Goal: Task Accomplishment & Management: Manage account settings

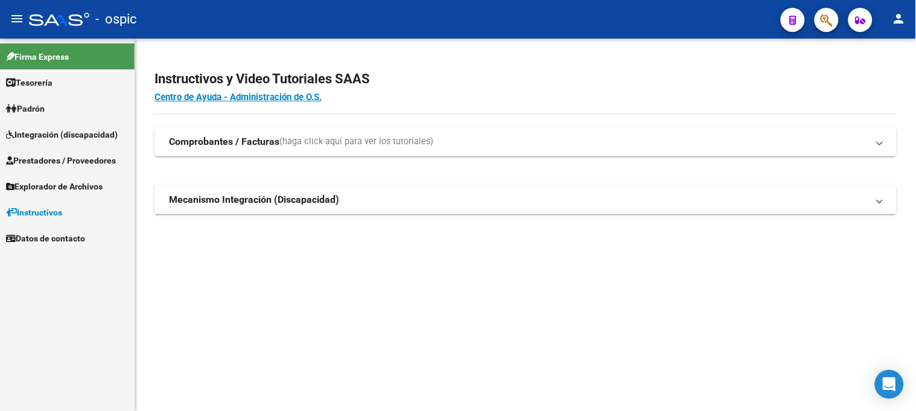
click at [69, 131] on span "Integración (discapacidad)" at bounding box center [62, 134] width 112 height 13
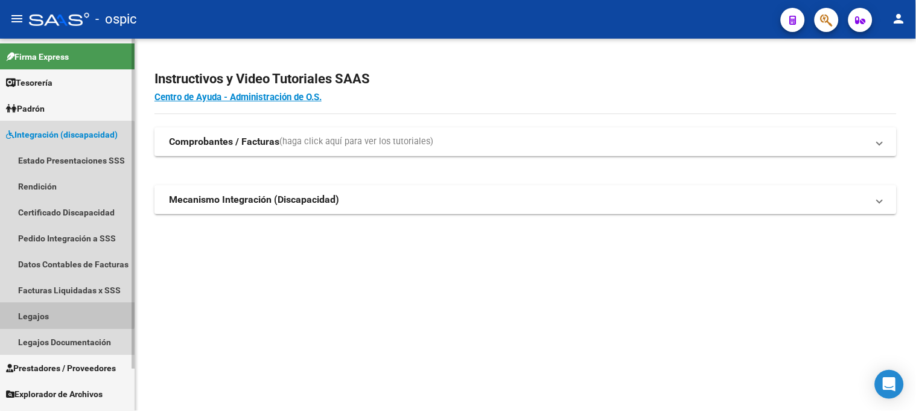
click at [57, 306] on link "Legajos" at bounding box center [67, 316] width 135 height 26
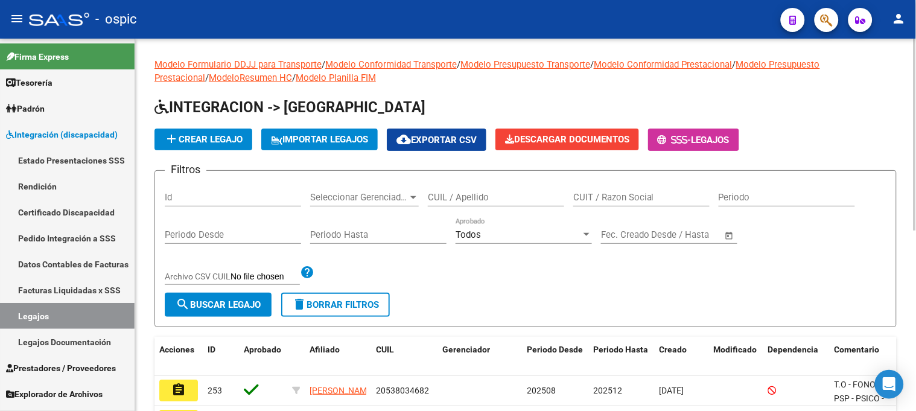
click at [454, 197] on input "CUIL / Apellido" at bounding box center [496, 197] width 136 height 11
type input "CONTIGIANI"
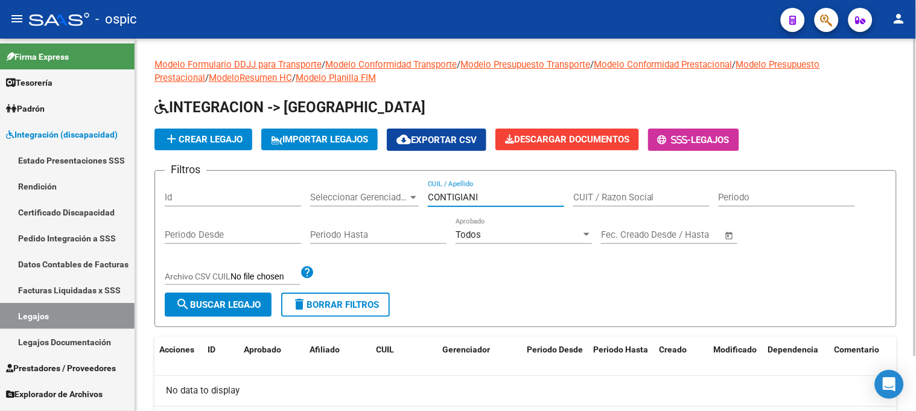
drag, startPoint x: 489, startPoint y: 198, endPoint x: 284, endPoint y: 196, distance: 204.5
click at [284, 196] on div "Filtros Id Seleccionar Gerenciador Seleccionar Gerenciador CONTIGIANI CUIL / Ap…" at bounding box center [525, 236] width 721 height 112
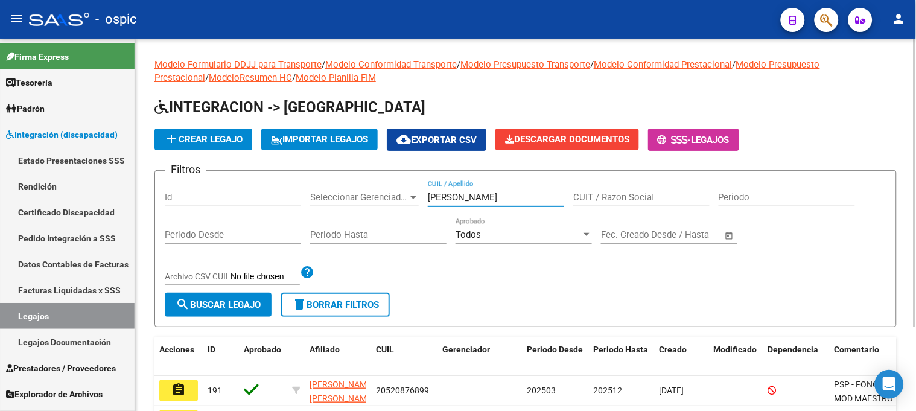
scroll to position [109, 0]
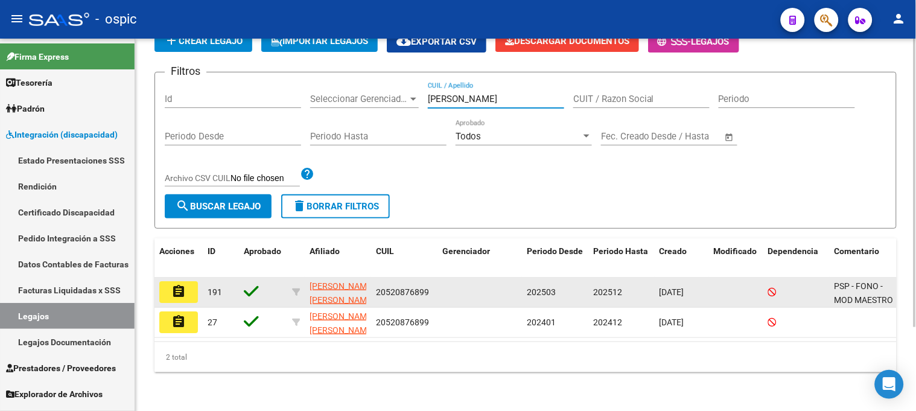
type input "BARRIONUEVO BOTTI"
click at [185, 284] on mat-icon "assignment" at bounding box center [178, 291] width 14 height 14
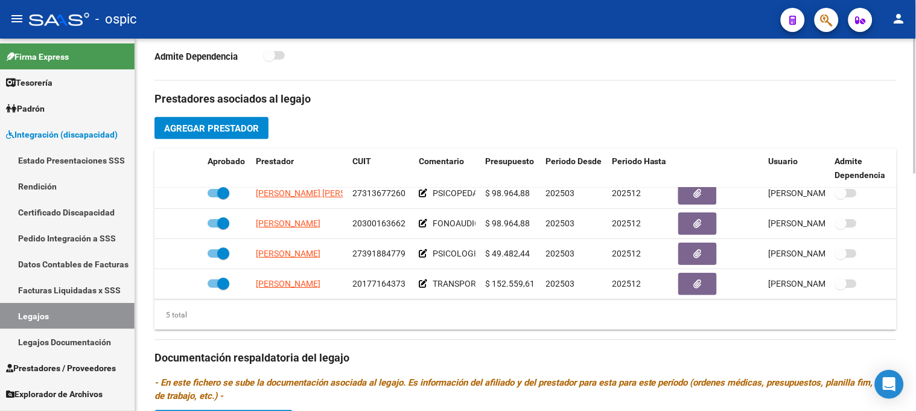
scroll to position [52, 0]
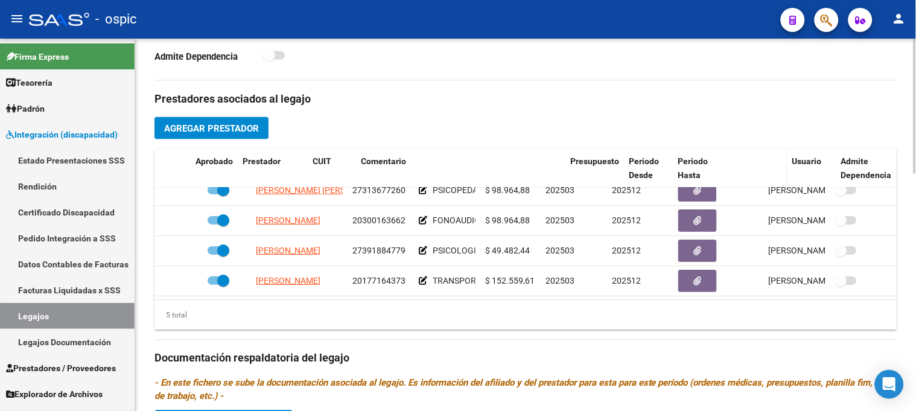
drag, startPoint x: 477, startPoint y: 173, endPoint x: 734, endPoint y: 172, distance: 257.6
click at [734, 172] on div "Aprobado Prestador CUIT Comentario Presupuesto Periodo Desde Periodo Hasta Usua…" at bounding box center [525, 169] width 742 height 40
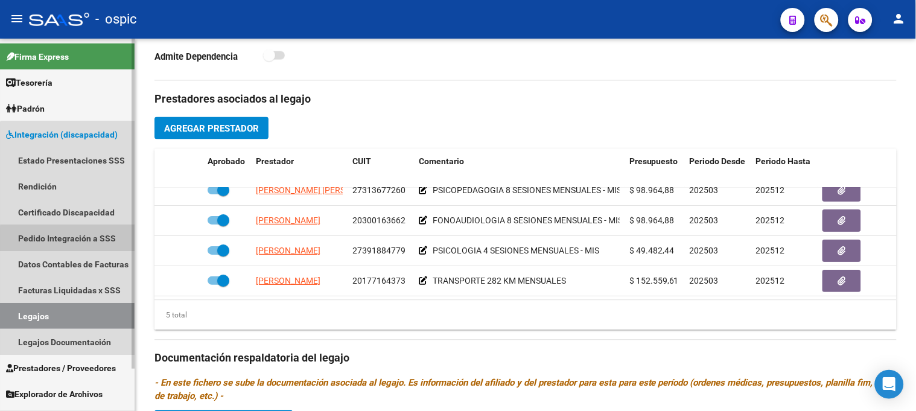
click at [78, 239] on link "Pedido Integración a SSS" at bounding box center [67, 238] width 135 height 26
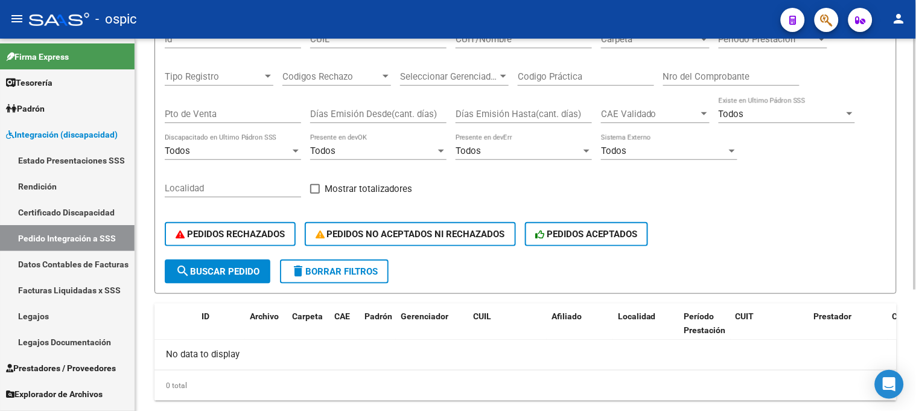
scroll to position [95, 0]
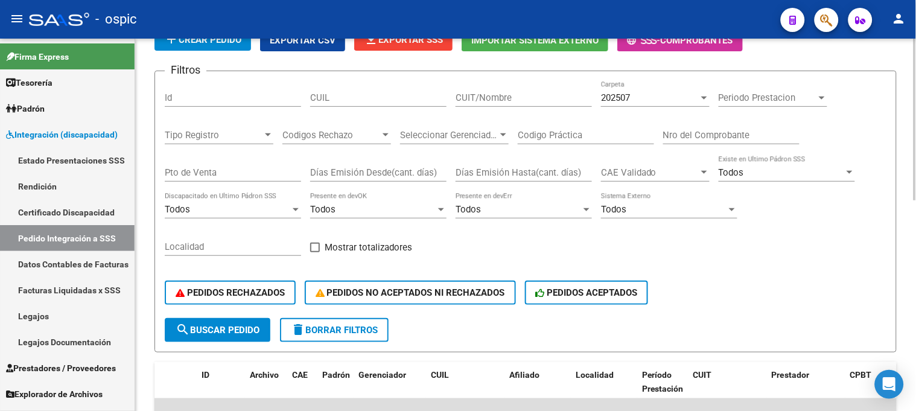
click at [615, 92] on span "202507" at bounding box center [615, 97] width 29 height 11
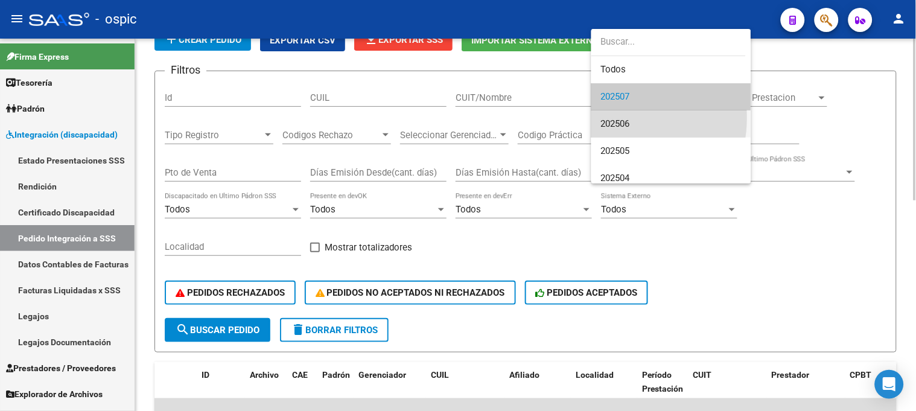
drag, startPoint x: 610, startPoint y: 118, endPoint x: 586, endPoint y: 121, distance: 23.7
click at [609, 118] on span "202506" at bounding box center [671, 123] width 141 height 27
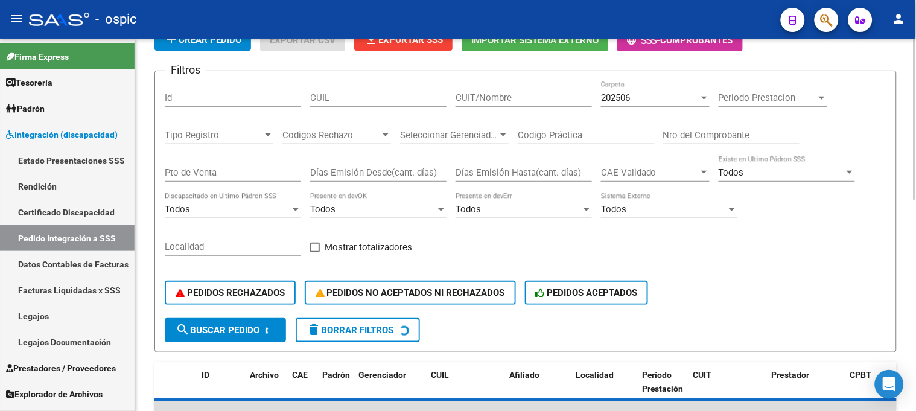
click at [513, 104] on div "CUIT/Nombre" at bounding box center [523, 94] width 136 height 26
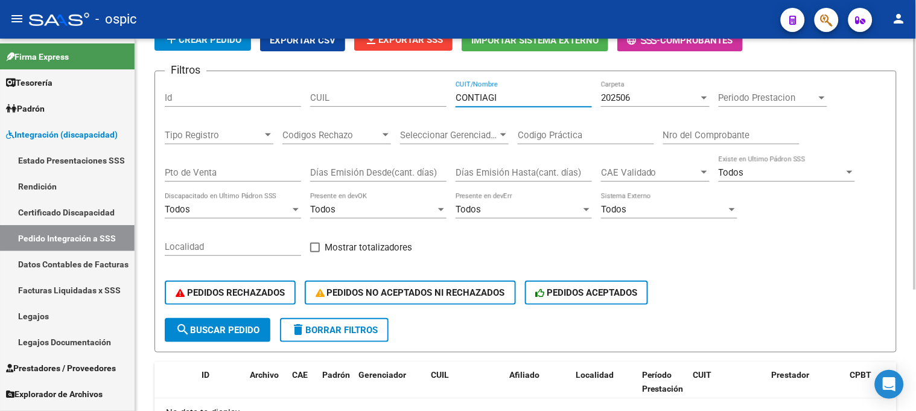
type input "CONTIAGI"
click at [239, 171] on input "Pto de Venta" at bounding box center [233, 172] width 136 height 11
click at [632, 98] on div "202506" at bounding box center [650, 97] width 98 height 11
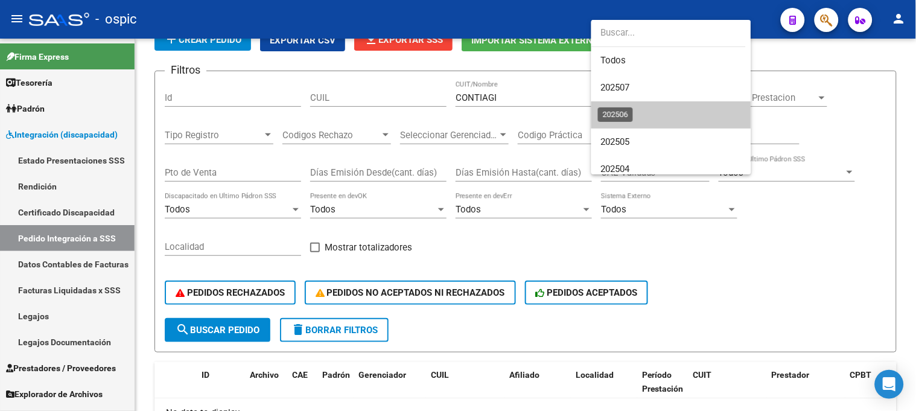
scroll to position [18, 0]
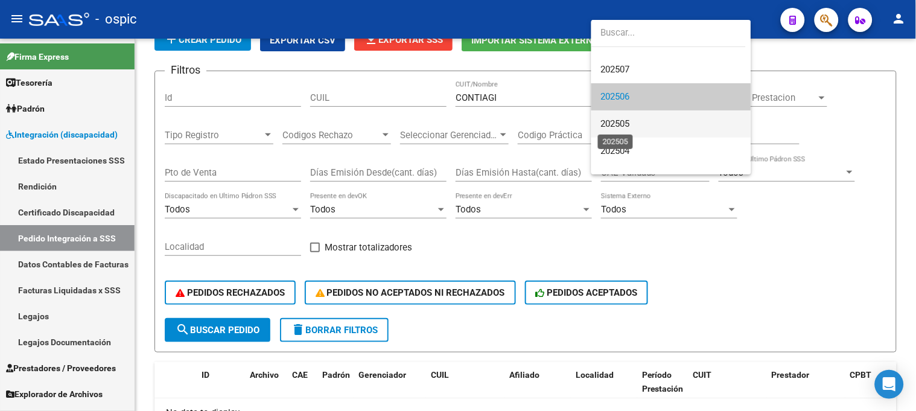
click at [622, 122] on span "202505" at bounding box center [615, 123] width 29 height 11
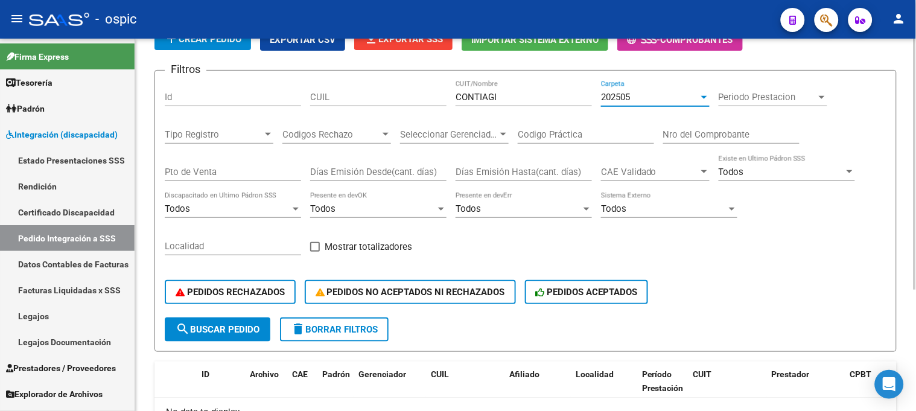
scroll to position [0, 0]
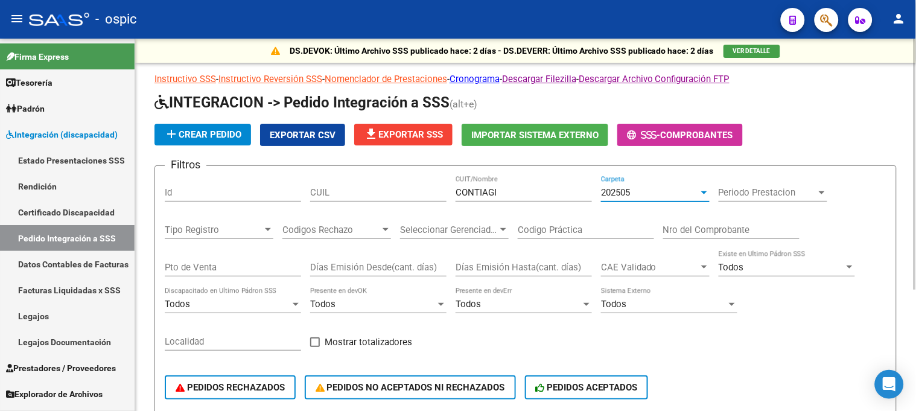
click at [693, 189] on div "202505" at bounding box center [650, 192] width 98 height 11
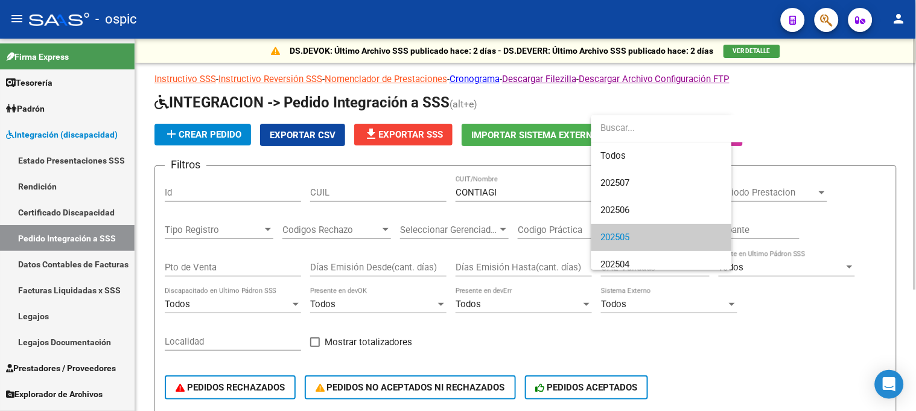
scroll to position [45, 0]
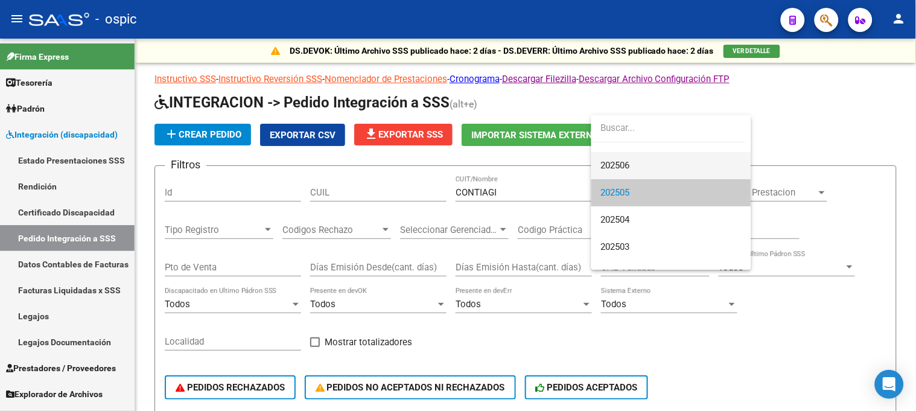
click at [680, 167] on span "202506" at bounding box center [671, 165] width 141 height 27
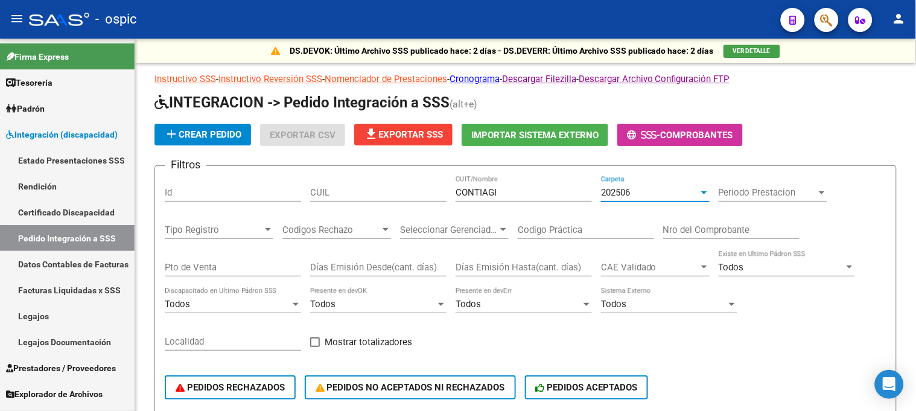
scroll to position [54, 0]
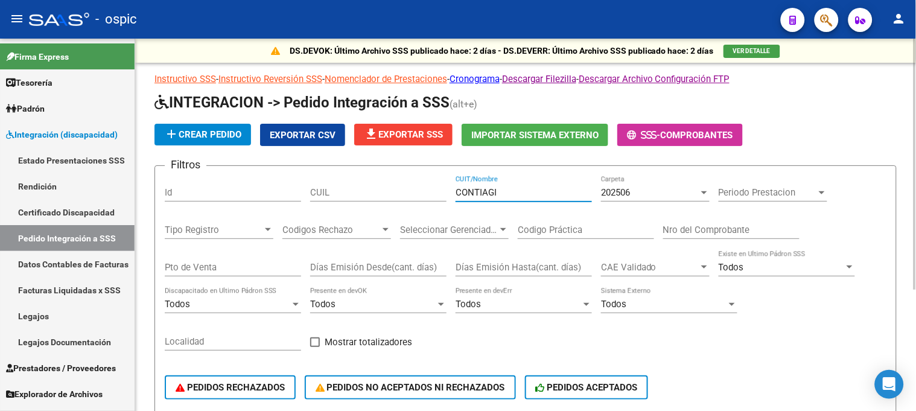
drag, startPoint x: 501, startPoint y: 189, endPoint x: 422, endPoint y: 189, distance: 79.0
click at [422, 189] on div "Filtros Id CUIL CONTIAGI CUIT/Nombre 202506 Carpeta Periodo Prestacion Periodo …" at bounding box center [525, 294] width 721 height 237
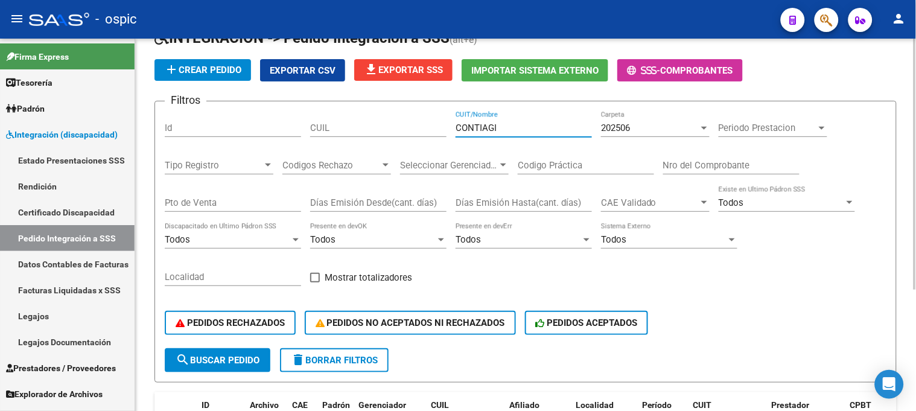
scroll to position [134, 0]
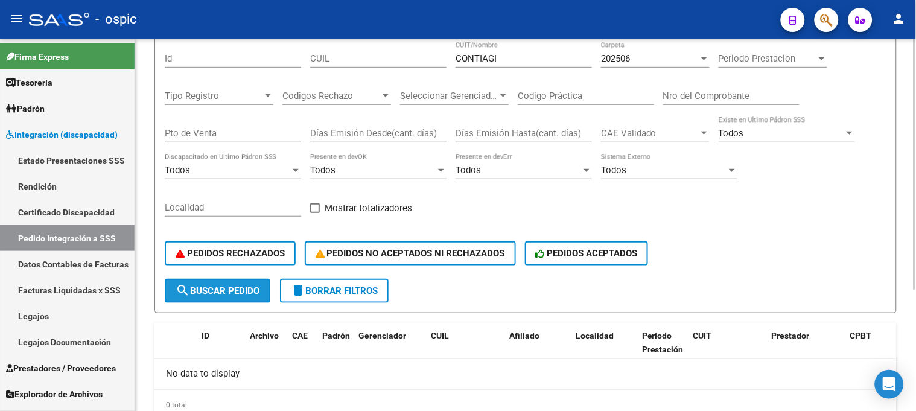
click at [226, 290] on span "search Buscar Pedido" at bounding box center [218, 290] width 84 height 11
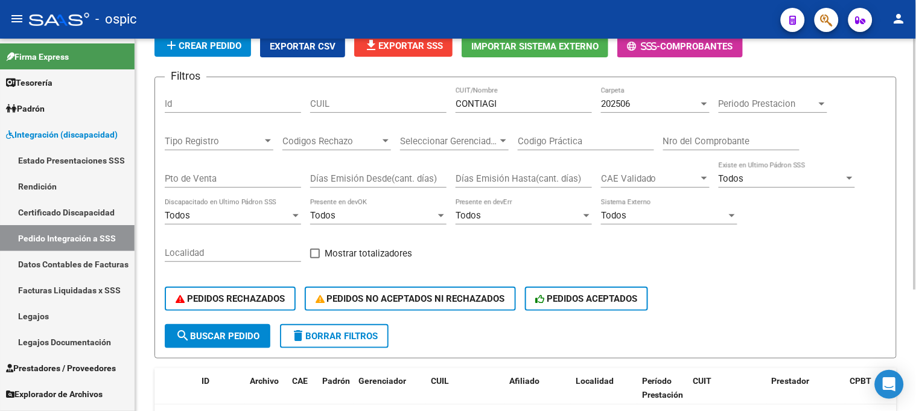
scroll to position [0, 0]
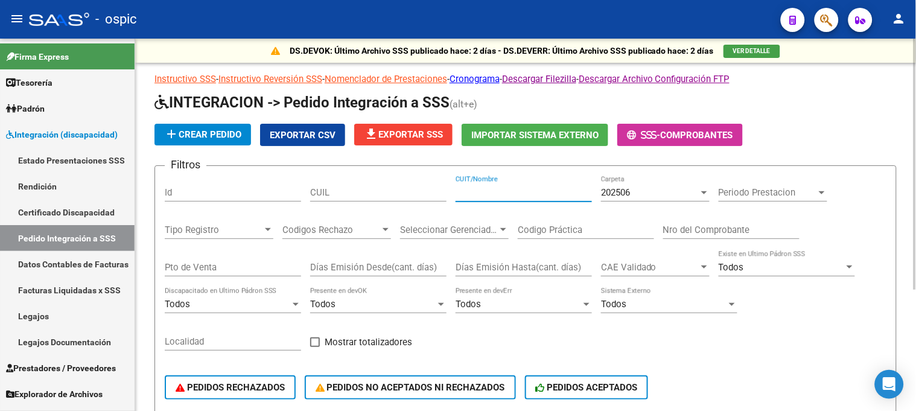
click at [510, 191] on input "CUIT/Nombre" at bounding box center [523, 192] width 136 height 11
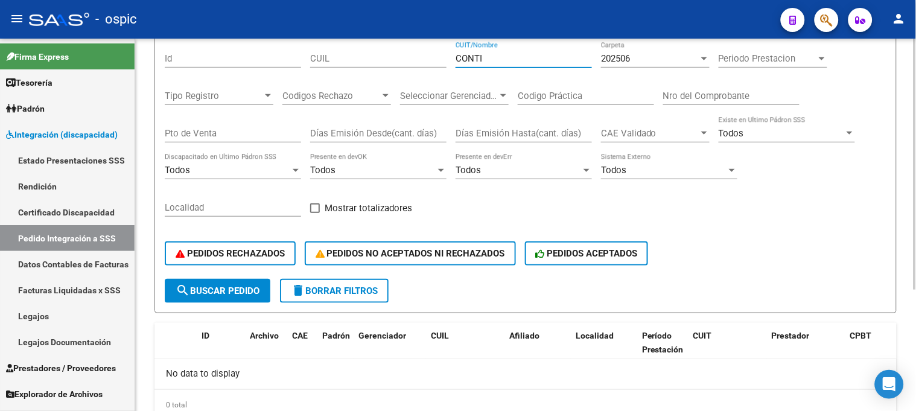
type input "CONTI"
click at [231, 285] on span "search Buscar Pedido" at bounding box center [218, 290] width 84 height 11
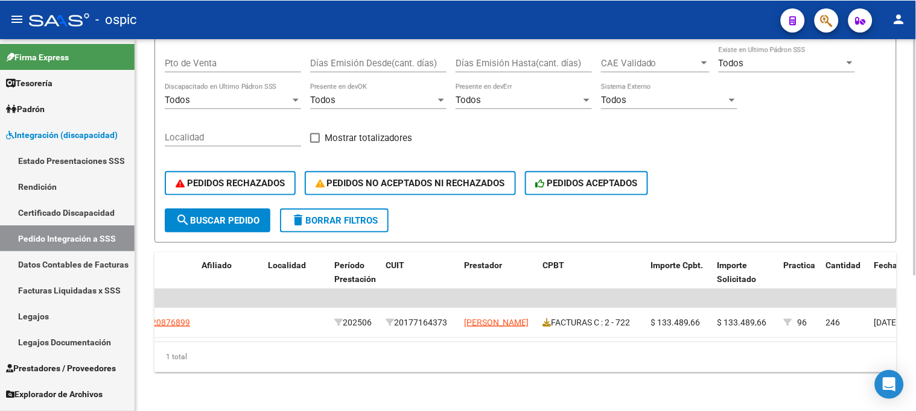
scroll to position [0, 407]
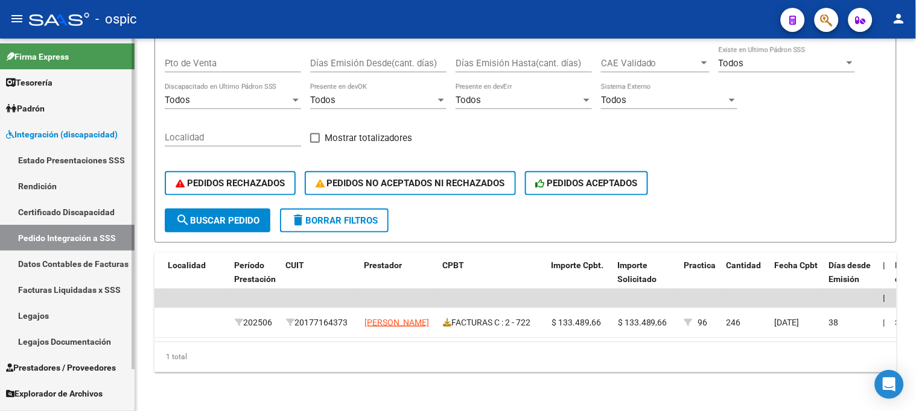
click at [55, 215] on link "Certificado Discapacidad" at bounding box center [67, 212] width 135 height 26
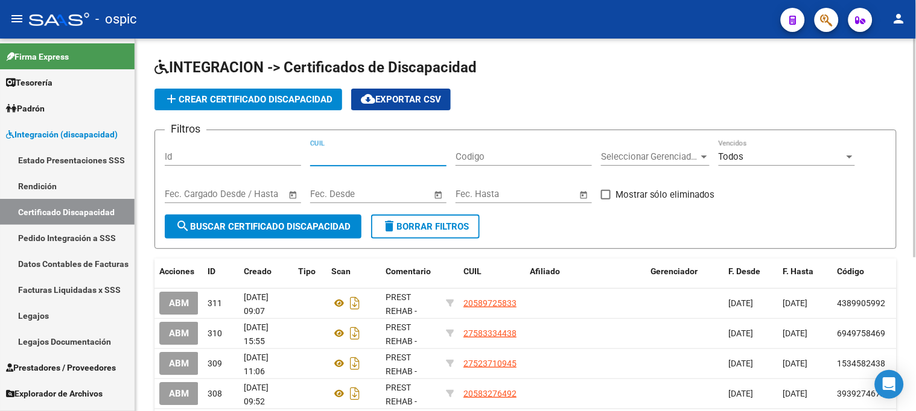
click at [402, 159] on input "CUIL" at bounding box center [378, 156] width 136 height 11
click at [411, 231] on span "delete Borrar Filtros" at bounding box center [425, 226] width 87 height 11
click at [332, 156] on input "CUIL" at bounding box center [378, 156] width 136 height 11
paste input "20-45804831-3"
type input "20-45804831-3"
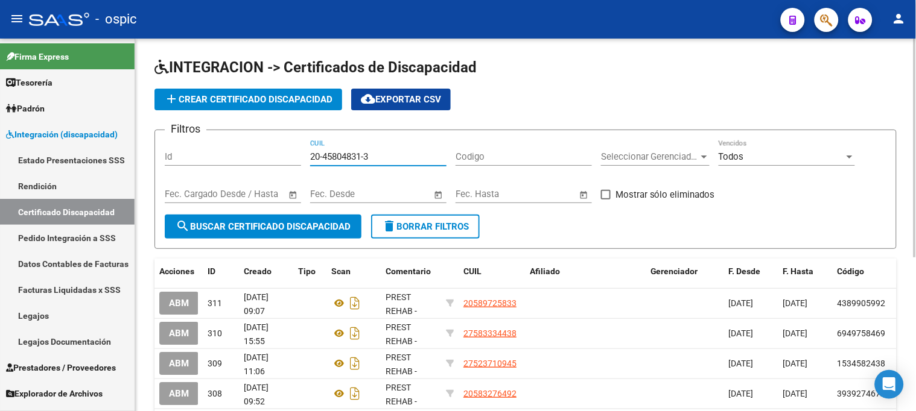
click at [312, 229] on span "search Buscar Certificado Discapacidad" at bounding box center [263, 226] width 175 height 11
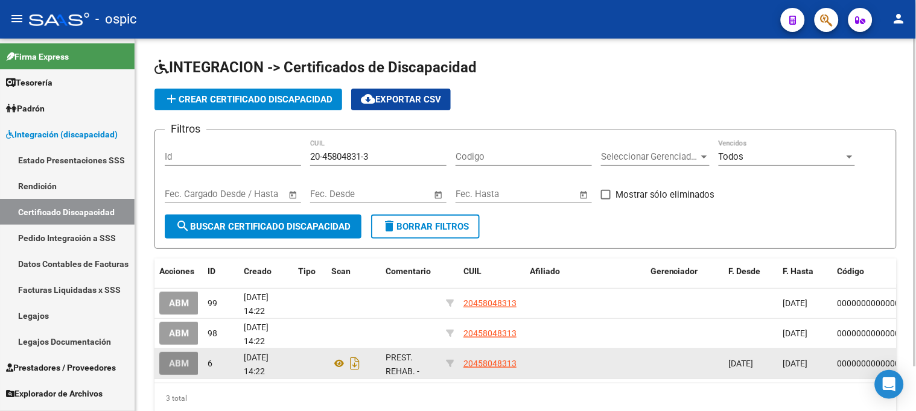
click at [191, 366] on button "ABM" at bounding box center [178, 363] width 39 height 22
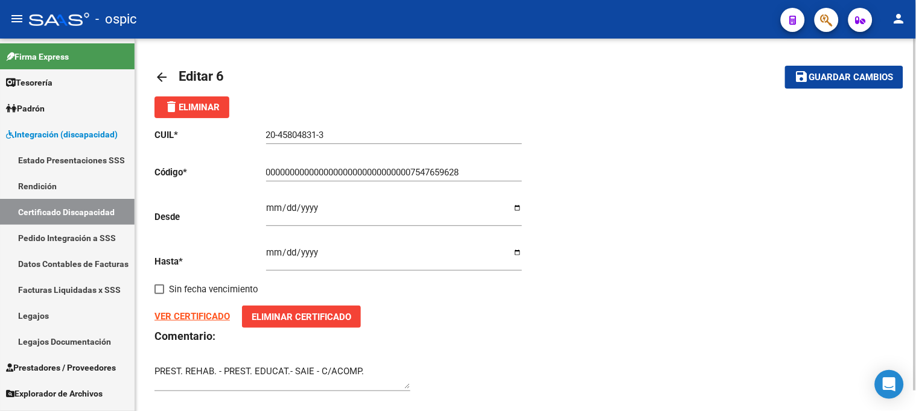
click at [194, 115] on button "delete Eliminar" at bounding box center [191, 108] width 75 height 22
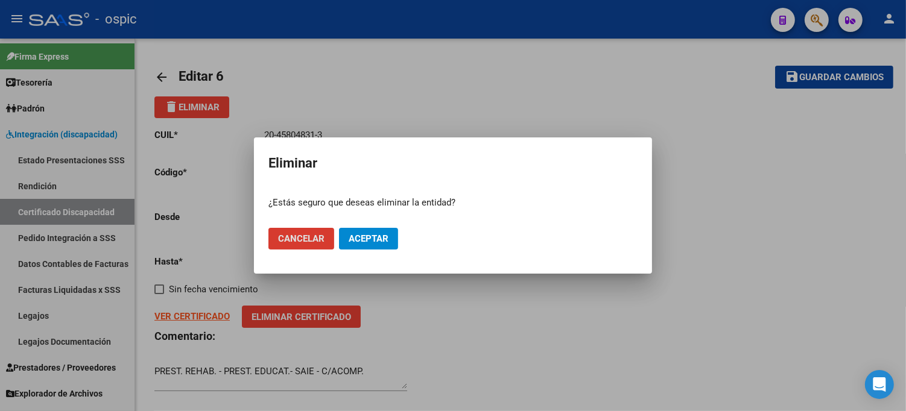
click at [325, 239] on button "Cancelar" at bounding box center [301, 239] width 66 height 22
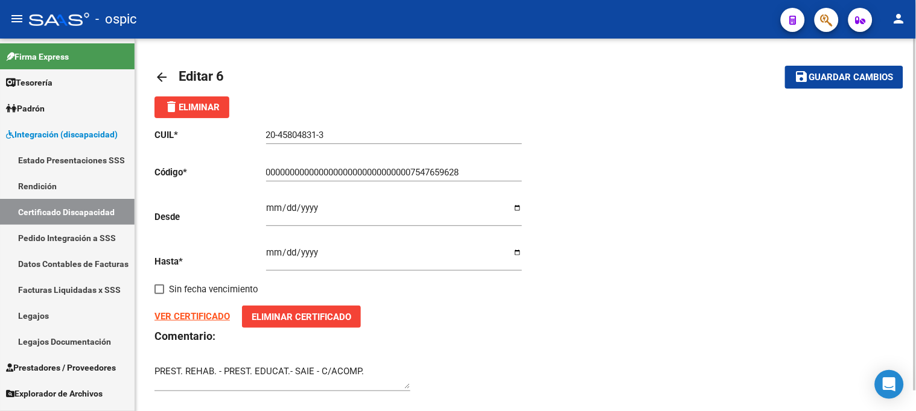
click at [716, 189] on div "CUIL * 20-45804831-3 Ingresar el CUIL Código * 00000000000000000000000000000075…" at bounding box center [525, 260] width 742 height 285
click at [159, 77] on mat-icon "arrow_back" at bounding box center [161, 77] width 14 height 14
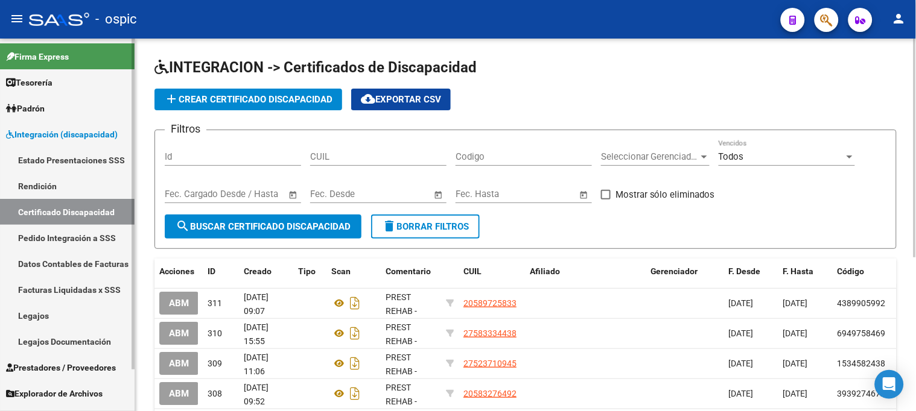
click at [62, 233] on link "Pedido Integración a SSS" at bounding box center [67, 238] width 135 height 26
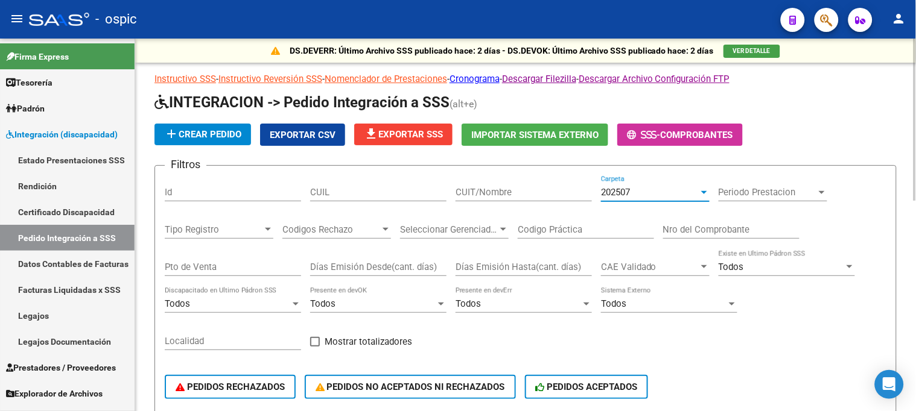
click at [613, 195] on span "202507" at bounding box center [615, 192] width 29 height 11
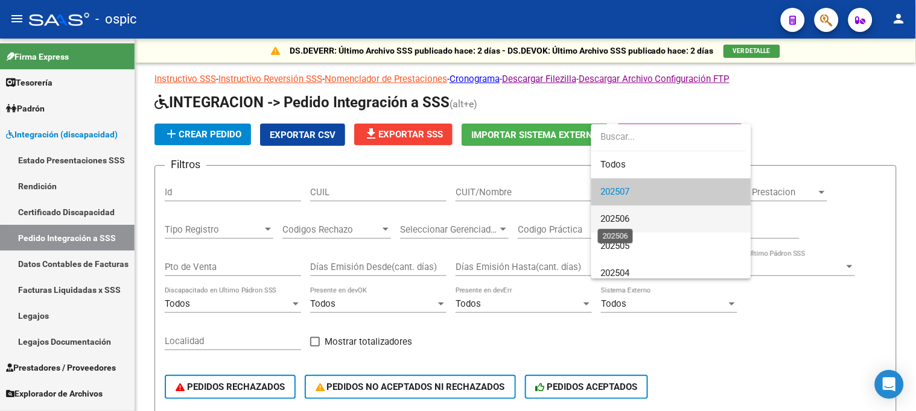
click at [618, 215] on span "202506" at bounding box center [615, 219] width 29 height 11
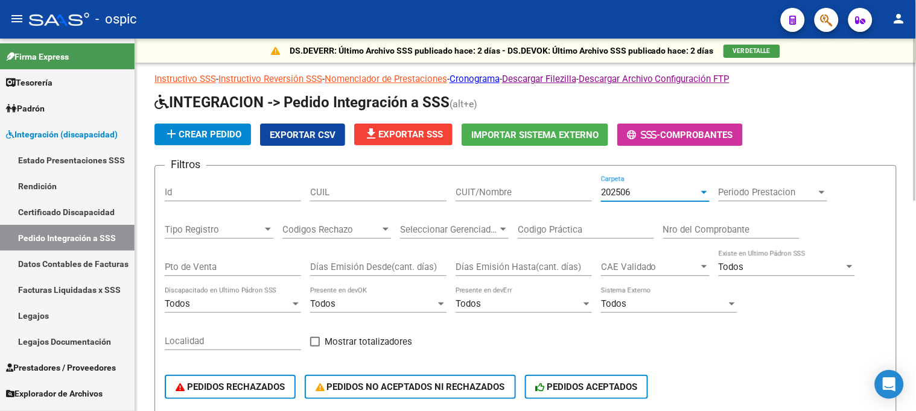
click at [495, 194] on input "CUIT/Nombre" at bounding box center [523, 192] width 136 height 11
type input "c"
click at [630, 189] on span "202506" at bounding box center [615, 192] width 29 height 11
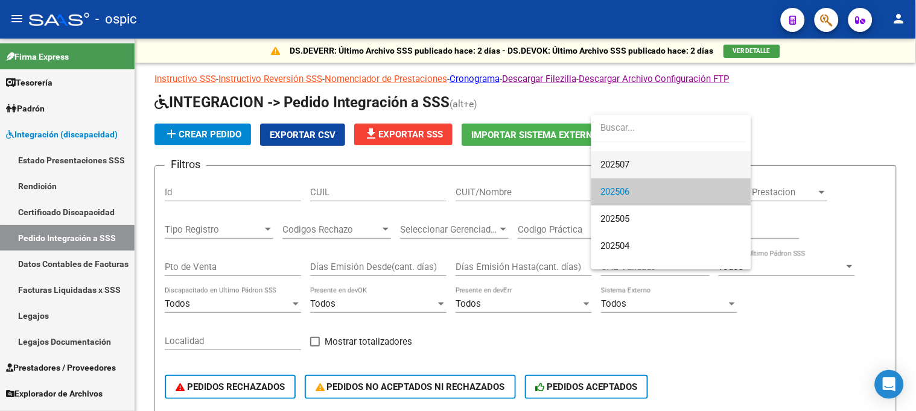
click at [627, 156] on span "202507" at bounding box center [671, 164] width 141 height 27
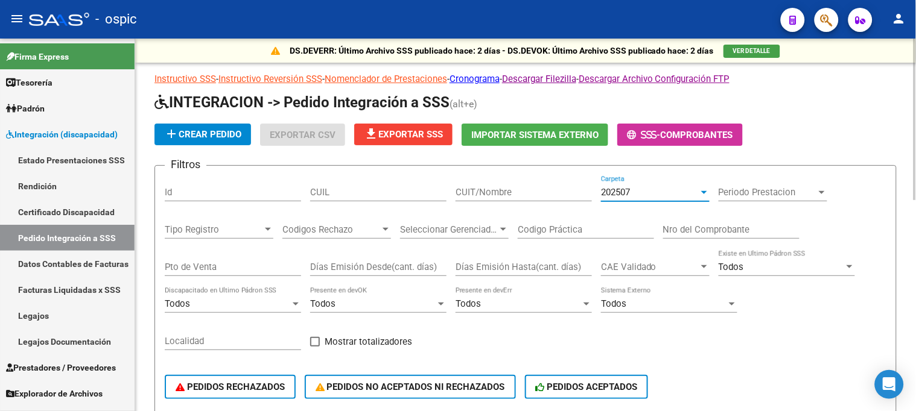
click at [525, 196] on input "CUIT/Nombre" at bounding box center [523, 192] width 136 height 11
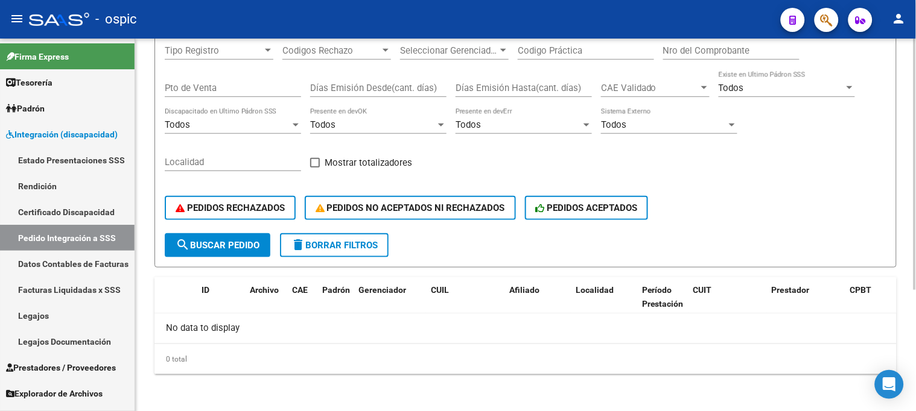
type input "CONTIGIANI"
click at [241, 245] on span "search Buscar Pedido" at bounding box center [218, 245] width 84 height 11
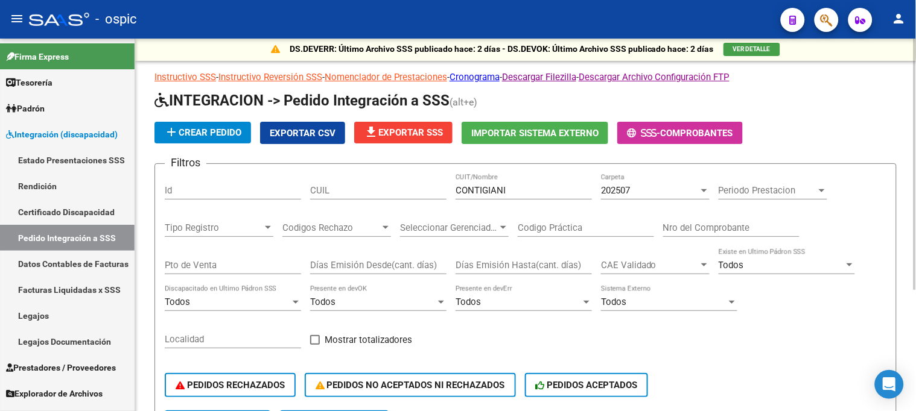
scroll to position [0, 0]
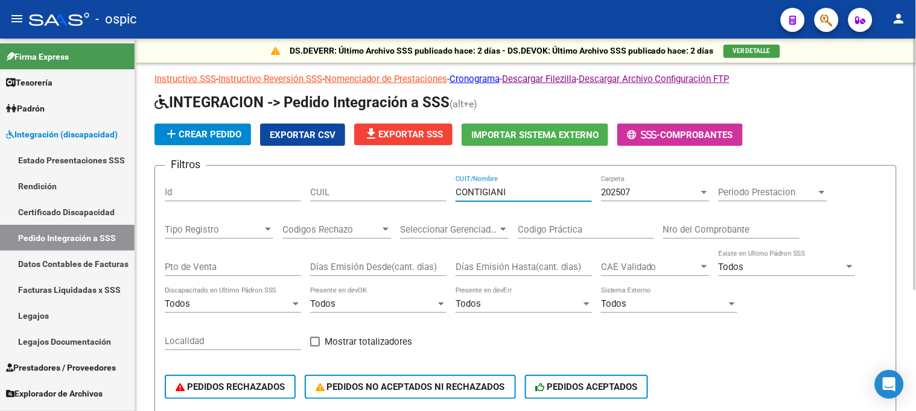
drag, startPoint x: 514, startPoint y: 195, endPoint x: 334, endPoint y: 194, distance: 180.4
click at [334, 194] on div "Filtros Id CUIL CONTIGIANI CUIT/Nombre 202507 Carpeta Periodo Prestacion Period…" at bounding box center [525, 294] width 721 height 237
click at [626, 188] on span "202507" at bounding box center [615, 192] width 29 height 11
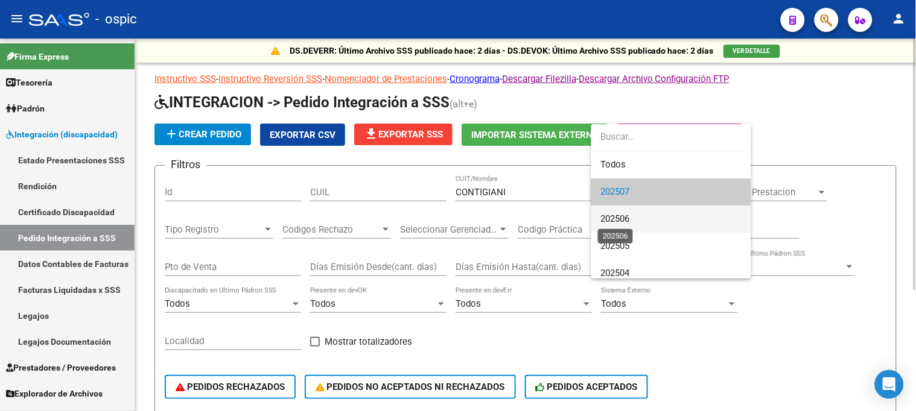
drag, startPoint x: 627, startPoint y: 214, endPoint x: 617, endPoint y: 220, distance: 12.4
click at [626, 214] on span "202506" at bounding box center [615, 219] width 29 height 11
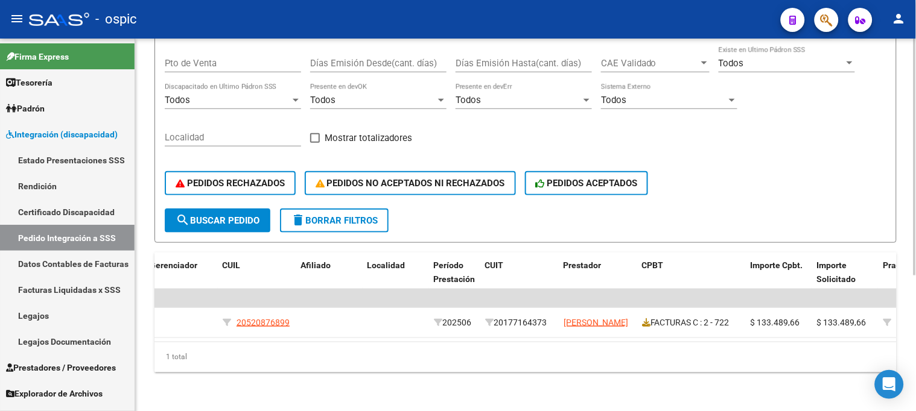
scroll to position [0, 212]
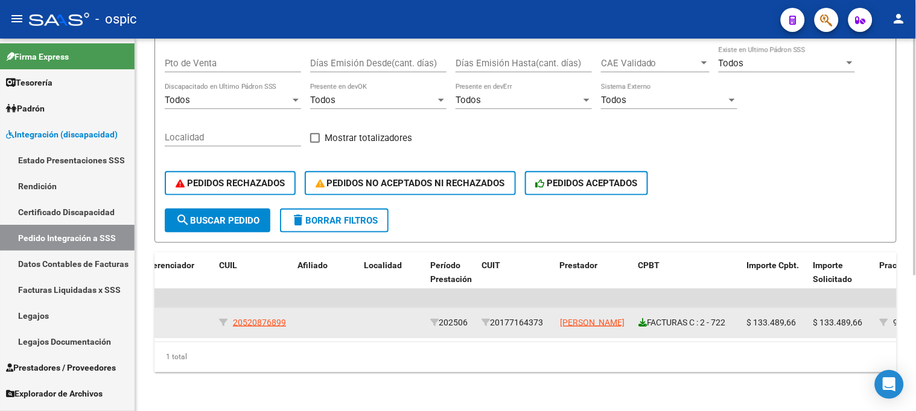
click at [645, 319] on icon at bounding box center [642, 323] width 8 height 8
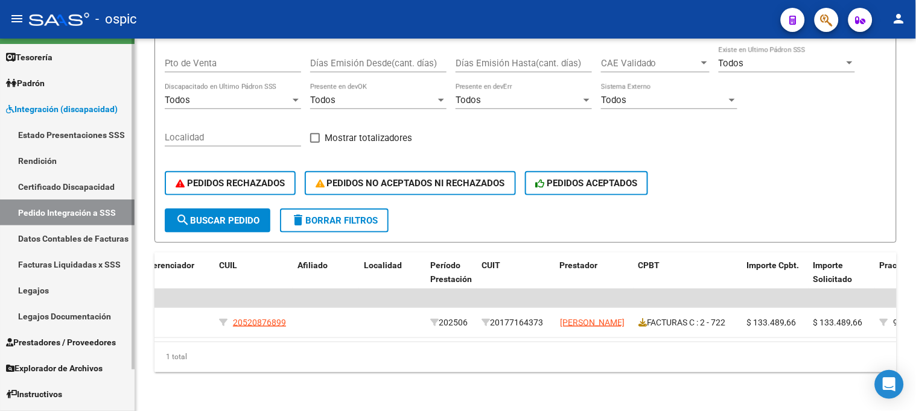
scroll to position [46, 0]
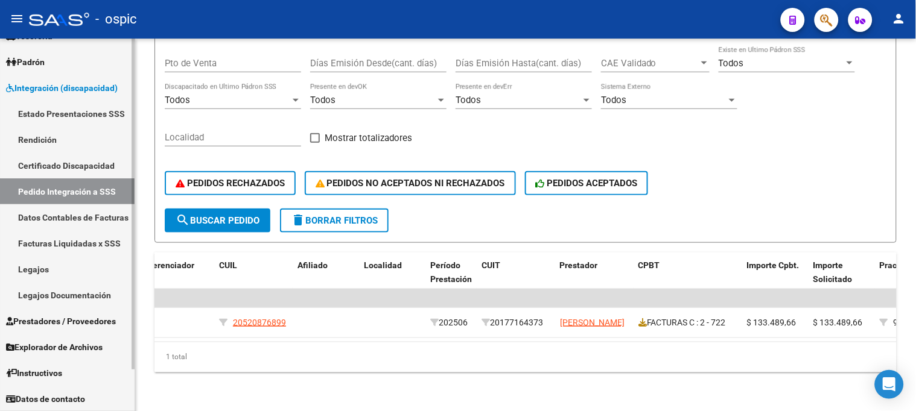
click at [43, 91] on span "Integración (discapacidad)" at bounding box center [62, 87] width 112 height 13
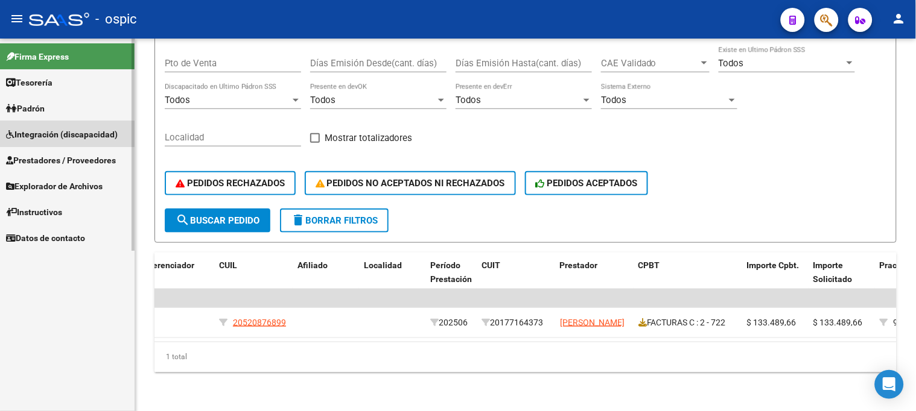
scroll to position [0, 0]
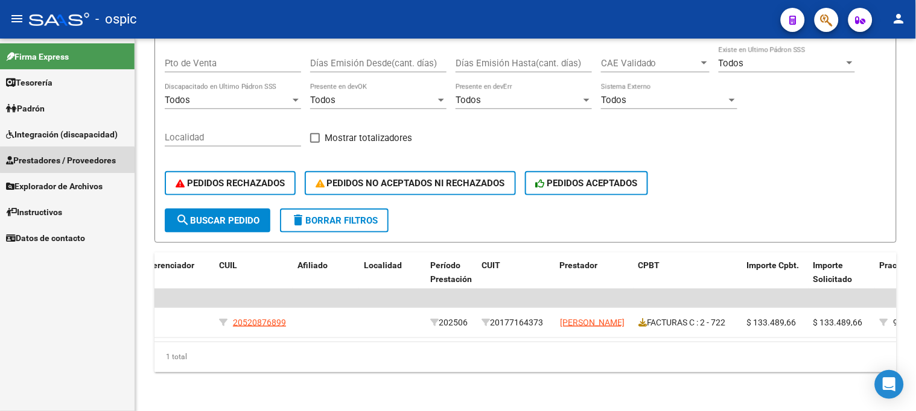
click at [67, 160] on span "Prestadores / Proveedores" at bounding box center [61, 160] width 110 height 13
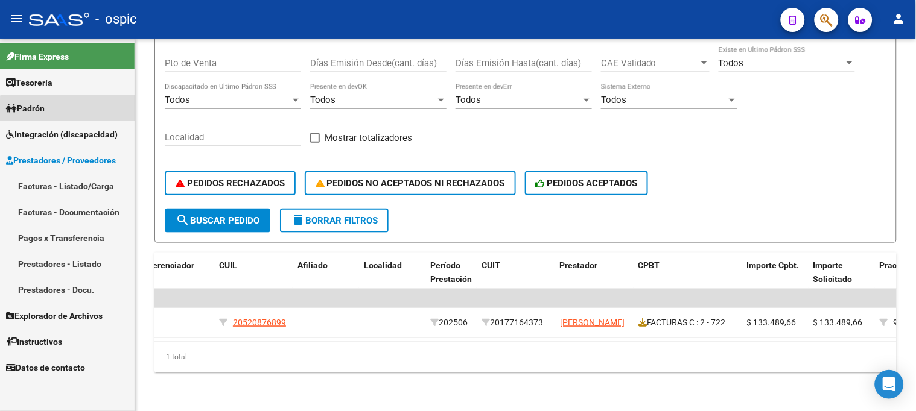
click at [69, 112] on link "Padrón" at bounding box center [67, 108] width 135 height 26
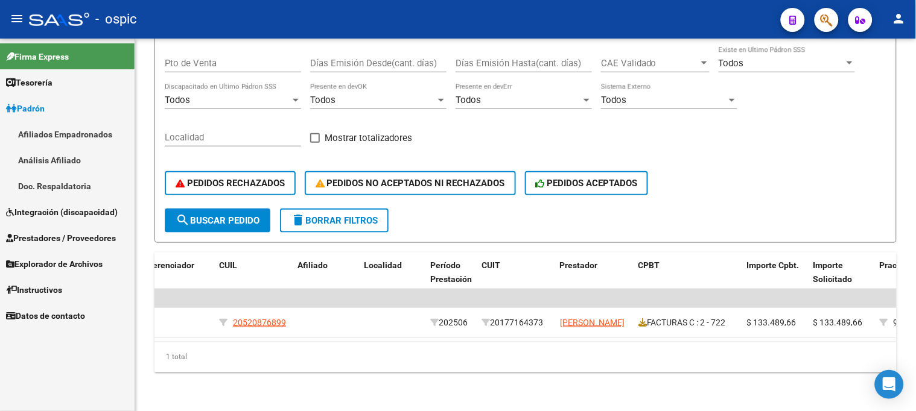
click at [61, 106] on link "Padrón" at bounding box center [67, 108] width 135 height 26
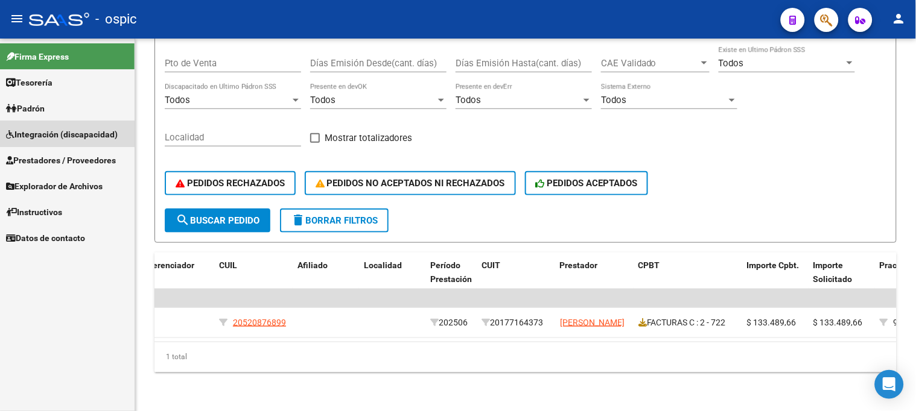
click at [53, 130] on span "Integración (discapacidad)" at bounding box center [62, 134] width 112 height 13
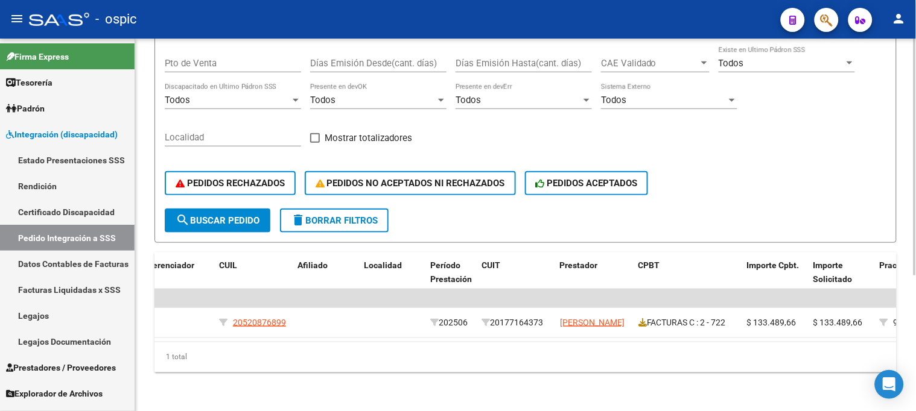
click at [317, 215] on span "delete Borrar Filtros" at bounding box center [334, 220] width 87 height 11
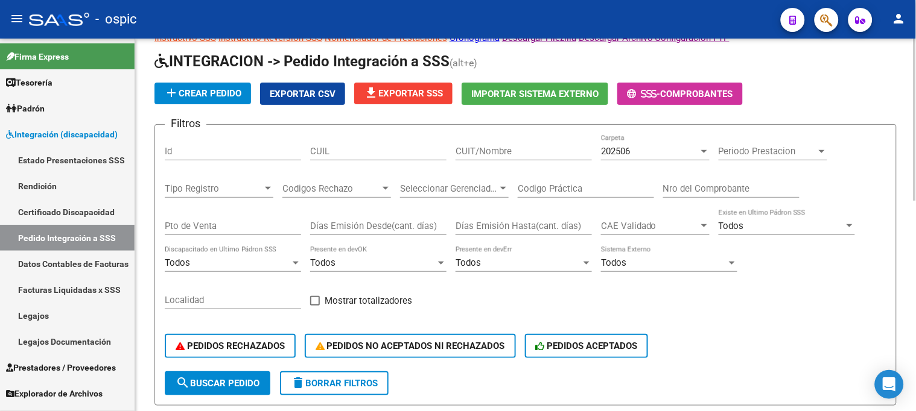
scroll to position [11, 0]
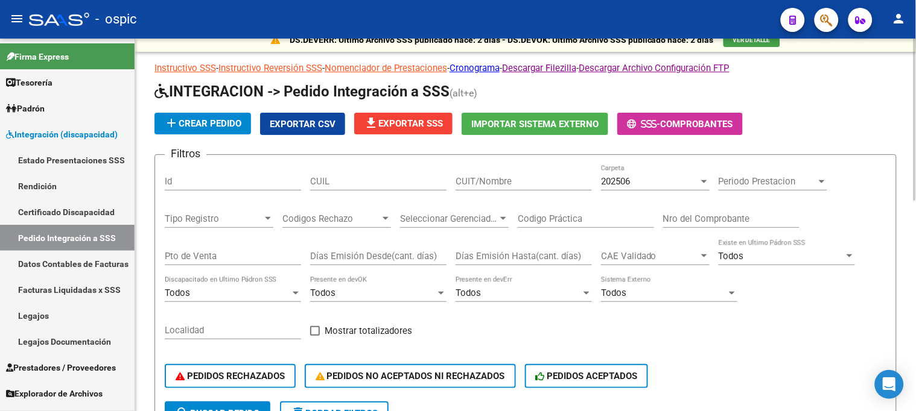
click at [613, 183] on span "202506" at bounding box center [615, 181] width 29 height 11
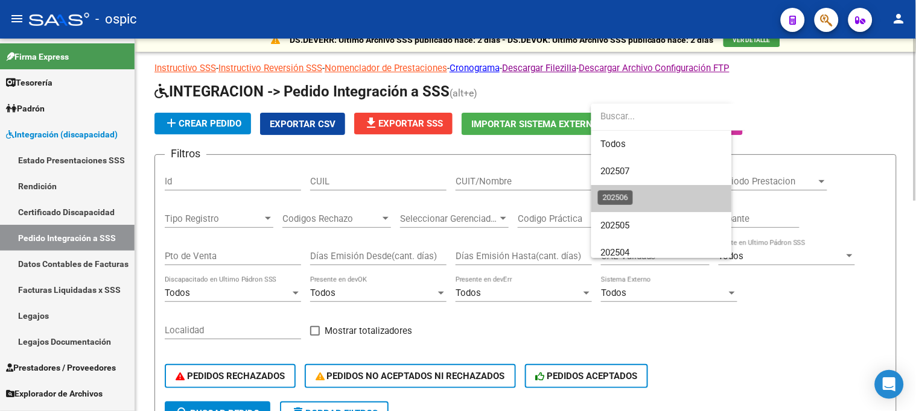
scroll to position [18, 0]
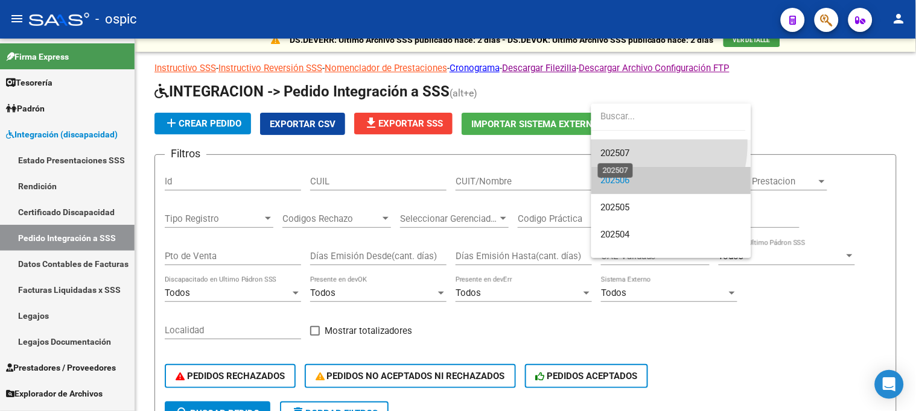
click at [623, 155] on span "202507" at bounding box center [615, 153] width 29 height 11
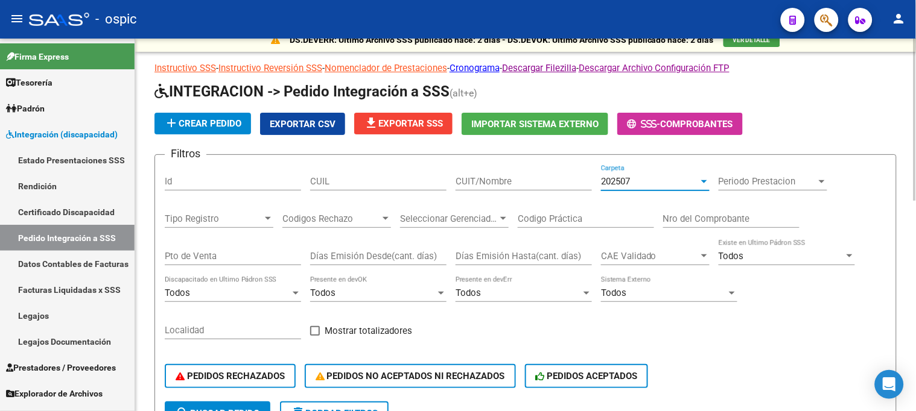
click at [708, 220] on input "Nro del Comprobante" at bounding box center [731, 219] width 136 height 11
type input "8928"
click at [246, 265] on div "Pto de Venta" at bounding box center [233, 257] width 136 height 37
click at [249, 261] on input "Pto de Venta" at bounding box center [233, 256] width 136 height 11
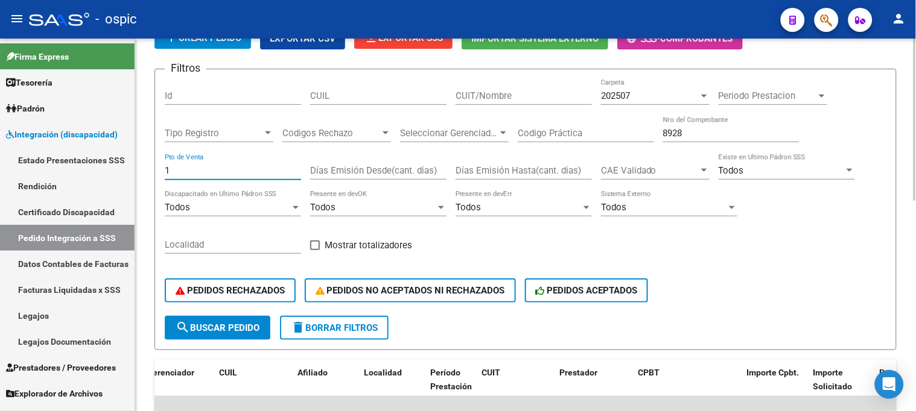
scroll to position [78, 0]
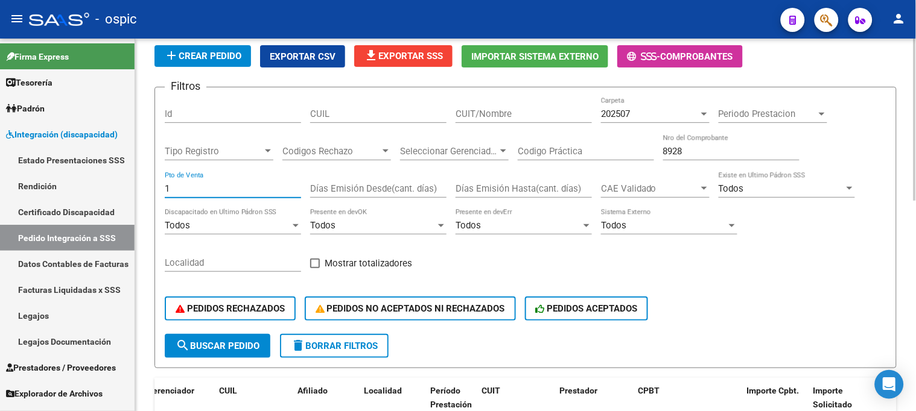
type input "1"
click at [242, 346] on span "search Buscar Pedido" at bounding box center [218, 346] width 84 height 11
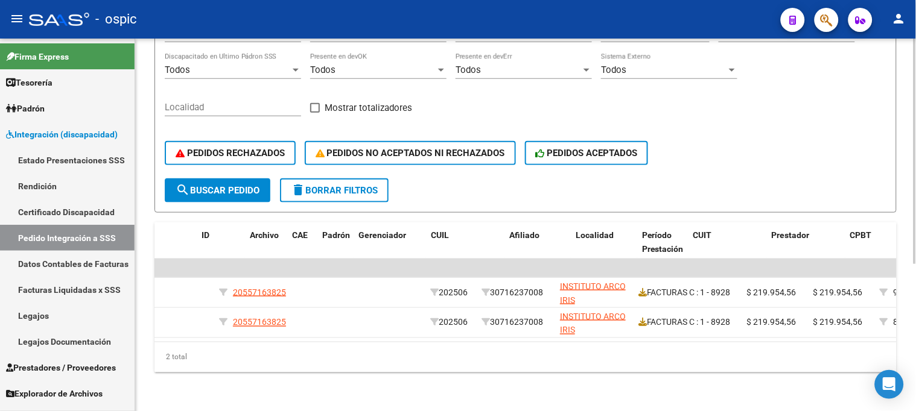
scroll to position [0, 0]
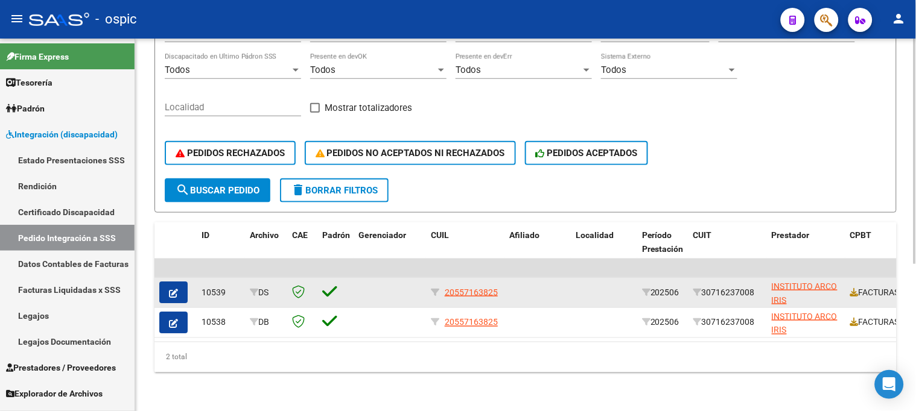
click at [179, 284] on button "button" at bounding box center [173, 293] width 28 height 22
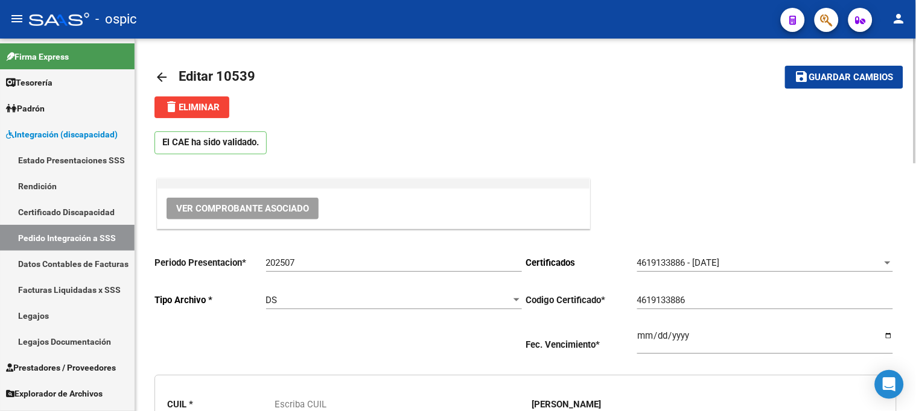
click at [213, 109] on span "delete Eliminar" at bounding box center [191, 107] width 55 height 11
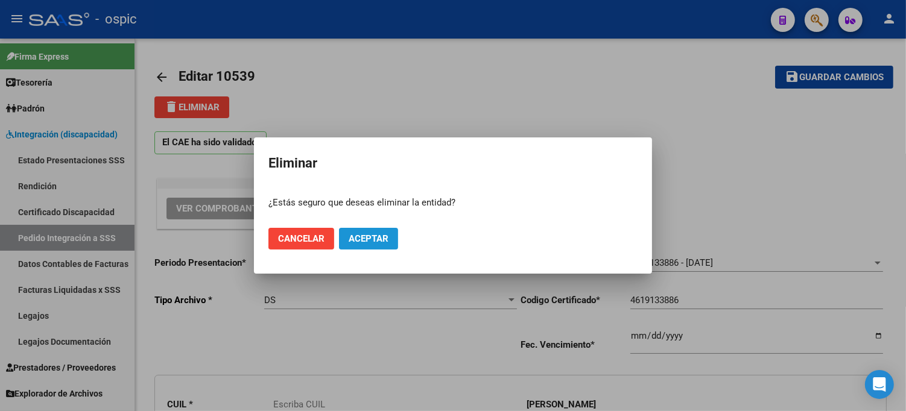
type input "20557163825"
click at [387, 234] on span "Aceptar" at bounding box center [369, 238] width 40 height 11
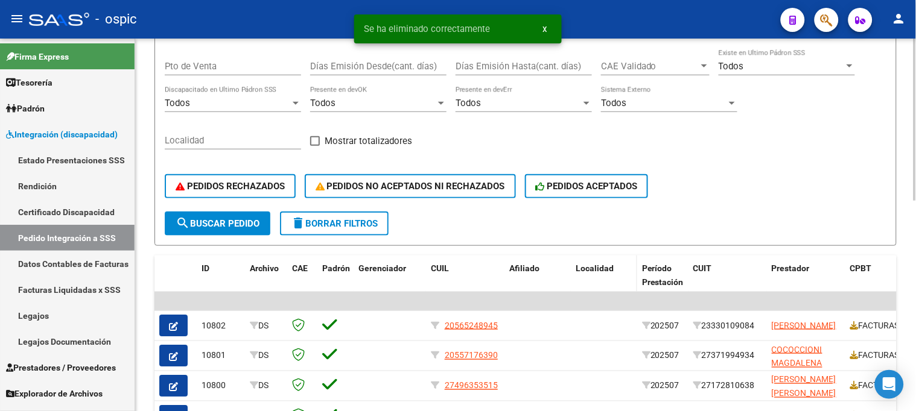
scroll to position [268, 0]
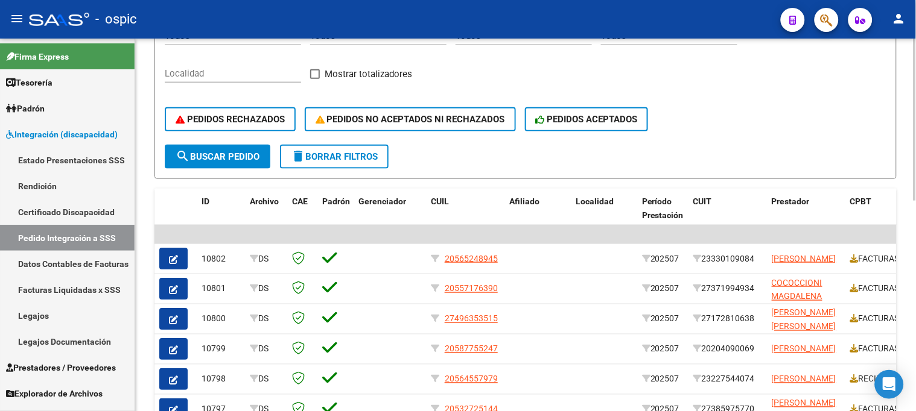
click at [340, 153] on span "delete Borrar Filtros" at bounding box center [334, 156] width 87 height 11
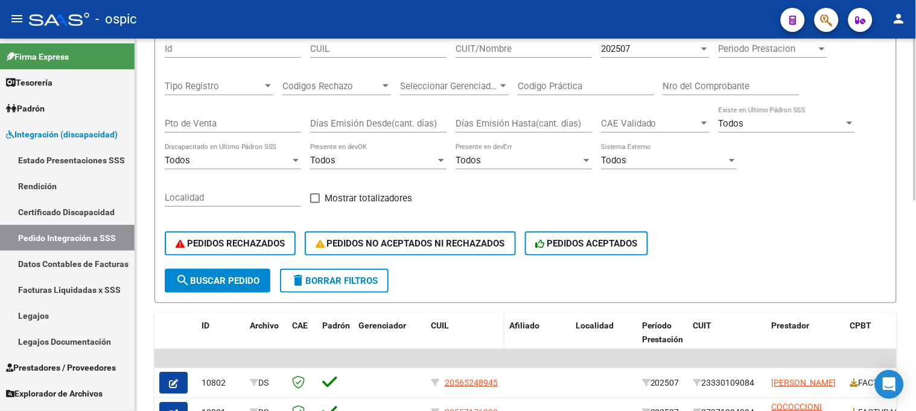
scroll to position [67, 0]
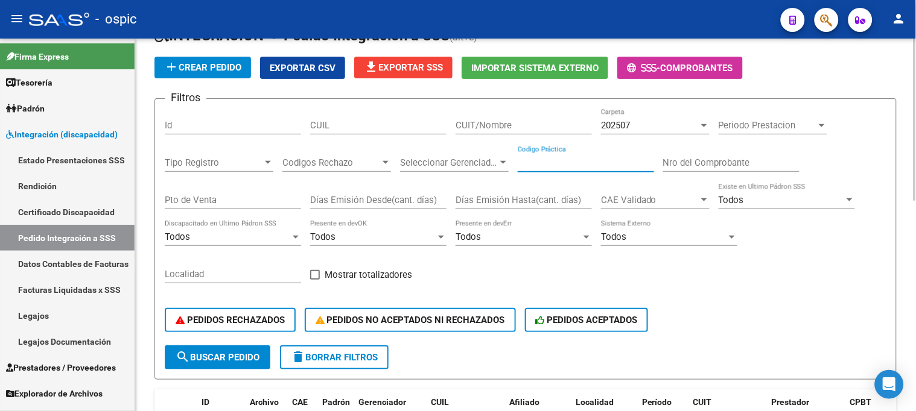
click at [574, 162] on input "Codigo Práctica" at bounding box center [586, 162] width 136 height 11
type input "3"
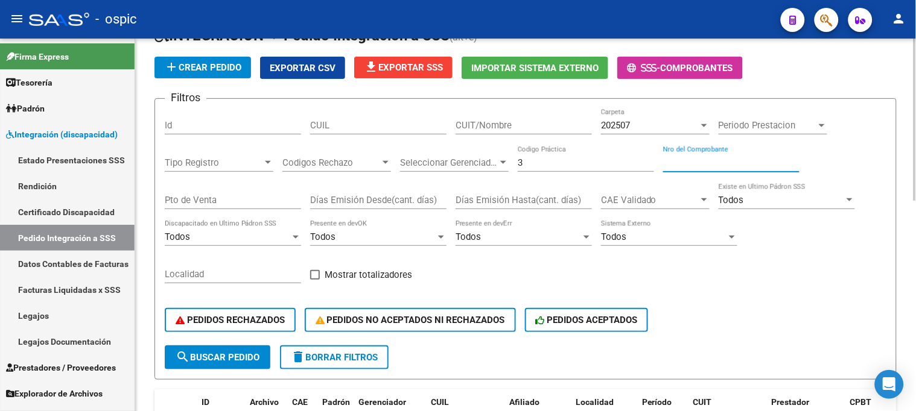
click at [720, 160] on input "Nro del Comprobante" at bounding box center [731, 162] width 136 height 11
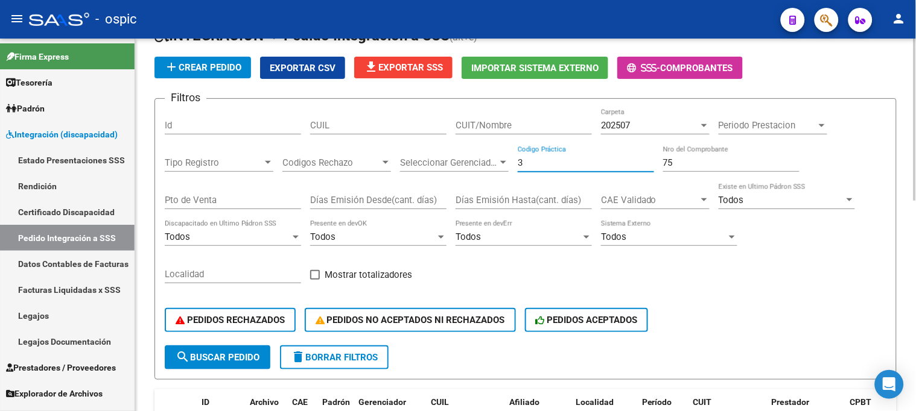
drag, startPoint x: 495, startPoint y: 165, endPoint x: 469, endPoint y: 165, distance: 25.3
click at [472, 165] on div "Filtros Id CUIL CUIT/Nombre 202507 Carpeta Periodo Prestacion Periodo Prestacio…" at bounding box center [525, 227] width 721 height 237
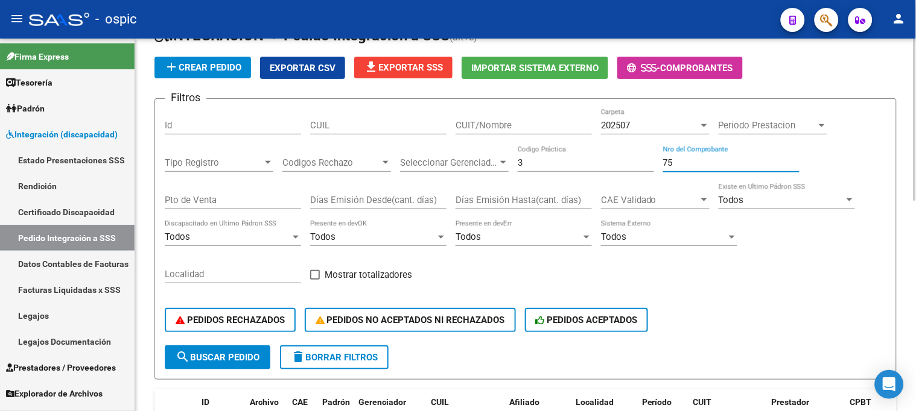
drag, startPoint x: 691, startPoint y: 160, endPoint x: 616, endPoint y: 165, distance: 75.0
click at [616, 165] on div "Filtros Id CUIL CUIT/Nombre 202507 Carpeta Periodo Prestacion Periodo Prestacio…" at bounding box center [525, 227] width 721 height 237
type input "192"
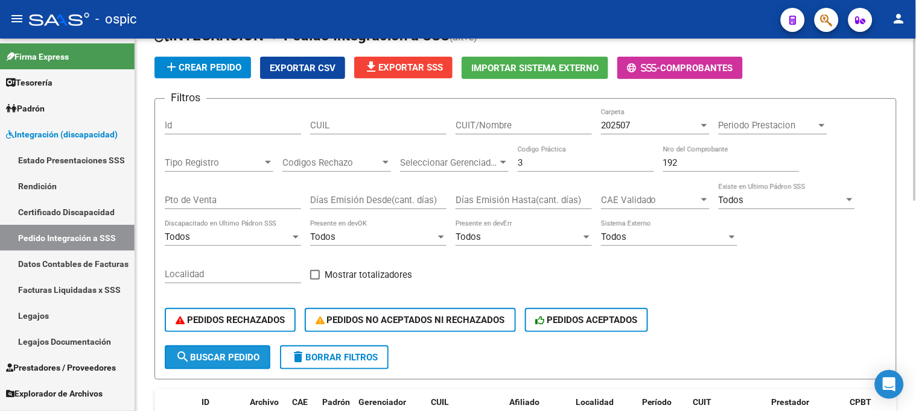
click at [235, 358] on span "search Buscar Pedido" at bounding box center [218, 357] width 84 height 11
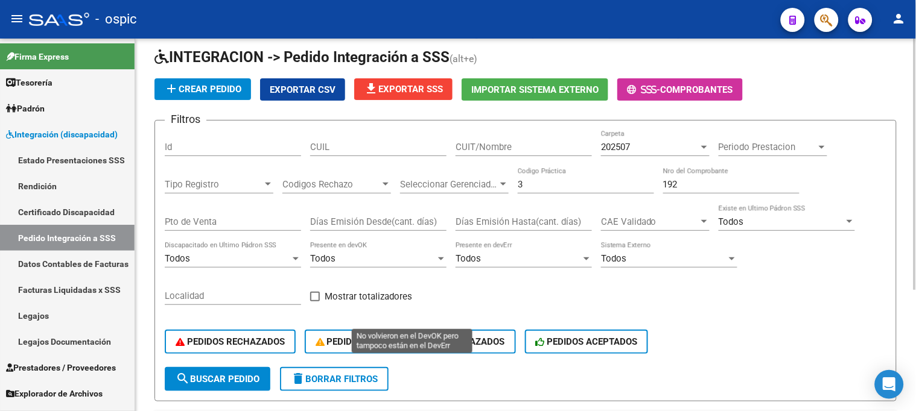
scroll to position [112, 0]
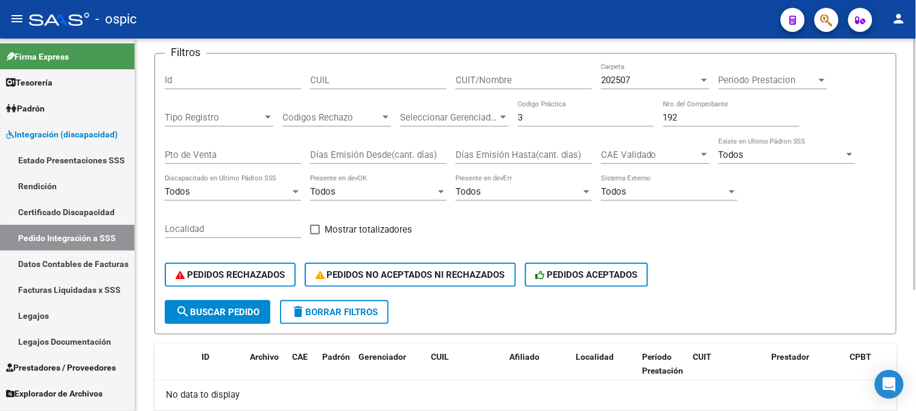
click at [194, 307] on span "search Buscar Pedido" at bounding box center [218, 312] width 84 height 11
drag, startPoint x: 455, startPoint y: 115, endPoint x: 448, endPoint y: 106, distance: 12.0
click at [439, 115] on div "Filtros Id CUIL CUIT/Nombre 202507 Carpeta Periodo Prestacion Periodo Prestacio…" at bounding box center [525, 181] width 721 height 237
click at [253, 151] on input "Pto de Venta" at bounding box center [233, 155] width 136 height 11
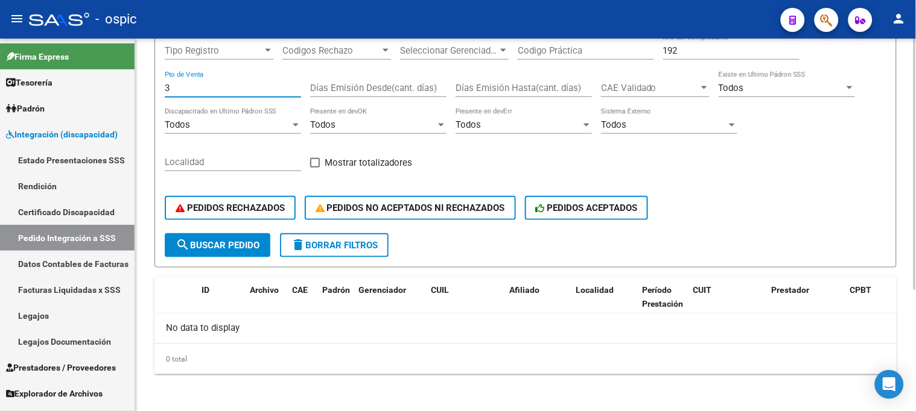
type input "3"
click at [238, 234] on button "search Buscar Pedido" at bounding box center [218, 245] width 106 height 24
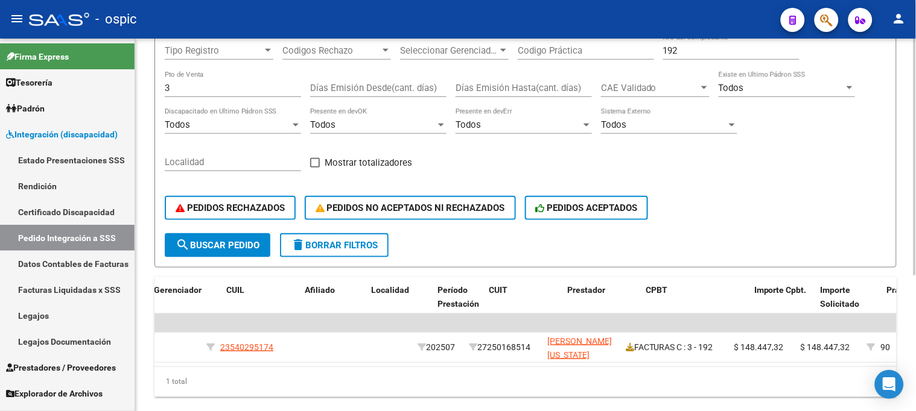
scroll to position [0, 0]
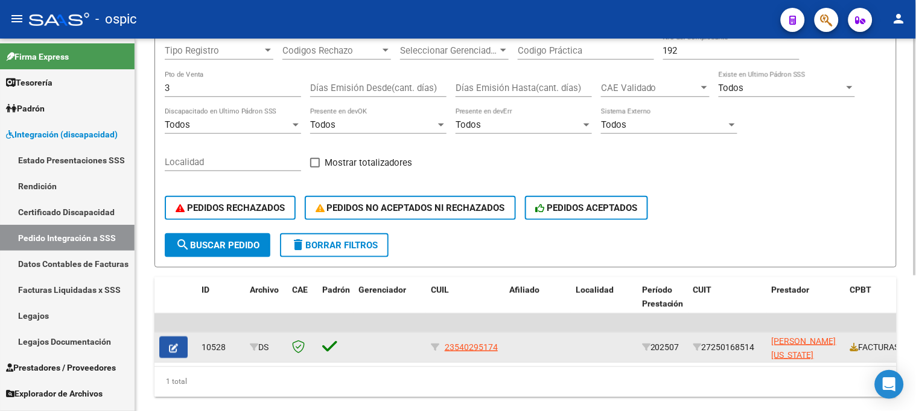
click at [171, 344] on icon "button" at bounding box center [173, 348] width 9 height 9
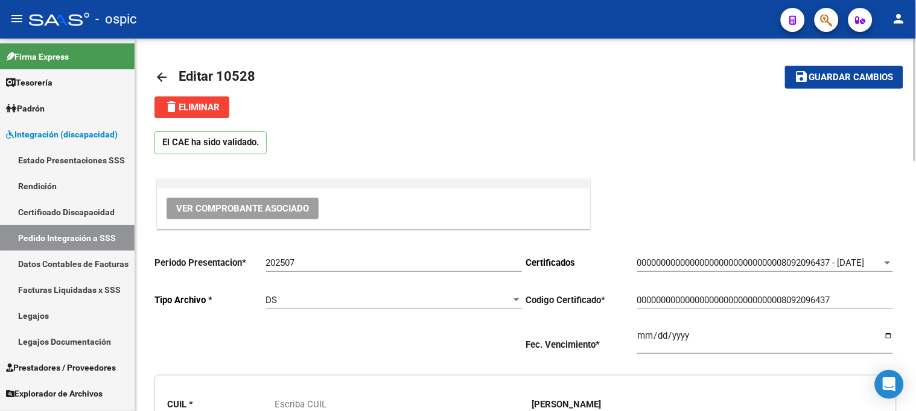
type input "23540295174"
click at [209, 107] on span "delete Eliminar" at bounding box center [191, 107] width 55 height 11
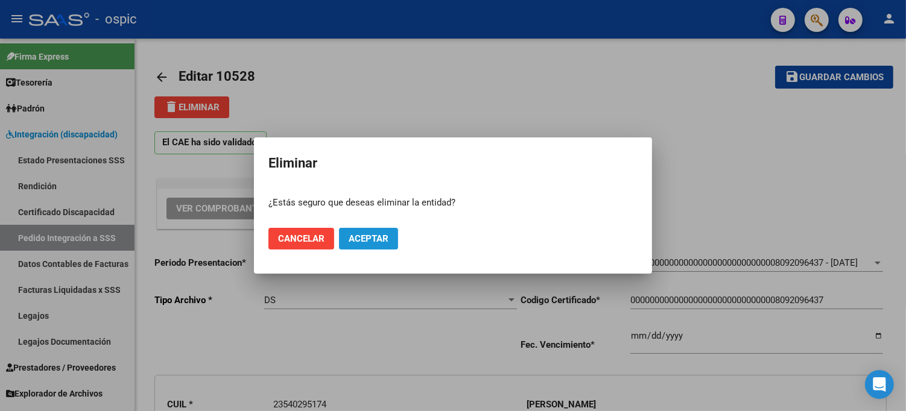
click at [387, 238] on span "Aceptar" at bounding box center [369, 238] width 40 height 11
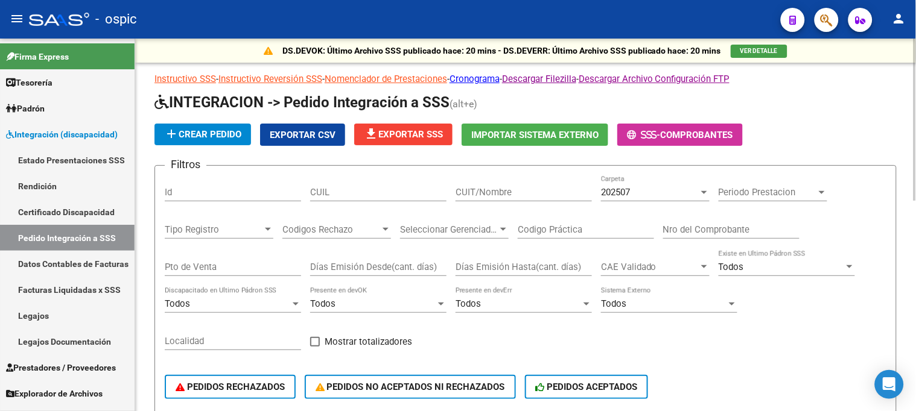
click at [508, 192] on input "CUIT/Nombre" at bounding box center [523, 192] width 136 height 11
paste input "27250168514"
type input "27250168514"
click at [712, 229] on input "Nro del Comprobante" at bounding box center [731, 229] width 136 height 11
click at [582, 228] on input "Codigo Práctica" at bounding box center [586, 229] width 136 height 11
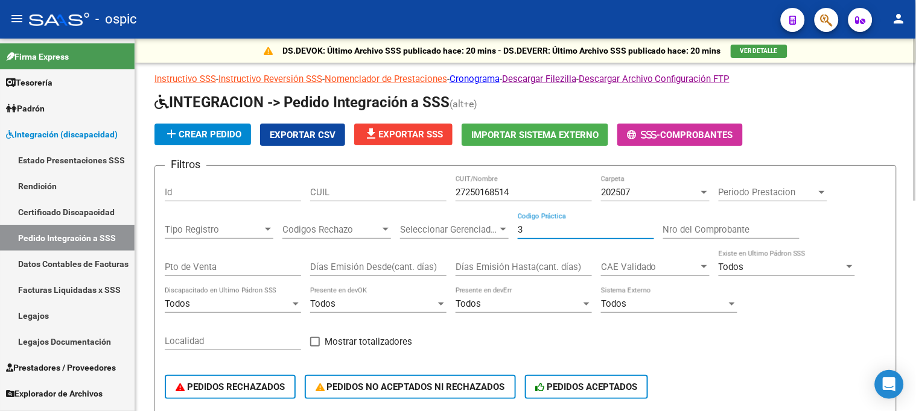
type input "3"
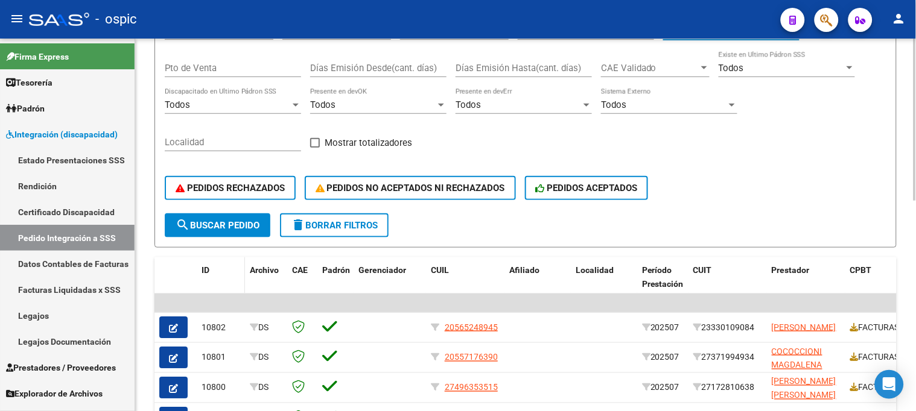
scroll to position [201, 0]
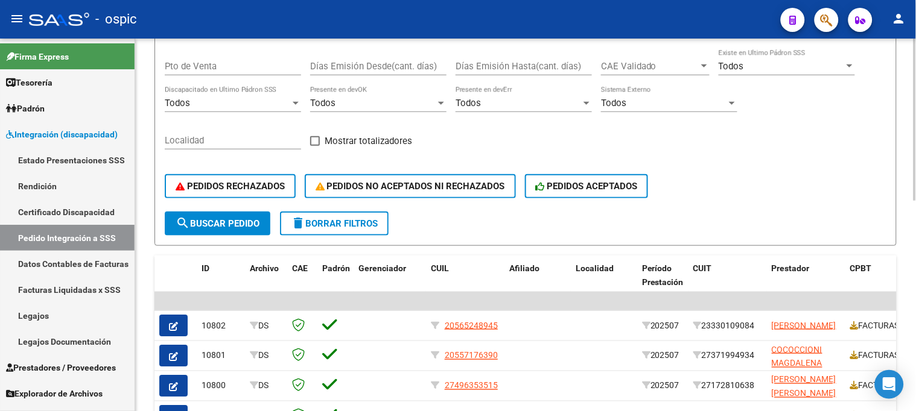
type input "201"
drag, startPoint x: 238, startPoint y: 221, endPoint x: 231, endPoint y: 216, distance: 9.0
click at [236, 221] on span "search Buscar Pedido" at bounding box center [218, 223] width 84 height 11
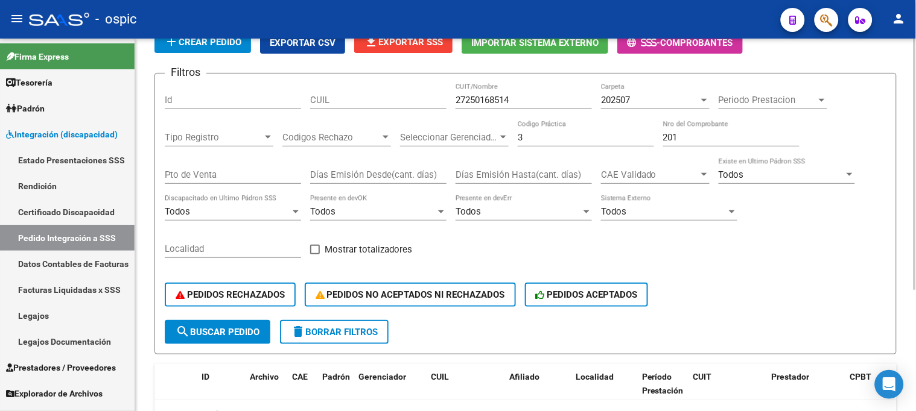
scroll to position [45, 0]
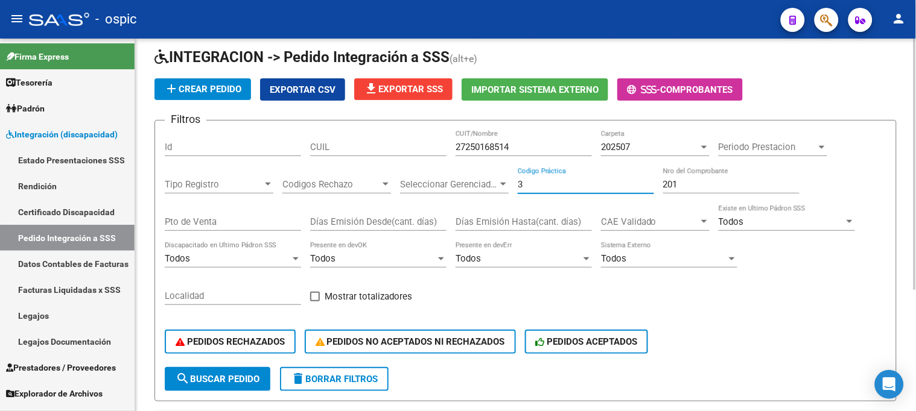
drag, startPoint x: 513, startPoint y: 182, endPoint x: 475, endPoint y: 179, distance: 38.1
click at [475, 180] on div "Filtros Id CUIL 27250168514 CUIT/Nombre 202507 Carpeta Periodo Prestacion Perio…" at bounding box center [525, 248] width 721 height 237
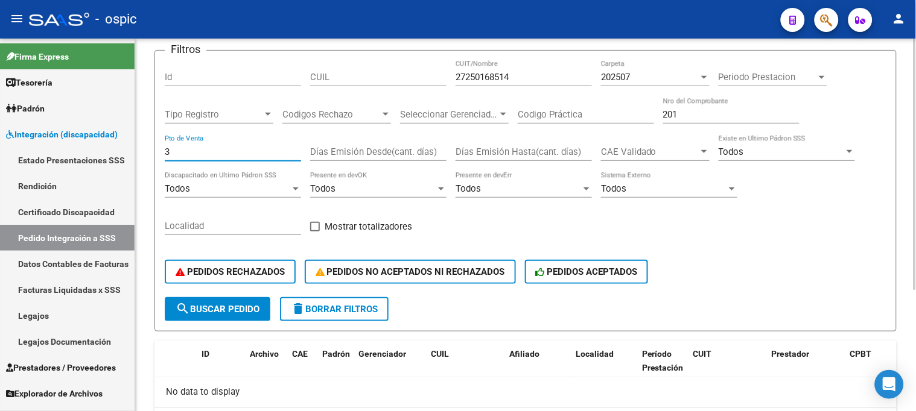
scroll to position [112, 0]
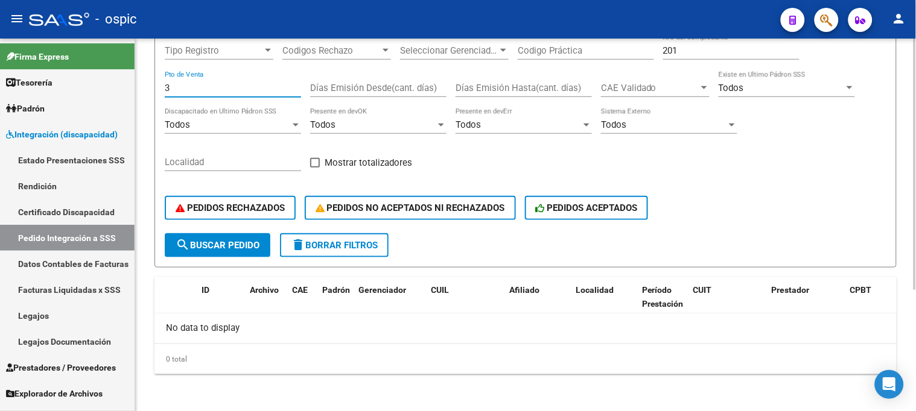
type input "3"
click at [232, 237] on button "search Buscar Pedido" at bounding box center [218, 245] width 106 height 24
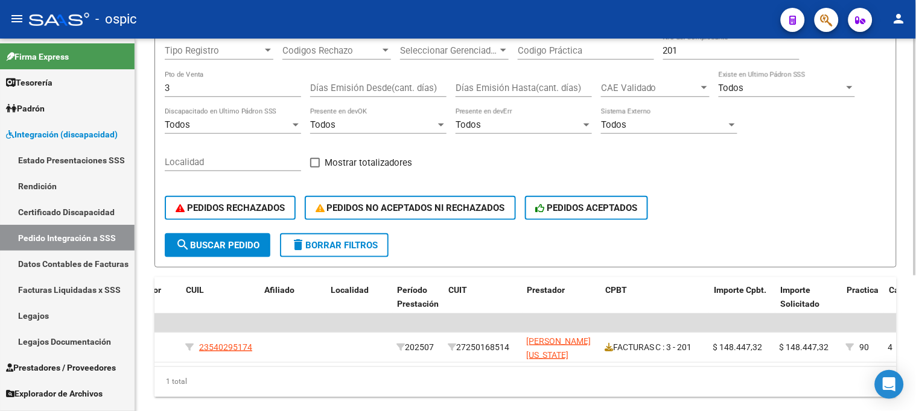
scroll to position [0, 0]
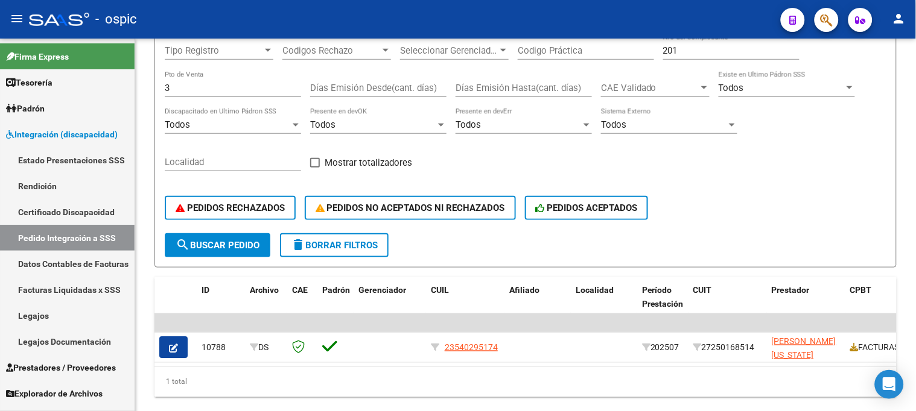
click at [170, 344] on icon "button" at bounding box center [173, 348] width 9 height 9
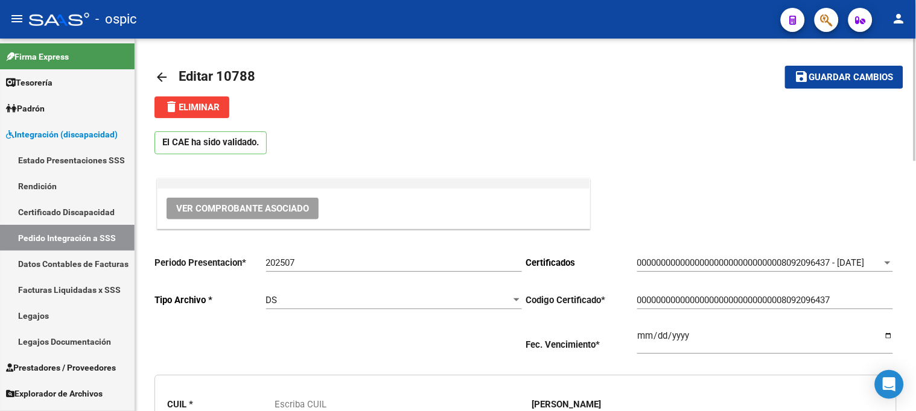
click at [212, 110] on span "delete Eliminar" at bounding box center [191, 107] width 55 height 11
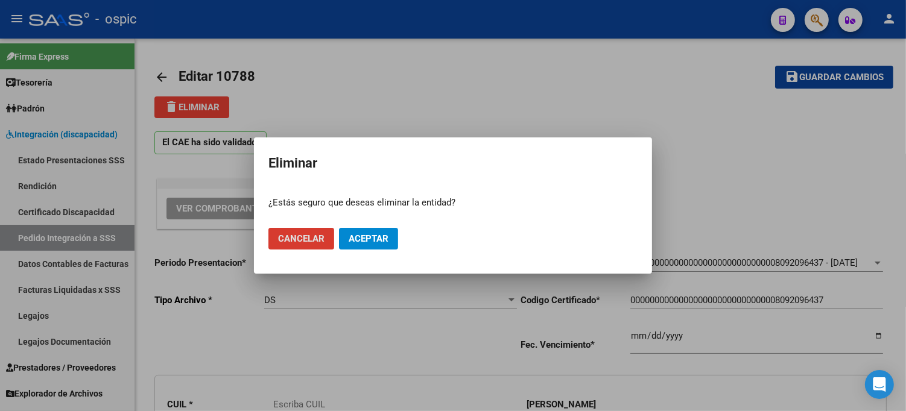
type input "23540295174"
click at [364, 240] on span "Aceptar" at bounding box center [369, 238] width 40 height 11
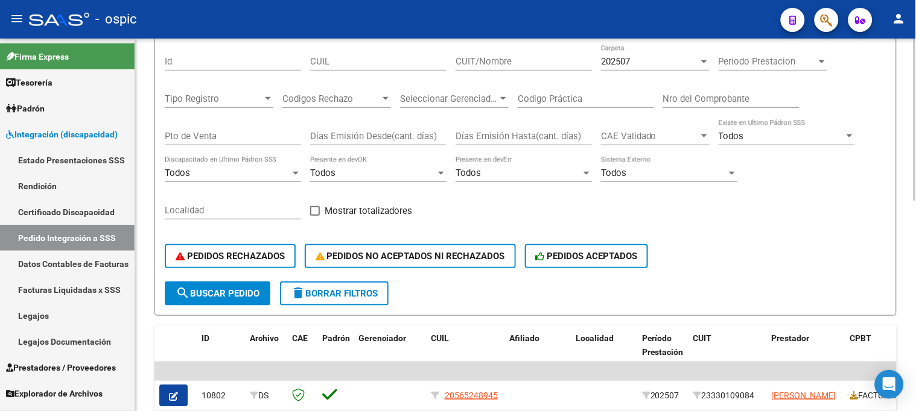
scroll to position [134, 0]
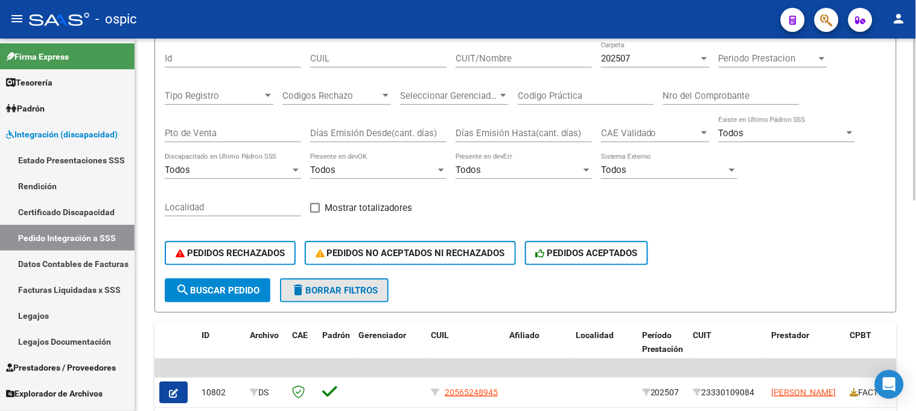
drag, startPoint x: 335, startPoint y: 284, endPoint x: 328, endPoint y: 273, distance: 13.1
click at [335, 282] on button "delete Borrar Filtros" at bounding box center [334, 291] width 109 height 24
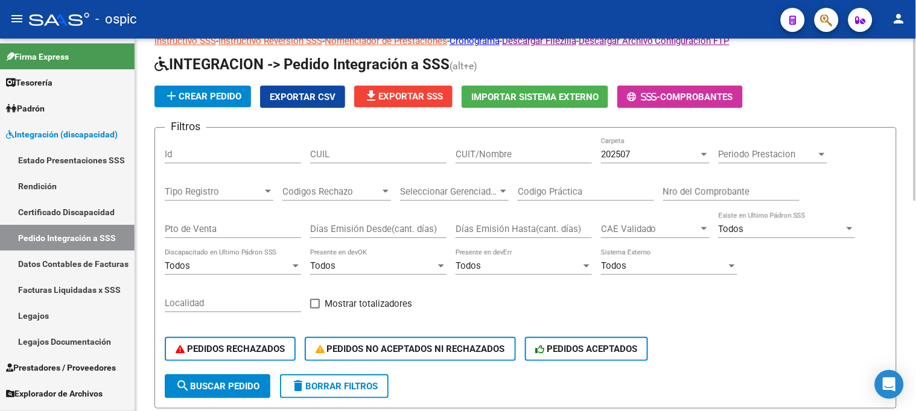
scroll to position [0, 0]
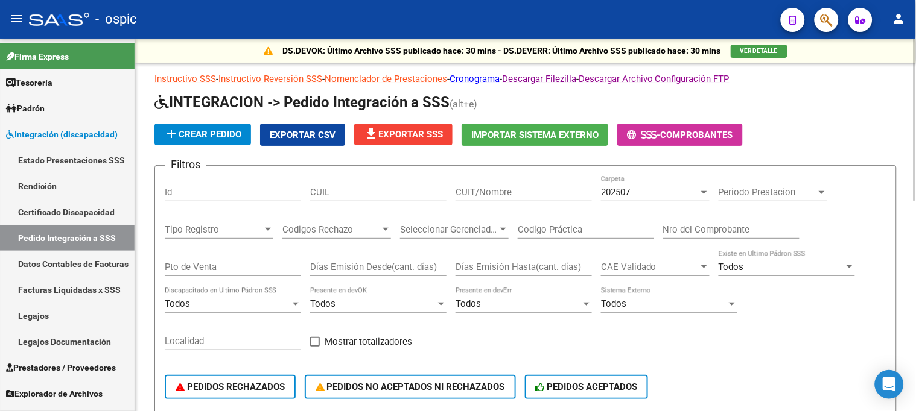
click at [300, 136] on span "Exportar CSV" at bounding box center [303, 135] width 66 height 11
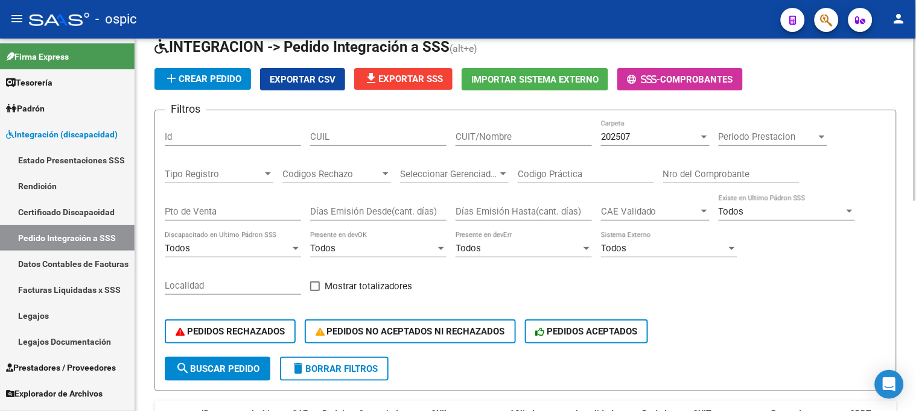
scroll to position [134, 0]
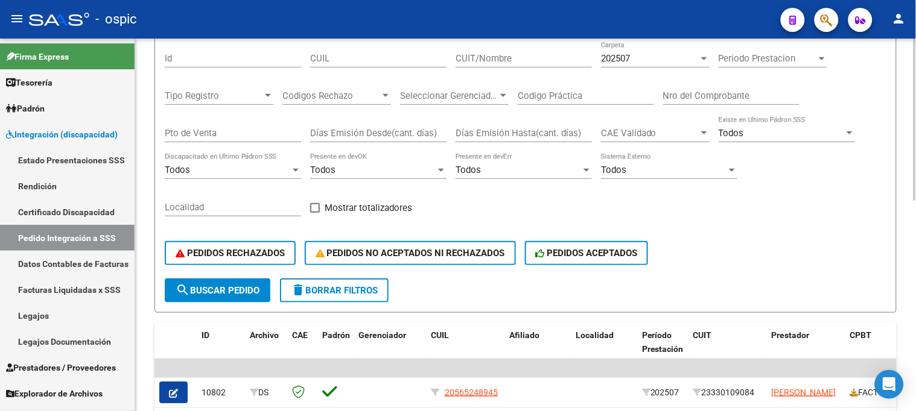
drag, startPoint x: 323, startPoint y: 296, endPoint x: 358, endPoint y: 252, distance: 56.7
click at [324, 296] on button "delete Borrar Filtros" at bounding box center [334, 291] width 109 height 24
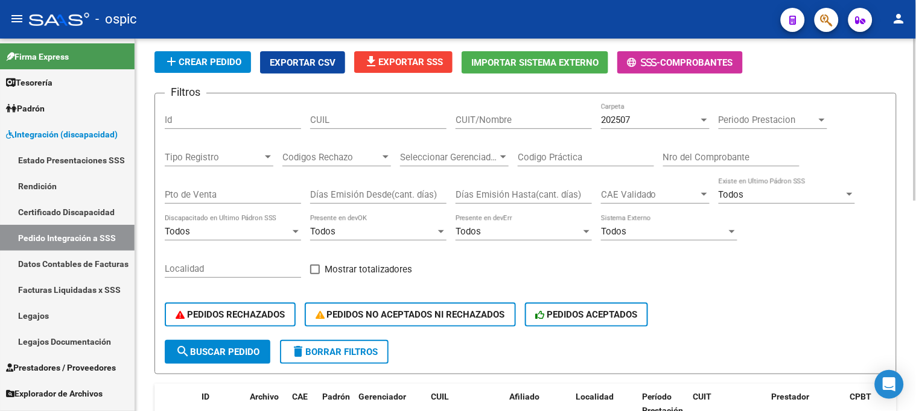
scroll to position [67, 0]
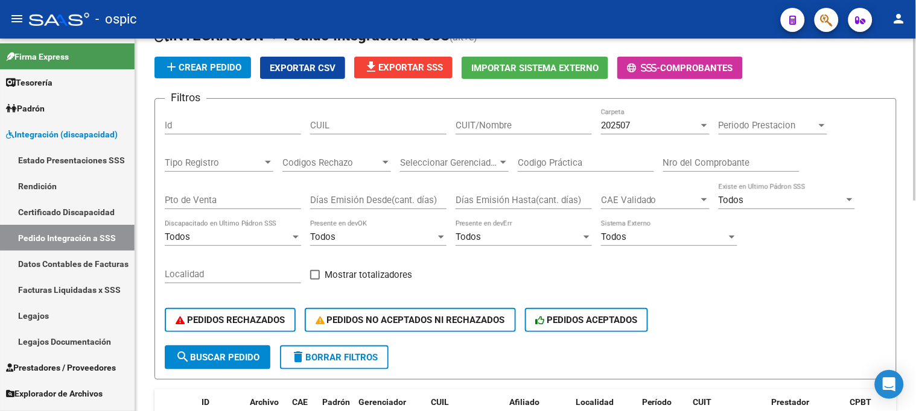
click at [323, 350] on button "delete Borrar Filtros" at bounding box center [334, 358] width 109 height 24
click at [370, 348] on button "delete Borrar Filtros" at bounding box center [334, 358] width 109 height 24
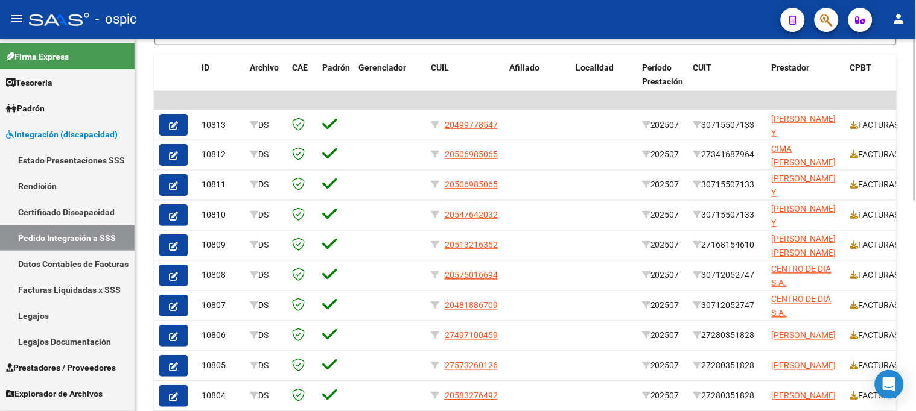
scroll to position [469, 0]
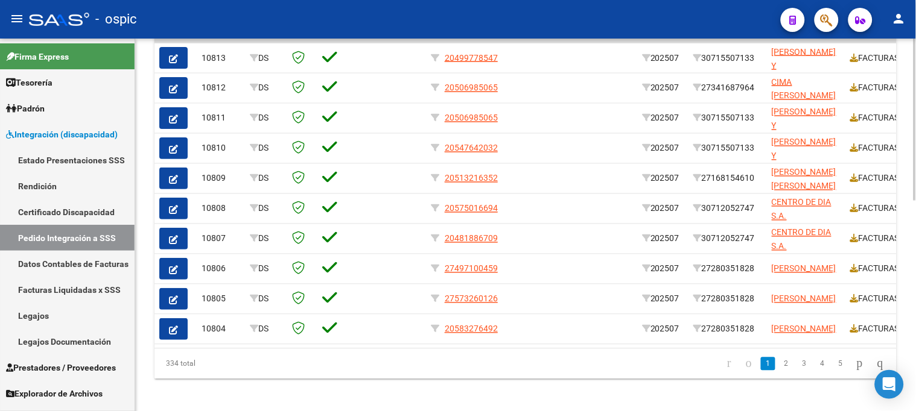
click at [913, 197] on div at bounding box center [914, 225] width 3 height 373
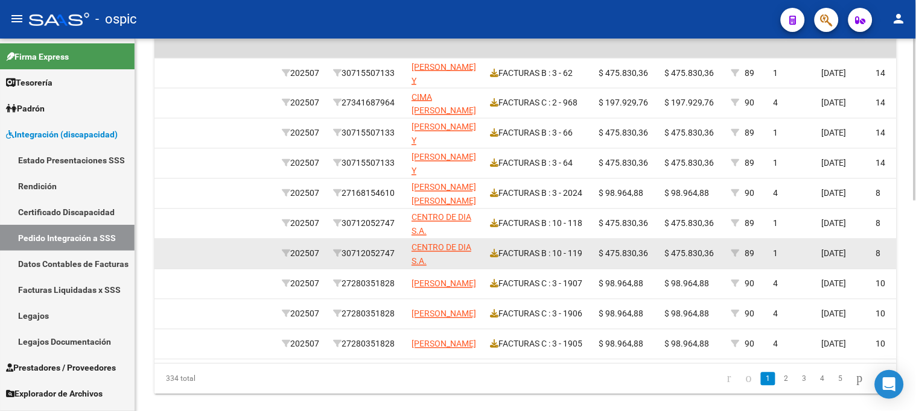
scroll to position [484, 0]
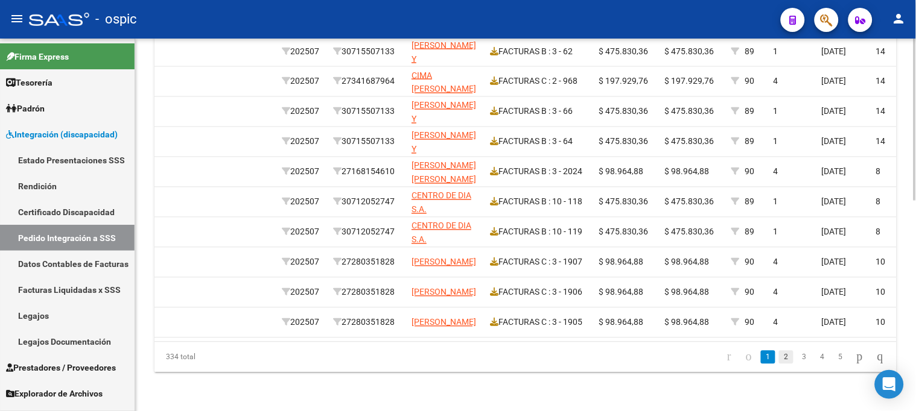
click at [779, 360] on link "2" at bounding box center [786, 357] width 14 height 13
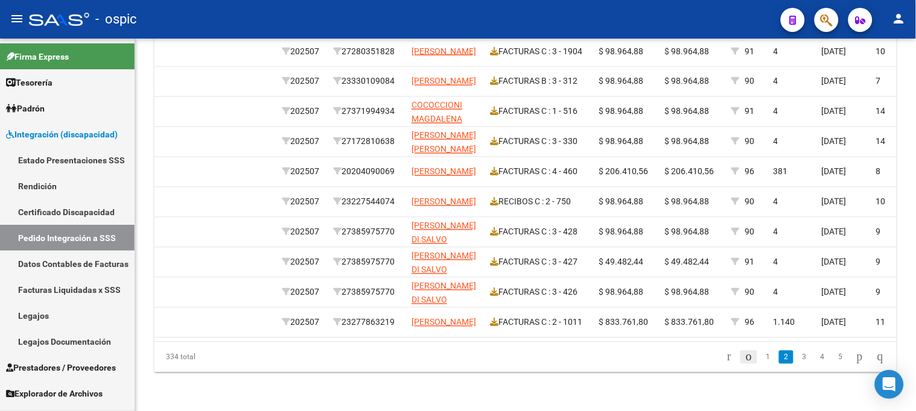
click at [744, 357] on icon "go to previous page" at bounding box center [749, 357] width 10 height 14
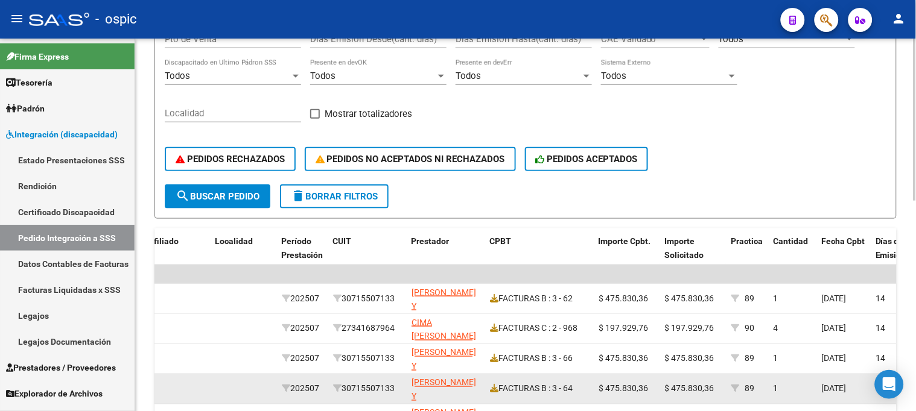
scroll to position [215, 0]
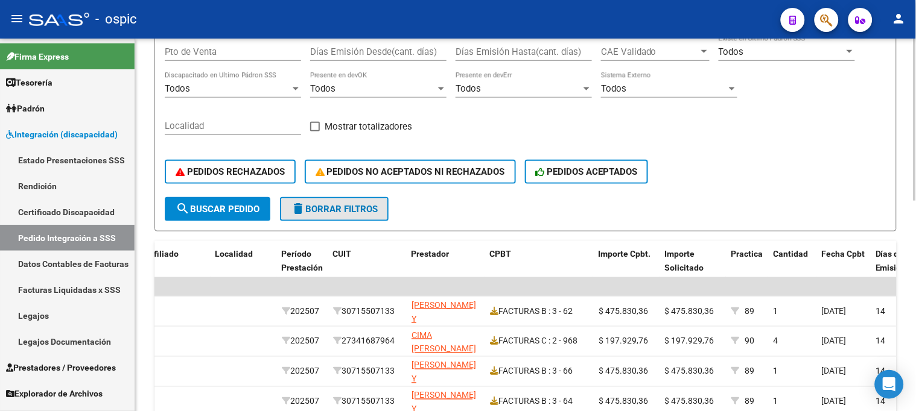
click at [347, 212] on span "delete Borrar Filtros" at bounding box center [334, 209] width 87 height 11
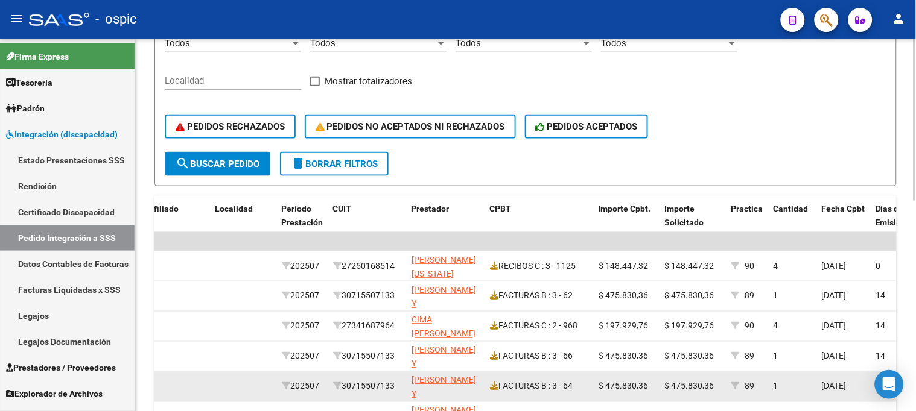
scroll to position [282, 0]
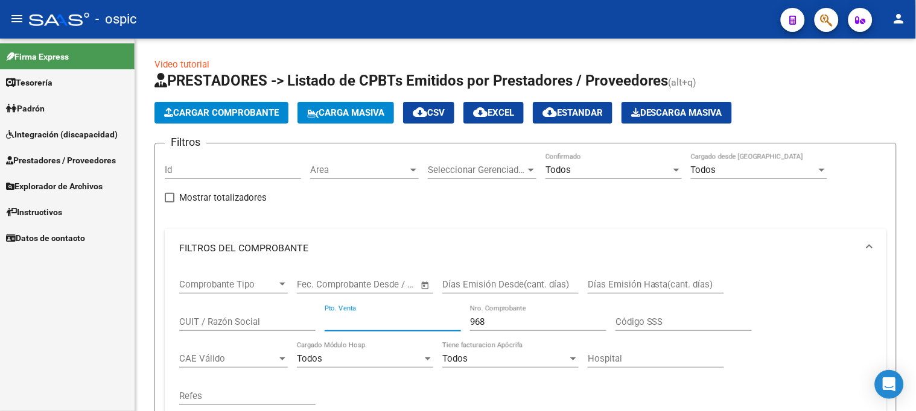
scroll to position [167, 0]
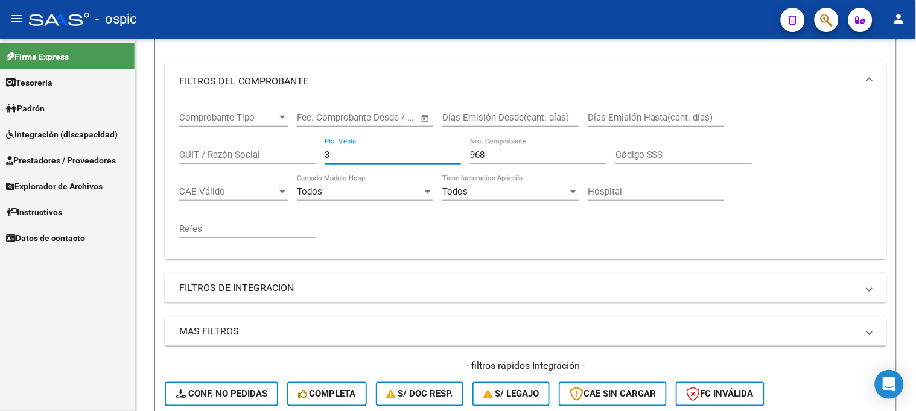
type input "3"
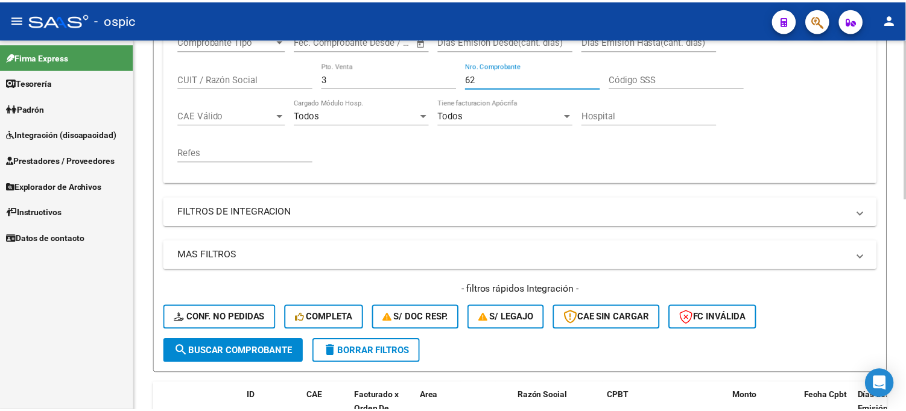
scroll to position [369, 0]
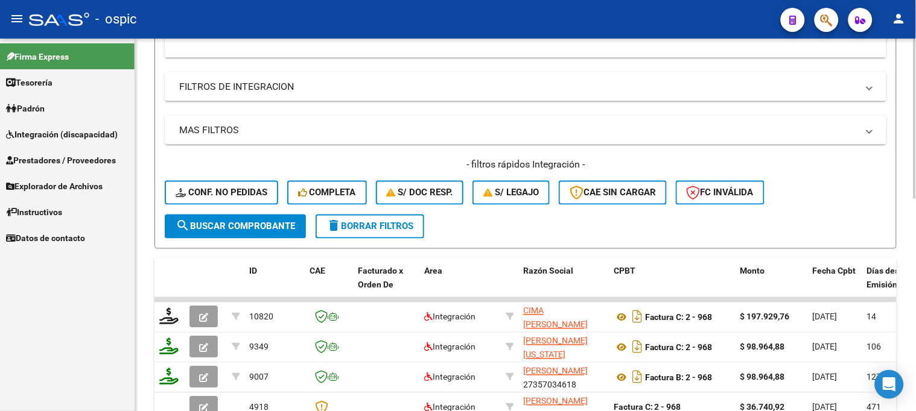
type input "62"
click at [244, 217] on button "search Buscar Comprobante" at bounding box center [235, 227] width 141 height 24
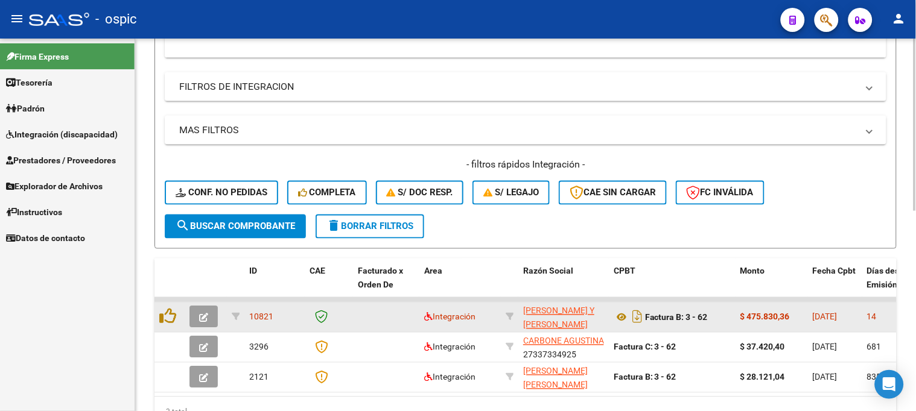
click at [202, 310] on button "button" at bounding box center [203, 317] width 28 height 22
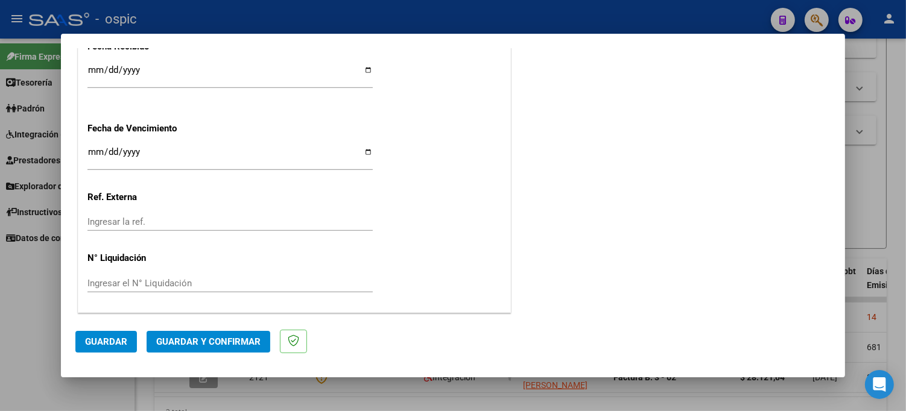
scroll to position [0, 0]
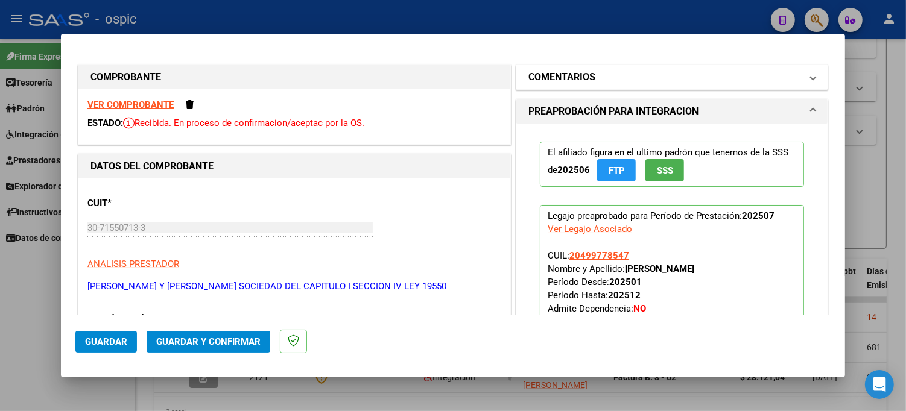
click at [600, 71] on mat-panel-title "COMENTARIOS" at bounding box center [664, 77] width 273 height 14
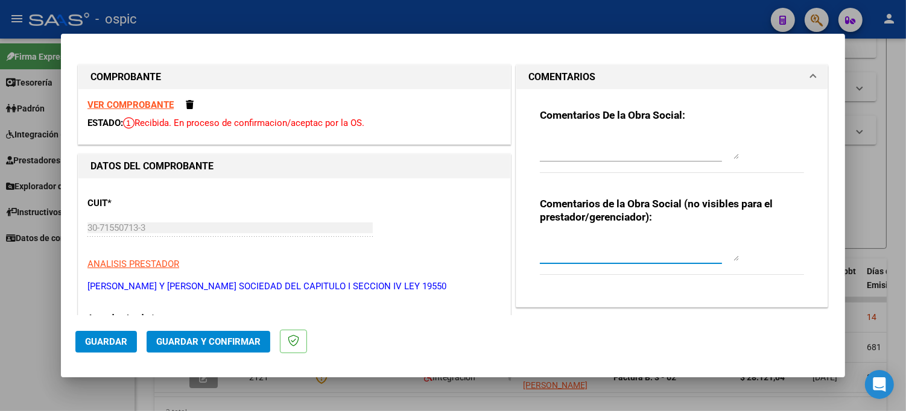
click at [600, 238] on textarea at bounding box center [639, 249] width 199 height 24
type textarea "SAIE"
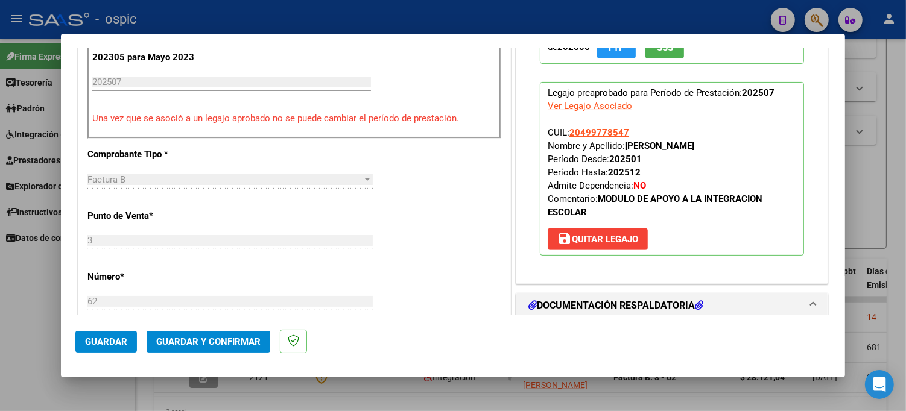
scroll to position [456, 0]
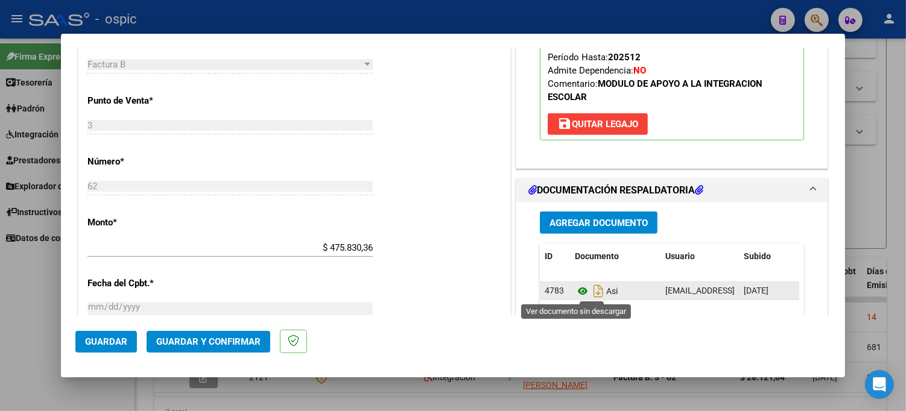
click at [575, 292] on icon at bounding box center [583, 291] width 16 height 14
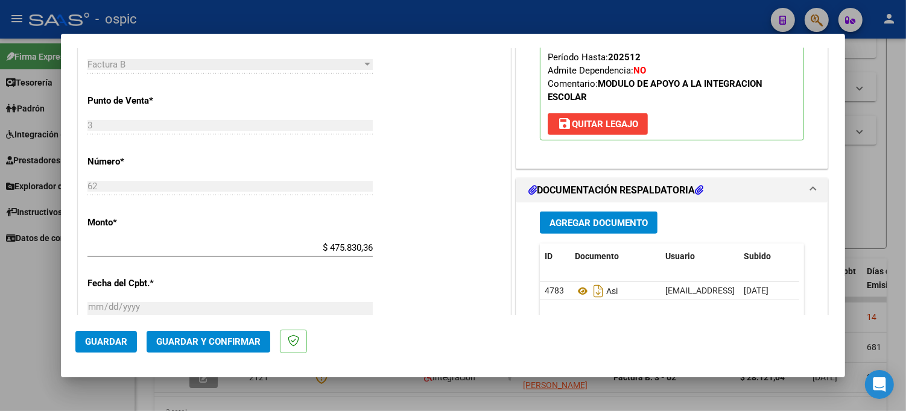
click at [226, 340] on span "Guardar y Confirmar" at bounding box center [208, 342] width 104 height 11
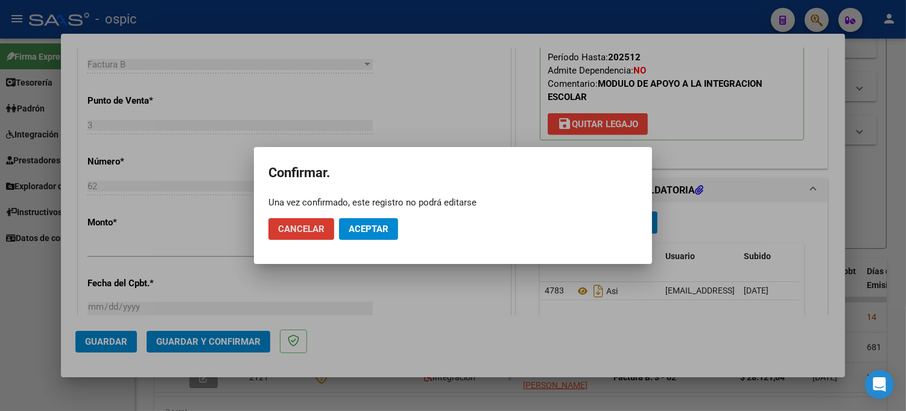
click at [371, 224] on span "Aceptar" at bounding box center [369, 229] width 40 height 11
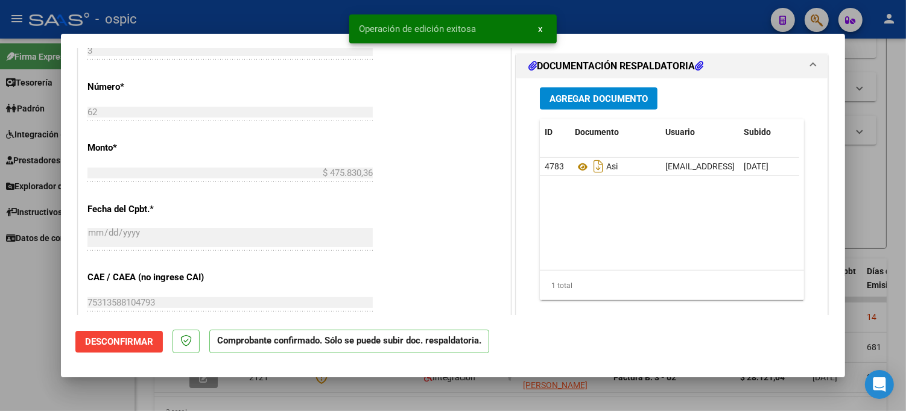
type input "$ 0,00"
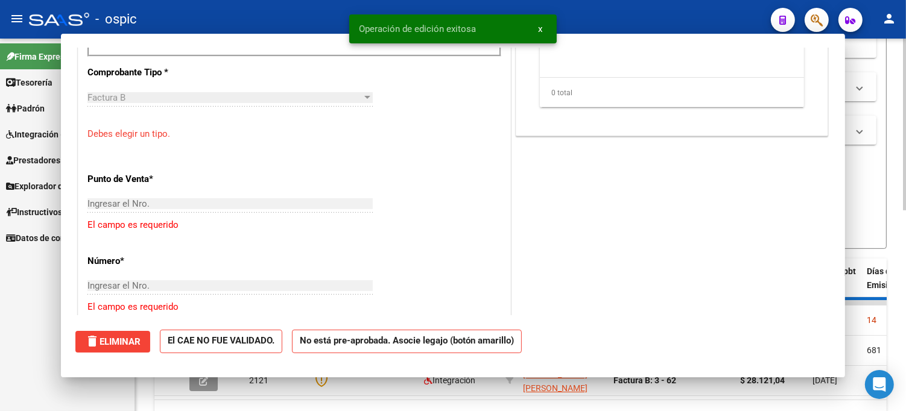
scroll to position [478, 0]
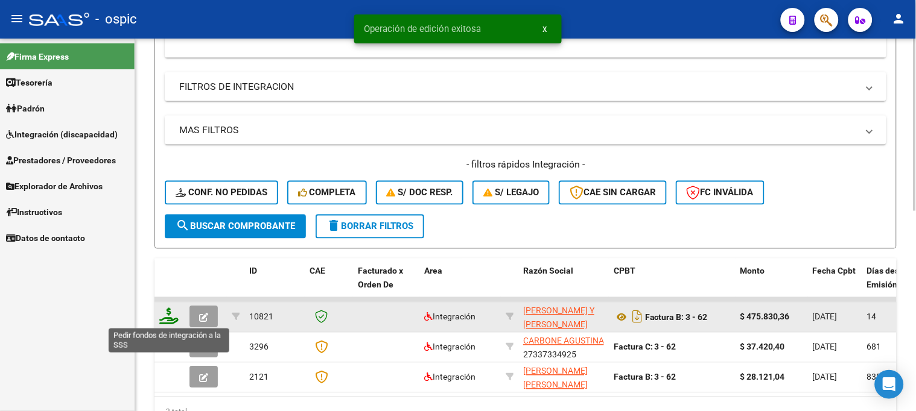
click at [166, 316] on icon at bounding box center [168, 316] width 19 height 17
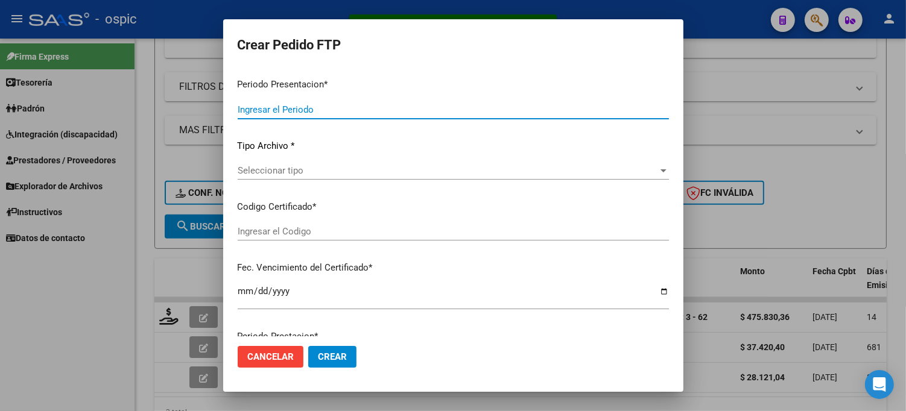
type input "202507"
type input "$ 475.830,36"
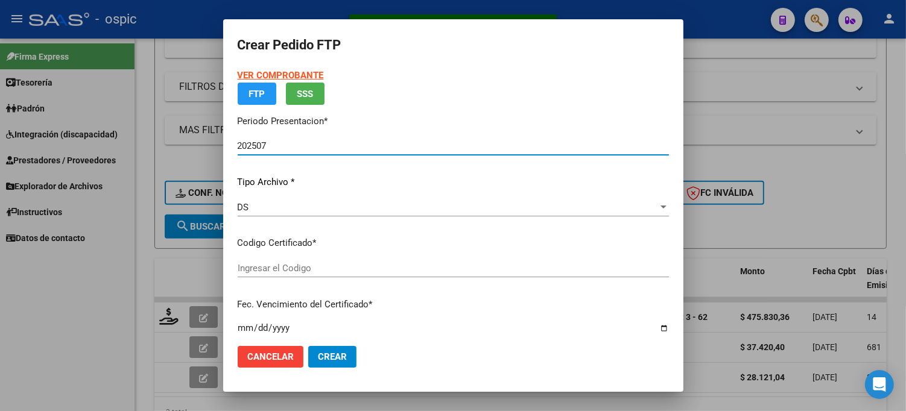
type input "0000000000000000000000000000007796601647"
type input "2025-11-08"
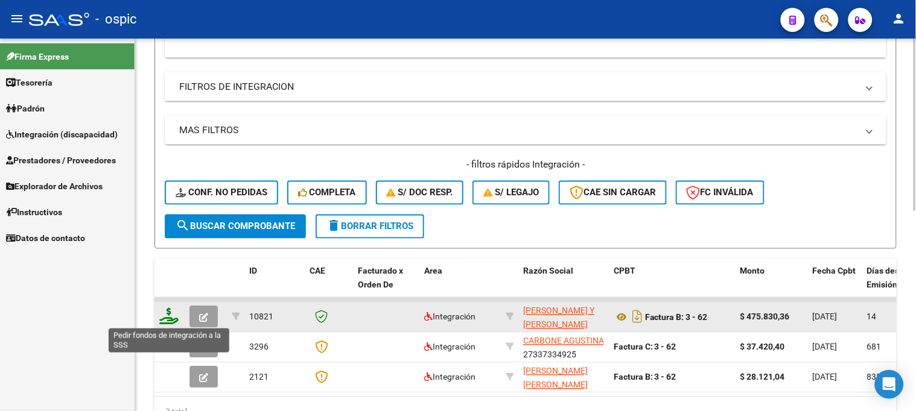
click at [171, 314] on icon at bounding box center [168, 316] width 19 height 17
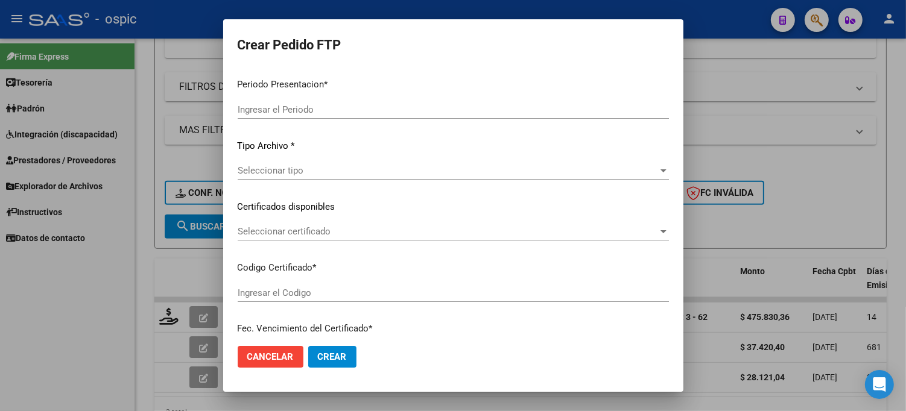
type input "202507"
type input "$ 475.830,36"
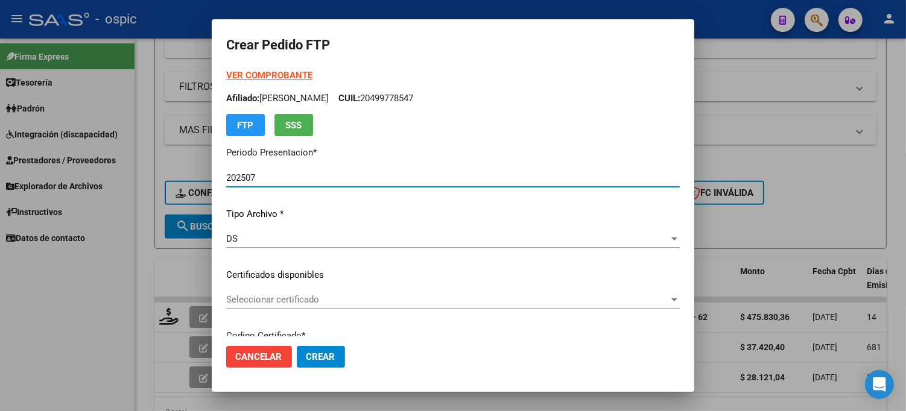
type input "0000000000000000000000000000007796601647"
type input "2025-11-08"
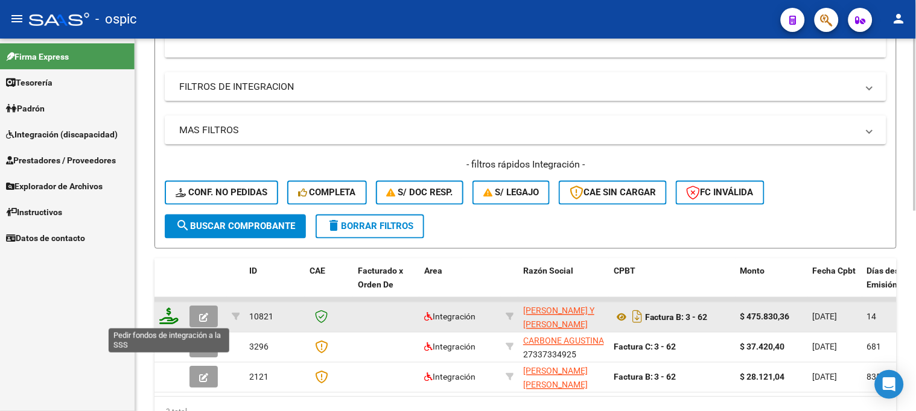
click at [173, 316] on icon at bounding box center [168, 316] width 19 height 17
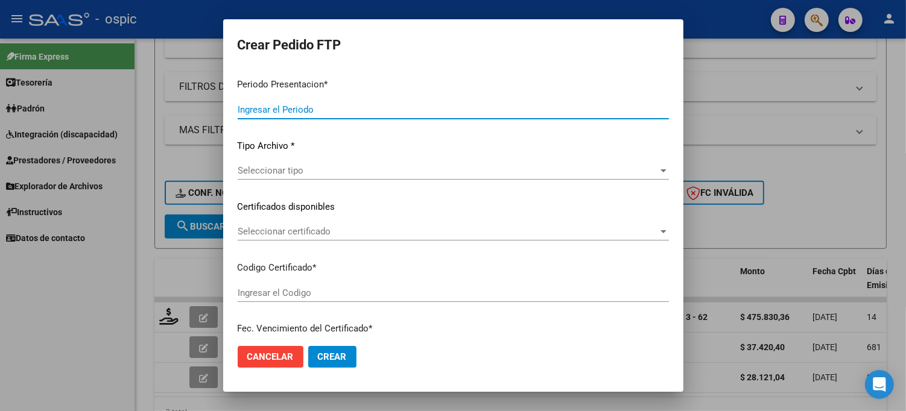
type input "202507"
type input "$ 475.830,36"
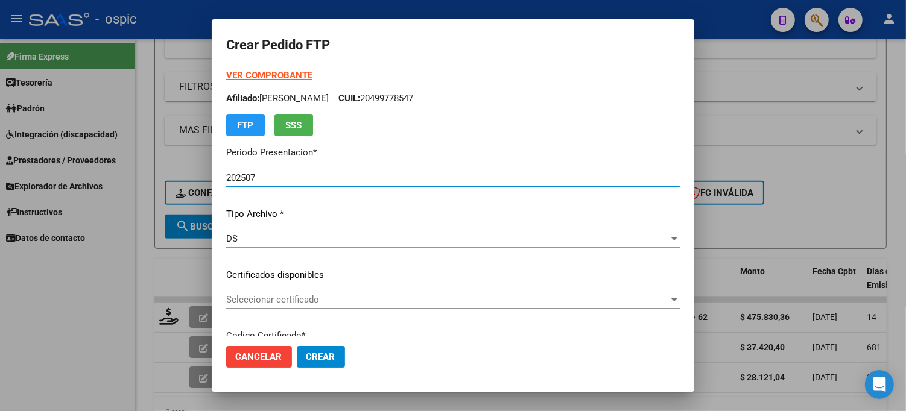
type input "0000000000000000000000000000007796601647"
type input "2025-11-08"
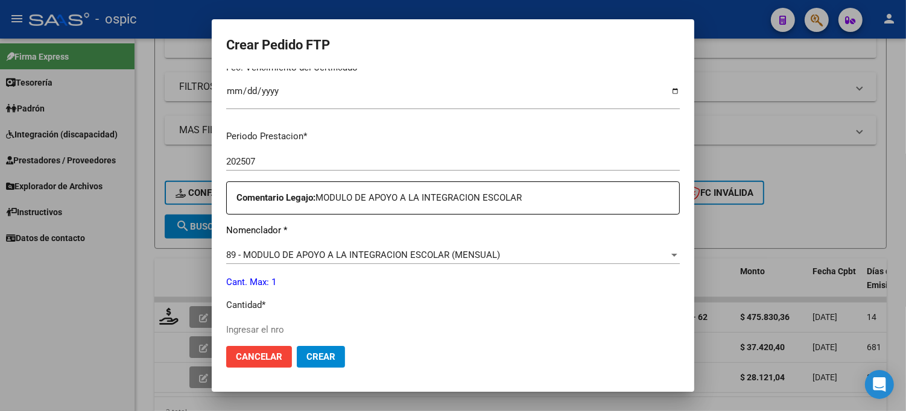
scroll to position [358, 0]
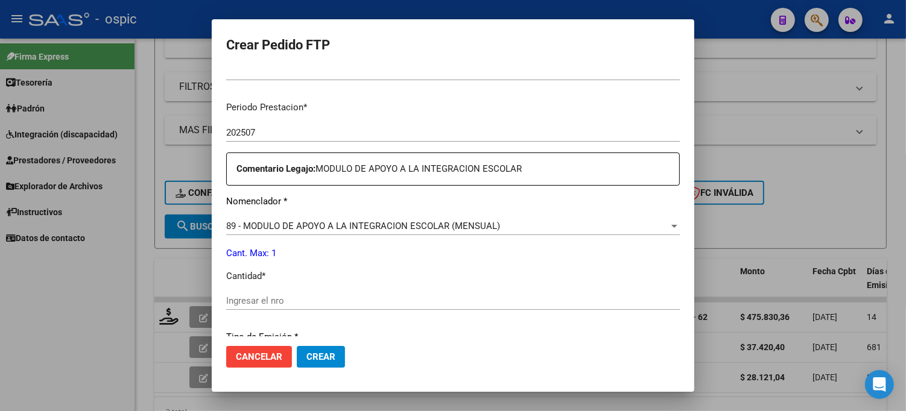
click at [388, 300] on input "Ingresar el nro" at bounding box center [453, 301] width 454 height 11
type input "1"
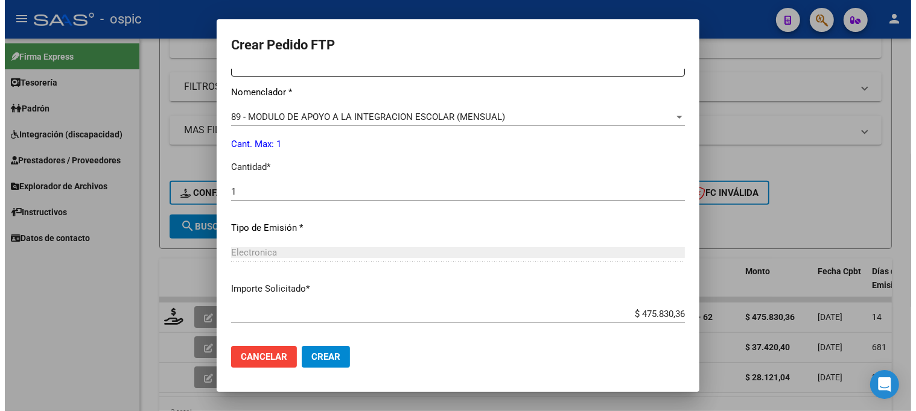
scroll to position [527, 0]
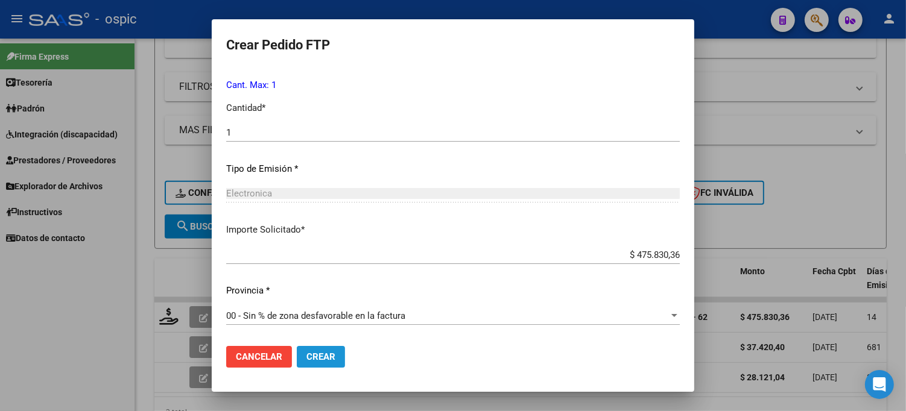
click at [316, 358] on span "Crear" at bounding box center [320, 357] width 29 height 11
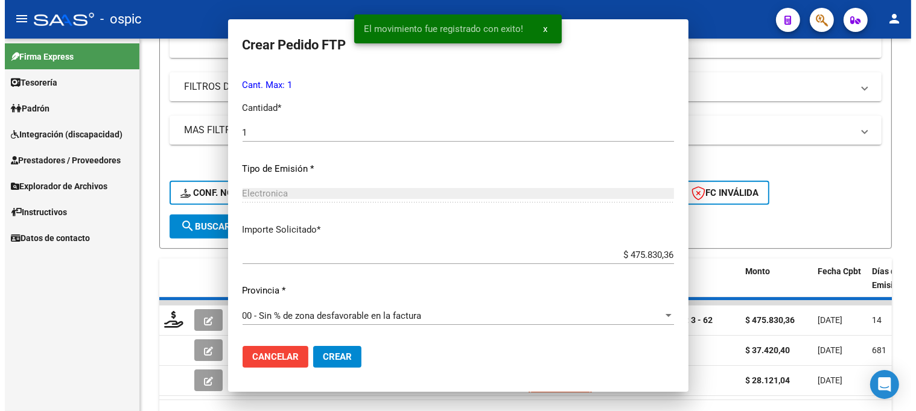
scroll to position [0, 0]
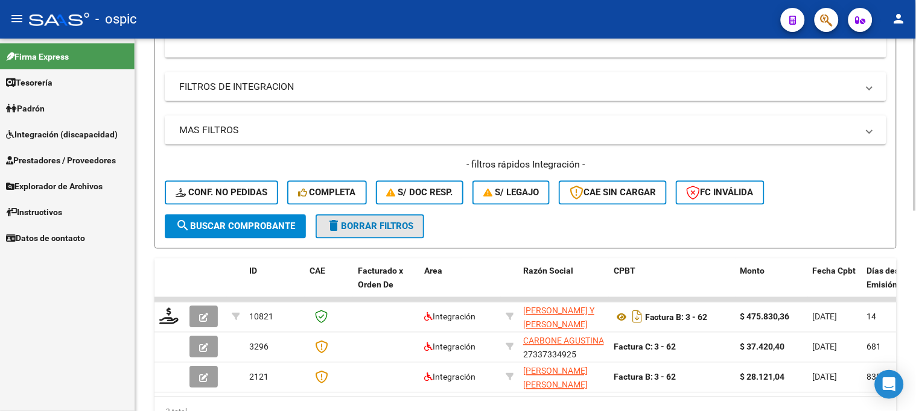
click at [413, 229] on span "delete Borrar Filtros" at bounding box center [369, 226] width 87 height 11
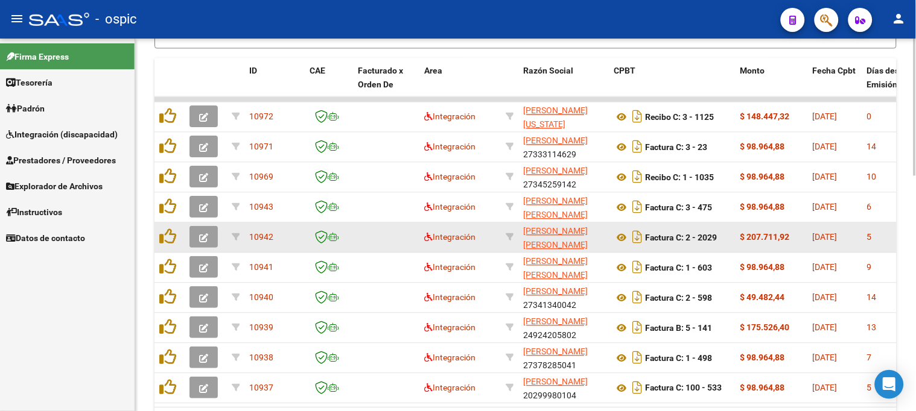
scroll to position [636, 0]
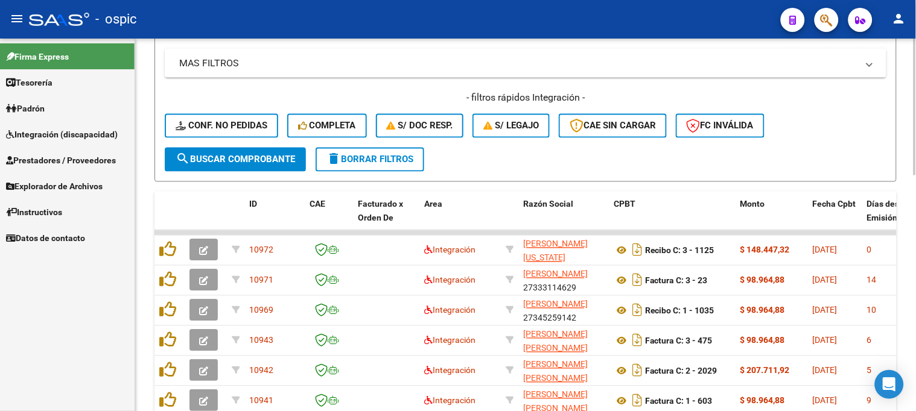
click at [363, 165] on button "delete Borrar Filtros" at bounding box center [370, 160] width 109 height 24
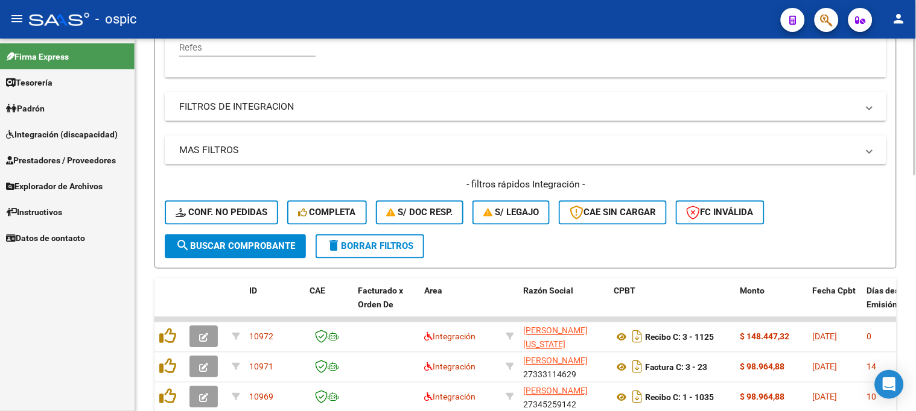
scroll to position [436, 0]
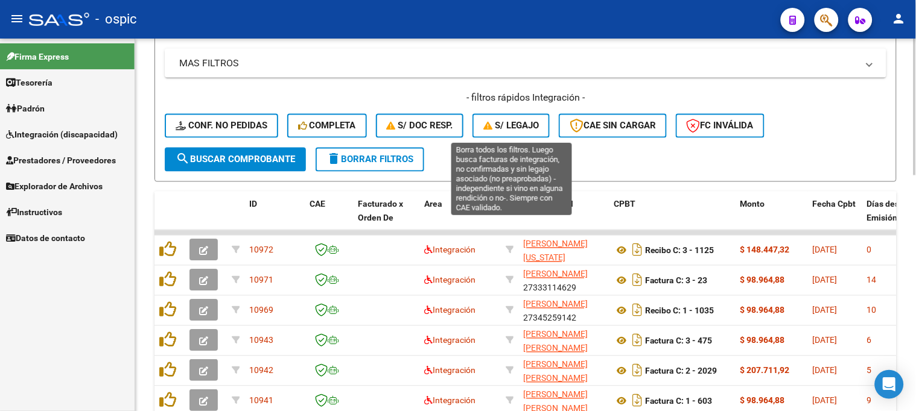
click at [520, 134] on button "S/ legajo" at bounding box center [510, 126] width 77 height 24
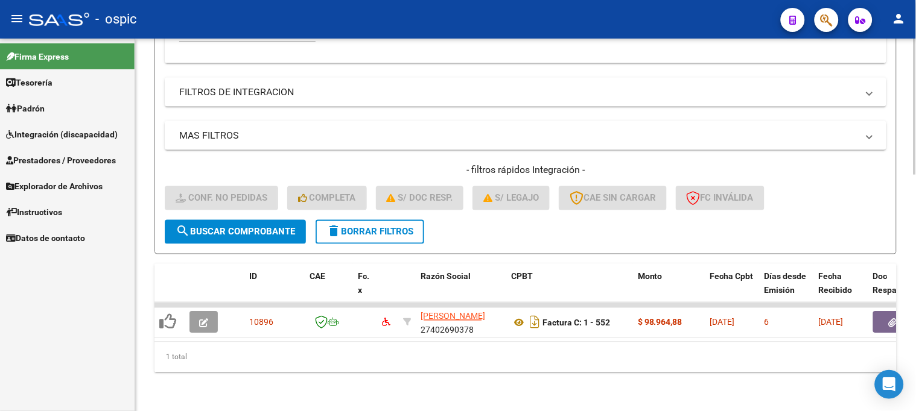
scroll to position [372, 0]
click at [386, 227] on span "delete Borrar Filtros" at bounding box center [369, 232] width 87 height 11
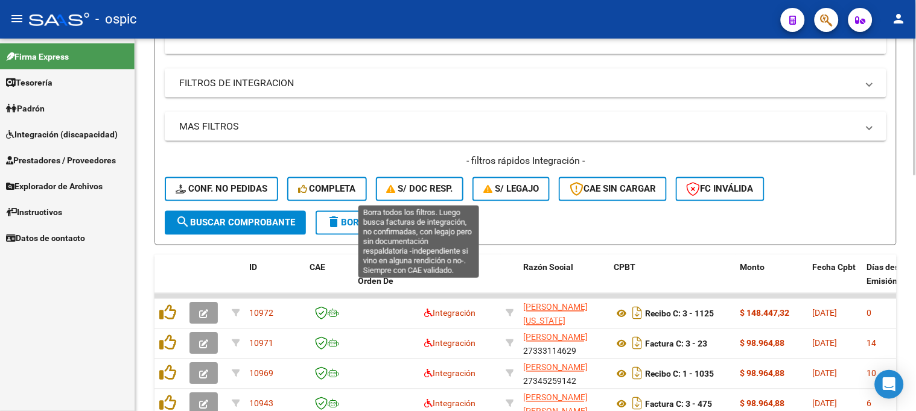
click at [435, 191] on span "S/ Doc Resp." at bounding box center [420, 189] width 66 height 11
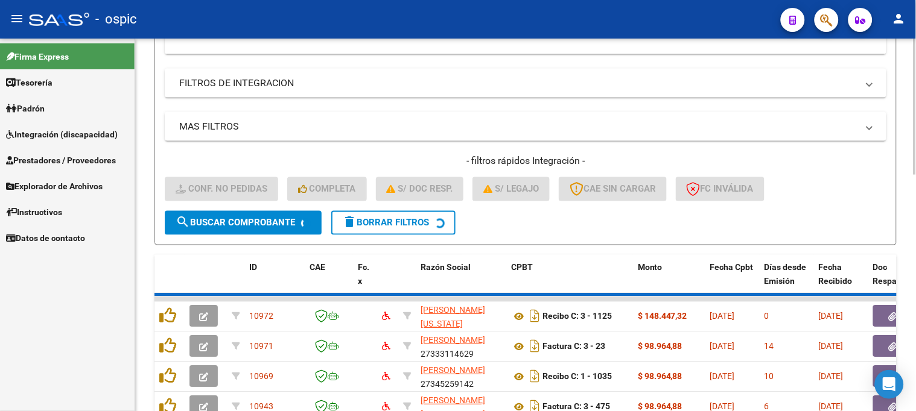
scroll to position [353, 0]
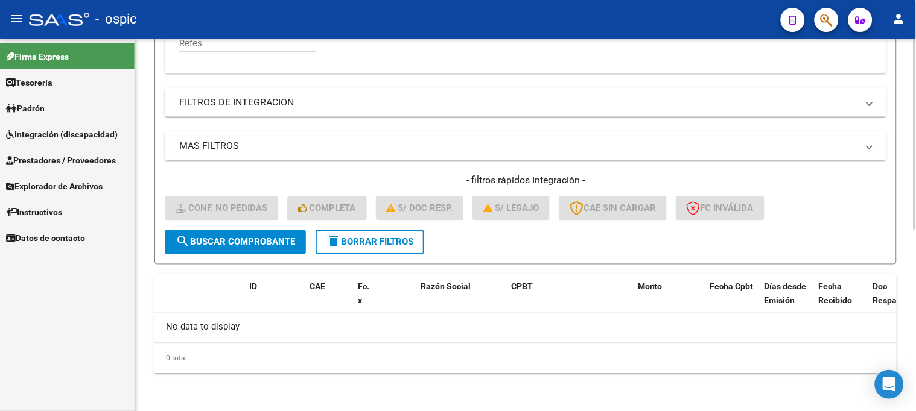
click at [352, 243] on span "delete Borrar Filtros" at bounding box center [369, 242] width 87 height 11
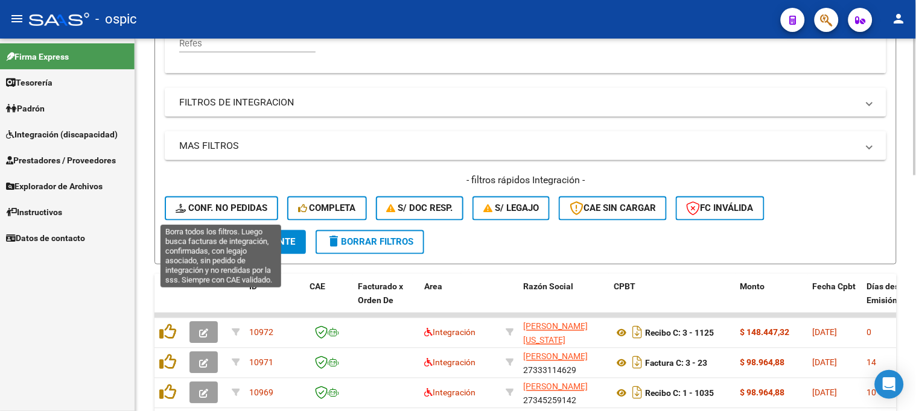
click at [243, 208] on span "Conf. no pedidas" at bounding box center [222, 208] width 92 height 11
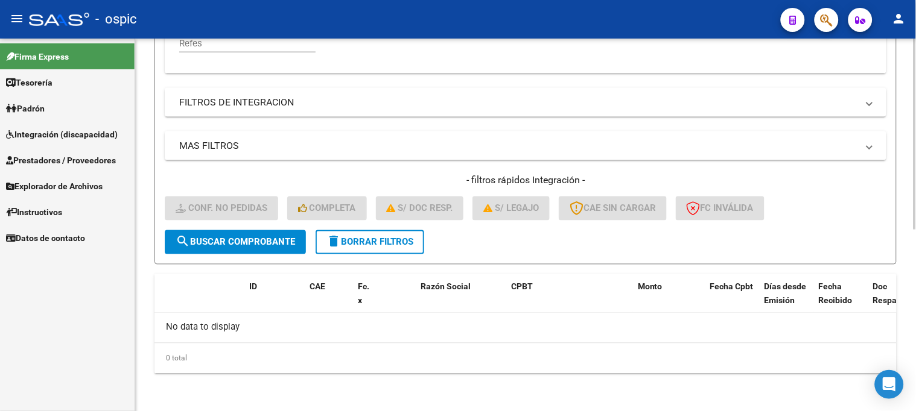
click at [345, 240] on span "delete Borrar Filtros" at bounding box center [369, 242] width 87 height 11
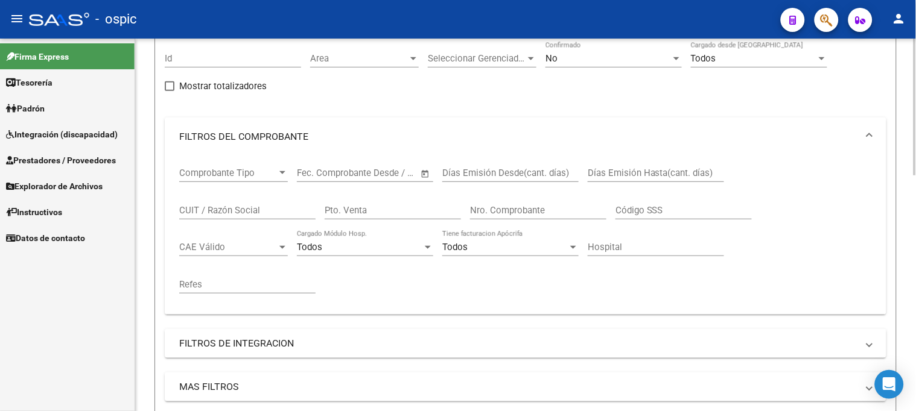
scroll to position [40, 0]
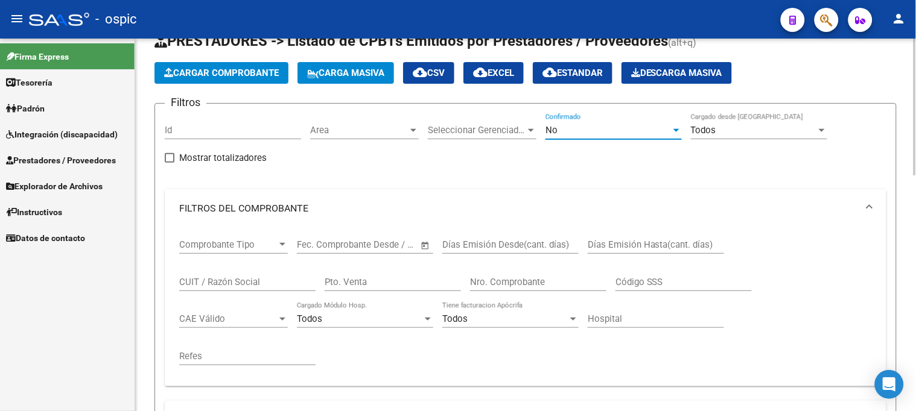
click at [570, 130] on div "No" at bounding box center [607, 130] width 125 height 11
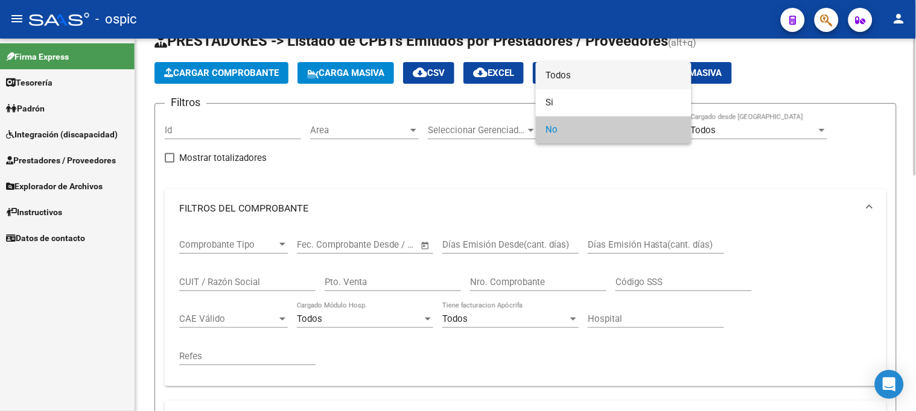
drag, startPoint x: 579, startPoint y: 74, endPoint x: 413, endPoint y: 181, distance: 197.6
click at [577, 74] on span "Todos" at bounding box center [613, 75] width 136 height 27
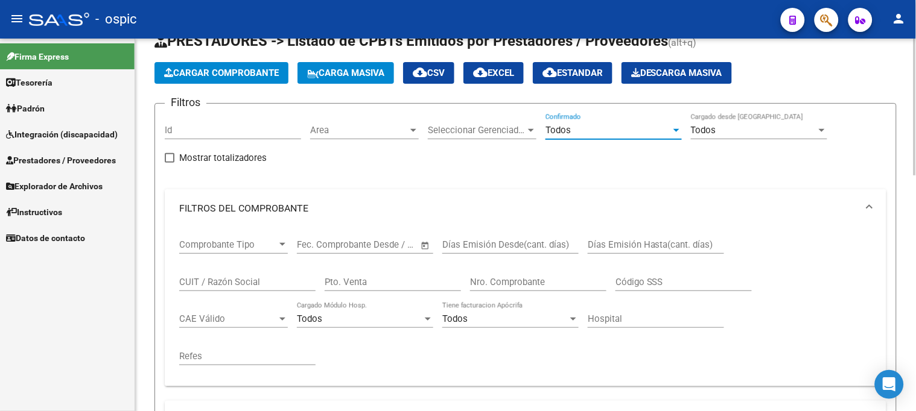
click at [230, 284] on input "CUIT / Razón Social" at bounding box center [247, 282] width 136 height 11
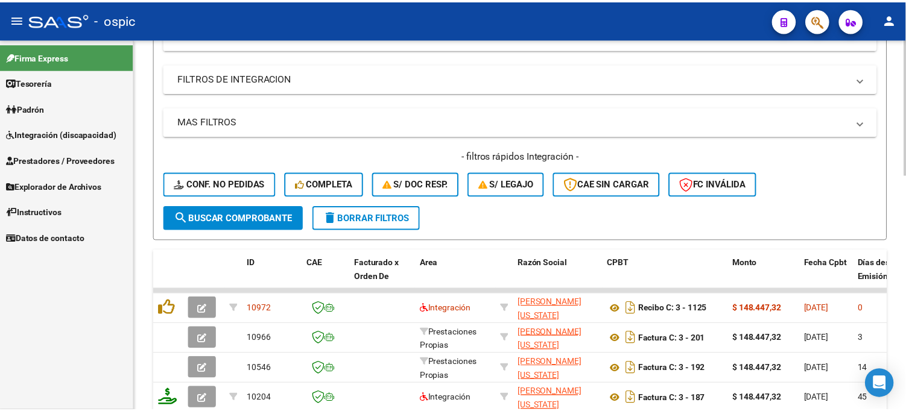
scroll to position [442, 0]
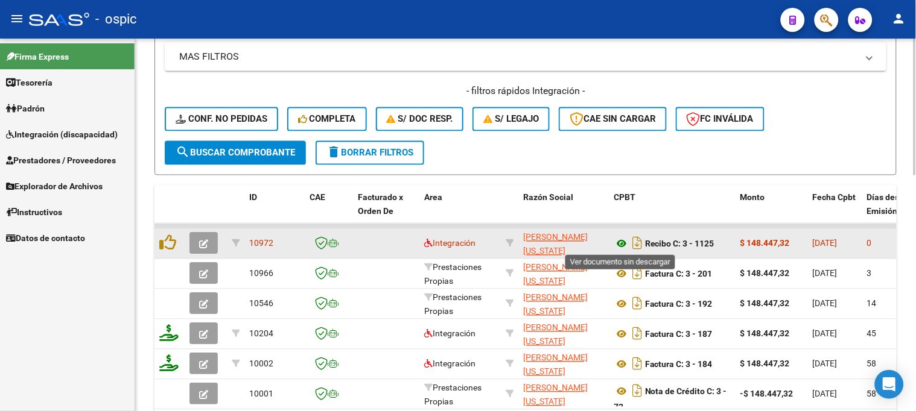
type input "HERMITTE"
click at [618, 244] on icon at bounding box center [622, 244] width 16 height 14
click at [207, 245] on icon "button" at bounding box center [203, 244] width 9 height 9
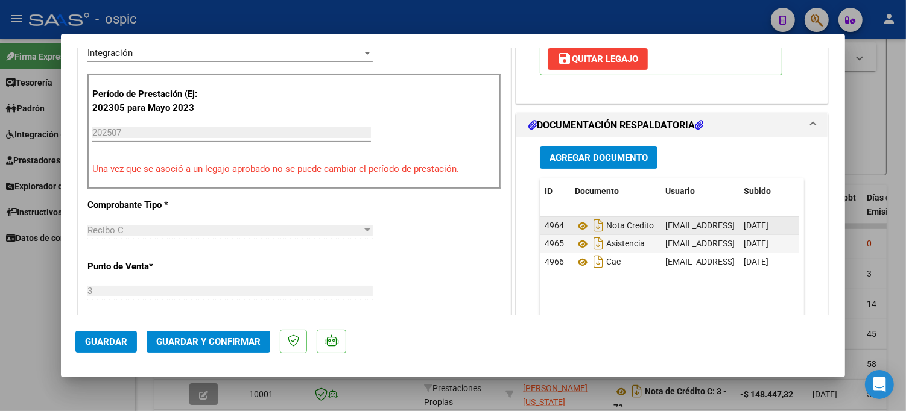
scroll to position [357, 0]
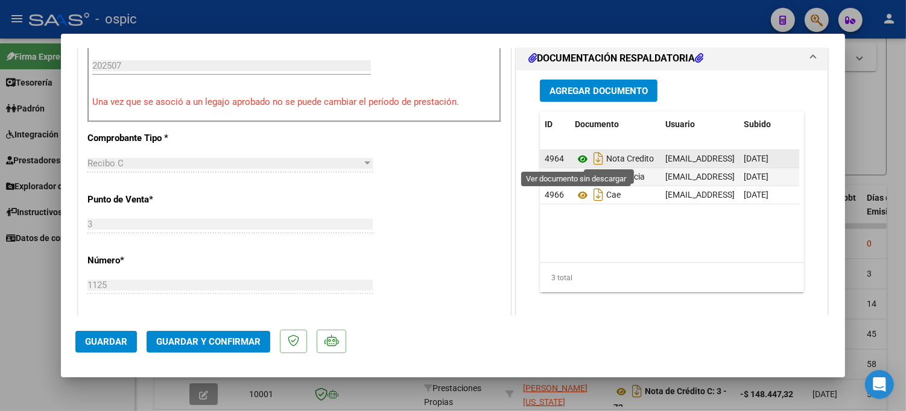
click at [581, 159] on icon at bounding box center [583, 159] width 16 height 14
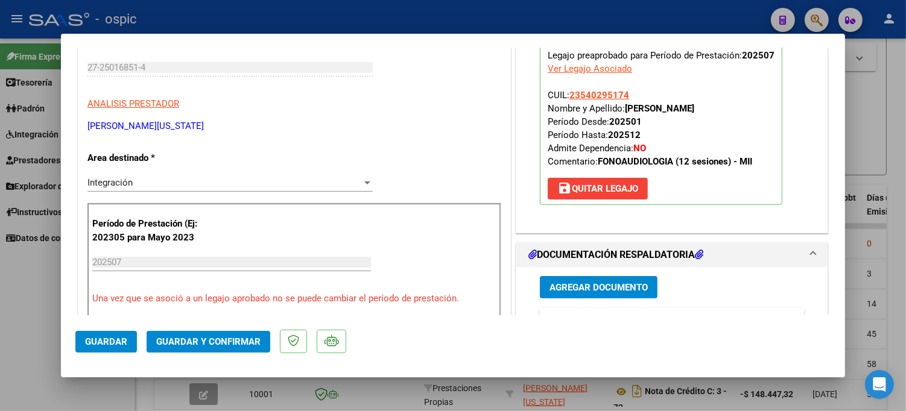
scroll to position [156, 0]
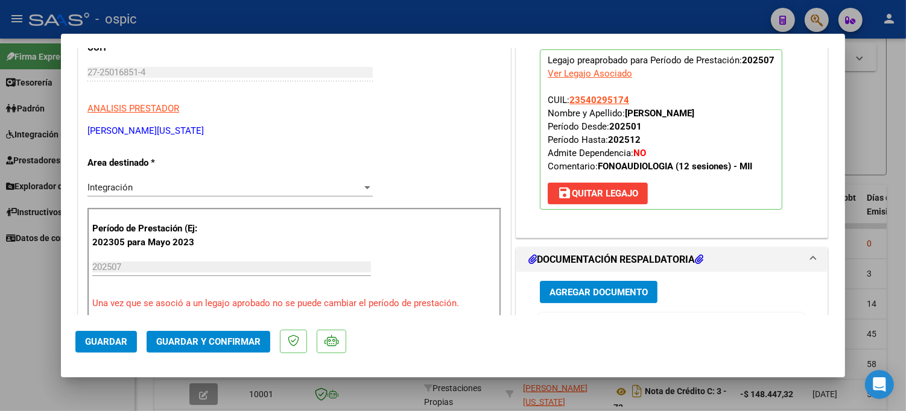
click at [139, 181] on div "Integración Seleccionar Area" at bounding box center [229, 188] width 285 height 18
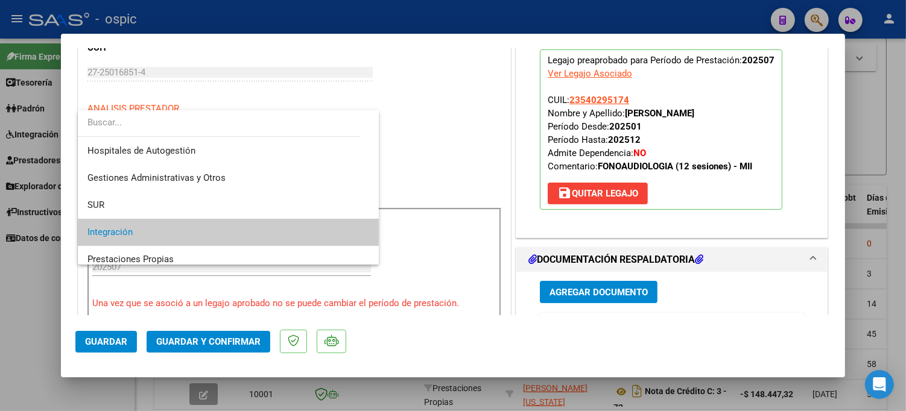
scroll to position [45, 0]
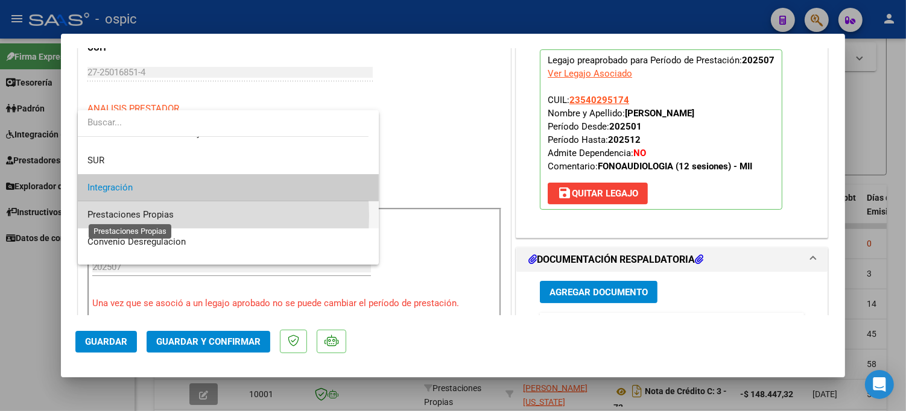
click at [137, 216] on span "Prestaciones Propias" at bounding box center [130, 214] width 86 height 11
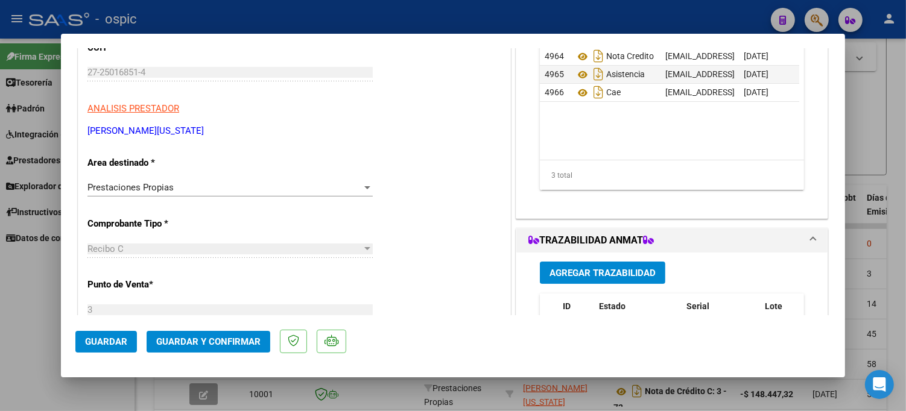
click at [137, 183] on span "Prestaciones Propias" at bounding box center [130, 187] width 86 height 11
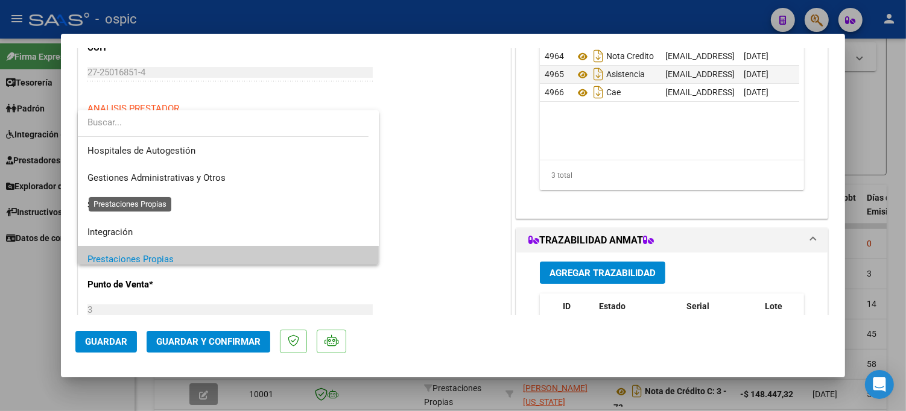
scroll to position [72, 0]
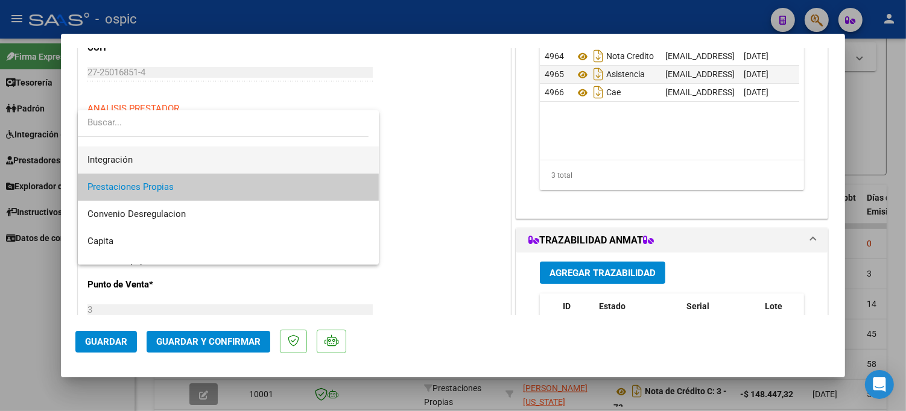
click at [140, 159] on span "Integración" at bounding box center [228, 160] width 282 height 27
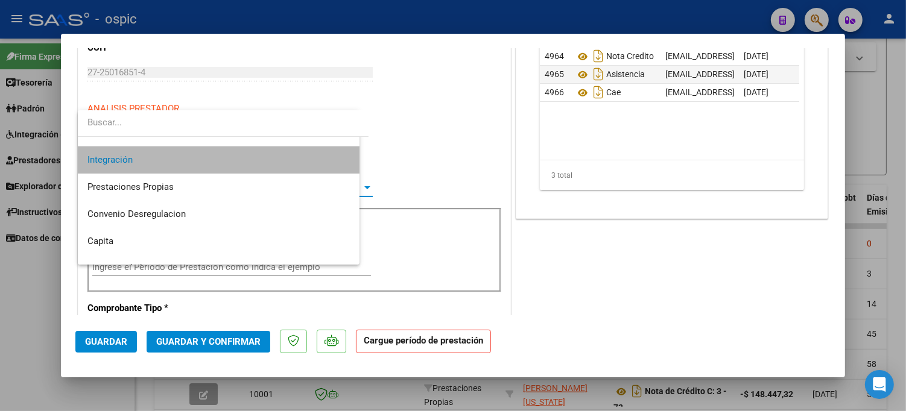
scroll to position [81, 0]
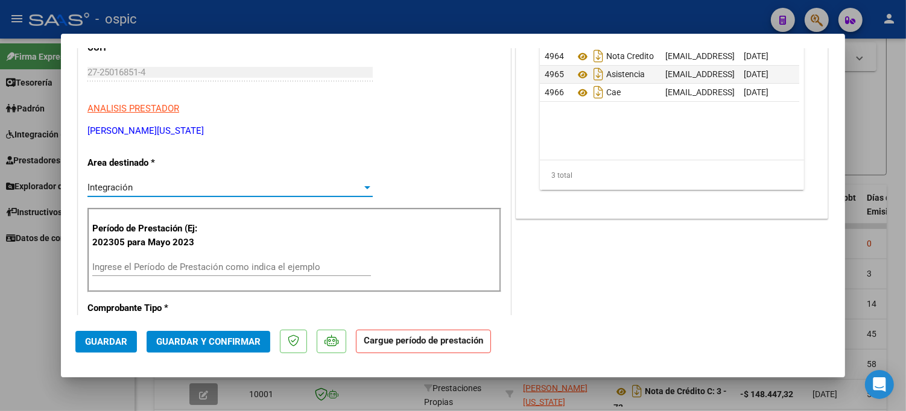
type input "$ 0,00"
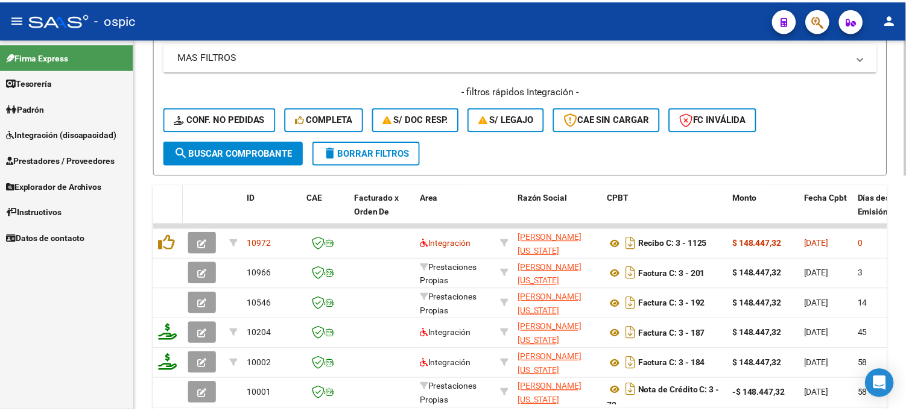
scroll to position [375, 0]
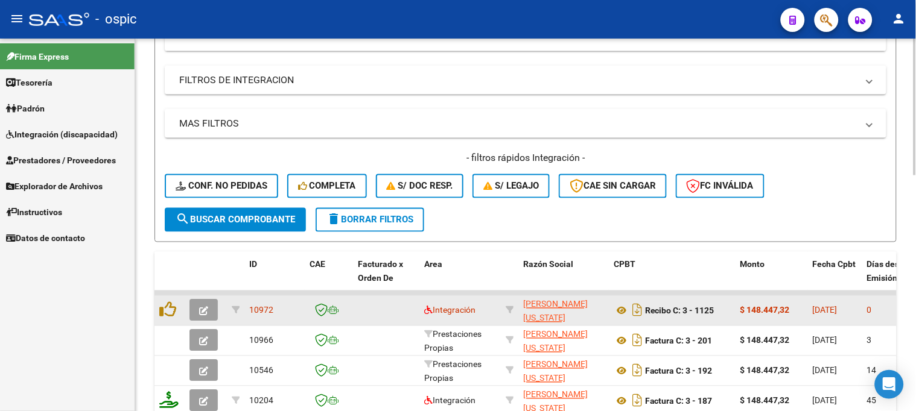
click at [210, 305] on button "button" at bounding box center [203, 311] width 28 height 22
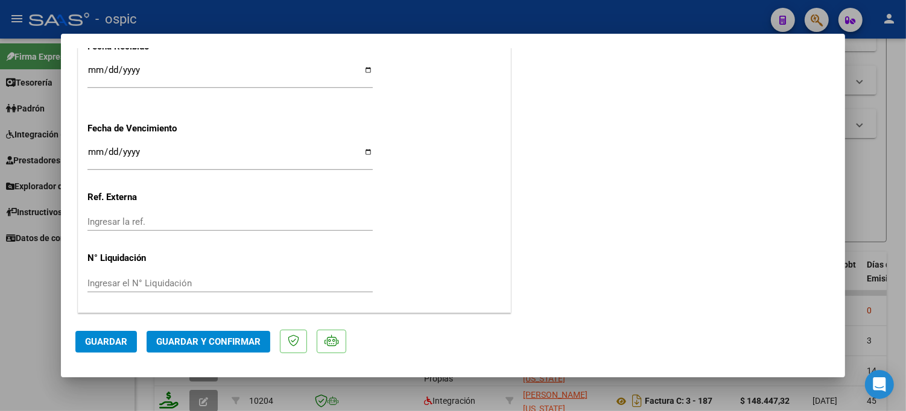
scroll to position [0, 0]
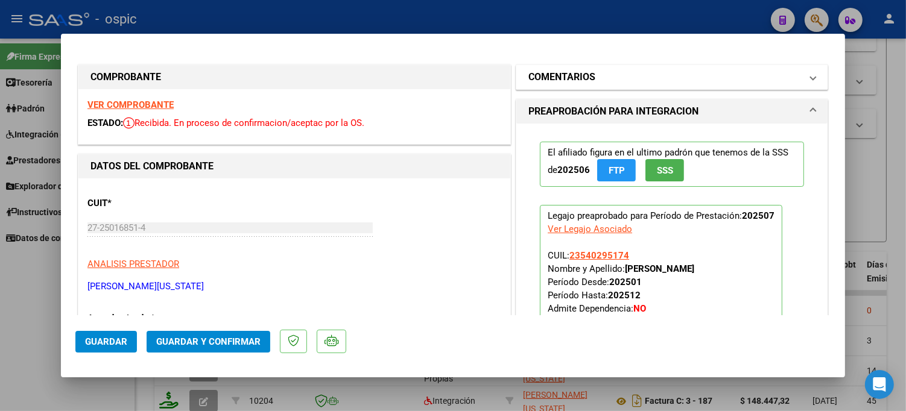
click at [583, 81] on h1 "COMENTARIOS" at bounding box center [561, 77] width 67 height 14
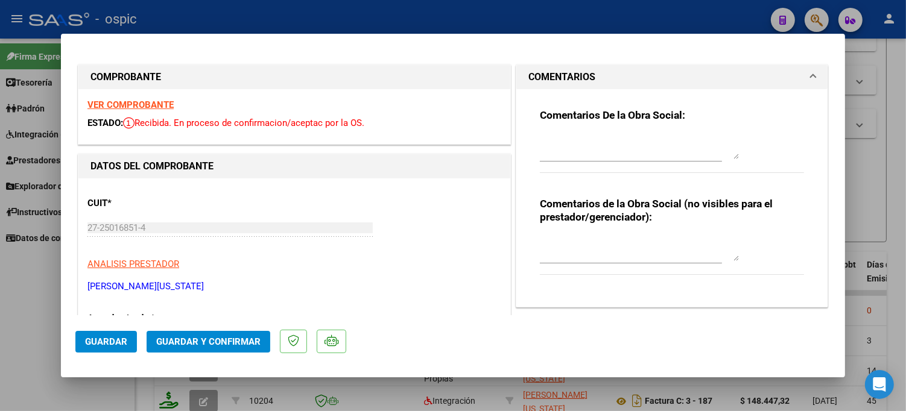
click at [588, 246] on textarea at bounding box center [639, 249] width 199 height 24
type textarea "1"
type textarea "FONO 12 SESIONES"
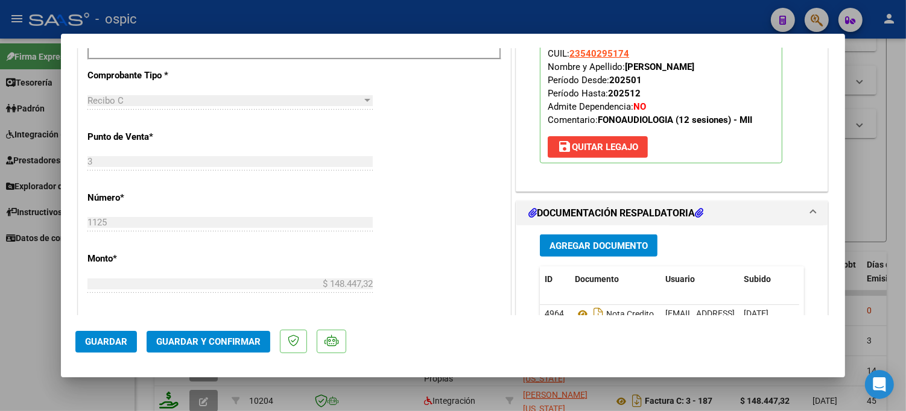
scroll to position [517, 0]
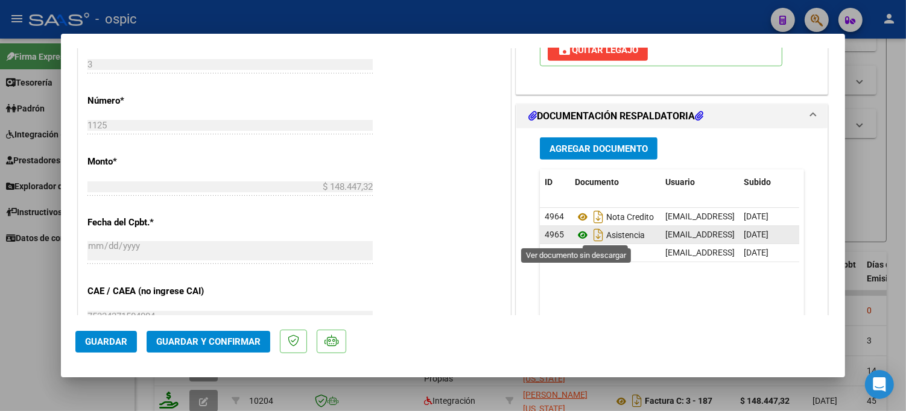
click at [577, 236] on icon at bounding box center [583, 235] width 16 height 14
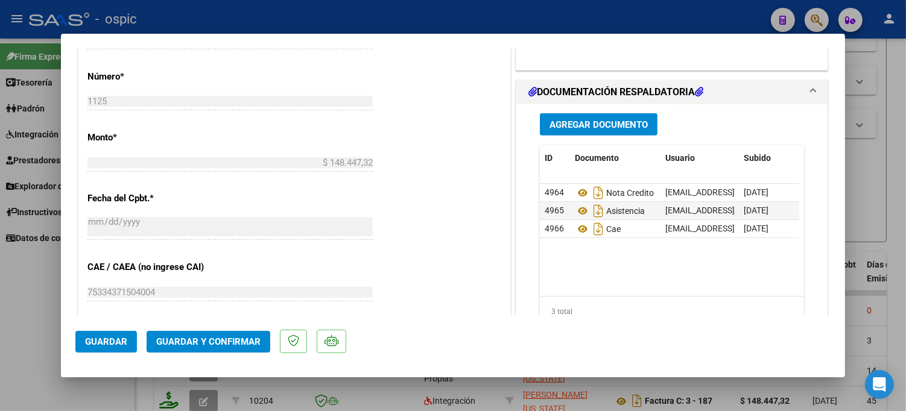
scroll to position [557, 0]
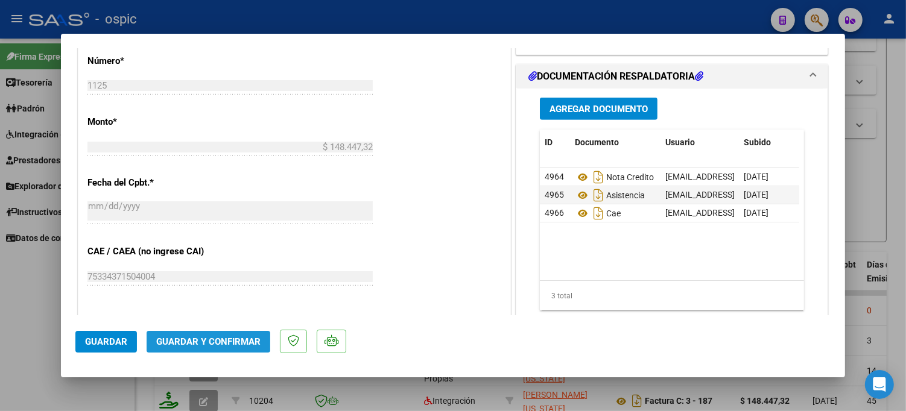
click at [212, 338] on span "Guardar y Confirmar" at bounding box center [208, 342] width 104 height 11
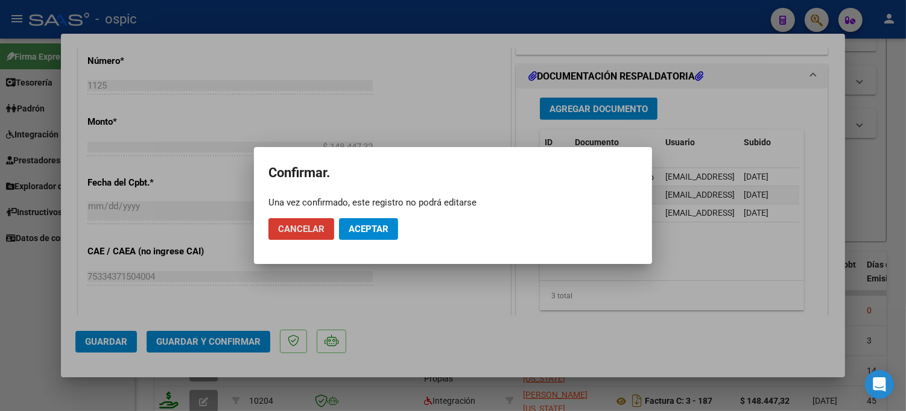
click at [372, 222] on button "Aceptar" at bounding box center [368, 229] width 59 height 22
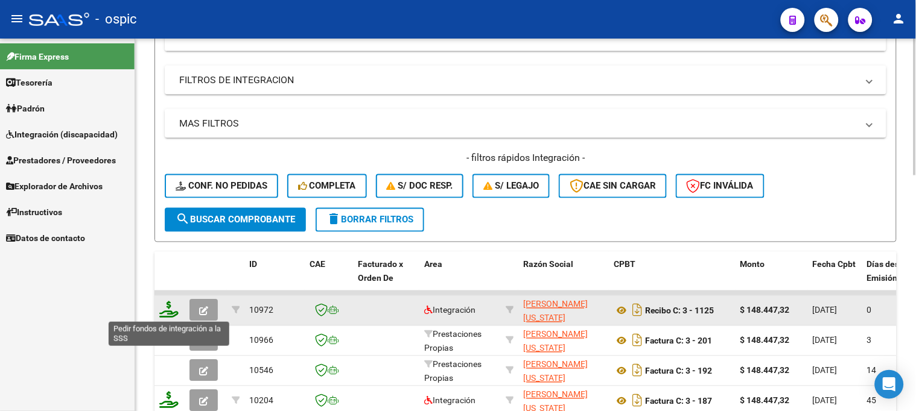
click at [168, 305] on icon at bounding box center [168, 310] width 19 height 17
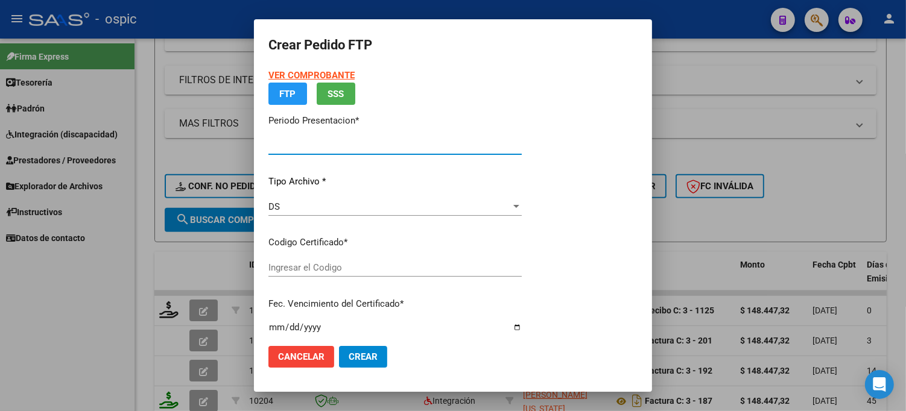
type input "202507"
type input "$ 148.447,32"
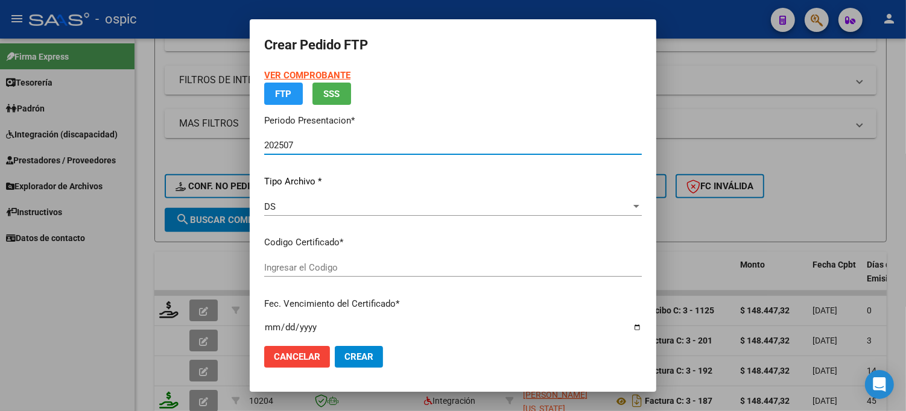
type input "0000000000000000000000000000008092096437"
type input "2034-02-28"
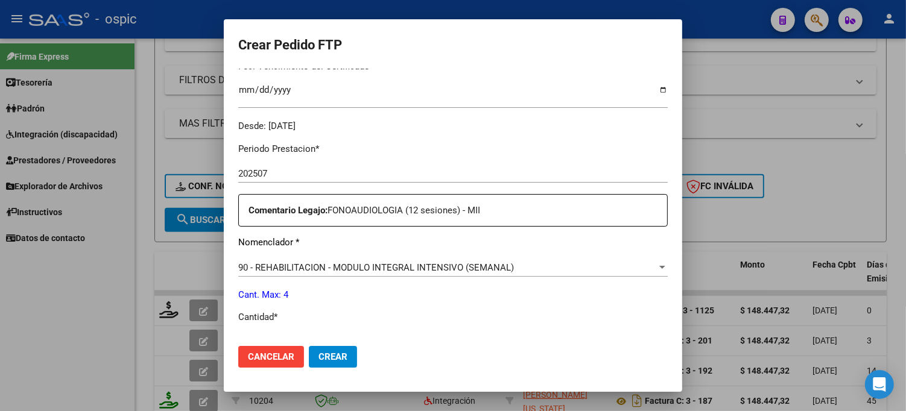
scroll to position [391, 0]
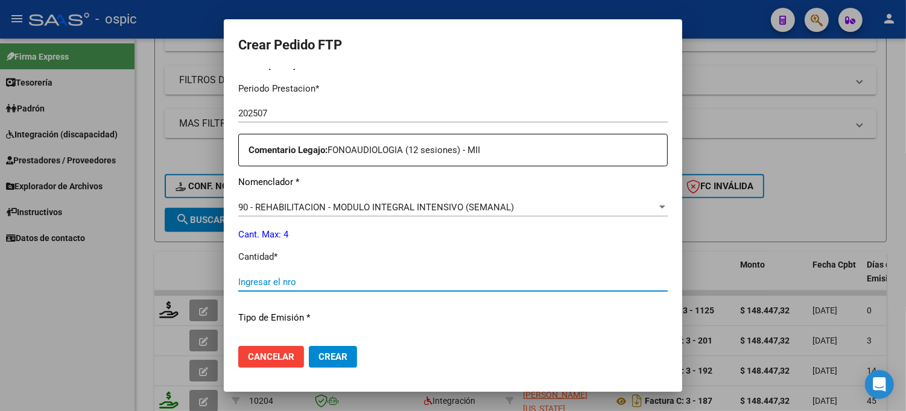
click at [412, 278] on input "Ingresar el nro" at bounding box center [453, 282] width 430 height 11
type input "4"
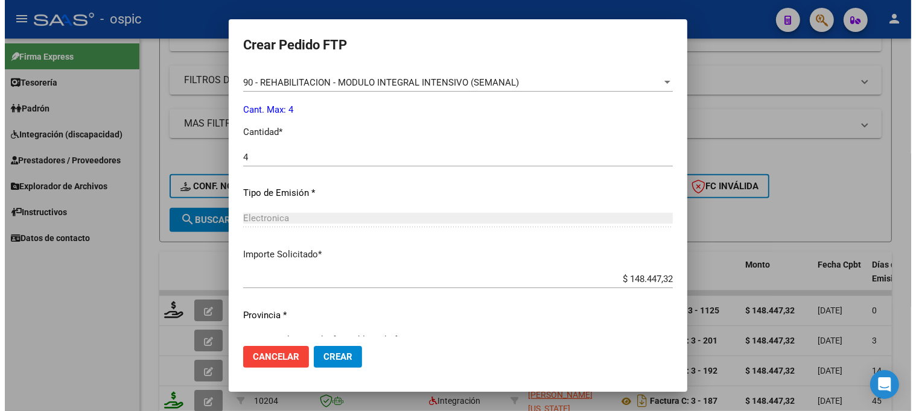
scroll to position [540, 0]
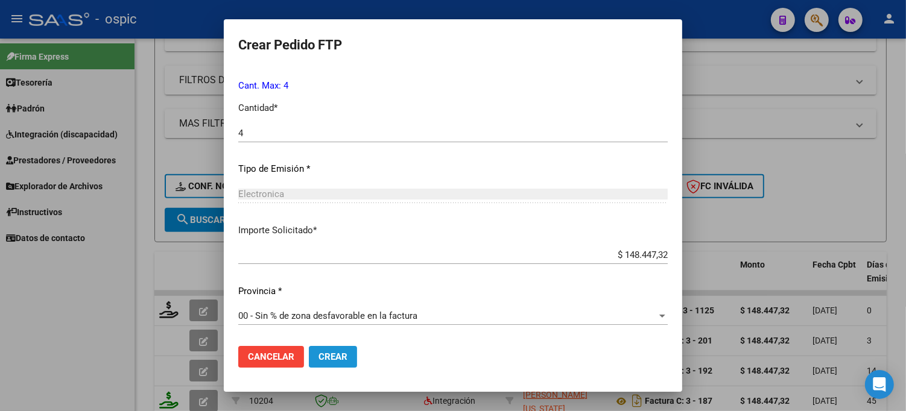
click at [327, 358] on span "Crear" at bounding box center [333, 357] width 29 height 11
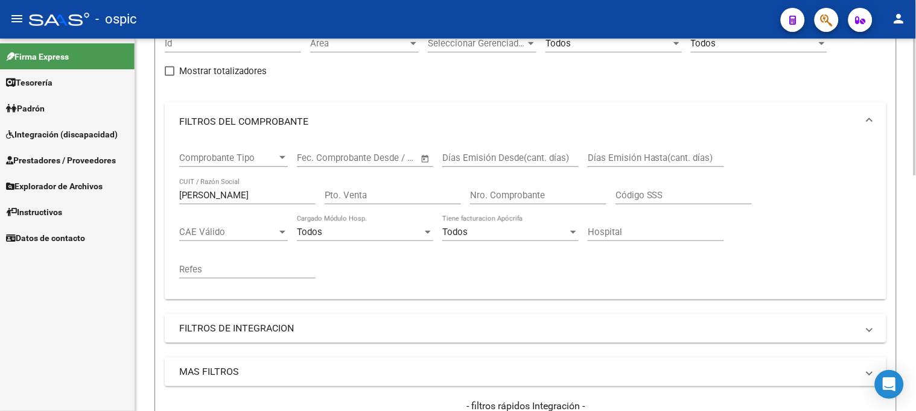
scroll to position [107, 0]
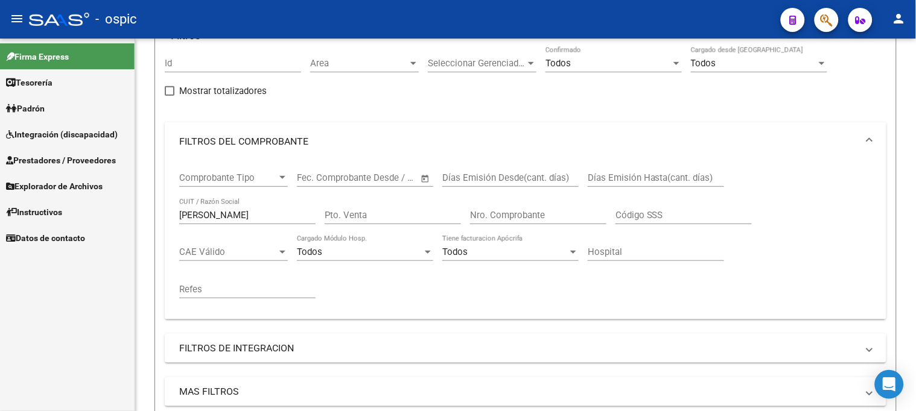
click at [59, 165] on span "Prestadores / Proveedores" at bounding box center [61, 160] width 110 height 13
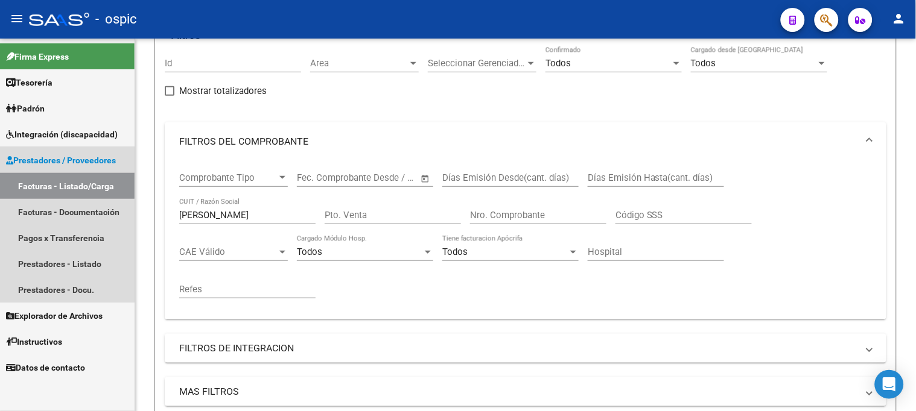
click at [52, 179] on link "Facturas - Listado/Carga" at bounding box center [67, 186] width 135 height 26
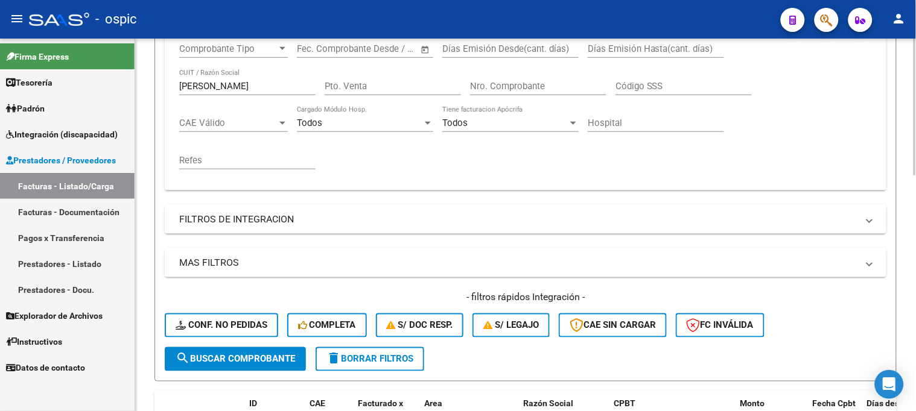
scroll to position [241, 0]
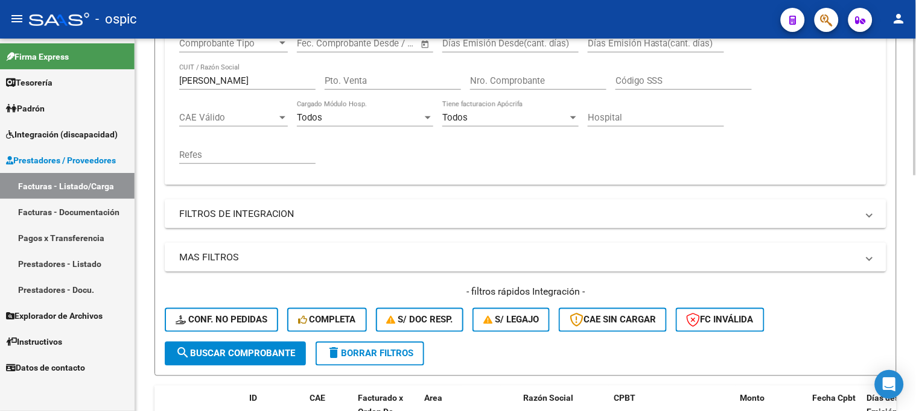
drag, startPoint x: 376, startPoint y: 348, endPoint x: 374, endPoint y: 338, distance: 10.4
click at [376, 346] on button "delete Borrar Filtros" at bounding box center [370, 354] width 109 height 24
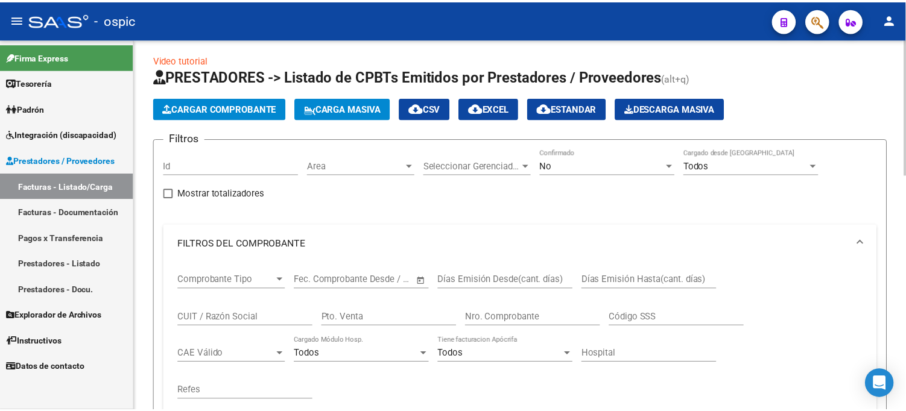
scroll to position [0, 0]
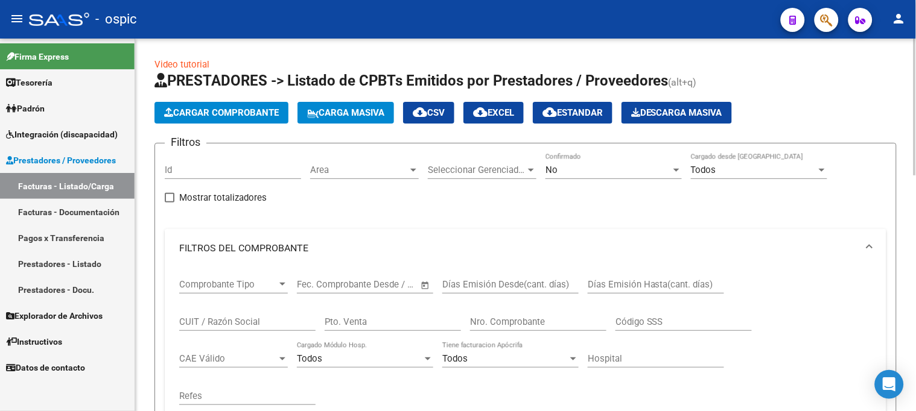
click at [243, 116] on span "Cargar Comprobante" at bounding box center [221, 112] width 115 height 11
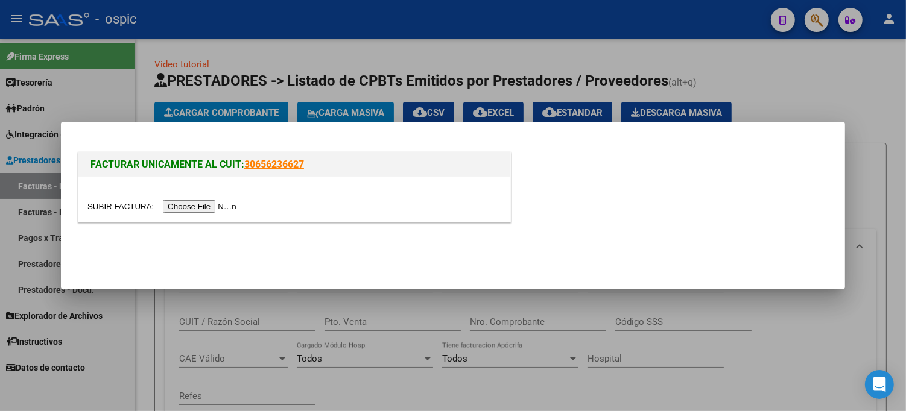
click at [212, 205] on input "file" at bounding box center [163, 206] width 153 height 13
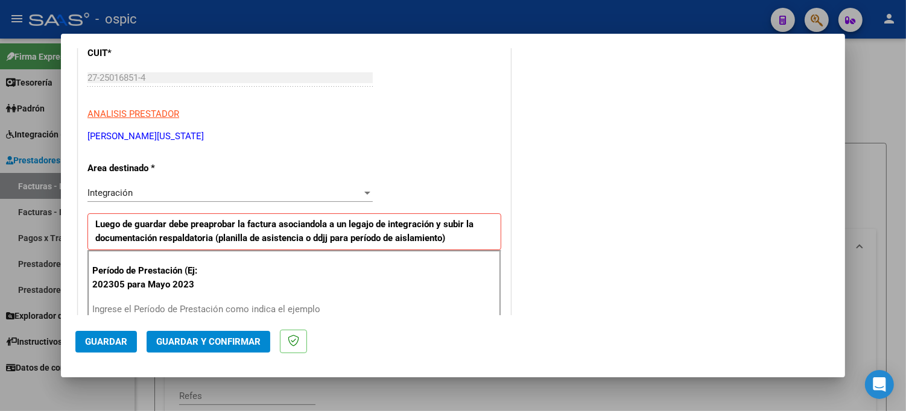
scroll to position [202, 0]
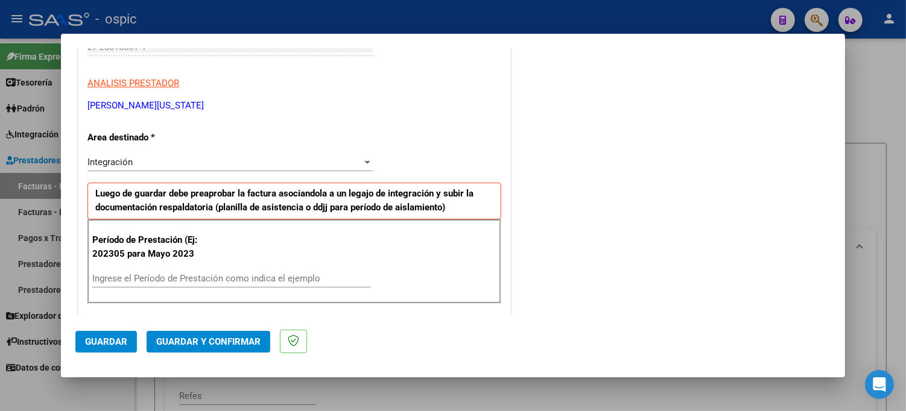
click at [124, 158] on span "Integración" at bounding box center [109, 162] width 45 height 11
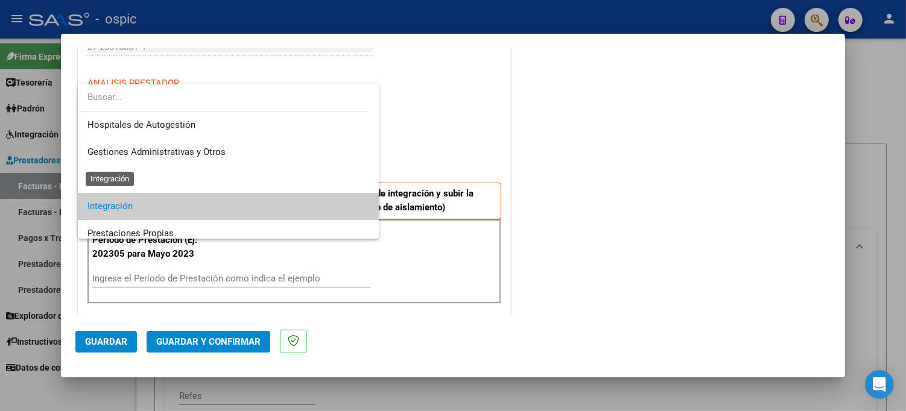
scroll to position [45, 0]
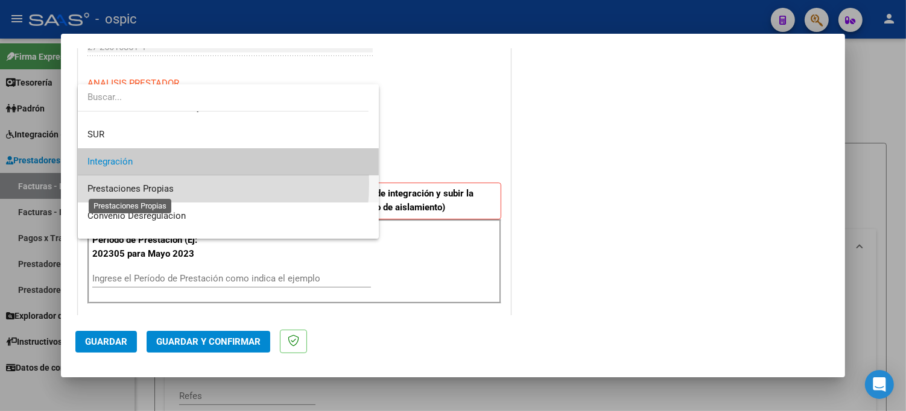
click at [127, 183] on span "Prestaciones Propias" at bounding box center [130, 188] width 86 height 11
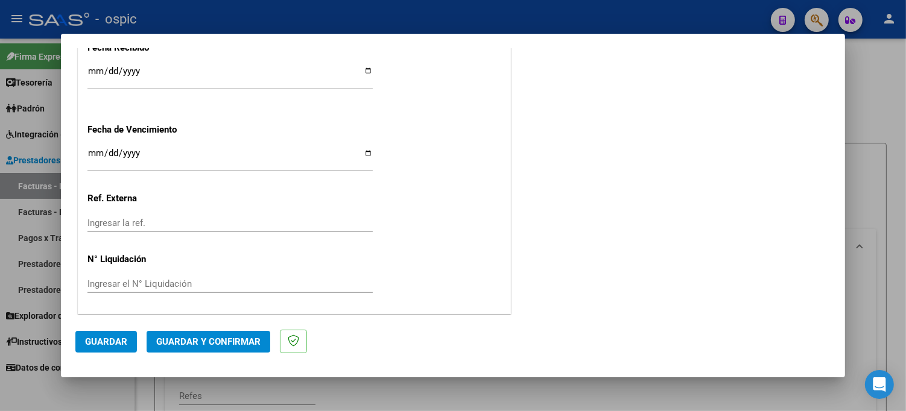
scroll to position [0, 0]
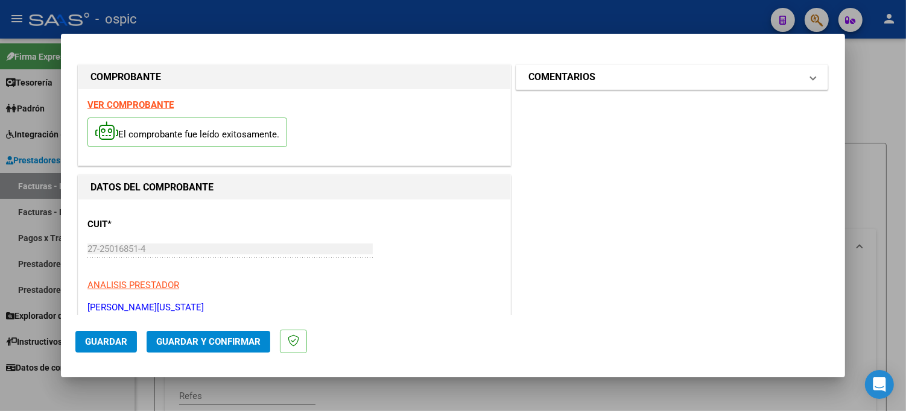
click at [617, 83] on mat-panel-title "COMENTARIOS" at bounding box center [664, 77] width 273 height 14
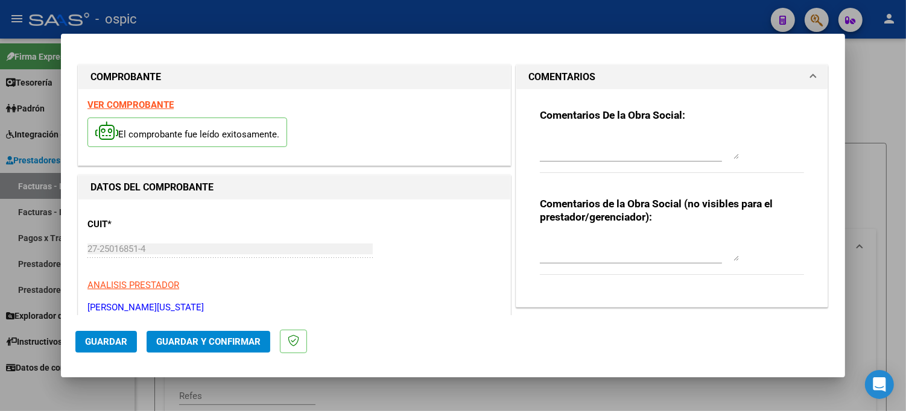
click at [609, 246] on textarea at bounding box center [639, 249] width 199 height 24
type textarea "CORRESPONDE A FC 3-201"
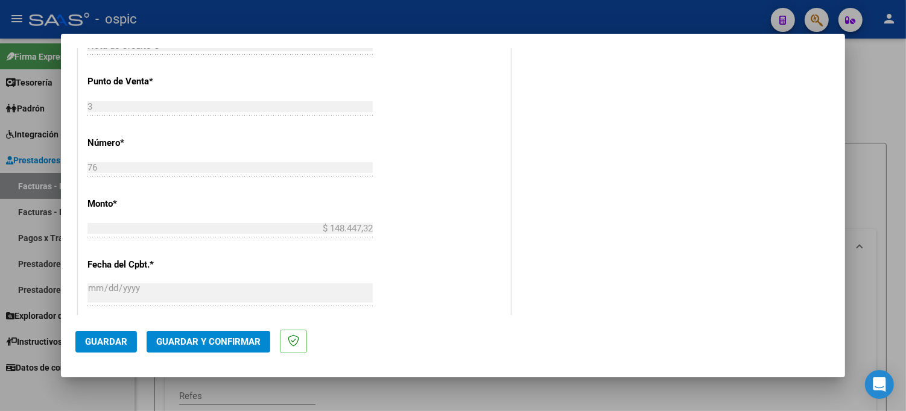
scroll to position [383, 0]
click at [222, 339] on span "Guardar y Confirmar" at bounding box center [208, 342] width 104 height 11
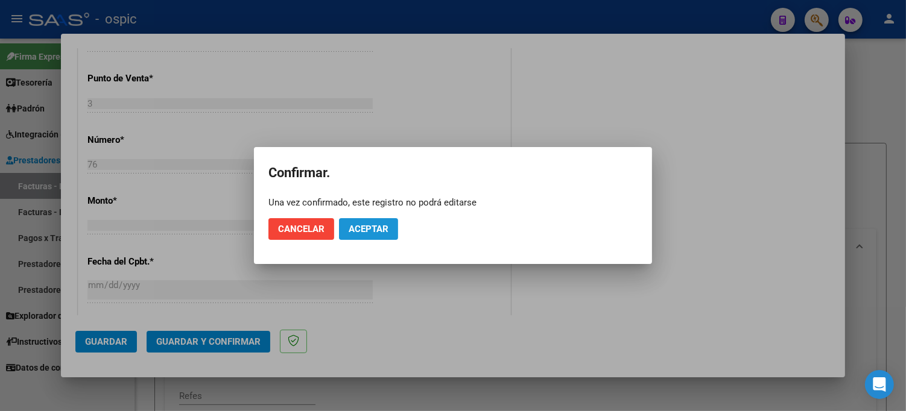
click at [388, 226] on button "Aceptar" at bounding box center [368, 229] width 59 height 22
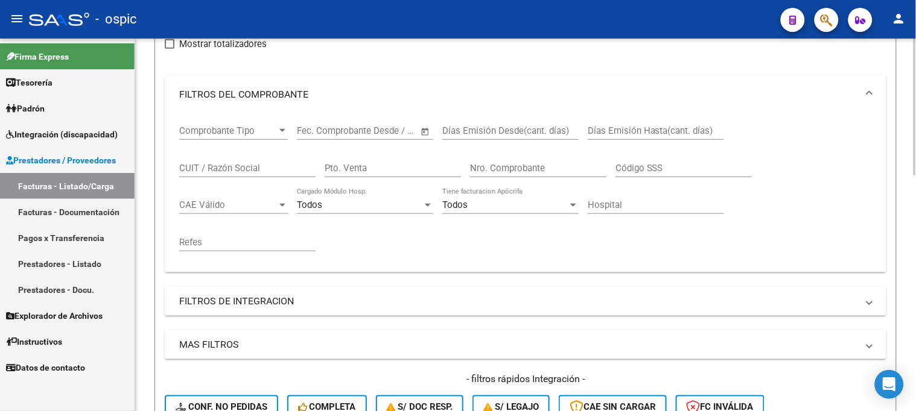
scroll to position [67, 0]
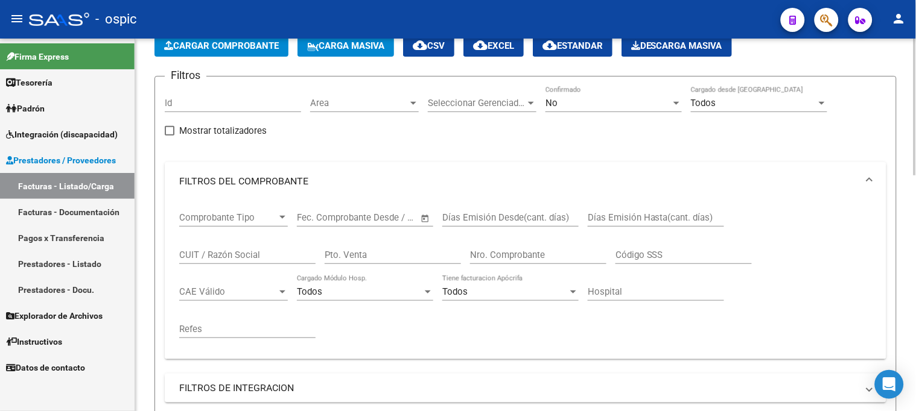
click at [208, 251] on input "CUIT / Razón Social" at bounding box center [247, 255] width 136 height 11
type input "P"
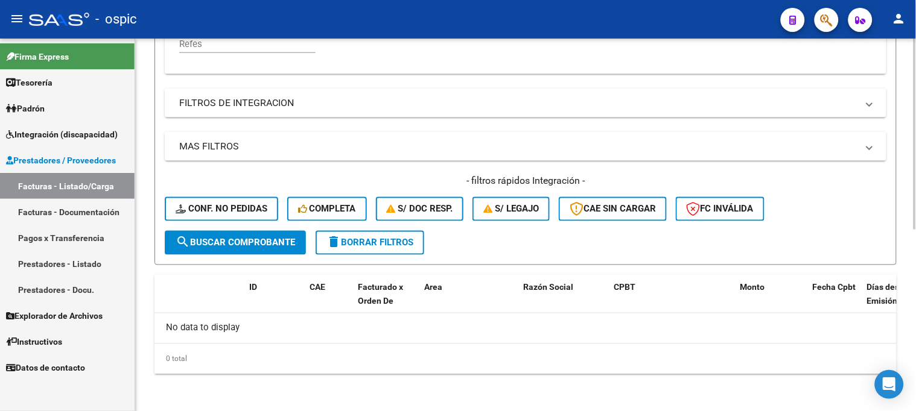
type input "RAMOS R"
click at [258, 250] on button "search Buscar Comprobante" at bounding box center [235, 243] width 141 height 24
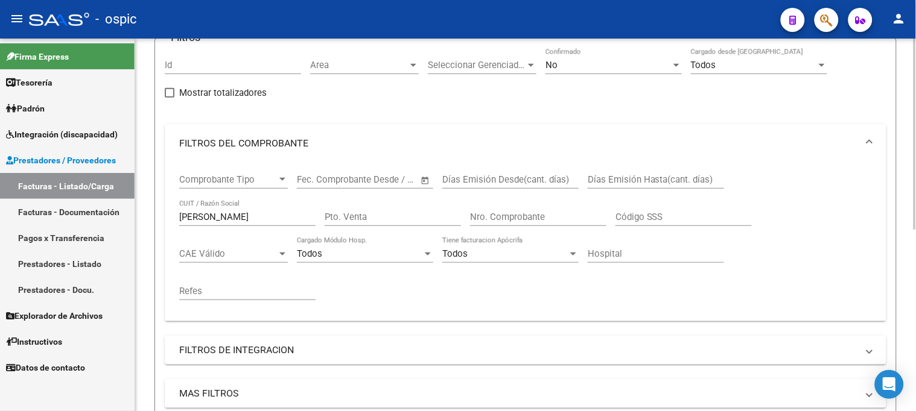
scroll to position [84, 0]
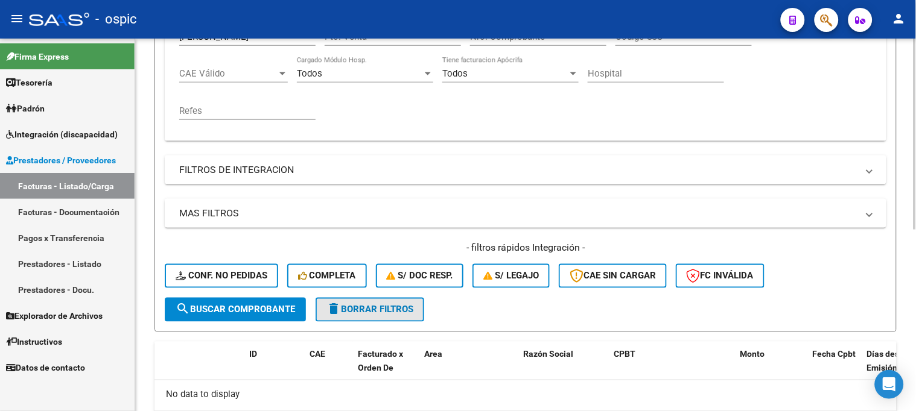
drag, startPoint x: 357, startPoint y: 303, endPoint x: 344, endPoint y: 227, distance: 76.6
click at [357, 300] on button "delete Borrar Filtros" at bounding box center [370, 310] width 109 height 24
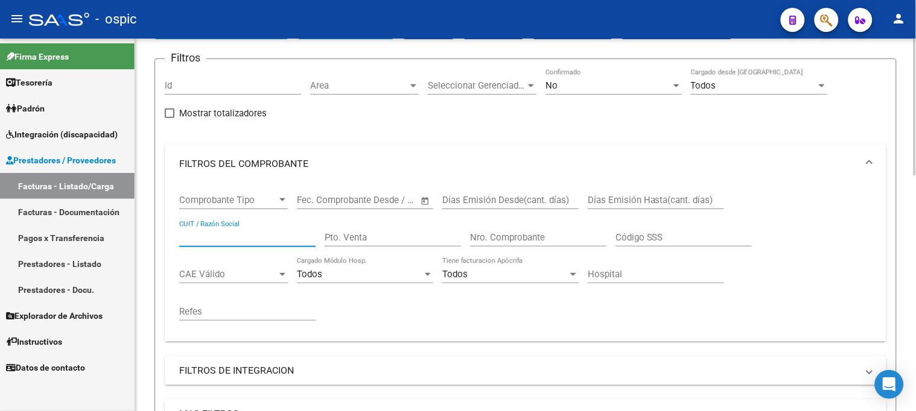
click at [219, 238] on input "CUIT / Razón Social" at bounding box center [247, 237] width 136 height 11
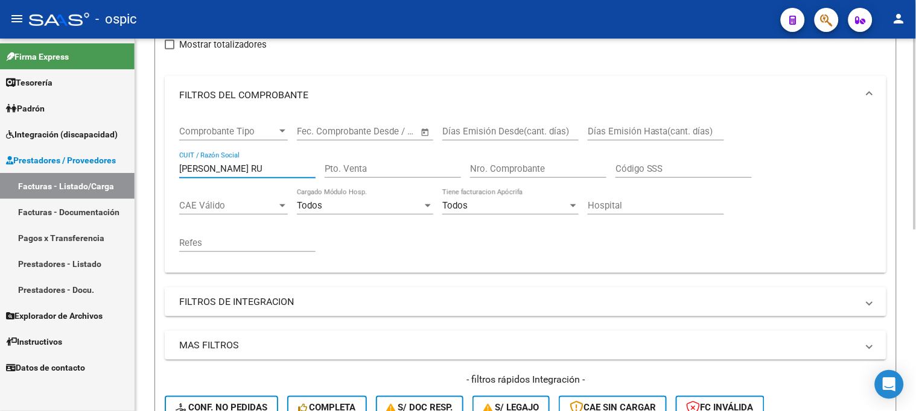
scroll to position [285, 0]
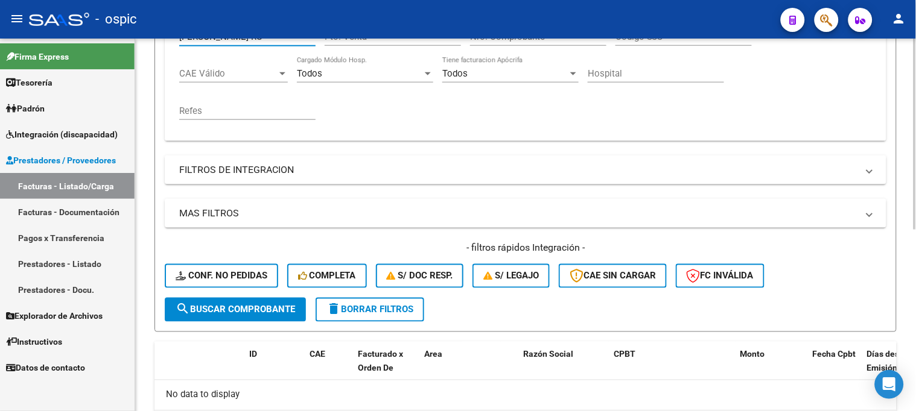
click at [227, 300] on button "search Buscar Comprobante" at bounding box center [235, 310] width 141 height 24
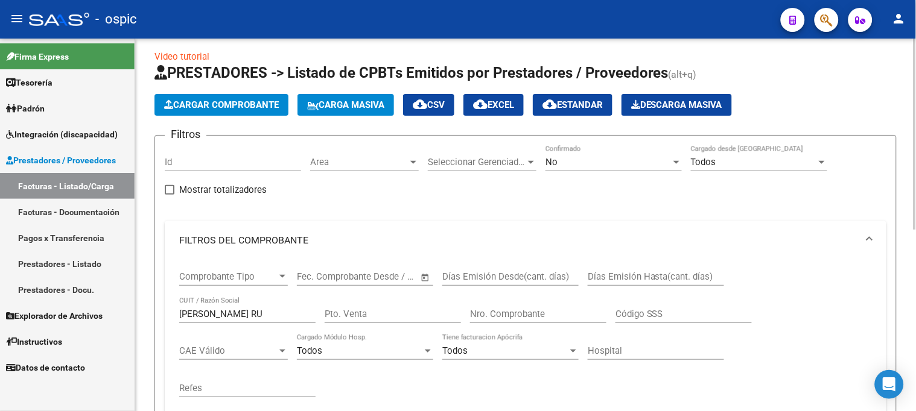
scroll to position [0, 0]
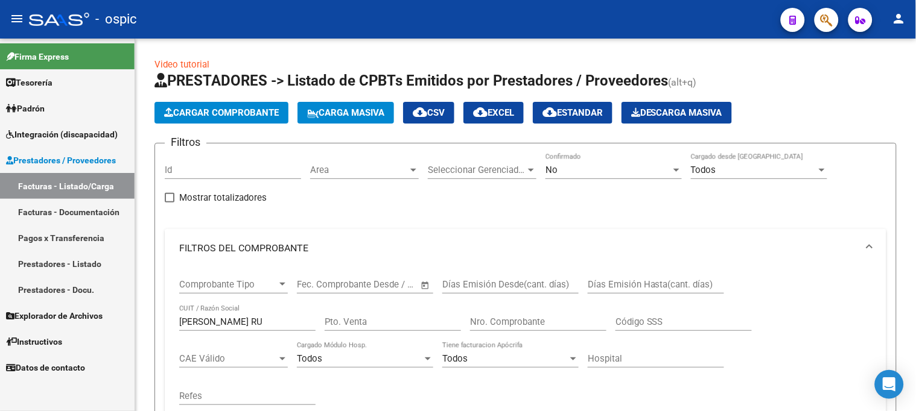
drag, startPoint x: 237, startPoint y: 322, endPoint x: -2, endPoint y: 322, distance: 238.9
click at [0, 322] on html "menu - ospic person Firma Express Tesorería Extractos Procesados (csv) Extracto…" at bounding box center [458, 205] width 916 height 411
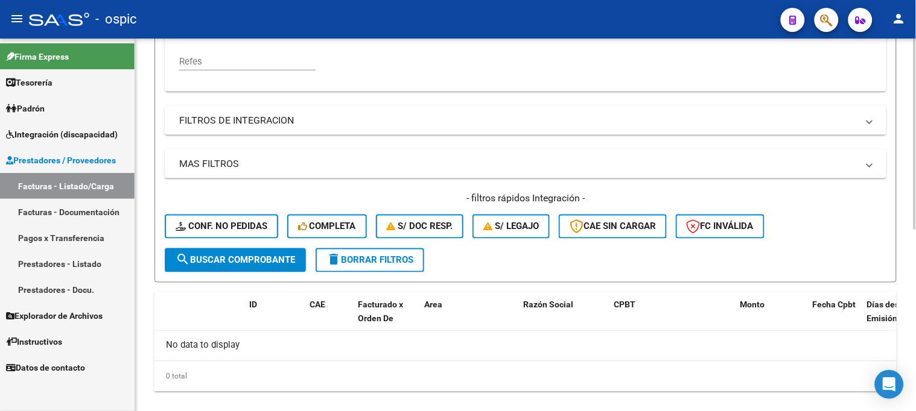
type input "PEREYRA SOL"
click at [214, 262] on span "search Buscar Comprobante" at bounding box center [235, 260] width 119 height 11
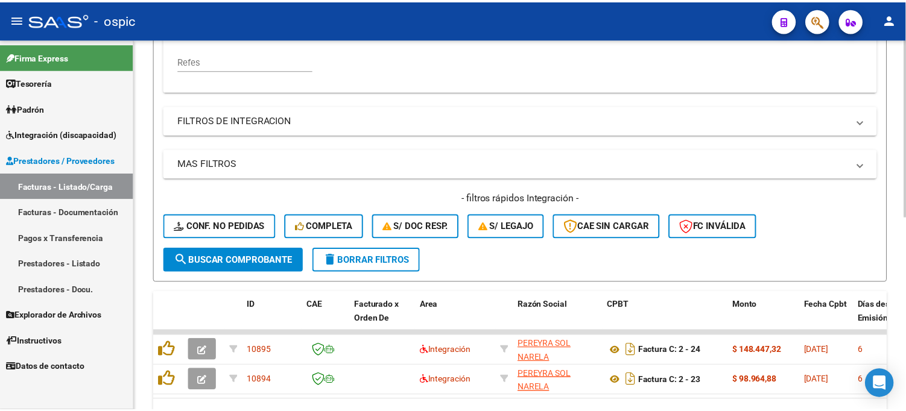
scroll to position [402, 0]
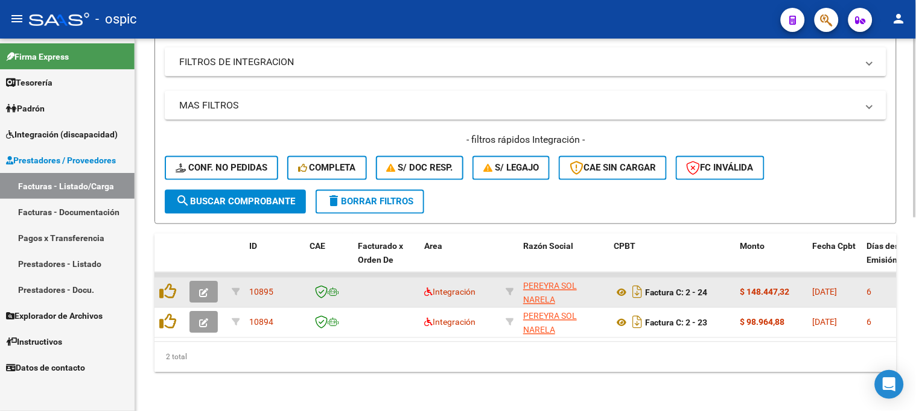
click at [207, 289] on icon "button" at bounding box center [203, 293] width 9 height 9
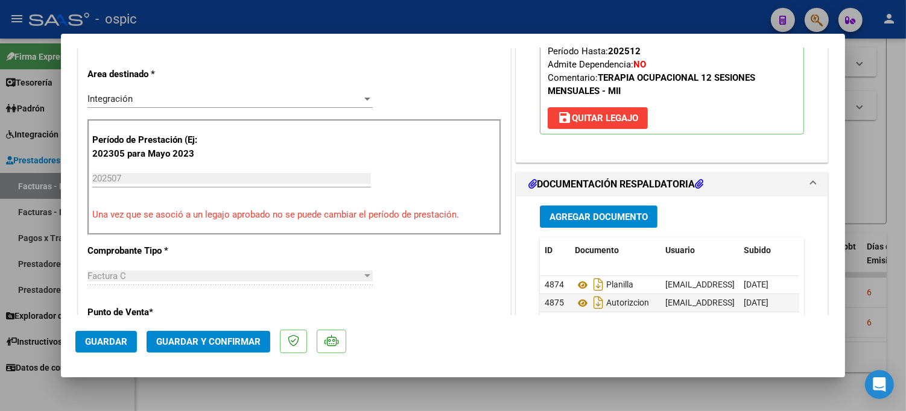
scroll to position [268, 0]
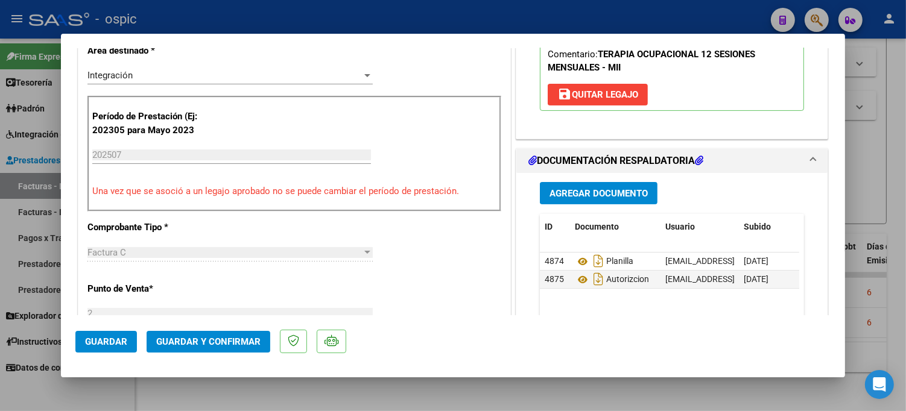
type input "$ 0,00"
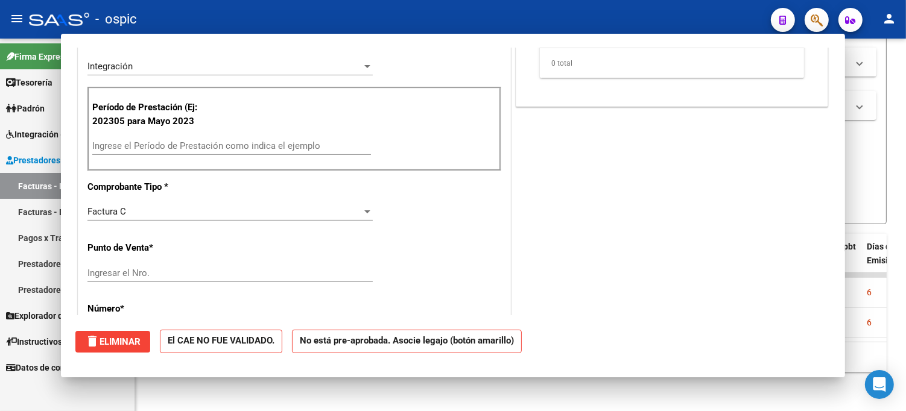
scroll to position [259, 0]
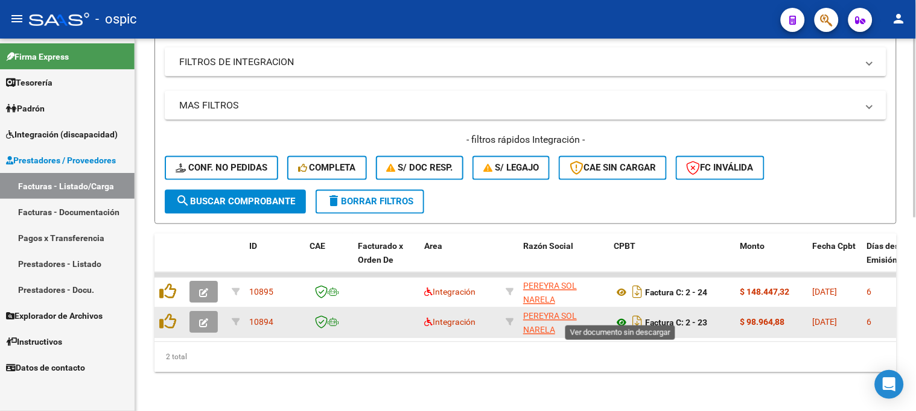
click at [623, 316] on icon at bounding box center [622, 323] width 16 height 14
click at [204, 319] on icon "button" at bounding box center [203, 323] width 9 height 9
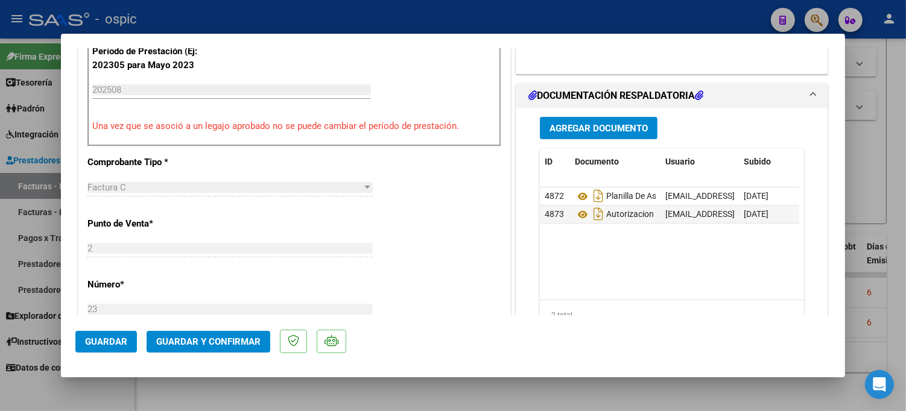
scroll to position [335, 0]
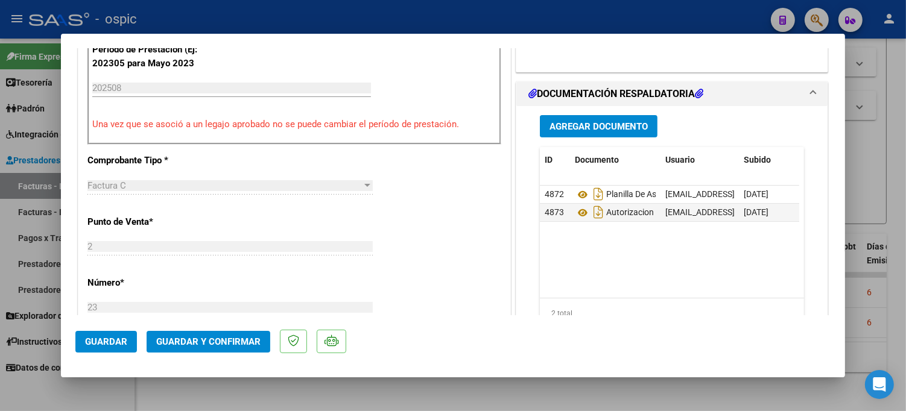
type input "$ 0,00"
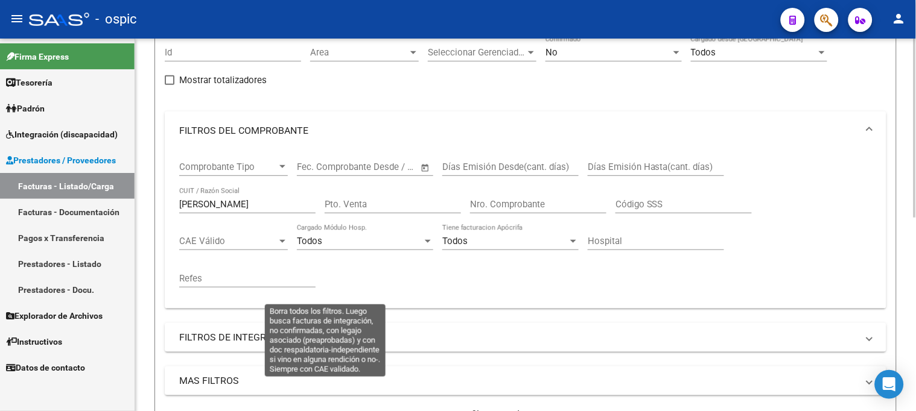
scroll to position [67, 0]
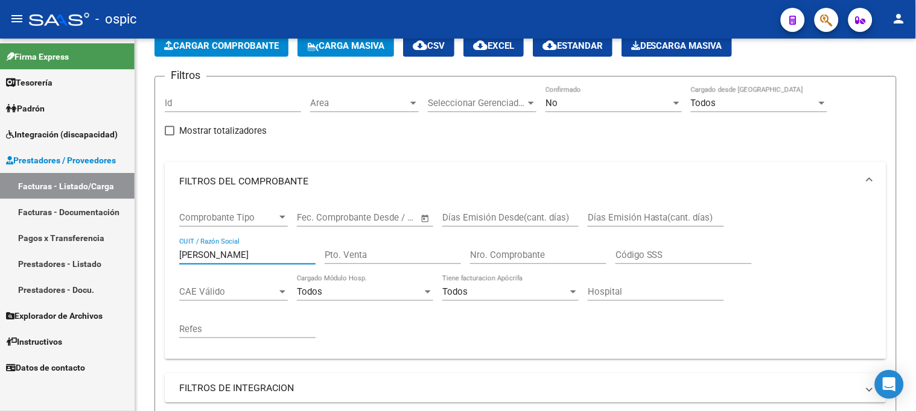
click at [0, 256] on html "menu - ospic person Firma Express Tesorería Extractos Procesados (csv) Extracto…" at bounding box center [458, 205] width 916 height 411
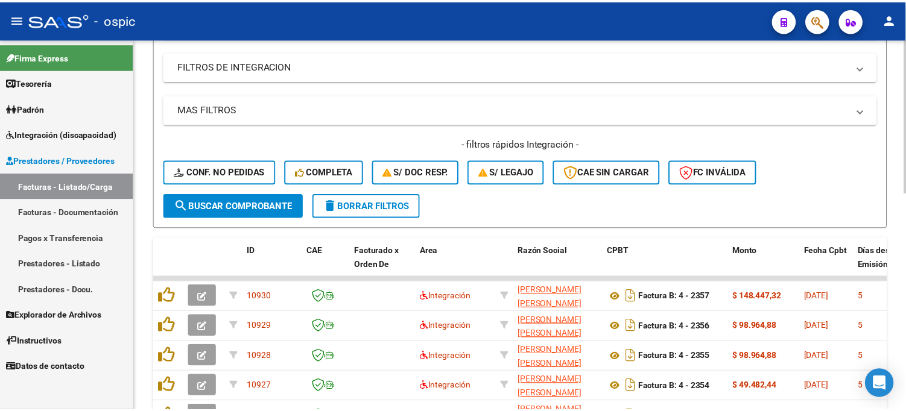
scroll to position [402, 0]
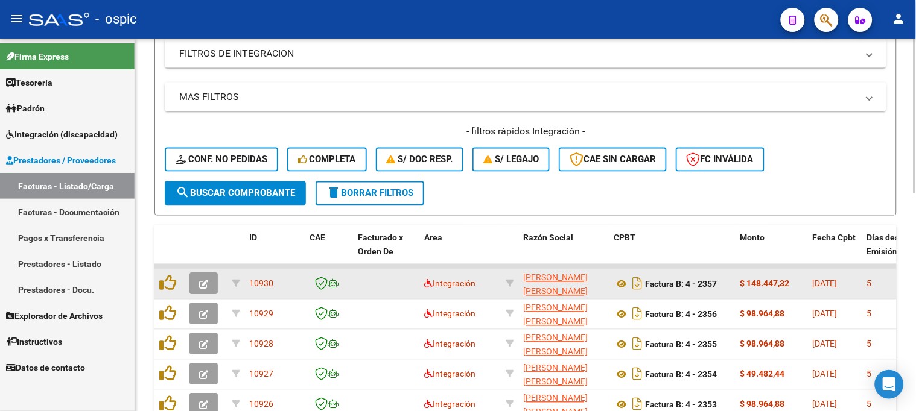
type input "MANDAGA"
click at [202, 281] on icon "button" at bounding box center [203, 285] width 9 height 9
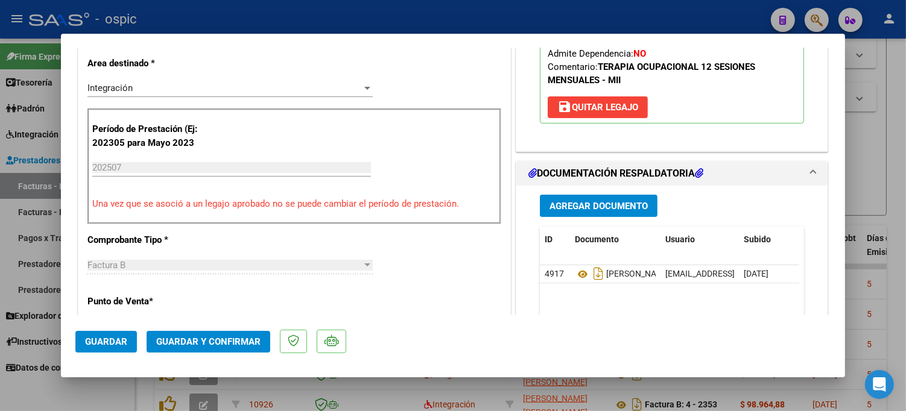
scroll to position [268, 0]
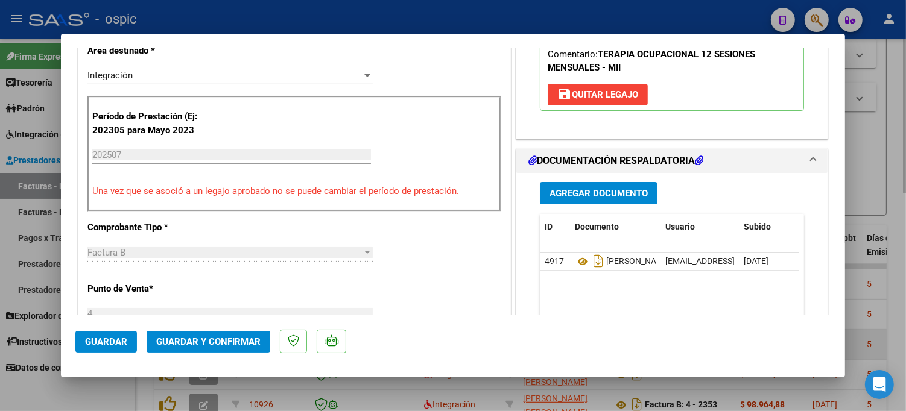
type input "$ 0,00"
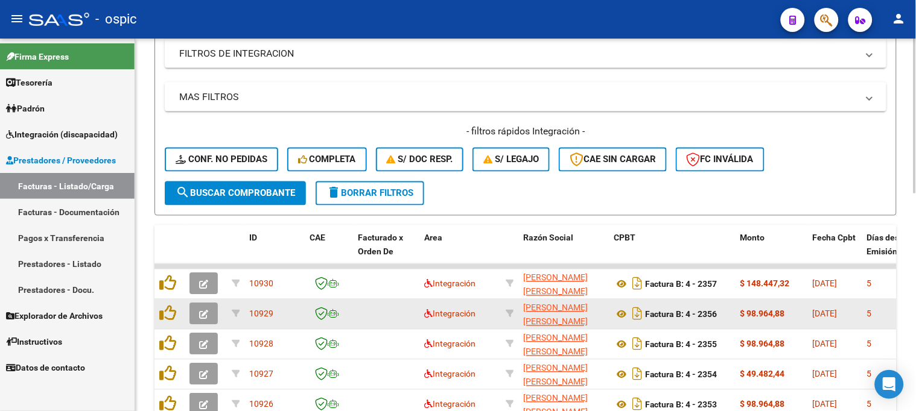
click at [201, 311] on icon "button" at bounding box center [203, 315] width 9 height 9
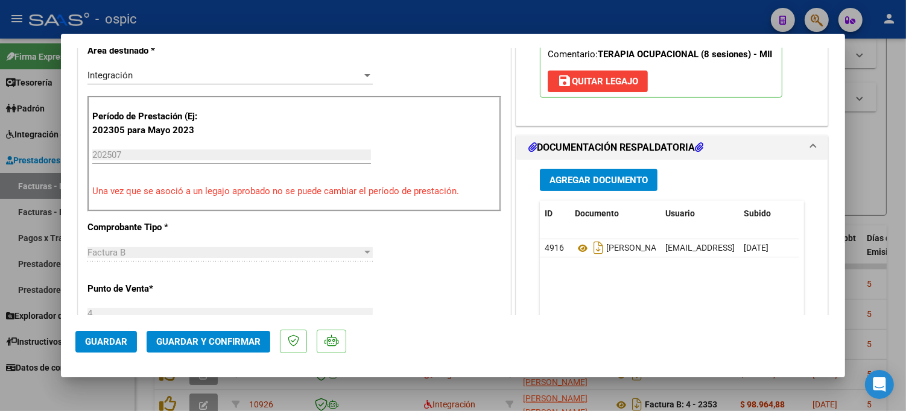
type input "$ 0,00"
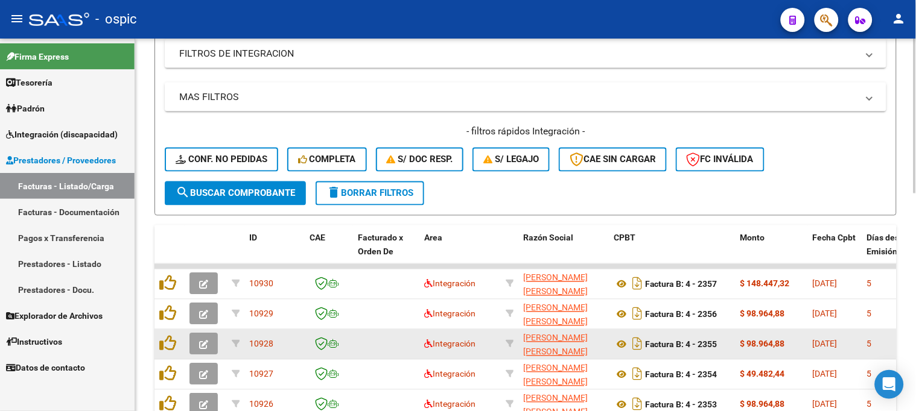
click at [200, 349] on button "button" at bounding box center [203, 345] width 28 height 22
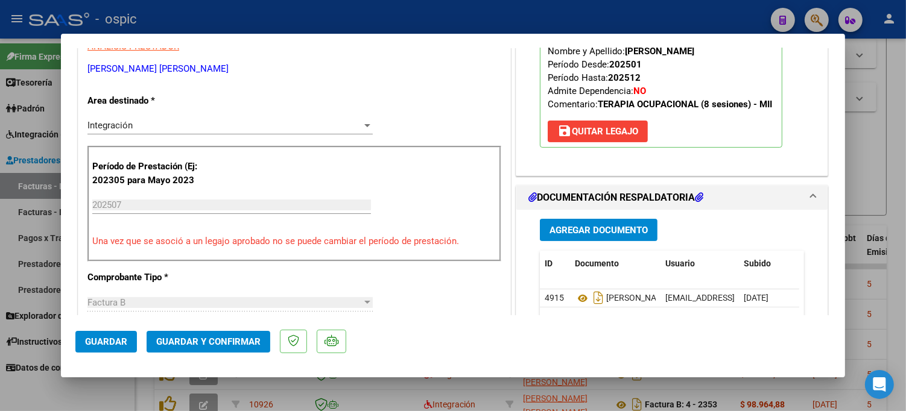
scroll to position [134, 0]
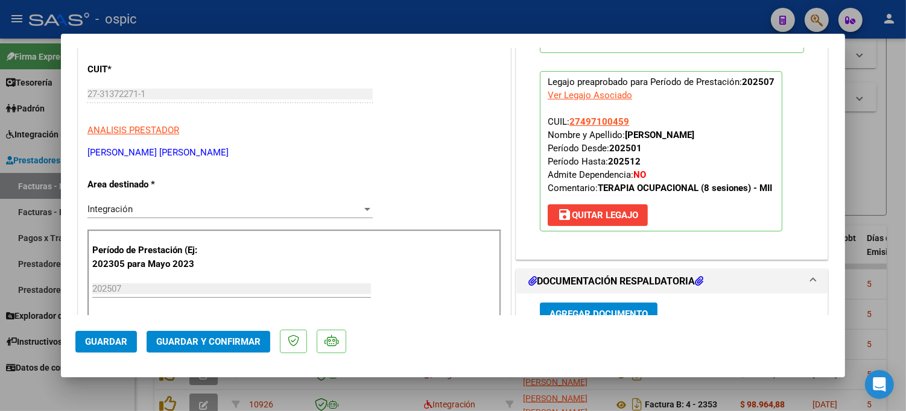
type input "$ 0,00"
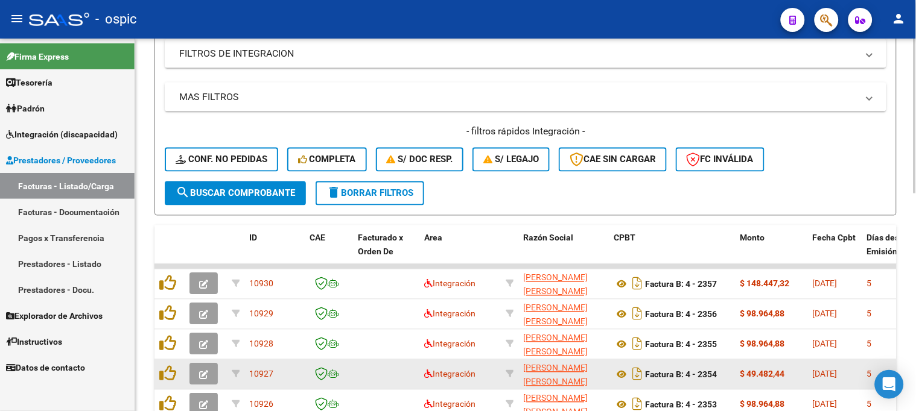
click at [206, 371] on icon "button" at bounding box center [203, 375] width 9 height 9
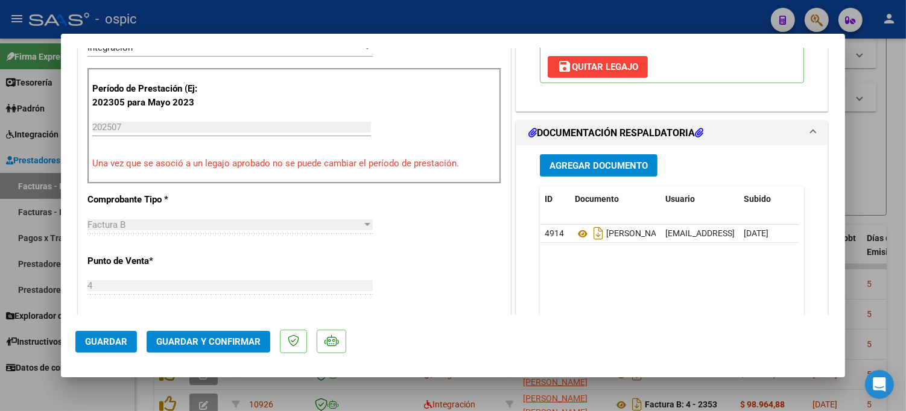
scroll to position [335, 0]
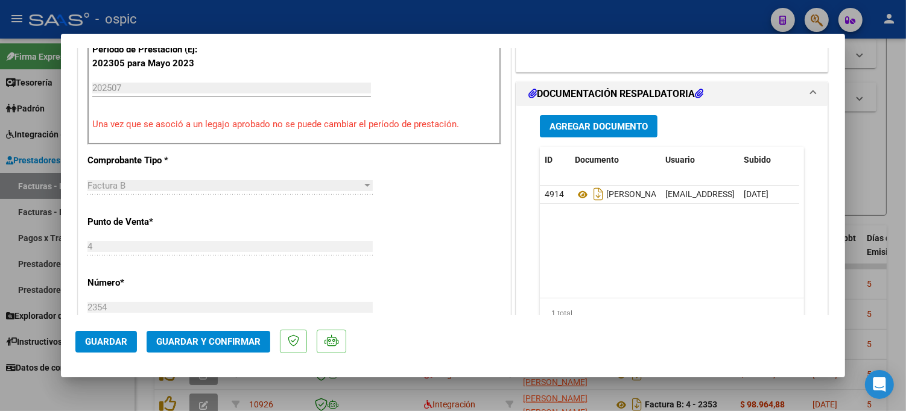
type input "$ 0,00"
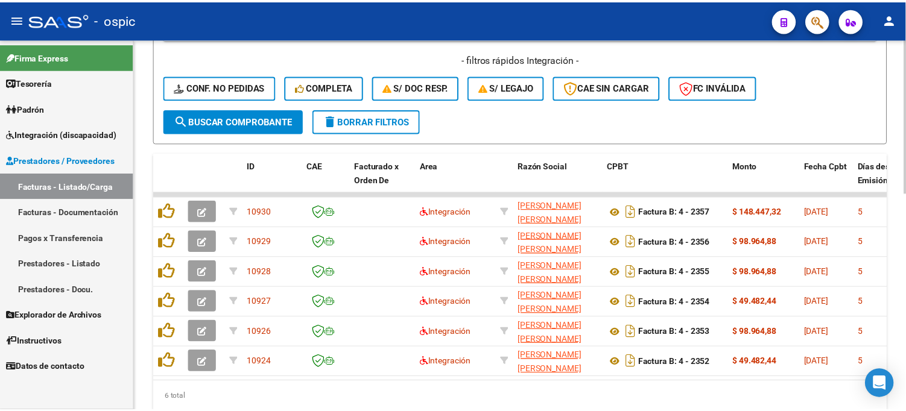
scroll to position [504, 0]
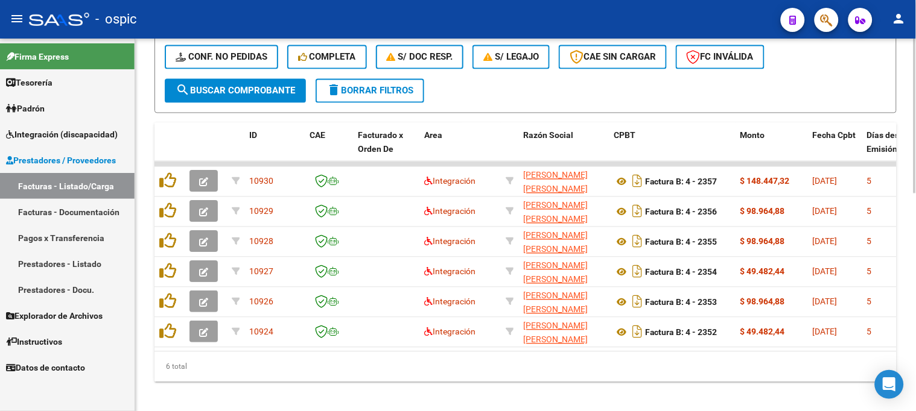
click at [913, 265] on div at bounding box center [914, 329] width 3 height 155
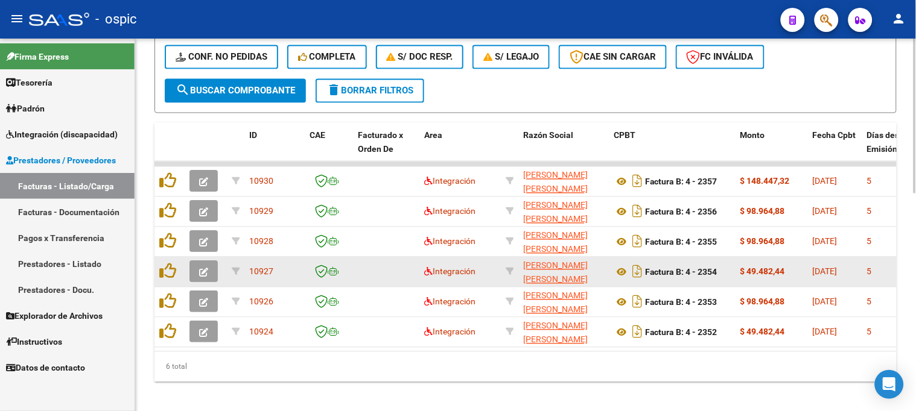
click at [205, 268] on icon "button" at bounding box center [203, 272] width 9 height 9
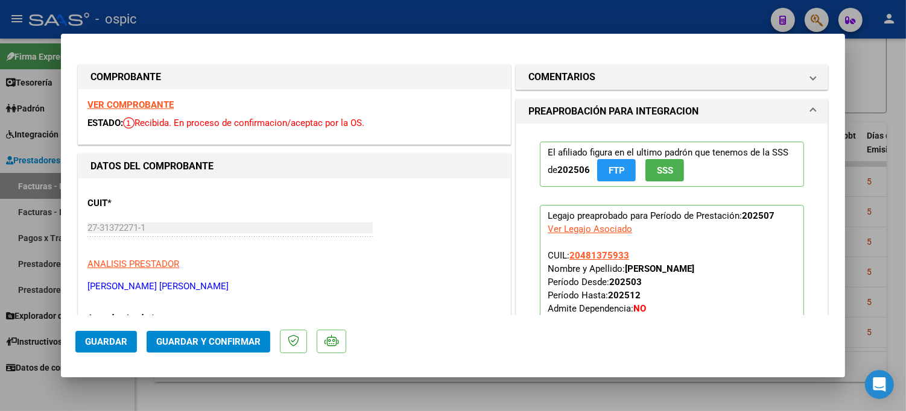
type input "$ 0,00"
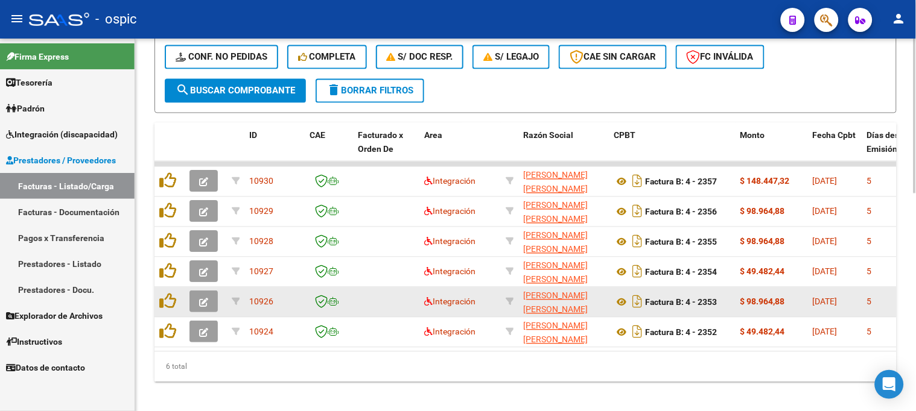
click at [212, 303] on button "button" at bounding box center [203, 302] width 28 height 22
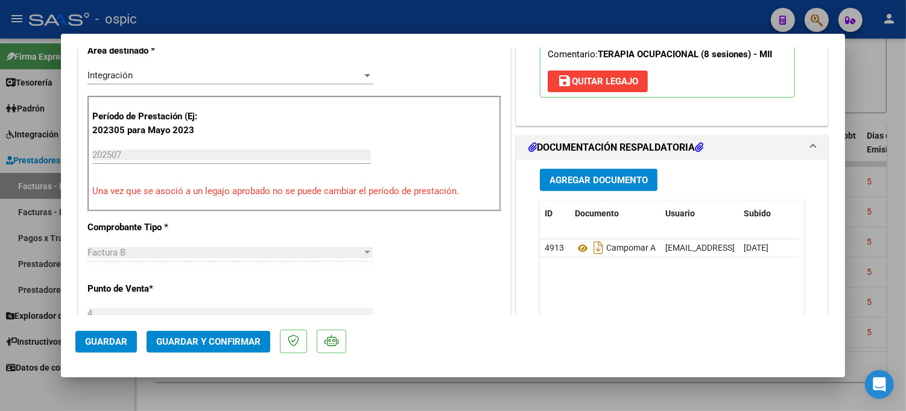
type input "$ 0,00"
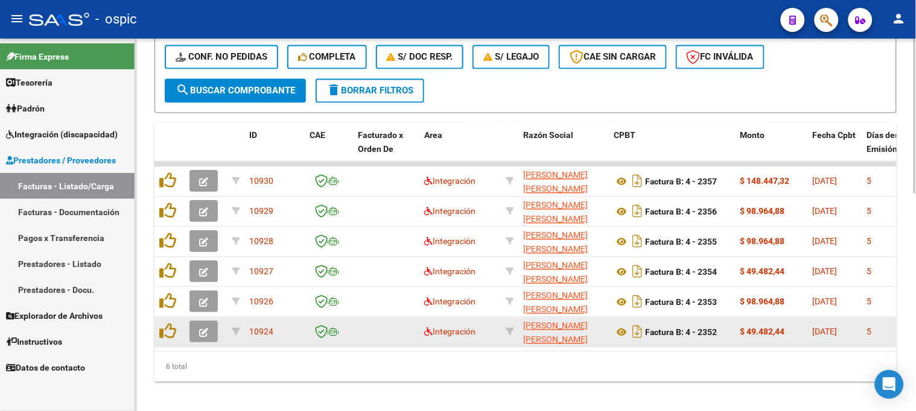
click at [203, 335] on icon "button" at bounding box center [203, 333] width 9 height 9
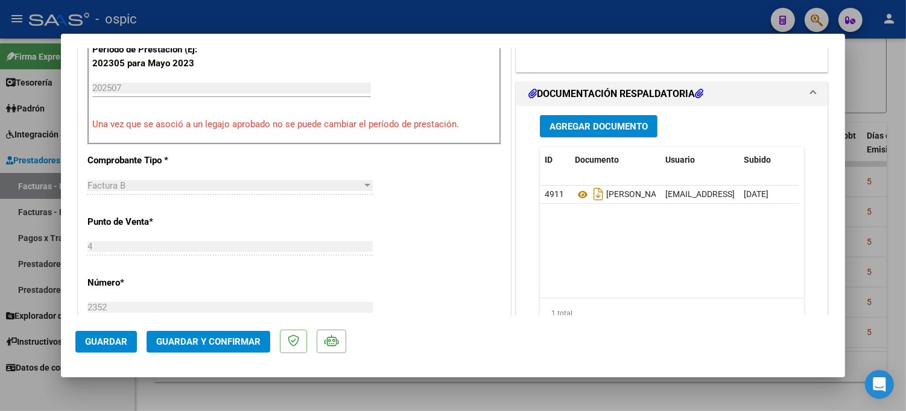
type input "$ 0,00"
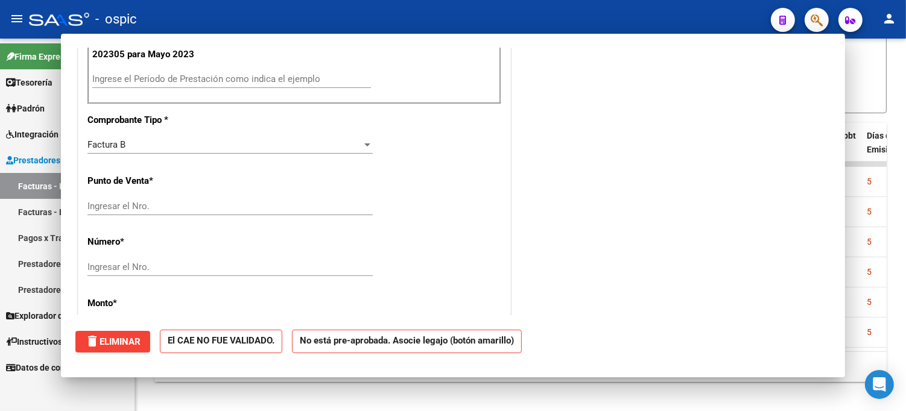
scroll to position [326, 0]
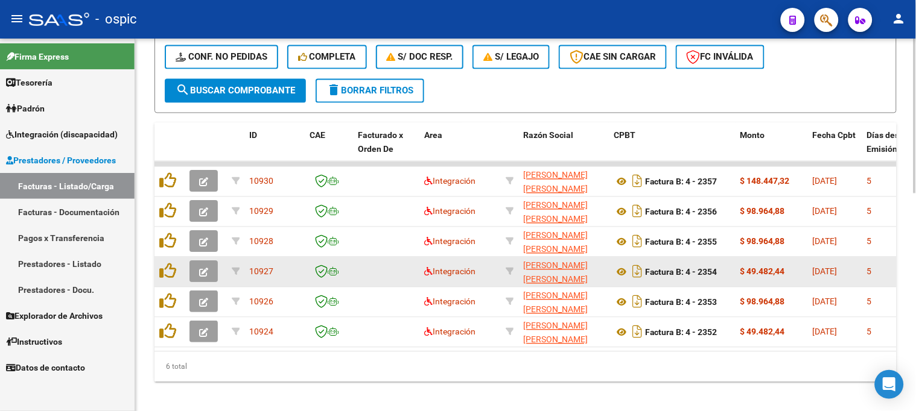
click at [201, 271] on icon "button" at bounding box center [203, 272] width 9 height 9
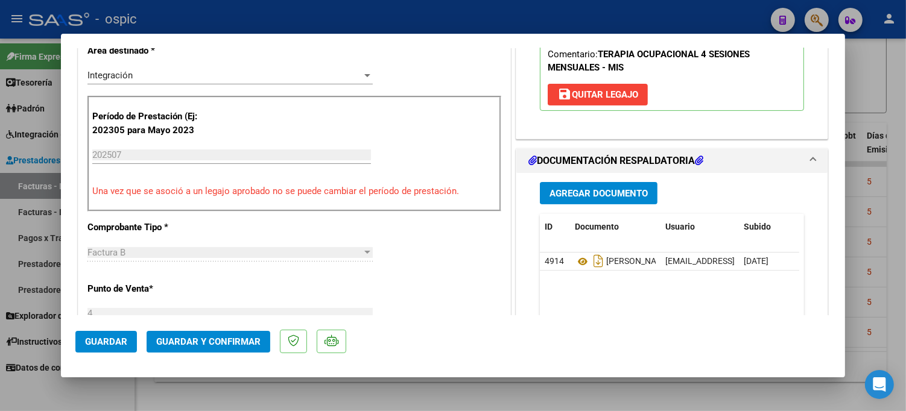
type input "$ 0,00"
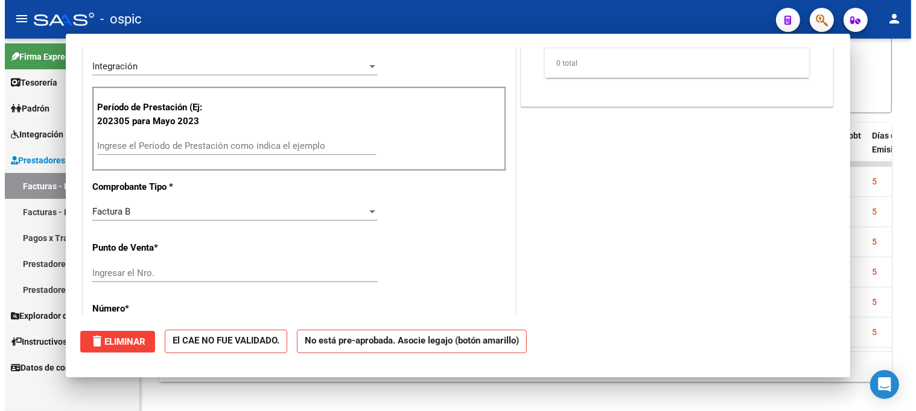
scroll to position [259, 0]
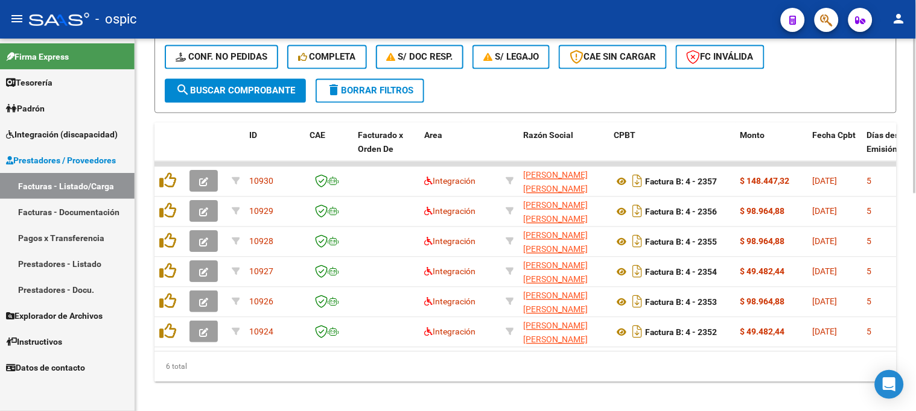
click at [374, 86] on span "delete Borrar Filtros" at bounding box center [369, 91] width 87 height 11
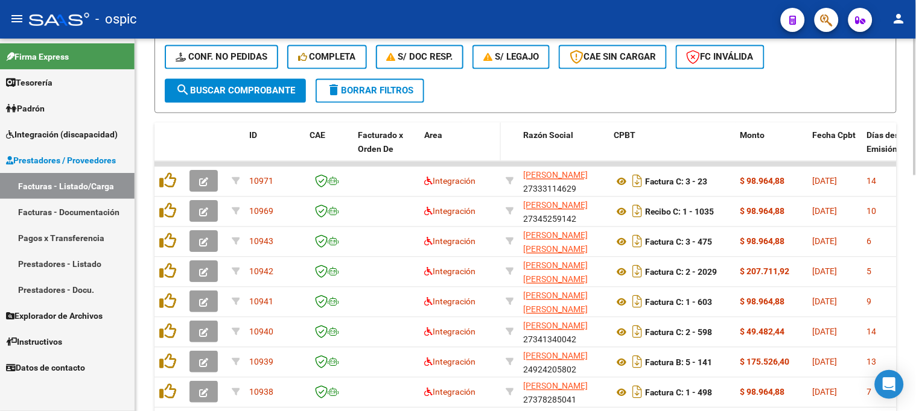
scroll to position [437, 0]
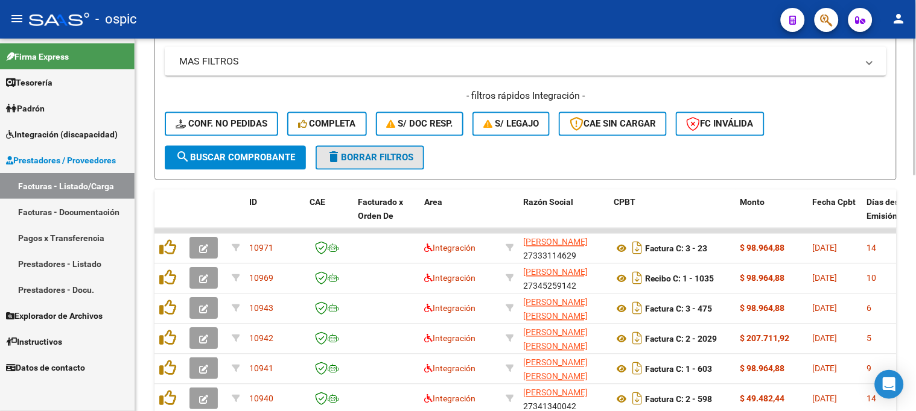
click at [395, 153] on span "delete Borrar Filtros" at bounding box center [369, 158] width 87 height 11
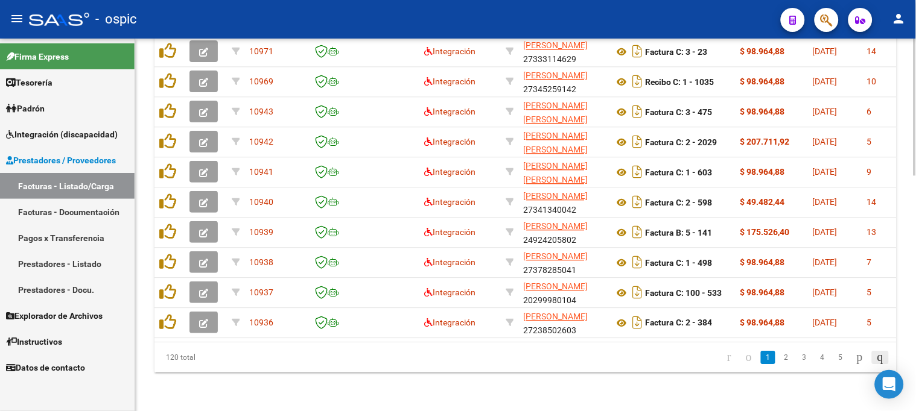
click at [875, 361] on icon "go to last page" at bounding box center [880, 357] width 10 height 14
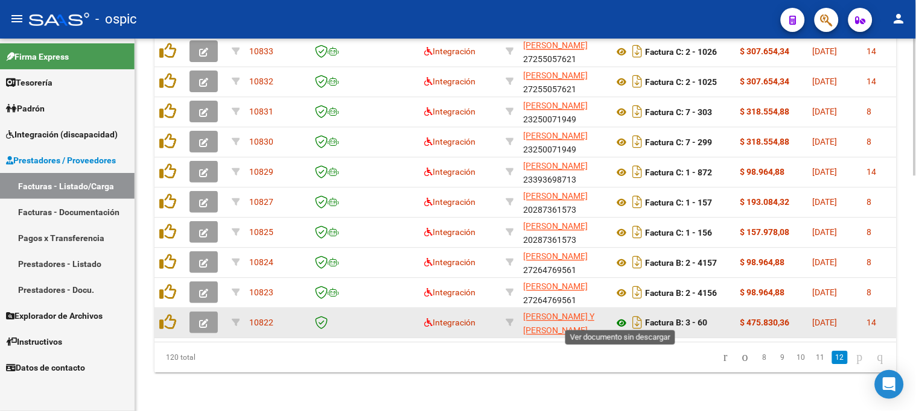
click at [622, 316] on icon at bounding box center [622, 323] width 16 height 14
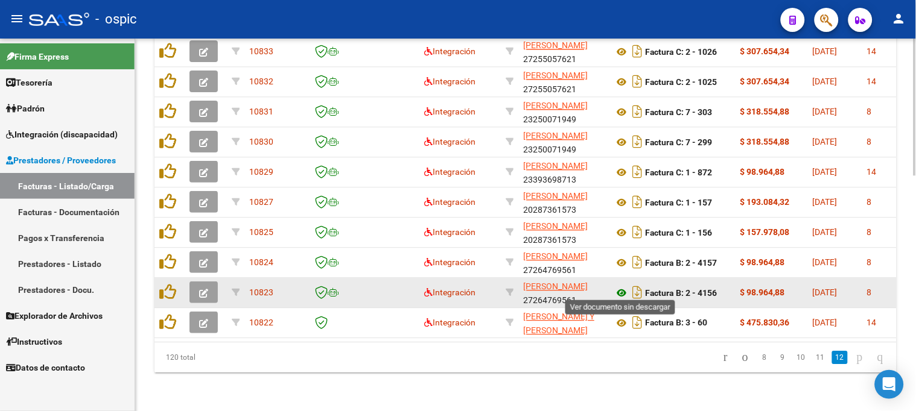
click at [621, 287] on icon at bounding box center [622, 293] width 16 height 14
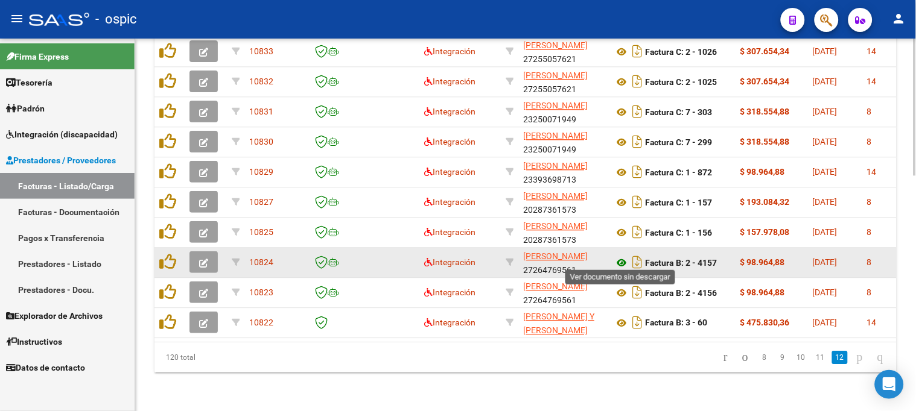
click at [618, 256] on icon at bounding box center [622, 263] width 16 height 14
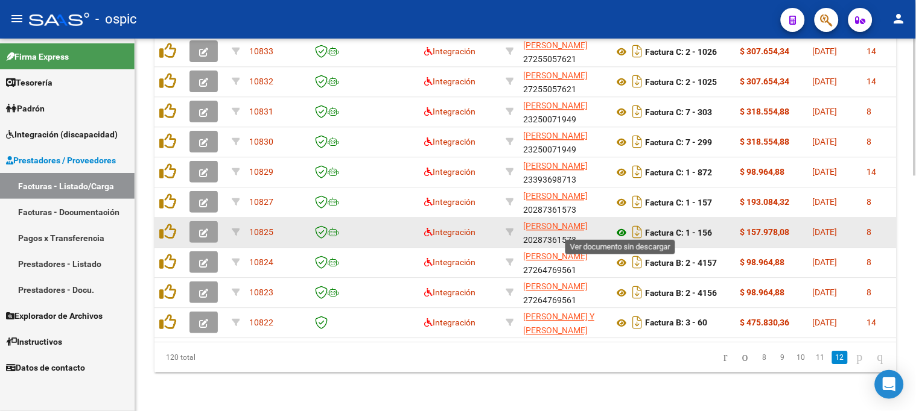
click at [621, 226] on icon at bounding box center [622, 233] width 16 height 14
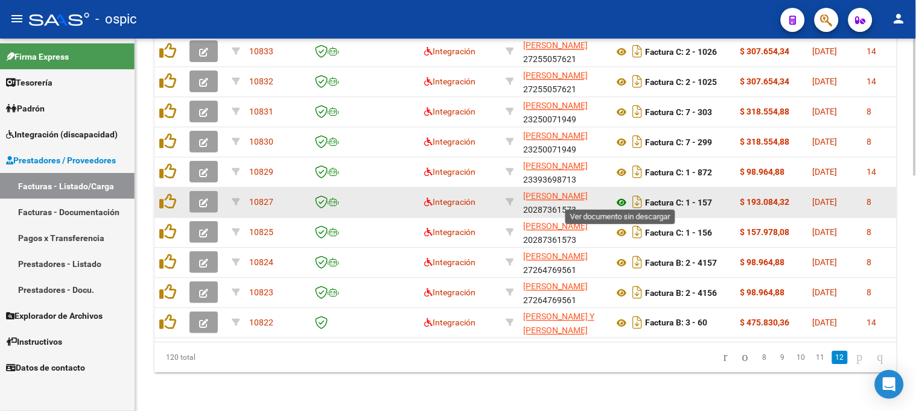
click at [621, 195] on icon at bounding box center [622, 202] width 16 height 14
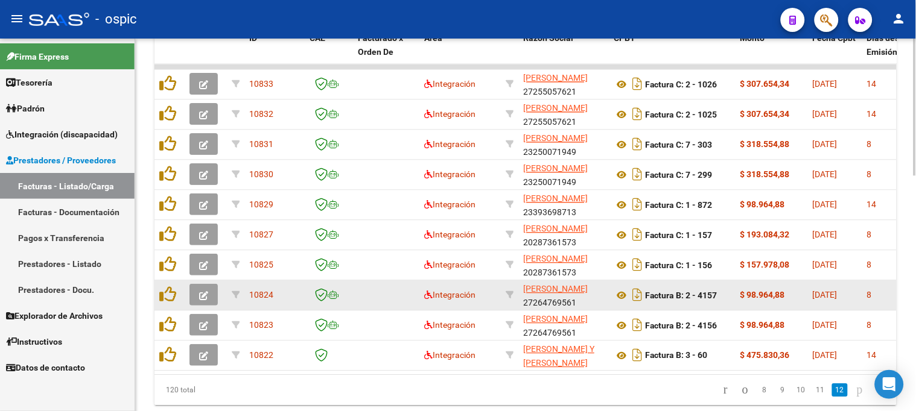
scroll to position [571, 0]
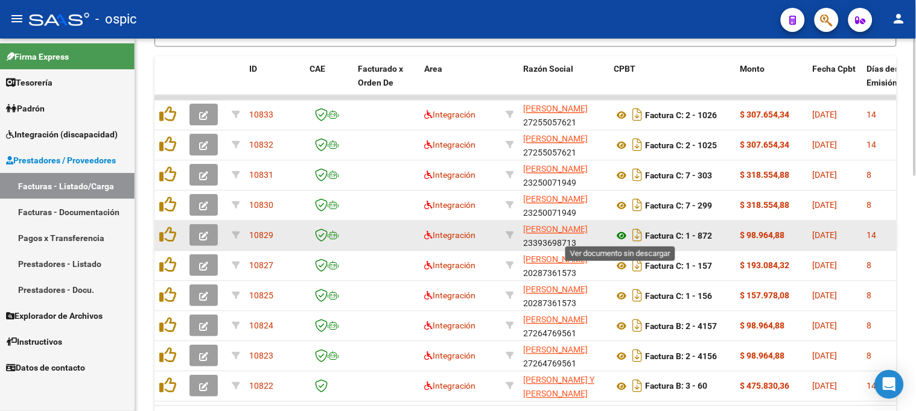
click at [623, 234] on icon at bounding box center [622, 236] width 16 height 14
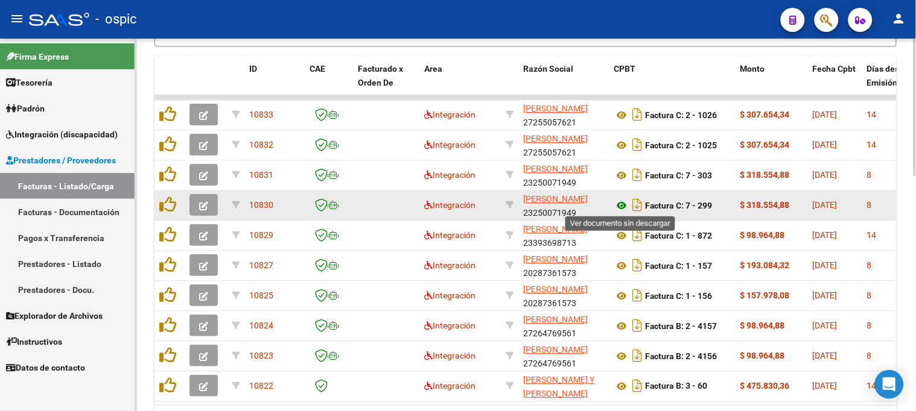
click at [621, 203] on icon at bounding box center [622, 205] width 16 height 14
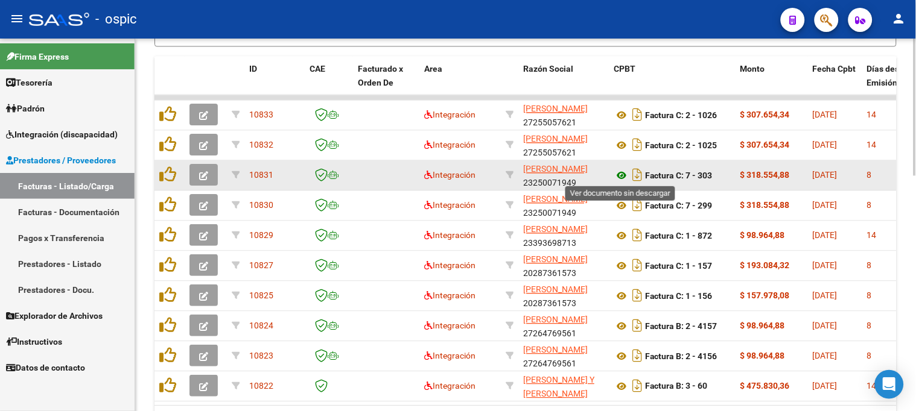
click at [621, 173] on icon at bounding box center [622, 175] width 16 height 14
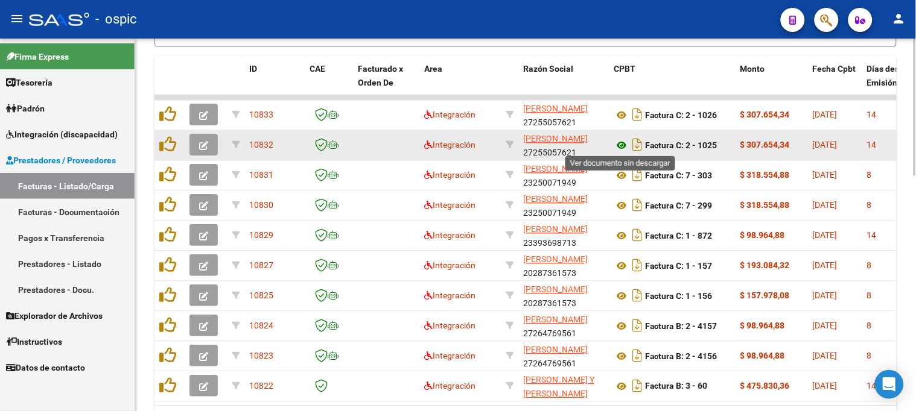
click at [622, 139] on icon at bounding box center [622, 145] width 16 height 14
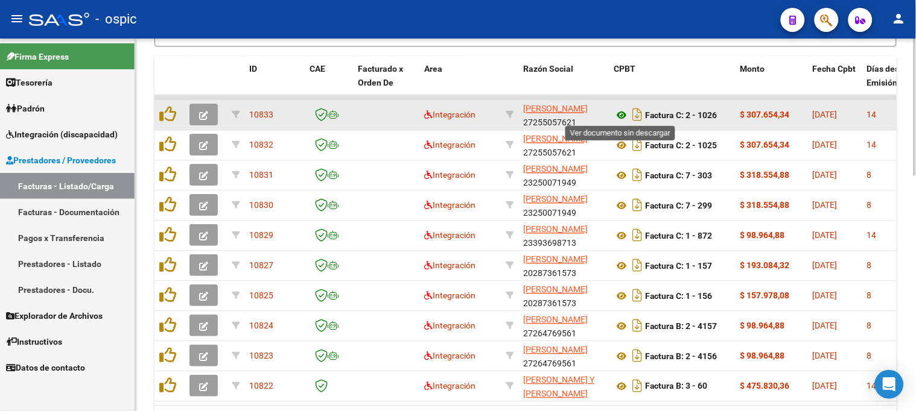
click at [624, 112] on icon at bounding box center [622, 115] width 16 height 14
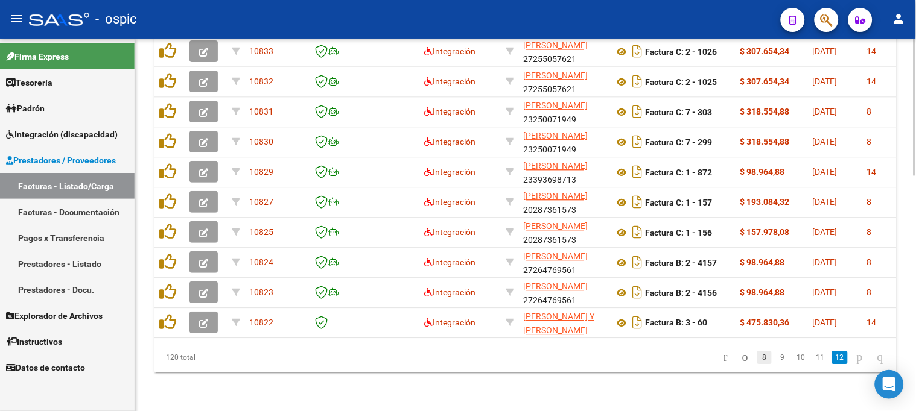
scroll to position [643, 0]
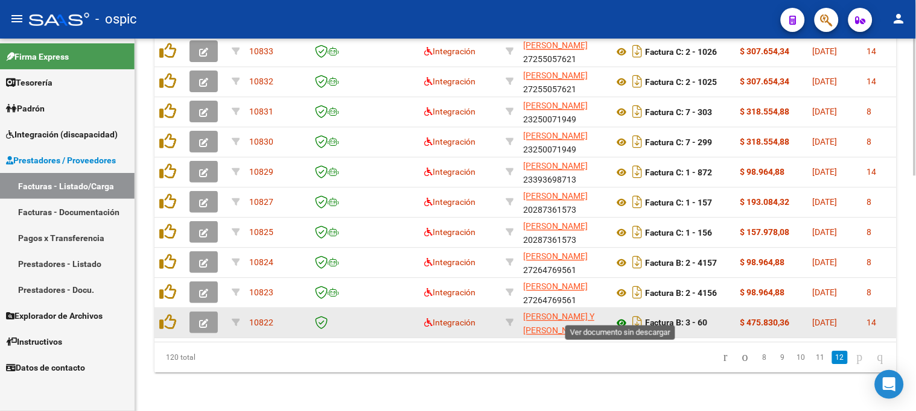
click at [622, 316] on icon at bounding box center [622, 323] width 16 height 14
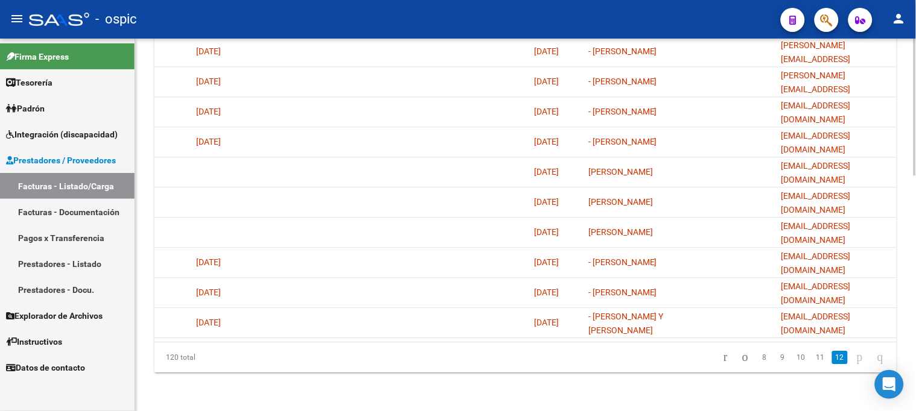
scroll to position [0, 39]
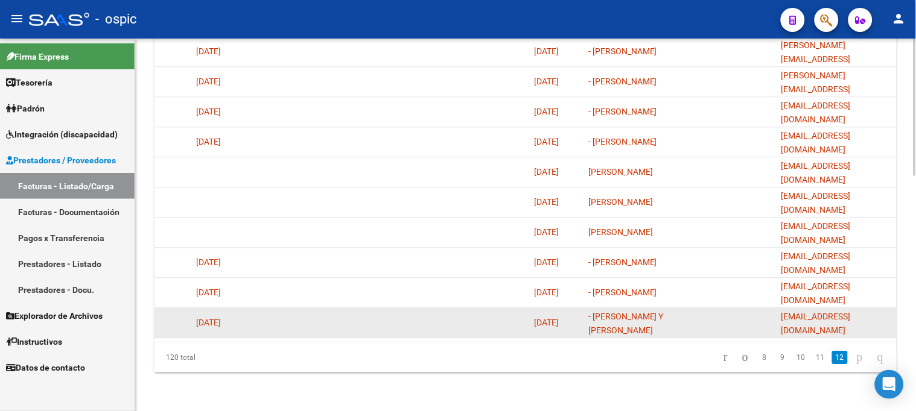
drag, startPoint x: 782, startPoint y: 311, endPoint x: 893, endPoint y: 306, distance: 111.1
click at [893, 308] on datatable-body-cell "abcespacioterapeutico@hotmail.com.ar" at bounding box center [836, 323] width 121 height 30
copy span "abcespacioterapeutico@hotmail.com.ar"
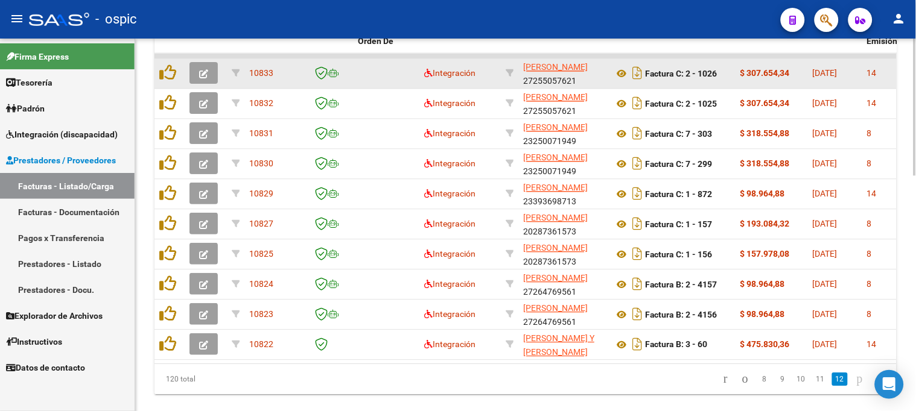
scroll to position [643, 0]
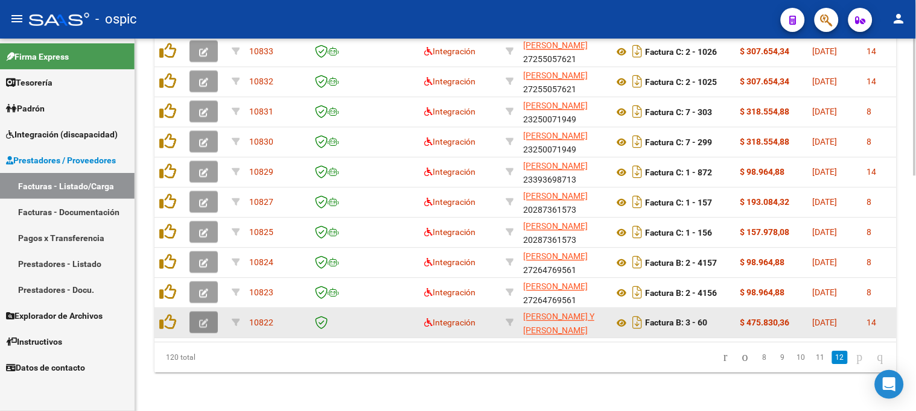
click at [203, 319] on icon "button" at bounding box center [203, 323] width 9 height 9
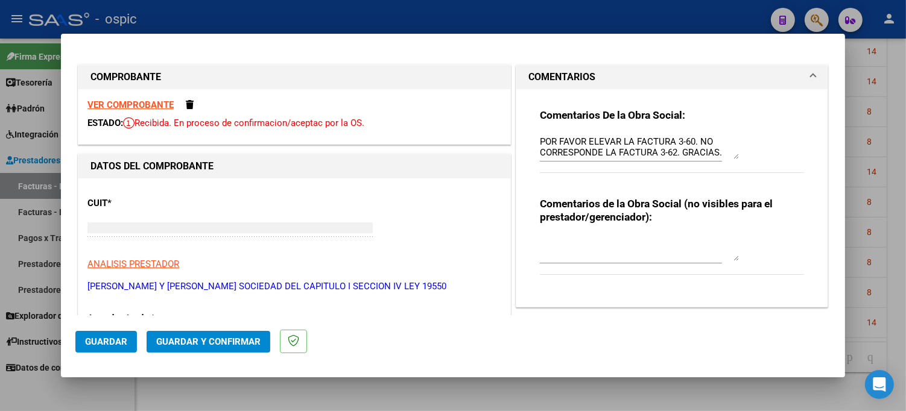
type input "$ 0,00"
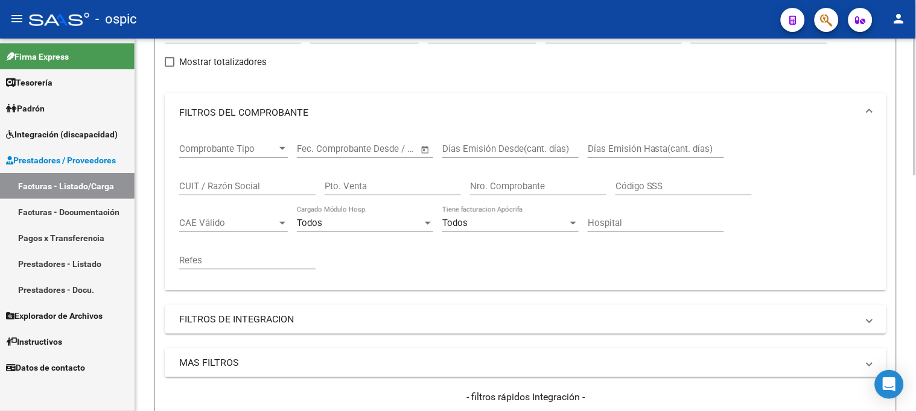
scroll to position [107, 0]
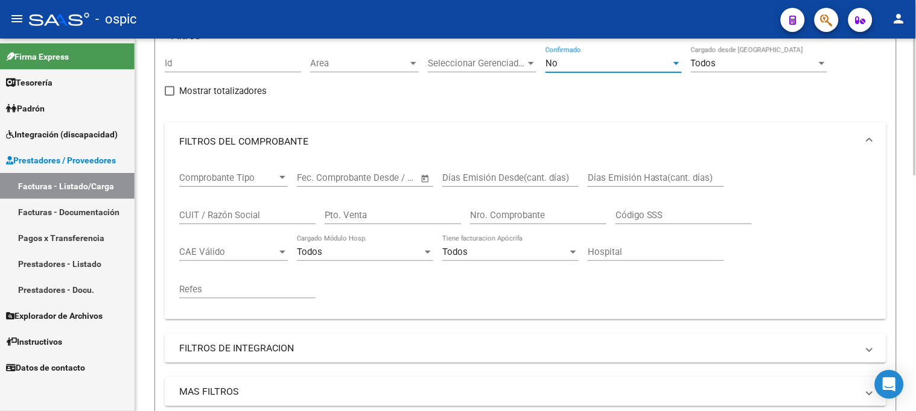
click at [569, 64] on div "No" at bounding box center [607, 63] width 125 height 11
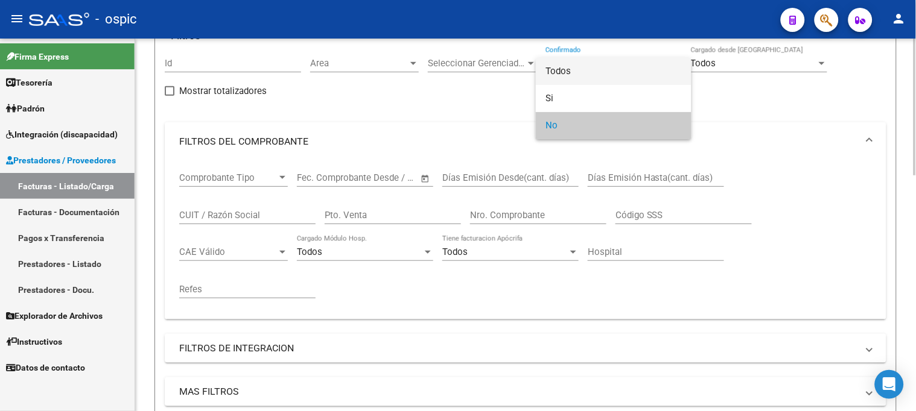
drag, startPoint x: 557, startPoint y: 66, endPoint x: 405, endPoint y: 189, distance: 195.6
click at [554, 69] on span "Todos" at bounding box center [613, 71] width 136 height 27
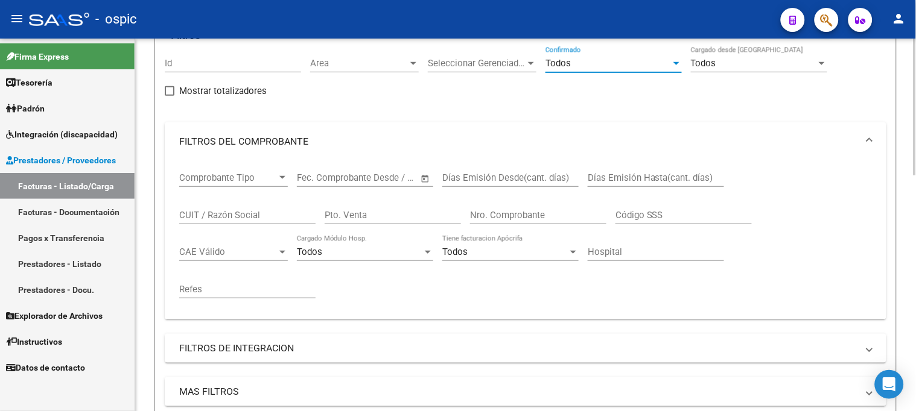
click at [394, 215] on input "Pto. Venta" at bounding box center [393, 215] width 136 height 11
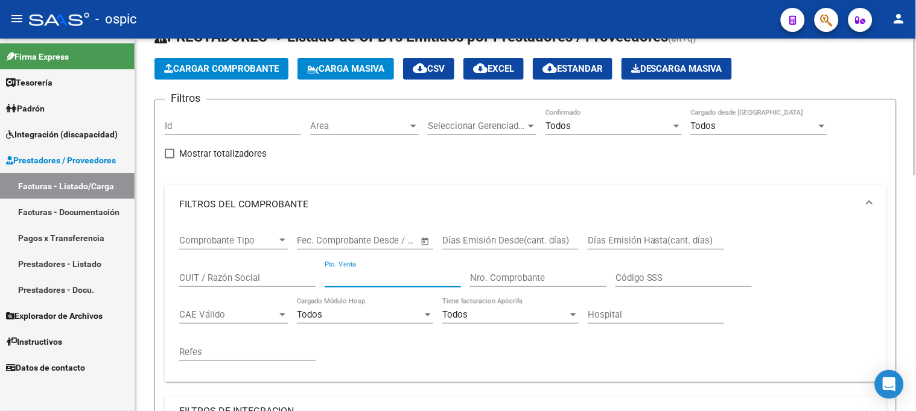
scroll to position [40, 0]
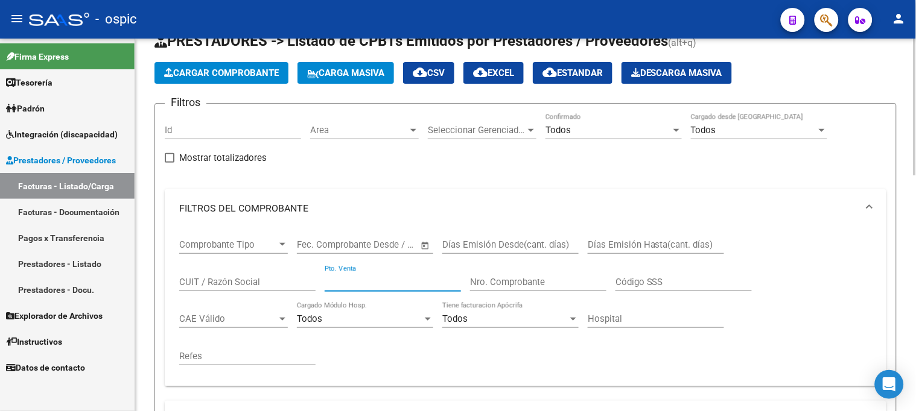
click at [365, 282] on input "Pto. Venta" at bounding box center [393, 282] width 136 height 11
type input "2"
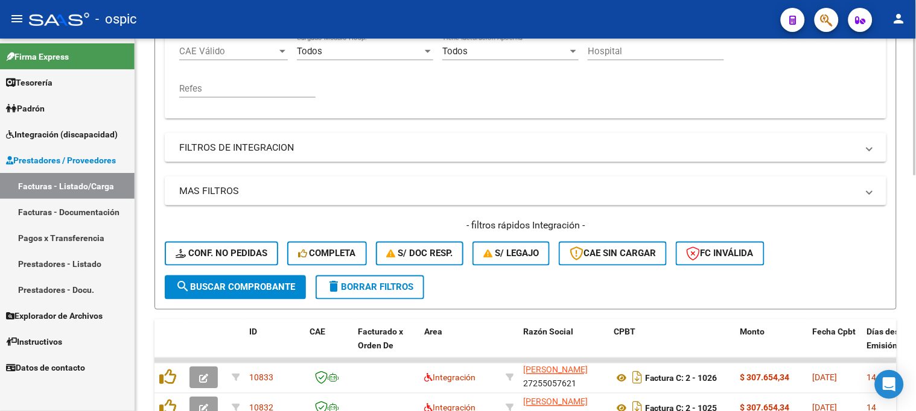
scroll to position [308, 0]
type input "4156"
click at [285, 288] on span "search Buscar Comprobante" at bounding box center [235, 287] width 119 height 11
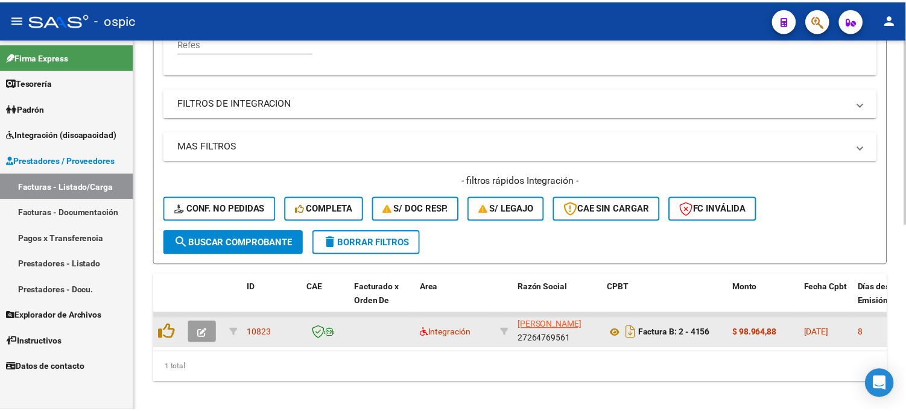
scroll to position [372, 0]
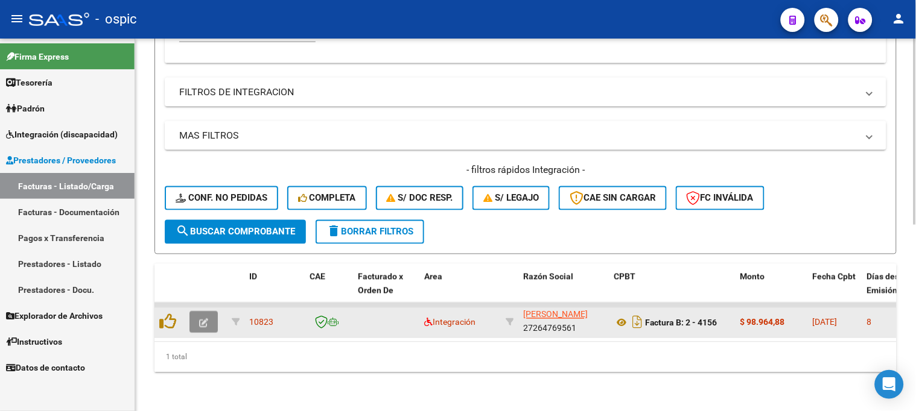
click at [204, 319] on icon "button" at bounding box center [203, 323] width 9 height 9
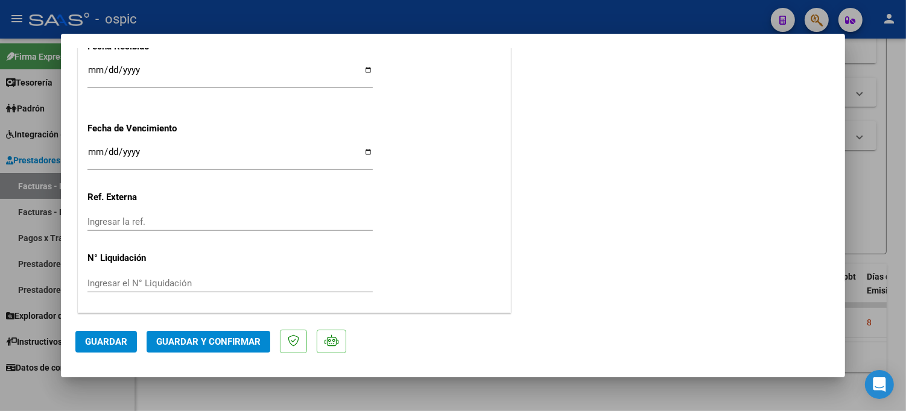
scroll to position [0, 0]
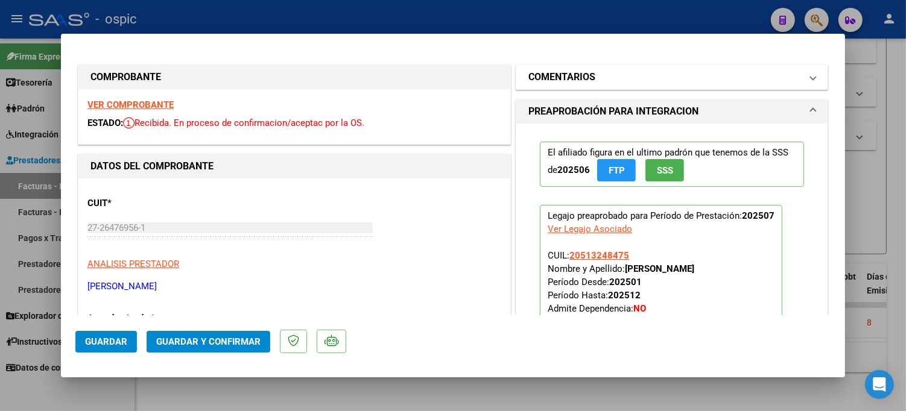
click at [568, 68] on mat-expansion-panel-header "COMENTARIOS" at bounding box center [671, 77] width 311 height 24
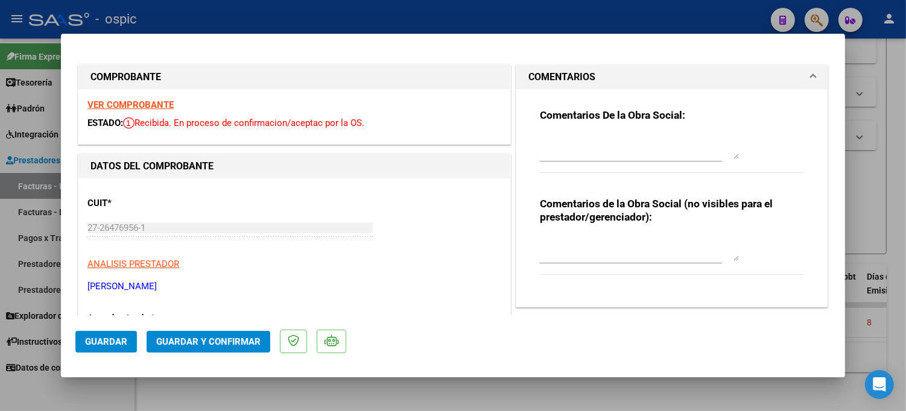
click at [567, 244] on textarea at bounding box center [639, 249] width 199 height 24
type textarea "p"
type textarea "PSP 8 SESIONES"
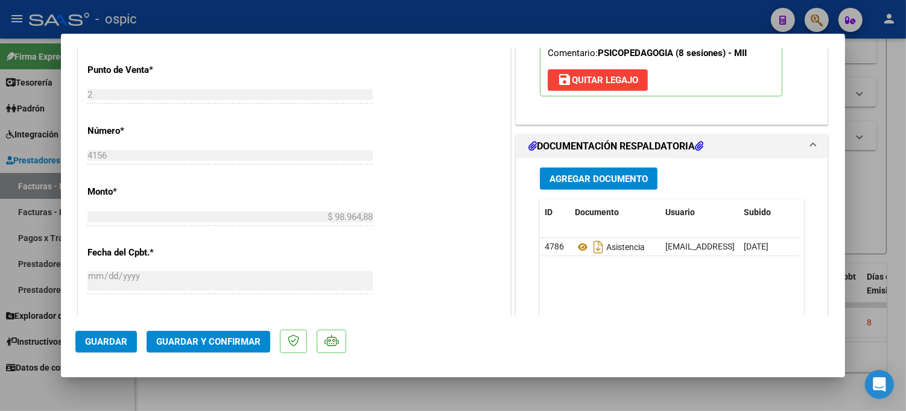
scroll to position [490, 0]
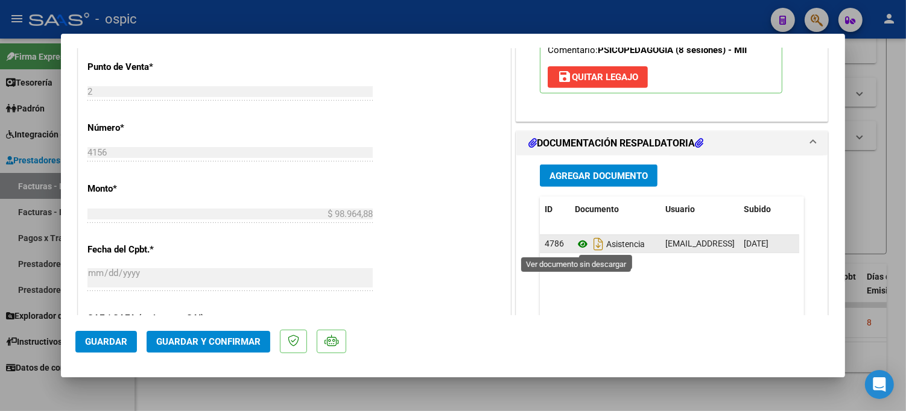
click at [578, 244] on icon at bounding box center [583, 244] width 16 height 14
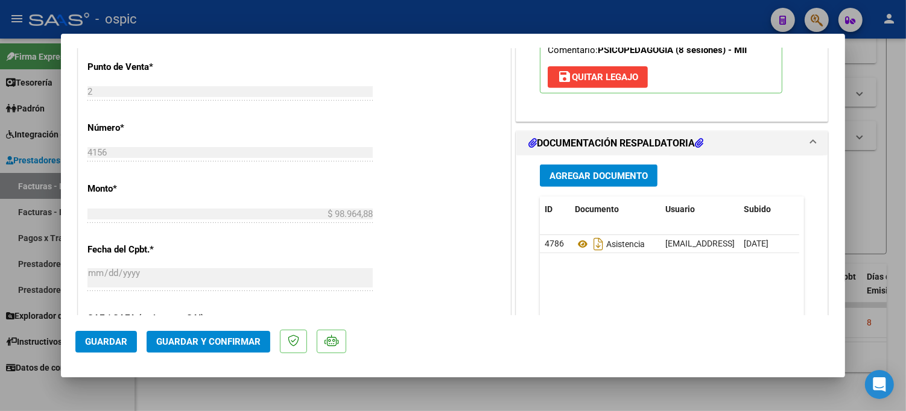
click at [234, 335] on button "Guardar y Confirmar" at bounding box center [209, 342] width 124 height 22
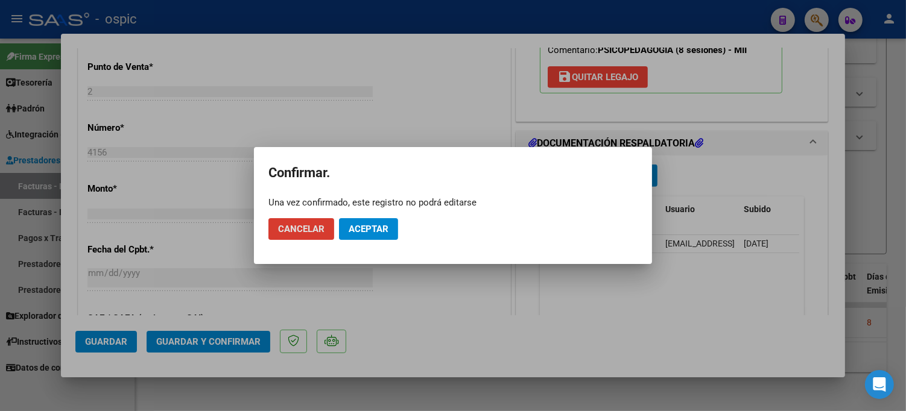
click at [368, 227] on span "Aceptar" at bounding box center [369, 229] width 40 height 11
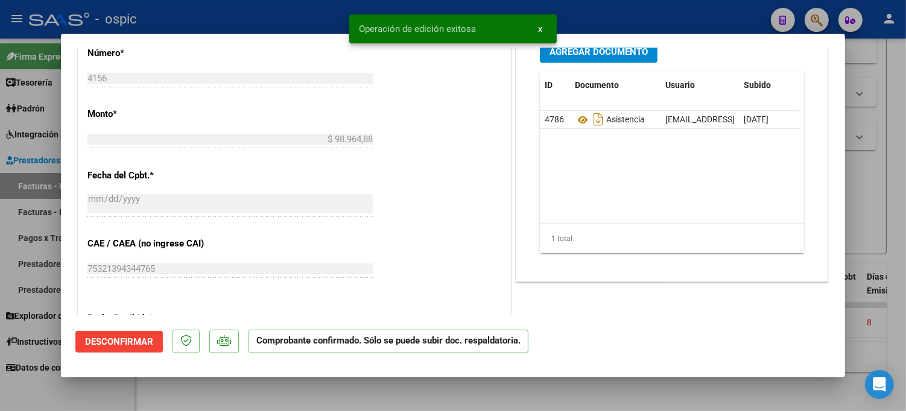
type input "$ 0,00"
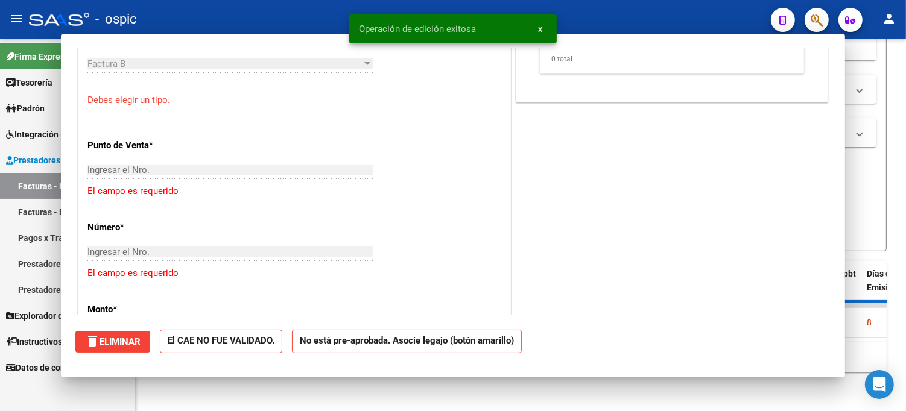
scroll to position [511, 0]
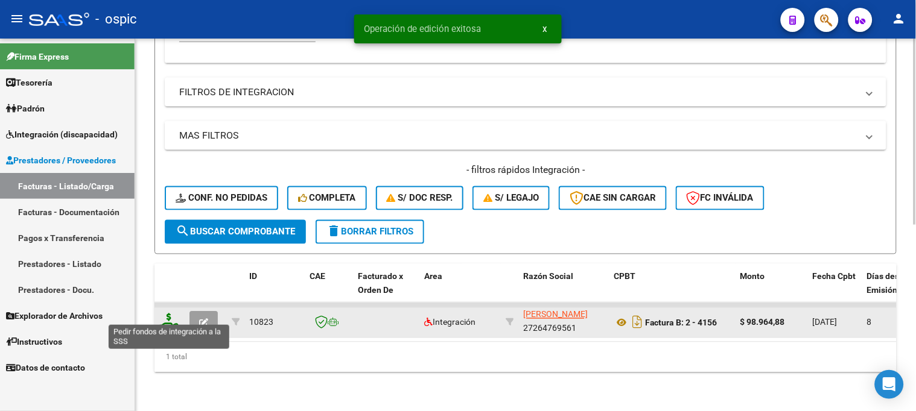
click at [168, 314] on icon at bounding box center [168, 322] width 19 height 17
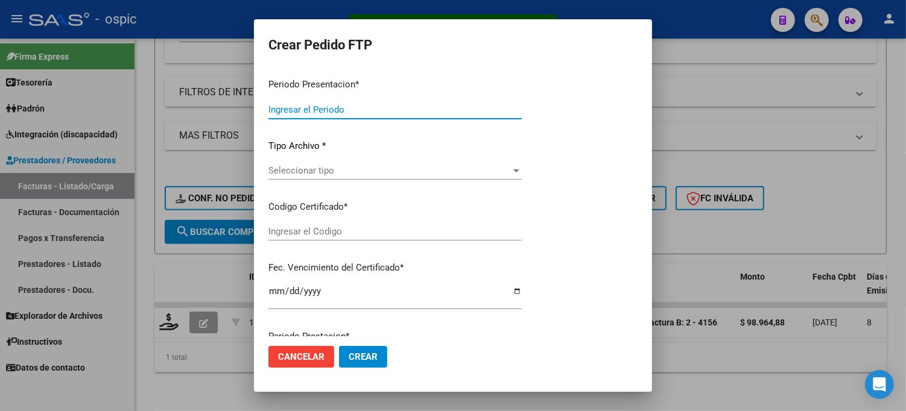
type input "202507"
type input "$ 98.964,88"
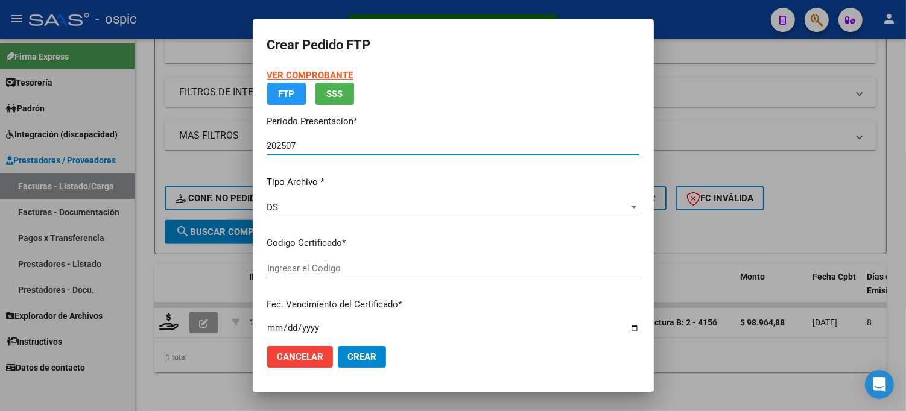
type input "0000000000000000000000000000003662046212"
type input "2028-10-31"
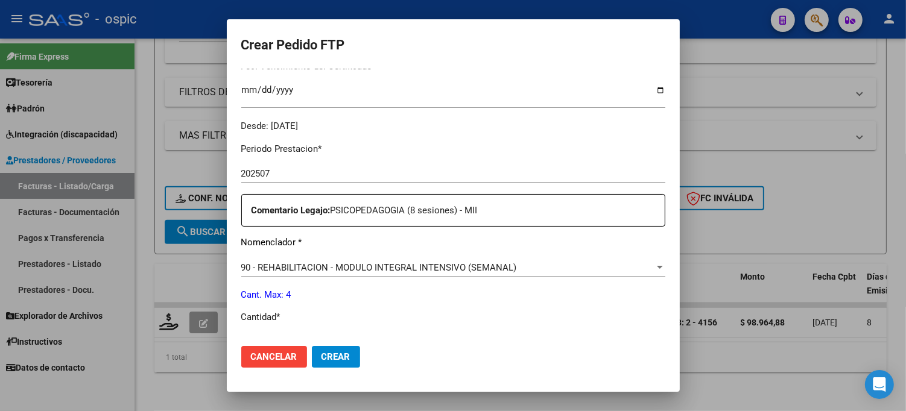
scroll to position [380, 0]
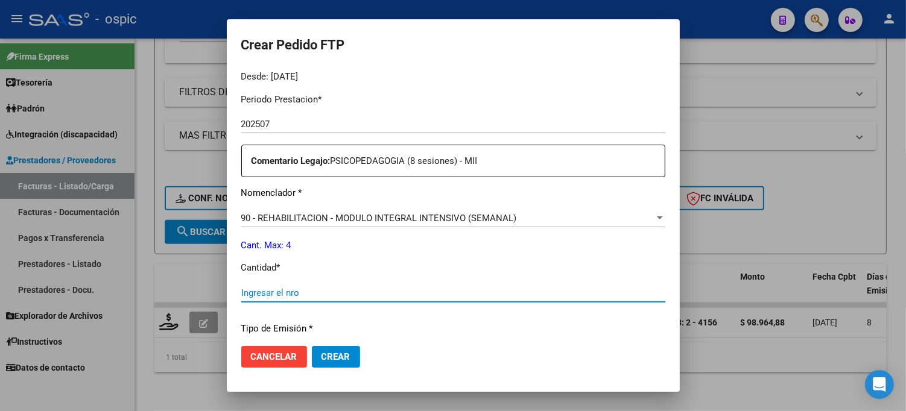
click at [454, 288] on input "Ingresar el nro" at bounding box center [453, 293] width 424 height 11
type input "4"
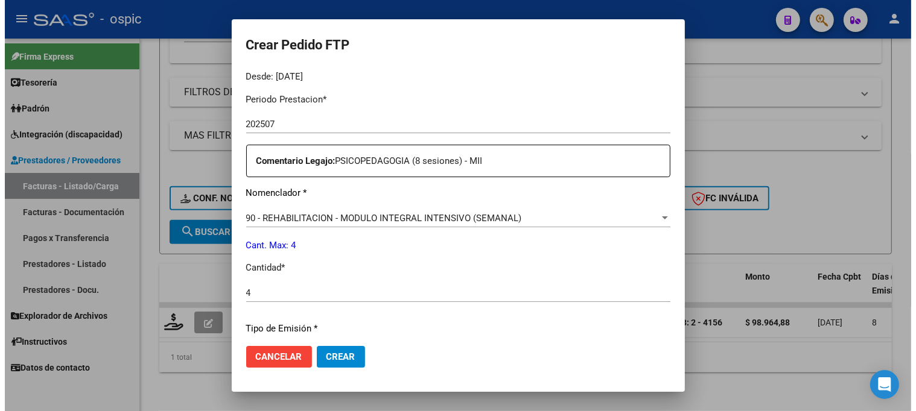
scroll to position [540, 0]
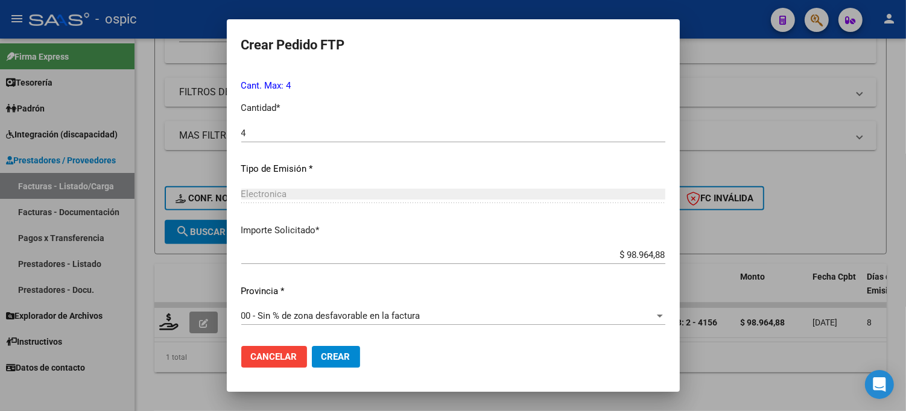
click at [322, 354] on span "Crear" at bounding box center [336, 357] width 29 height 11
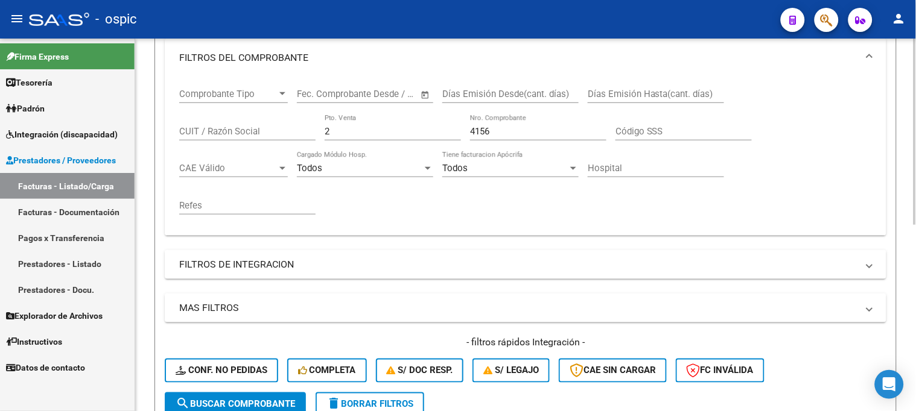
scroll to position [171, 0]
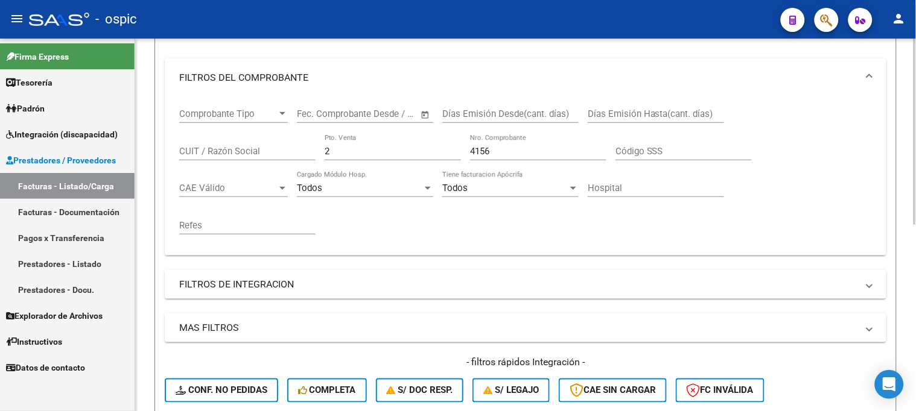
drag, startPoint x: 346, startPoint y: 150, endPoint x: 288, endPoint y: 151, distance: 57.3
click at [288, 150] on div "Comprobante Tipo Comprobante Tipo Start date – End date Fec. Comprobante Desde …" at bounding box center [525, 171] width 693 height 149
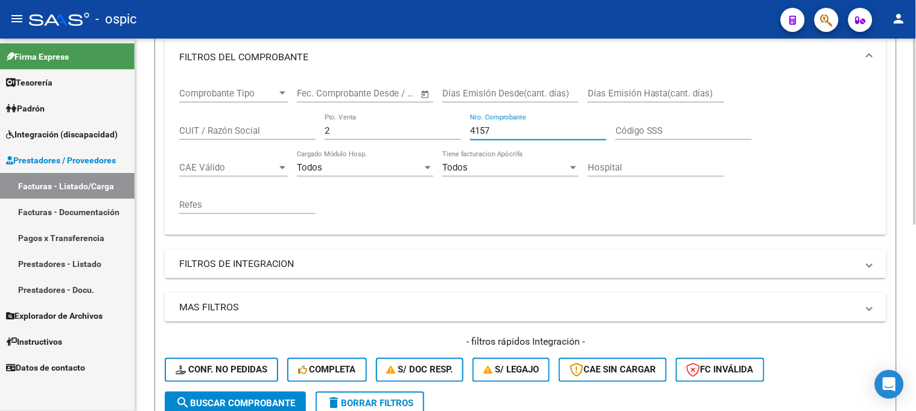
scroll to position [305, 0]
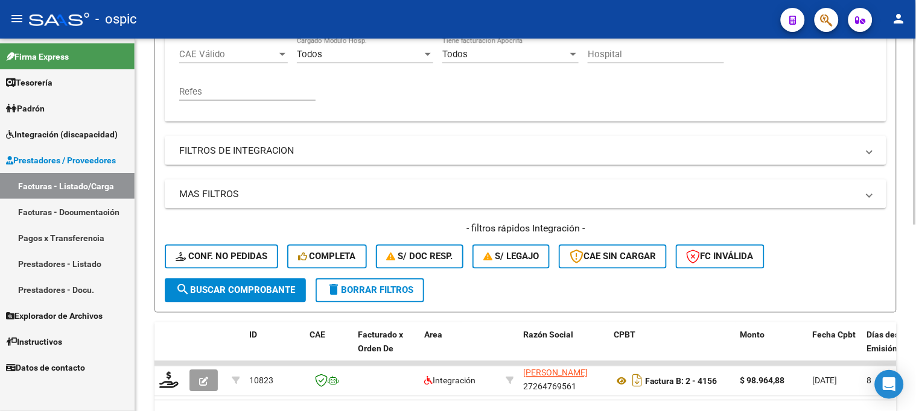
type input "4157"
click at [276, 288] on span "search Buscar Comprobante" at bounding box center [235, 290] width 119 height 11
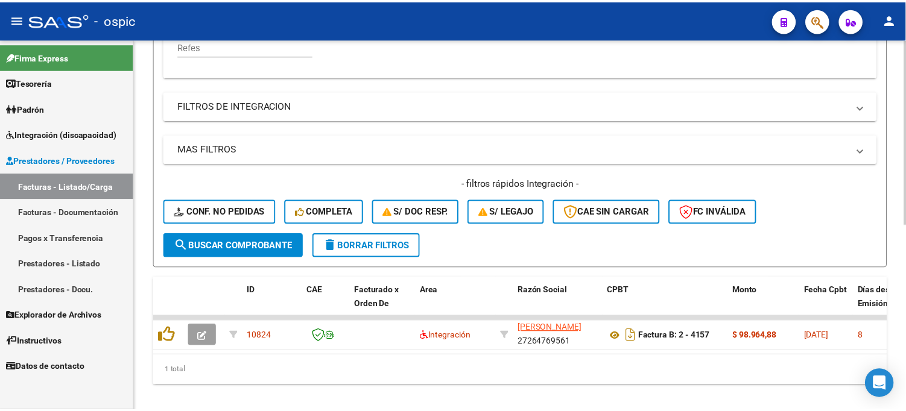
scroll to position [372, 0]
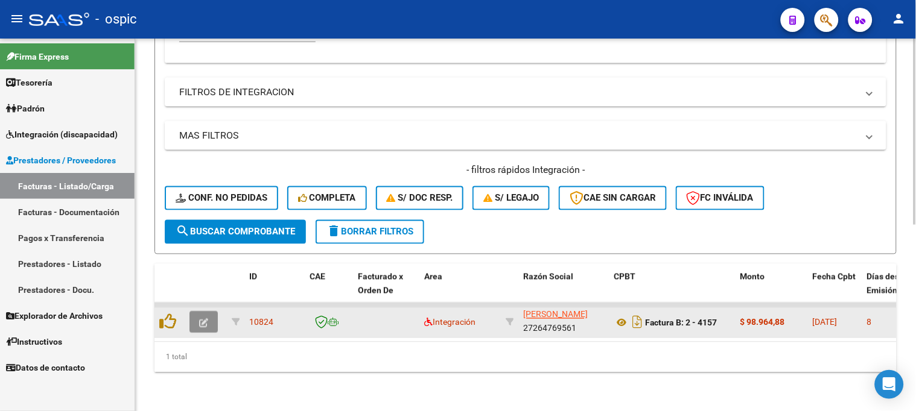
click at [201, 312] on button "button" at bounding box center [203, 323] width 28 height 22
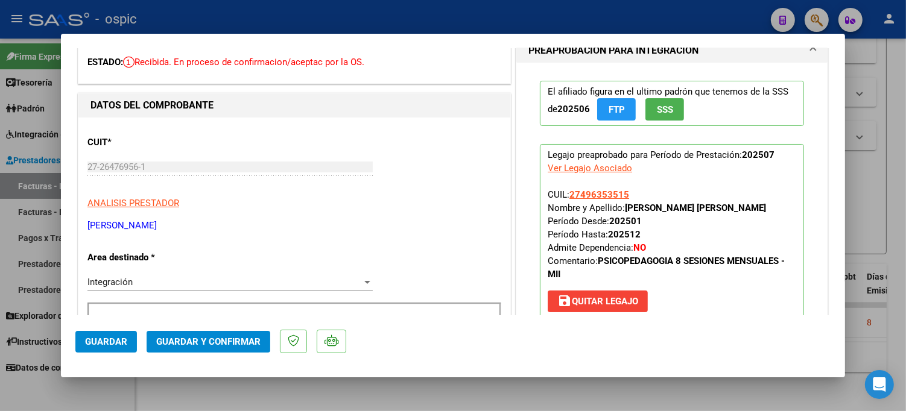
scroll to position [0, 0]
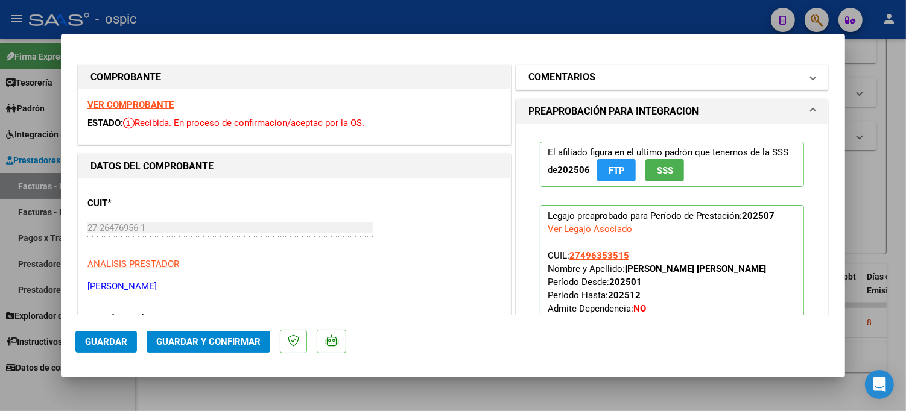
click at [611, 77] on mat-panel-title "COMENTARIOS" at bounding box center [664, 77] width 273 height 14
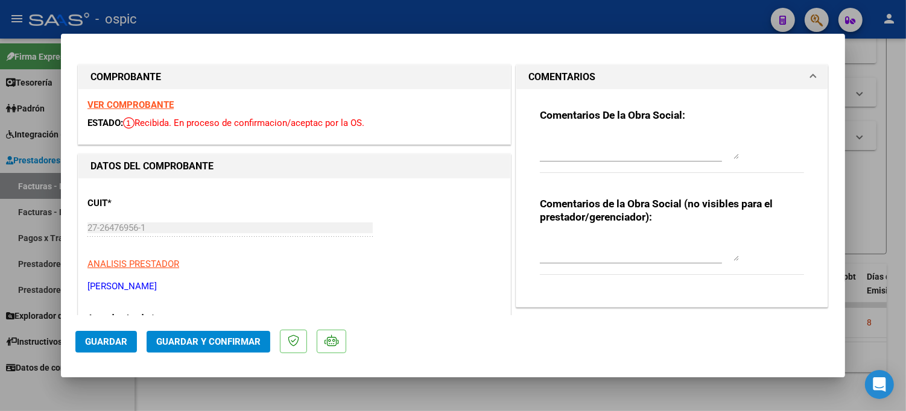
click at [601, 248] on textarea at bounding box center [639, 249] width 199 height 24
type textarea "PSP 8 SESIONES"
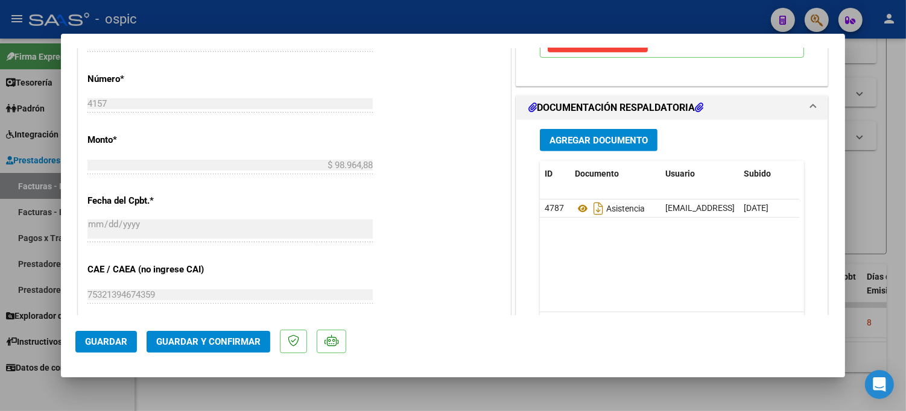
scroll to position [554, 0]
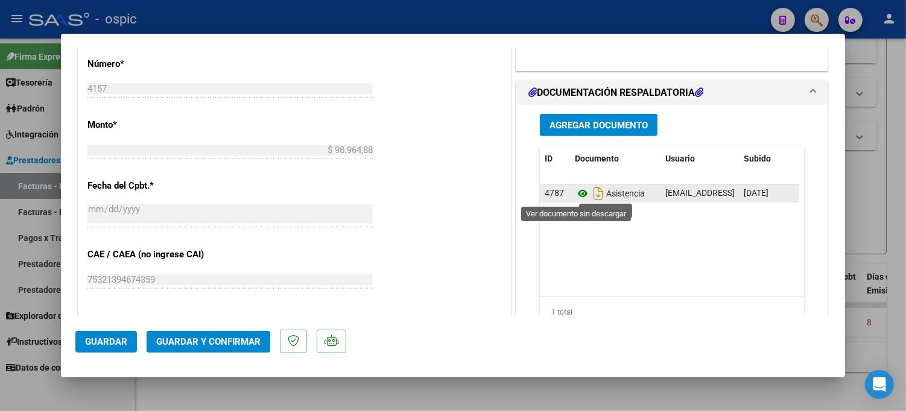
click at [578, 191] on icon at bounding box center [583, 193] width 16 height 14
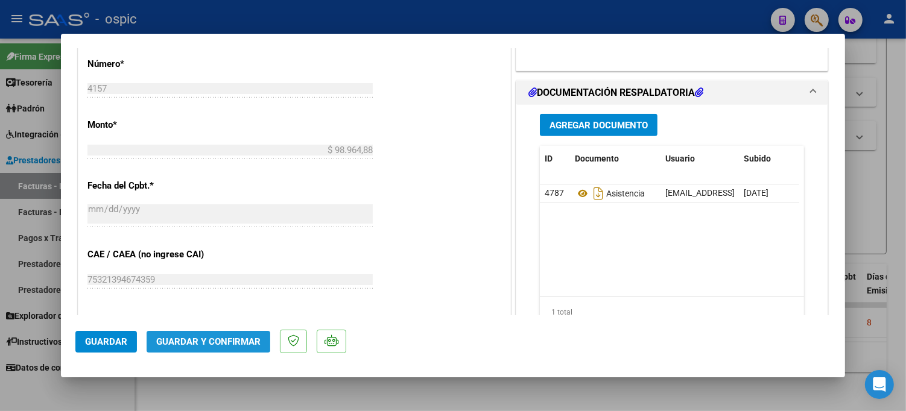
click at [236, 343] on span "Guardar y Confirmar" at bounding box center [208, 342] width 104 height 11
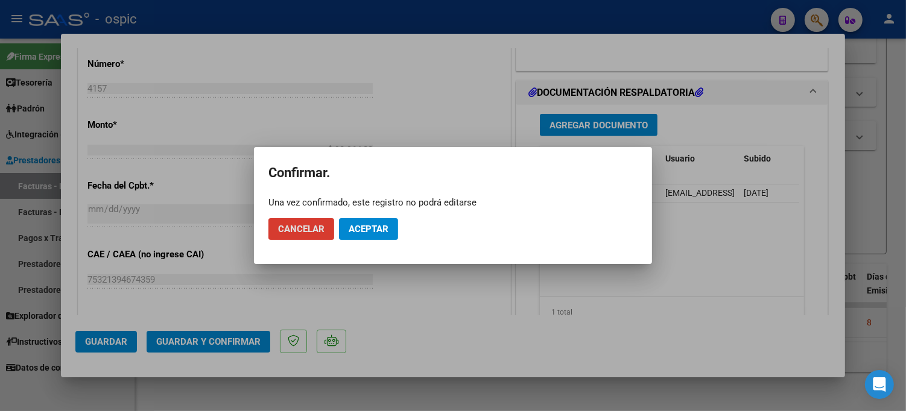
click at [371, 226] on span "Aceptar" at bounding box center [369, 229] width 40 height 11
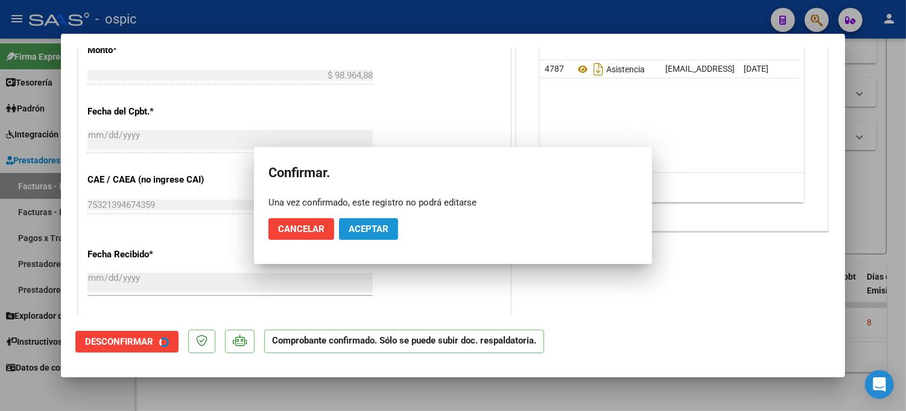
scroll to position [479, 0]
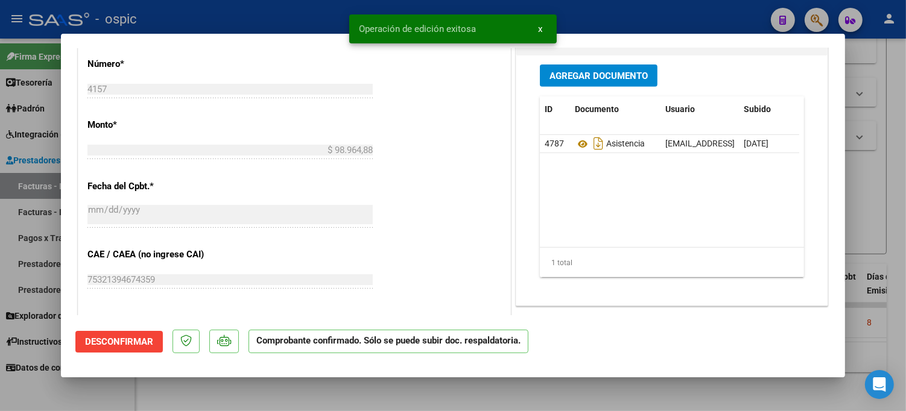
type input "$ 0,00"
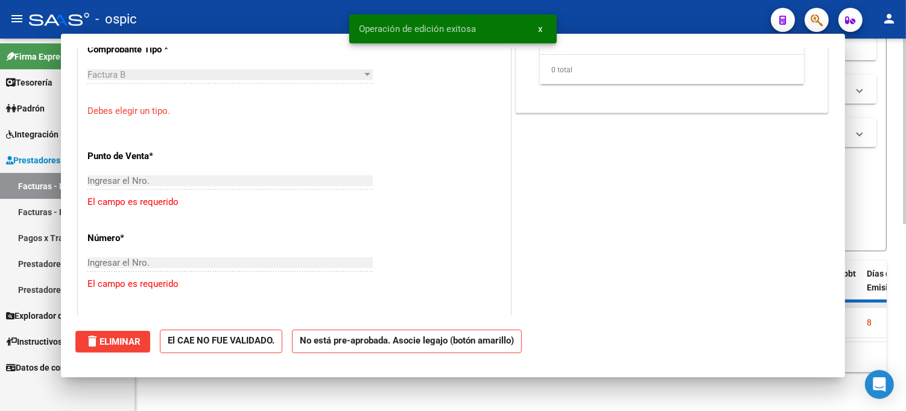
scroll to position [703, 0]
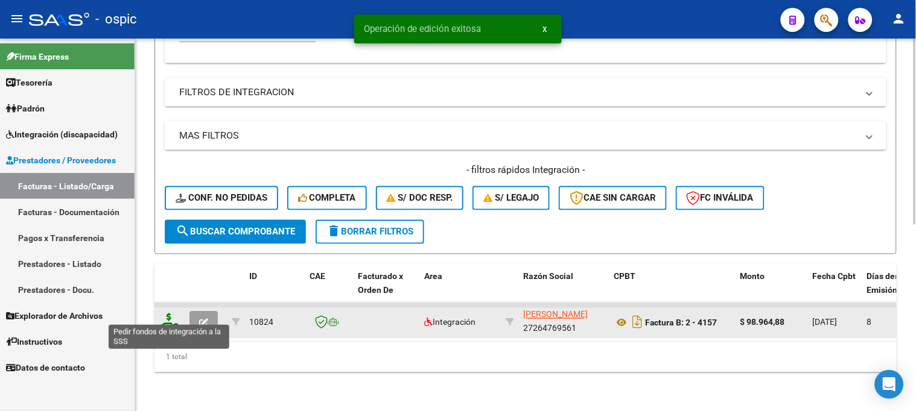
click at [171, 314] on icon at bounding box center [168, 322] width 19 height 17
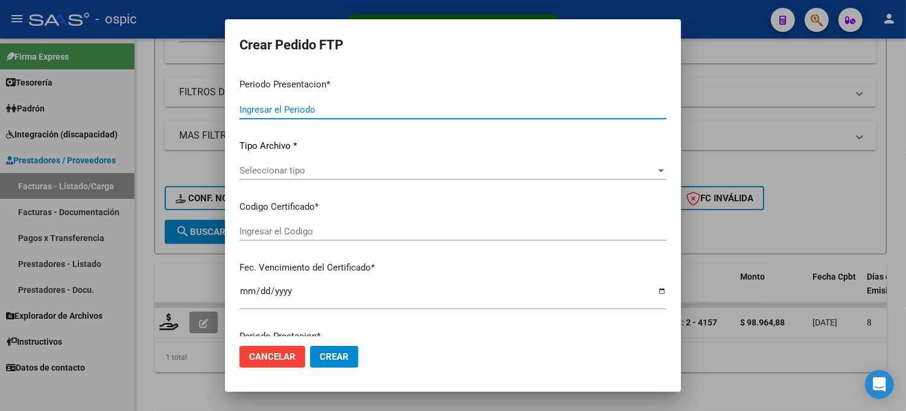
type input "202507"
type input "$ 98.964,88"
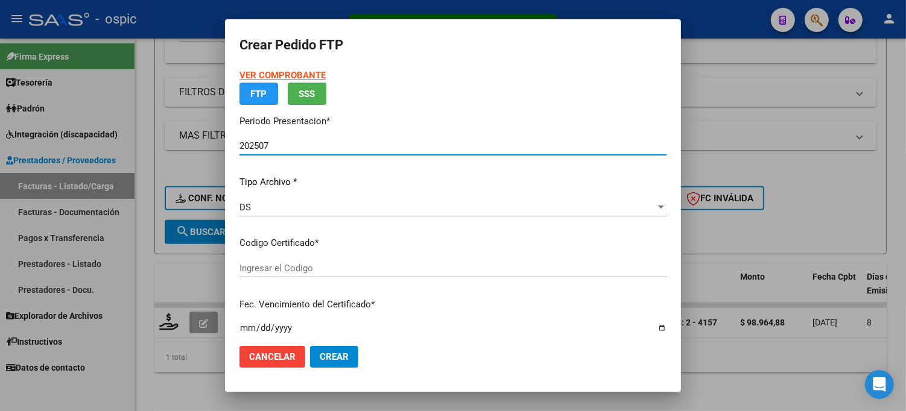
type input "0000000000000000000000000000003667561099"
type input "2028-08-29"
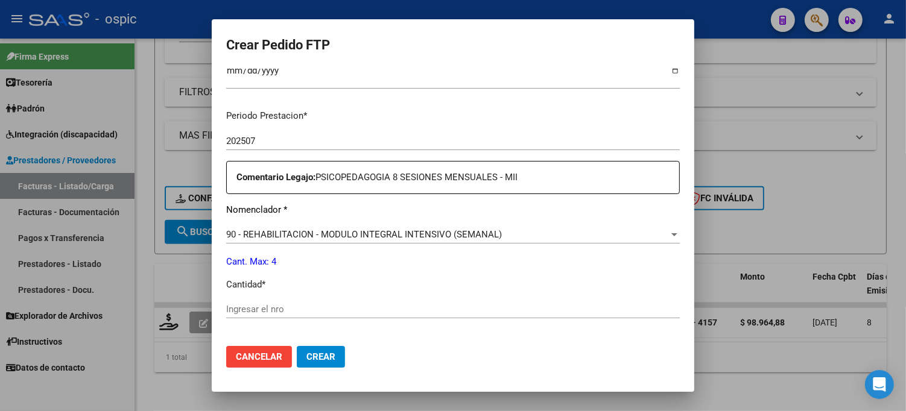
scroll to position [384, 0]
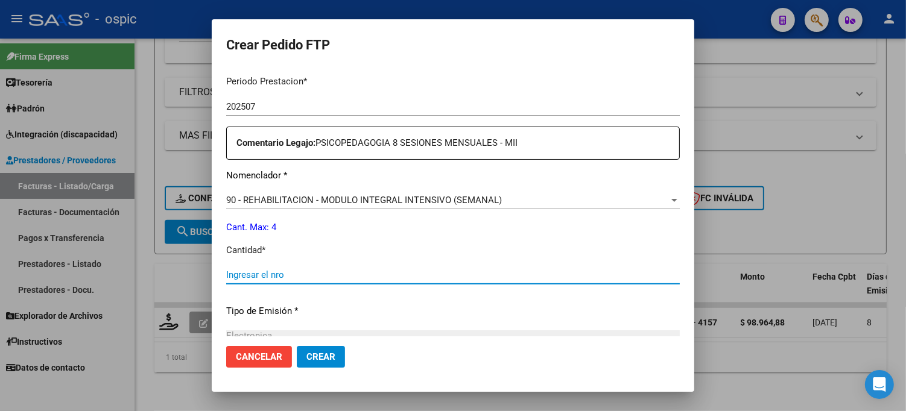
drag, startPoint x: 357, startPoint y: 274, endPoint x: 354, endPoint y: 268, distance: 6.2
click at [357, 274] on input "Ingresar el nro" at bounding box center [453, 275] width 454 height 11
type input "4"
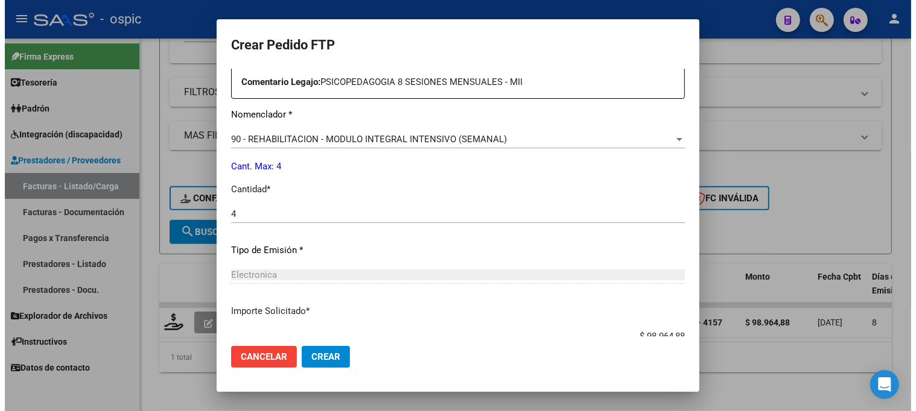
scroll to position [527, 0]
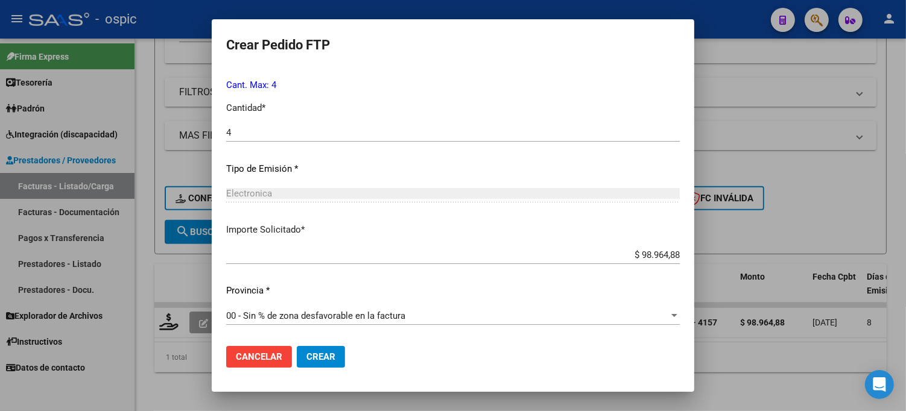
click at [325, 352] on span "Crear" at bounding box center [320, 357] width 29 height 11
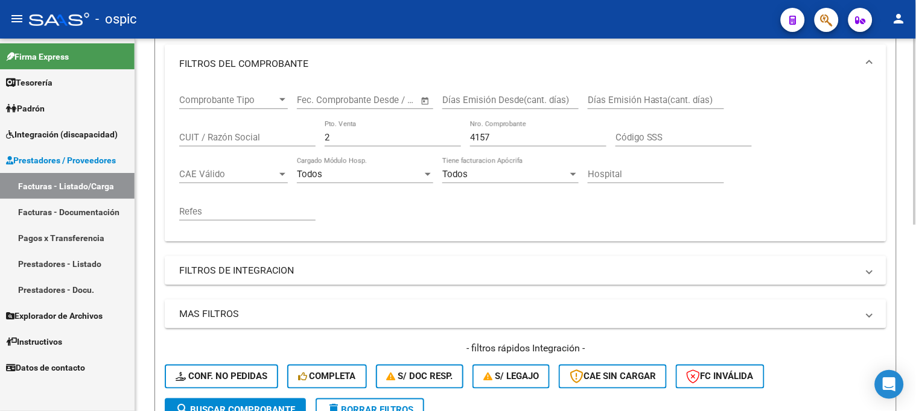
scroll to position [104, 0]
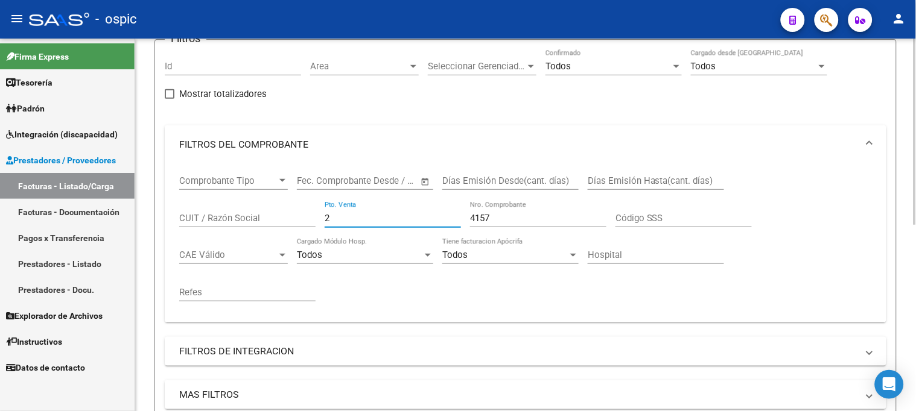
drag, startPoint x: 340, startPoint y: 218, endPoint x: 262, endPoint y: 215, distance: 77.3
click at [278, 216] on div "Comprobante Tipo Comprobante Tipo Start date – End date Fec. Comprobante Desde …" at bounding box center [525, 238] width 693 height 149
type input "1"
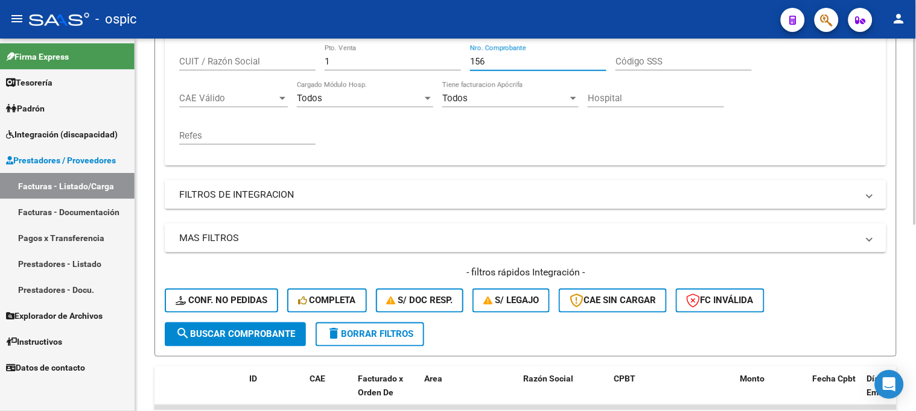
scroll to position [305, 0]
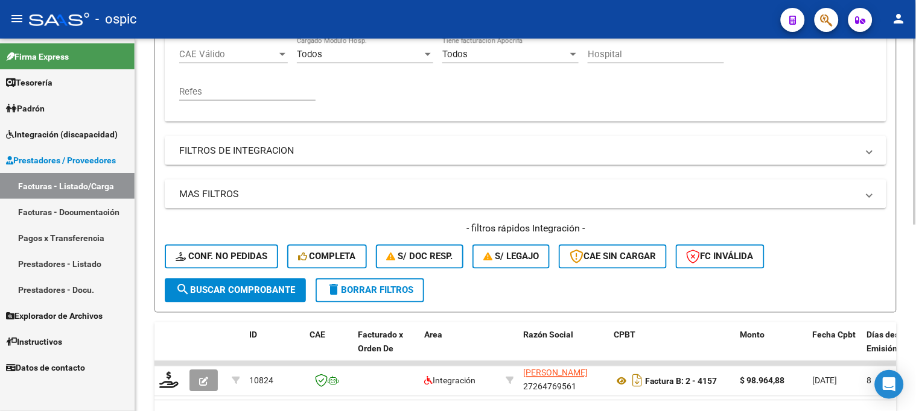
type input "156"
click at [212, 285] on span "search Buscar Comprobante" at bounding box center [235, 290] width 119 height 11
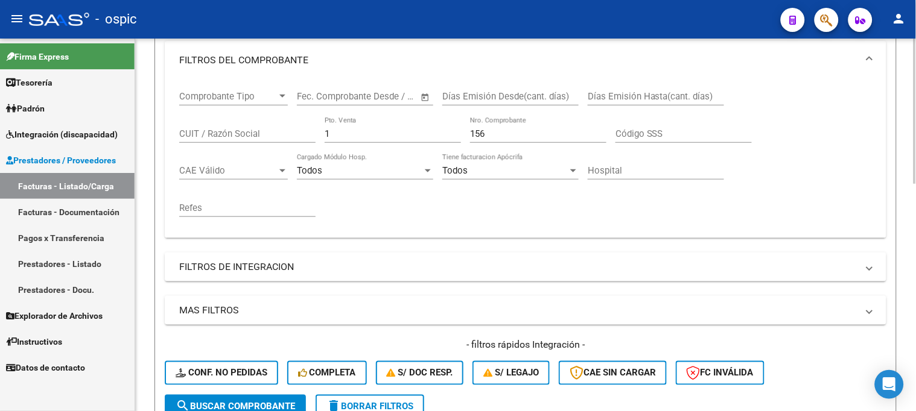
scroll to position [174, 0]
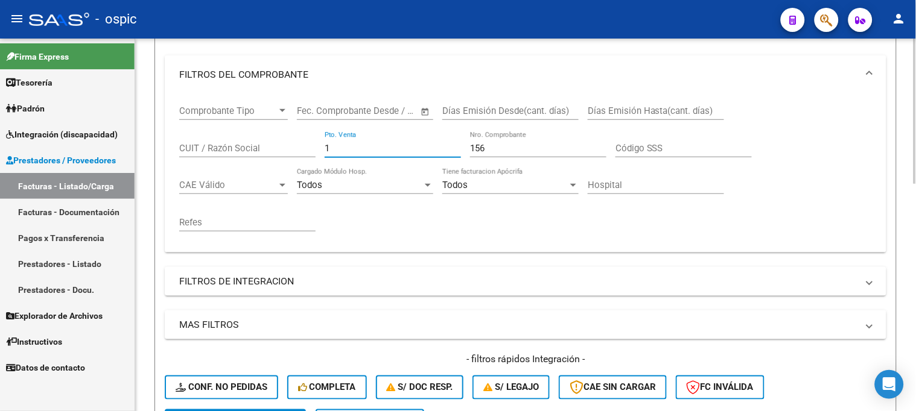
click at [357, 150] on input "1" at bounding box center [393, 148] width 136 height 11
type input "2"
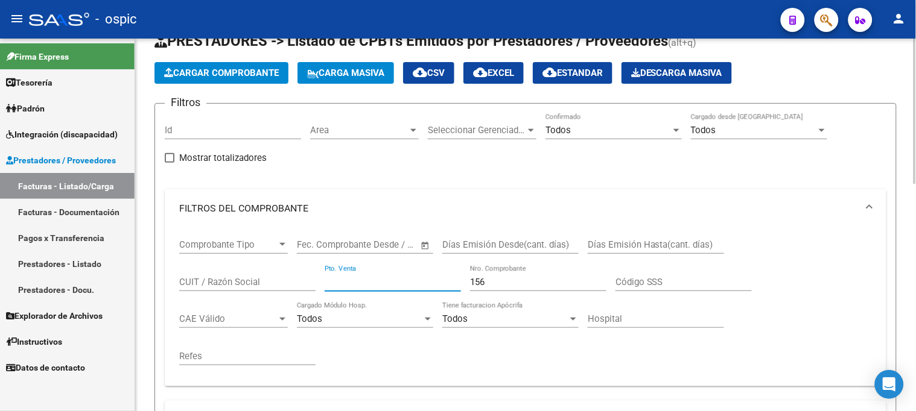
type input "1"
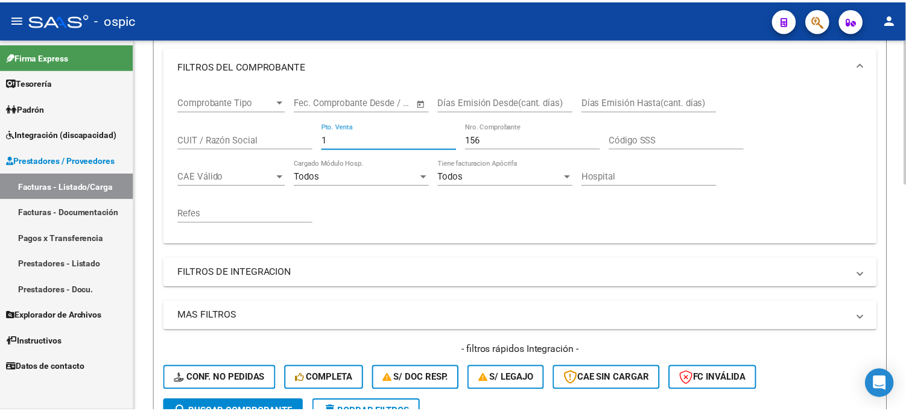
scroll to position [375, 0]
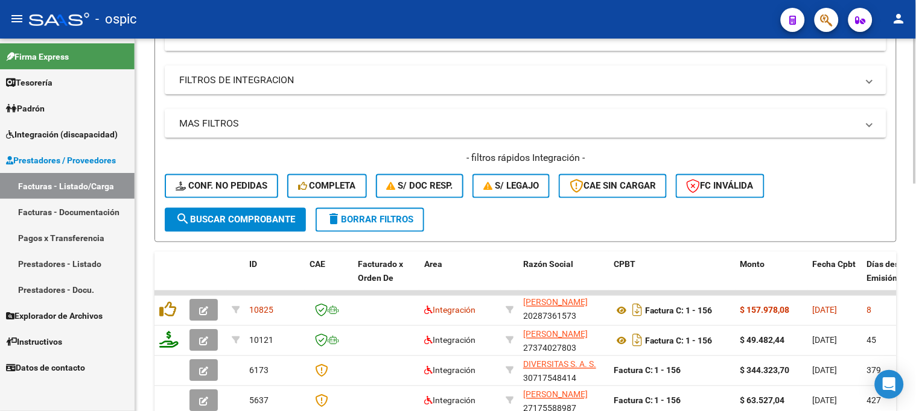
click at [252, 223] on span "search Buscar Comprobante" at bounding box center [235, 220] width 119 height 11
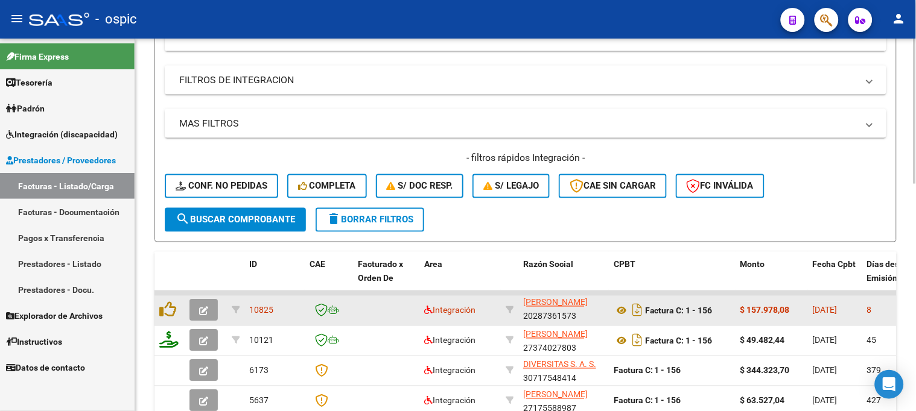
click at [208, 307] on icon "button" at bounding box center [203, 311] width 9 height 9
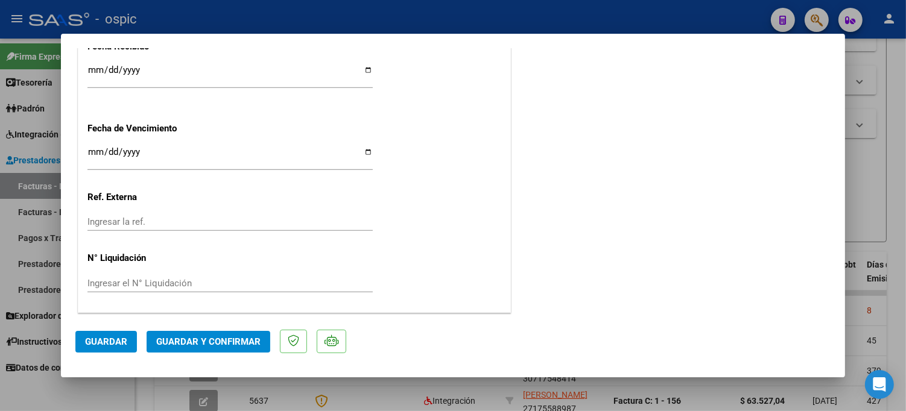
scroll to position [0, 0]
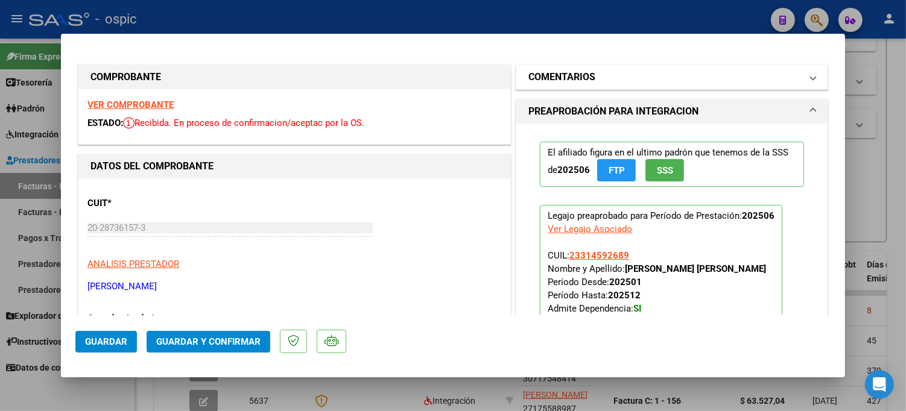
click at [650, 76] on mat-panel-title "COMENTARIOS" at bounding box center [664, 77] width 273 height 14
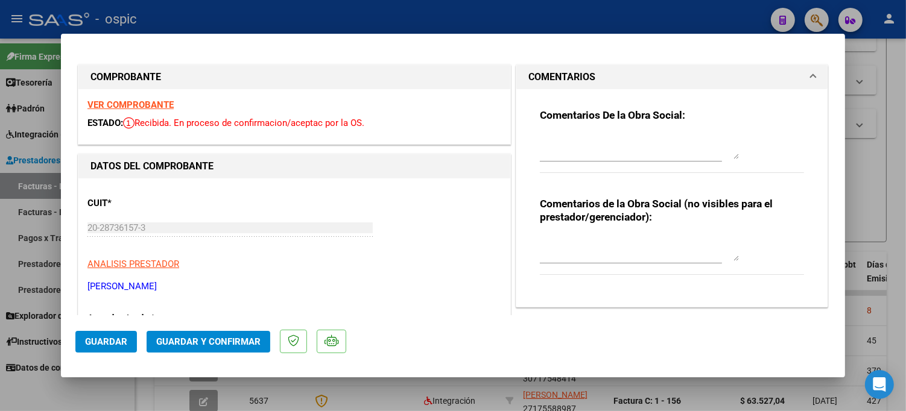
click at [627, 241] on textarea at bounding box center [639, 249] width 199 height 24
type textarea "TRANSPORTE C/DEP 216 KM MENSUALES"
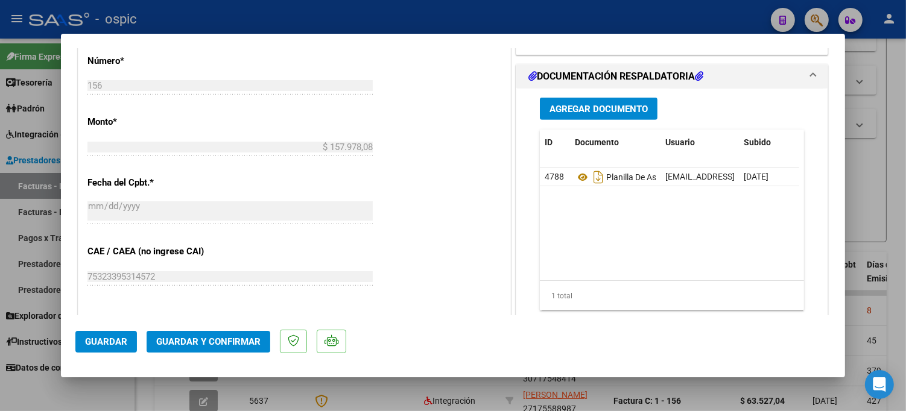
scroll to position [569, 0]
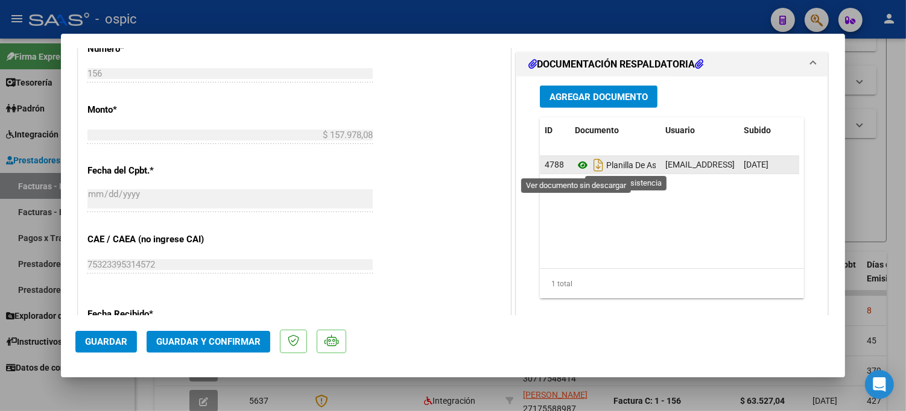
click at [575, 163] on icon at bounding box center [583, 165] width 16 height 14
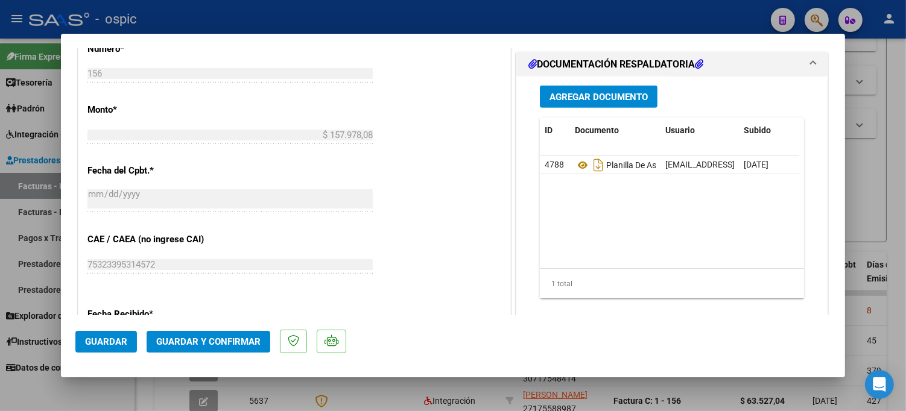
click at [235, 337] on span "Guardar y Confirmar" at bounding box center [208, 342] width 104 height 11
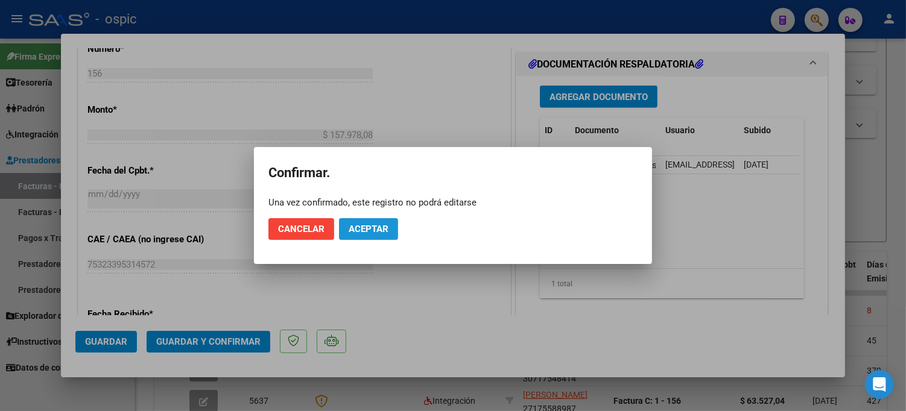
click at [380, 233] on span "Aceptar" at bounding box center [369, 229] width 40 height 11
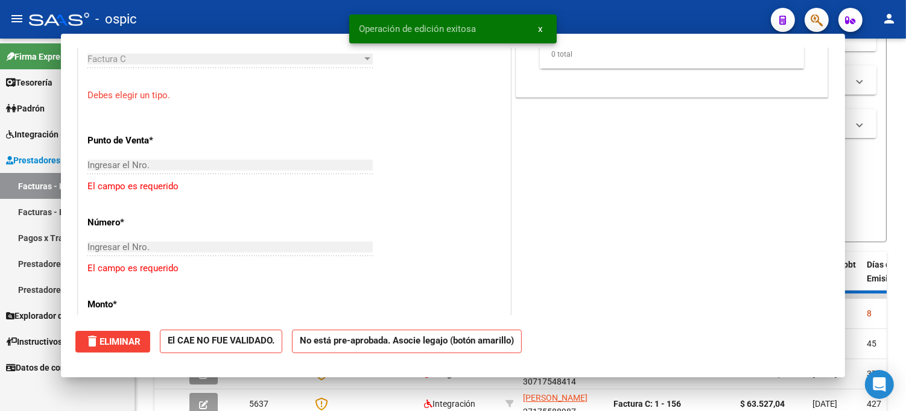
scroll to position [0, 0]
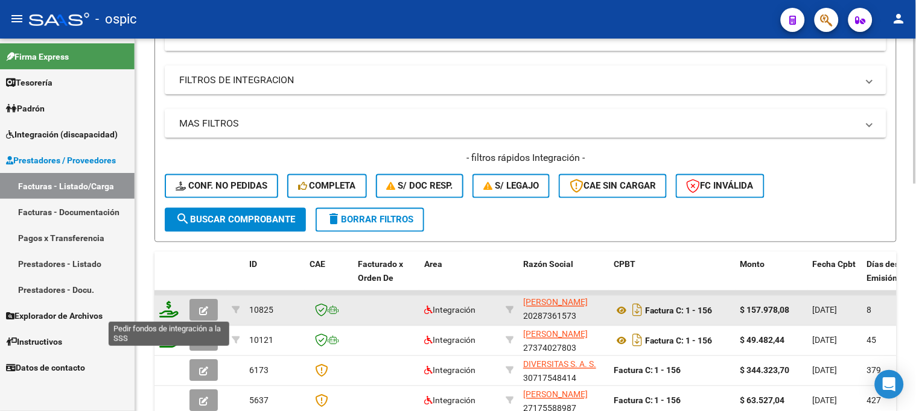
click at [170, 306] on icon at bounding box center [168, 310] width 19 height 17
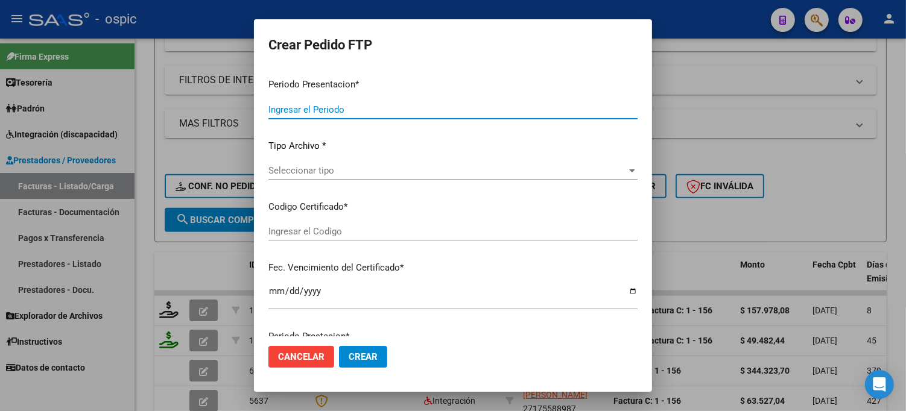
type input "202507"
type input "202506"
type input "$ 157.978,08"
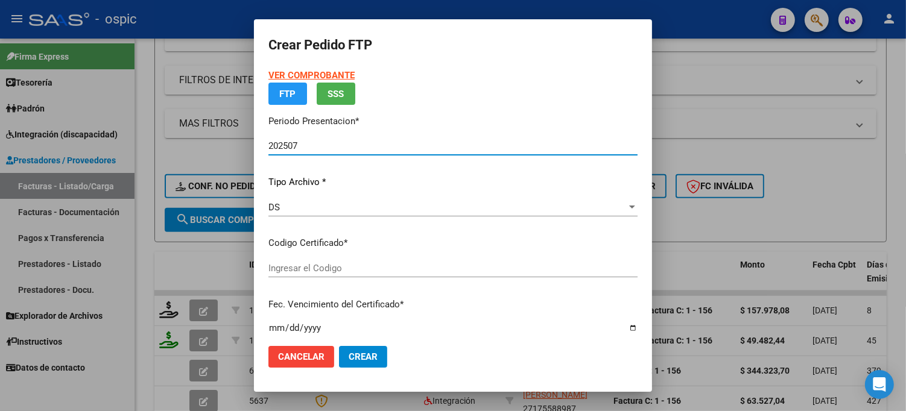
type input "0000000000000000000000000000005238923289"
type input "2034-01-31"
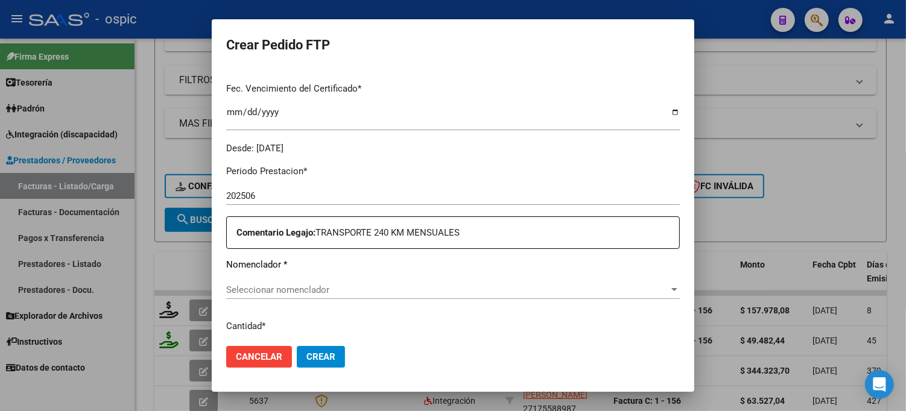
scroll to position [343, 0]
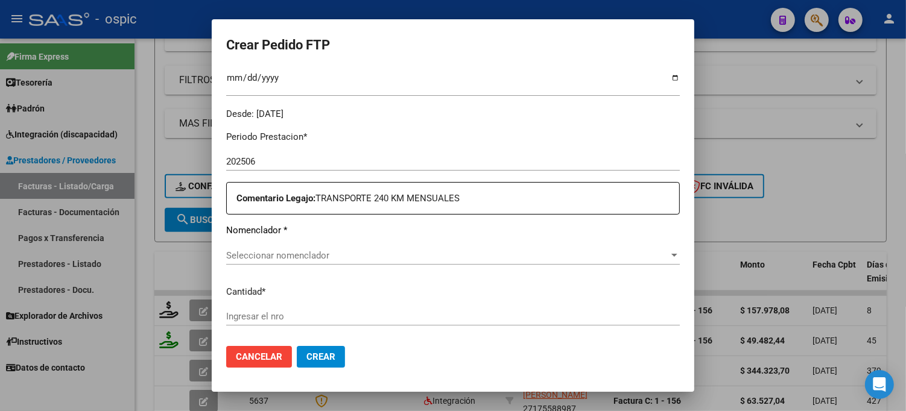
click at [308, 253] on span "Seleccionar nomenclador" at bounding box center [447, 255] width 443 height 11
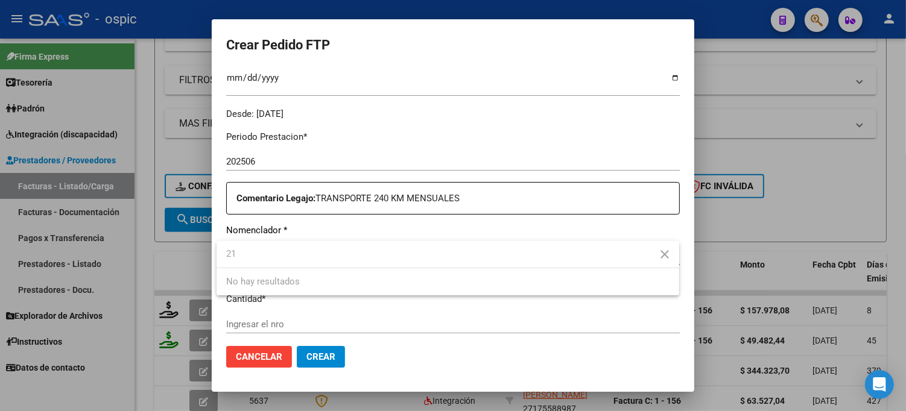
type input "2"
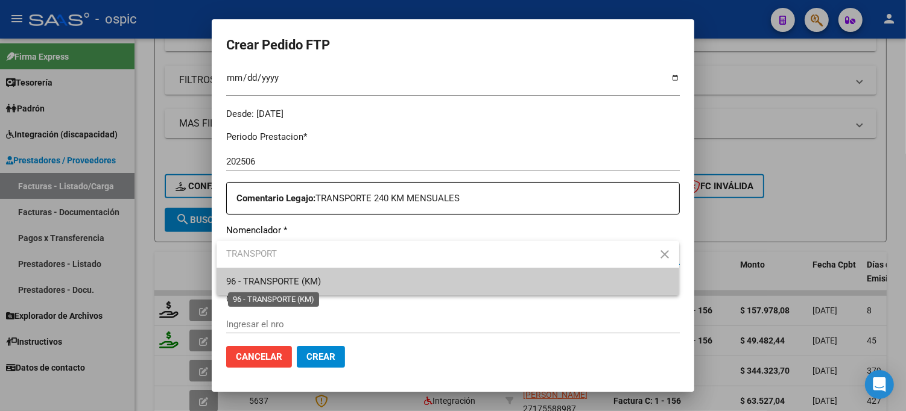
type input "TRANSPORT"
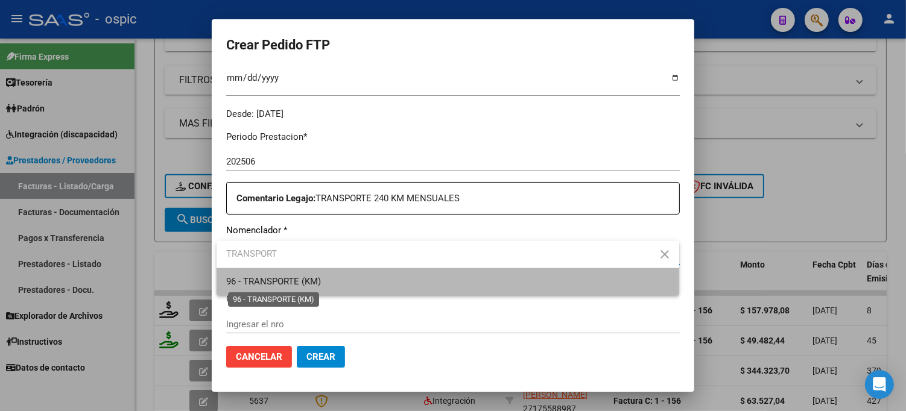
click at [282, 285] on span "96 - TRANSPORTE (KM)" at bounding box center [273, 281] width 95 height 11
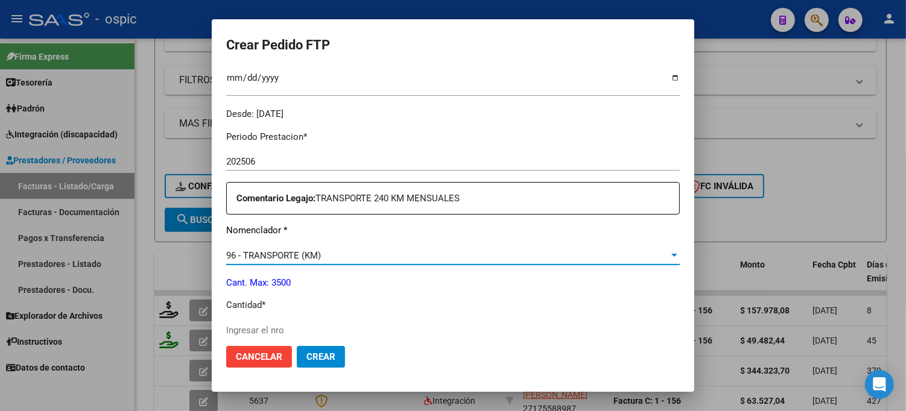
click at [273, 329] on input "Ingresar el nro" at bounding box center [453, 330] width 454 height 11
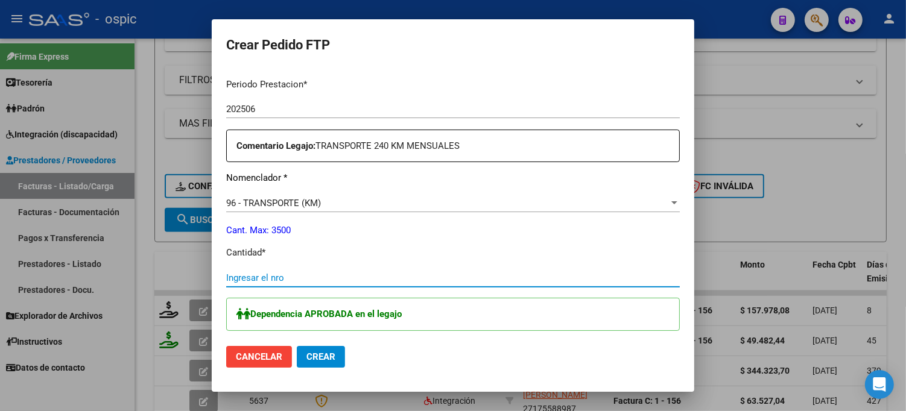
scroll to position [410, 0]
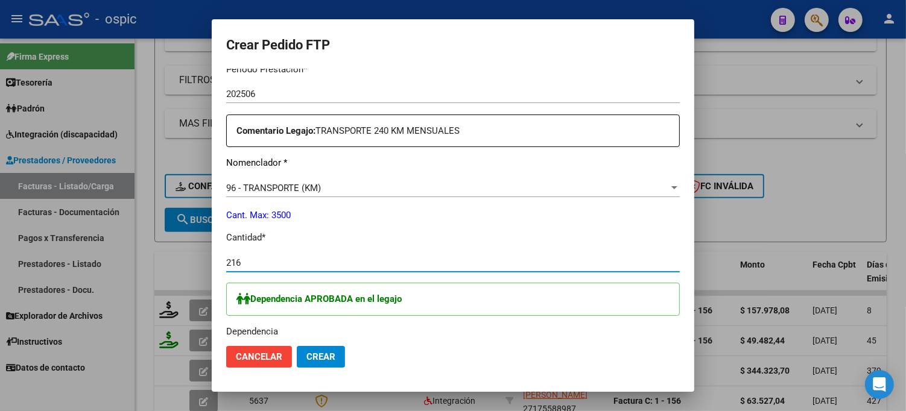
type input "216"
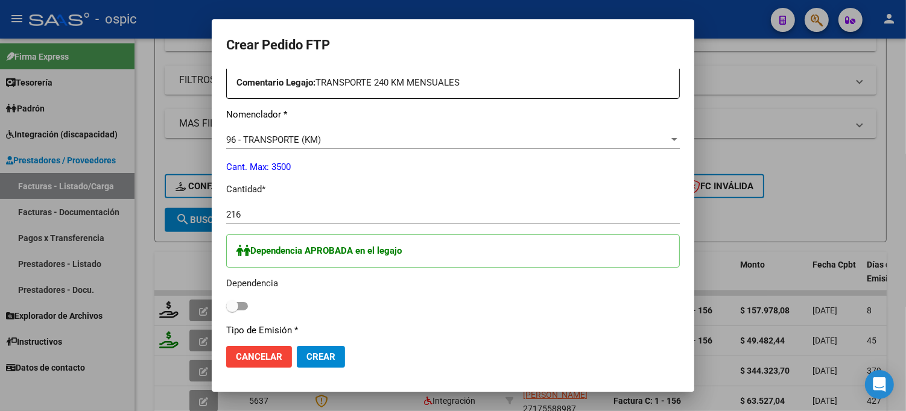
scroll to position [497, 0]
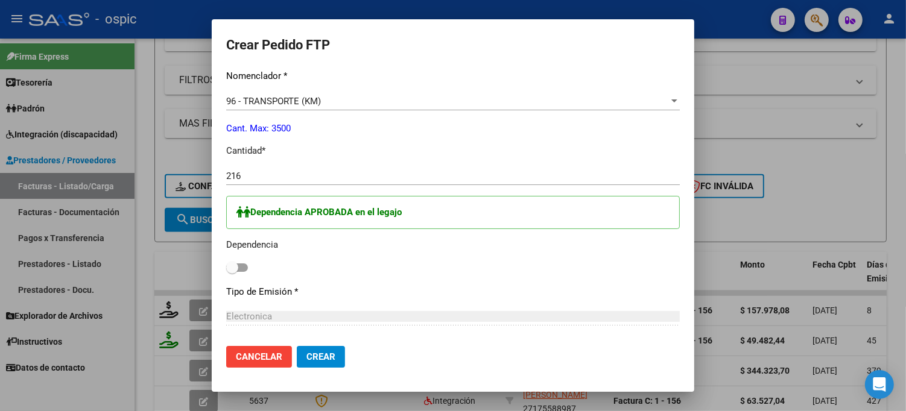
click at [232, 265] on span at bounding box center [232, 268] width 12 height 12
click at [232, 272] on input "checkbox" at bounding box center [232, 272] width 1 height 1
checkbox input "true"
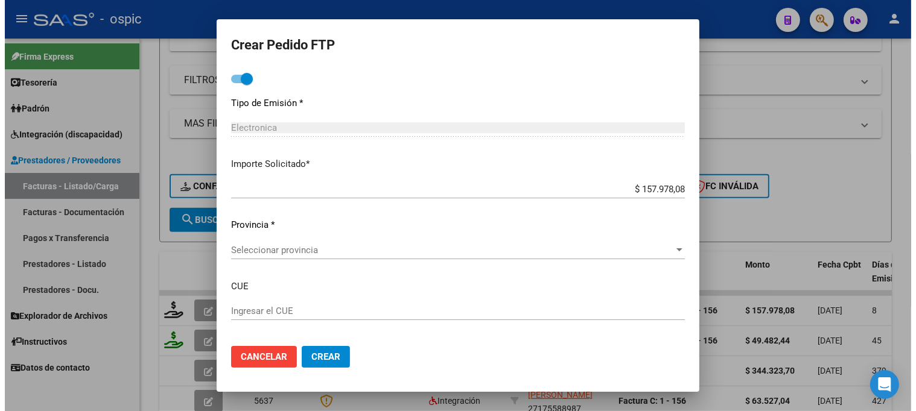
scroll to position [742, 0]
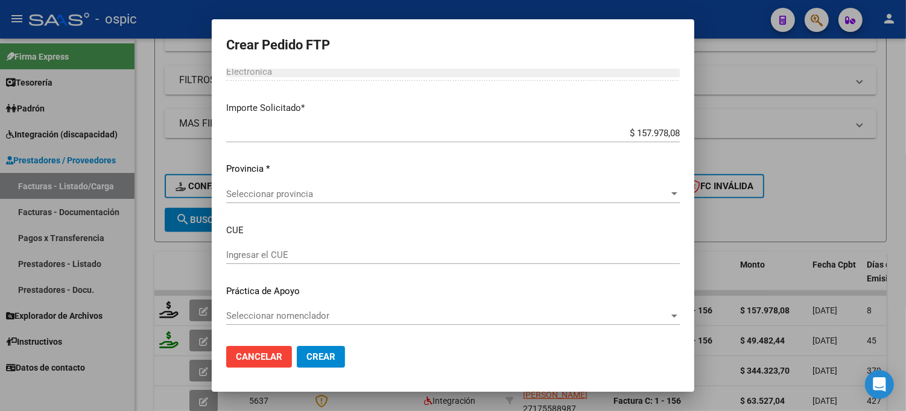
click at [264, 195] on span "Seleccionar provincia" at bounding box center [447, 194] width 443 height 11
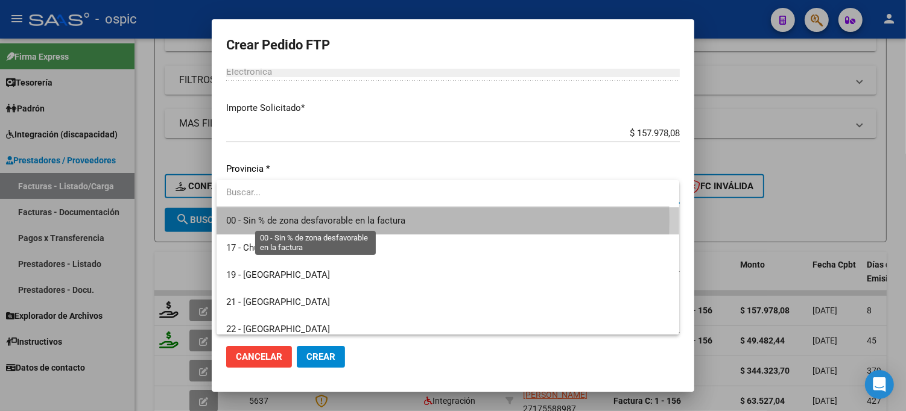
drag, startPoint x: 274, startPoint y: 220, endPoint x: 310, endPoint y: 315, distance: 101.7
click at [279, 231] on span "00 - Sin % de zona desfavorable en la factura" at bounding box center [447, 221] width 443 height 27
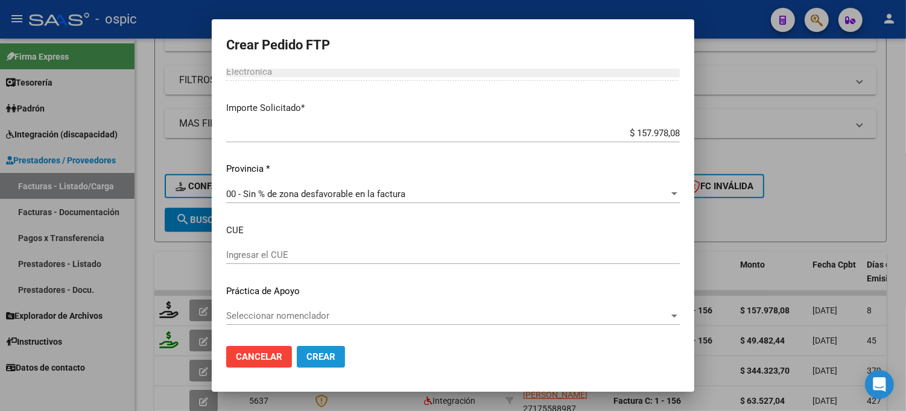
click at [316, 361] on span "Crear" at bounding box center [320, 357] width 29 height 11
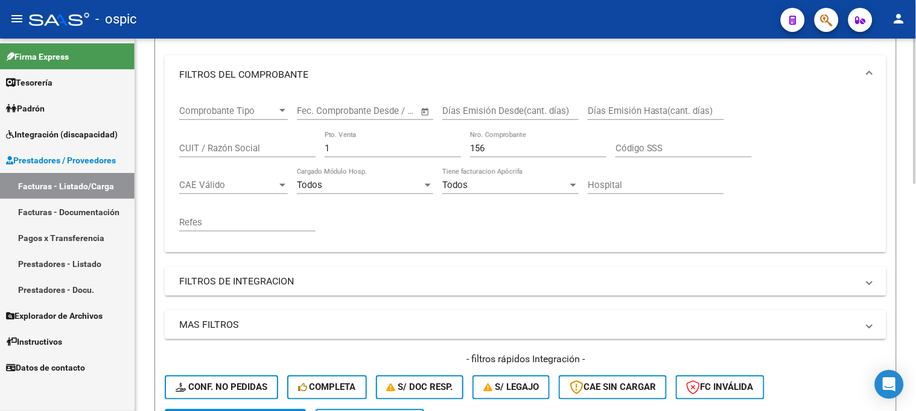
scroll to position [107, 0]
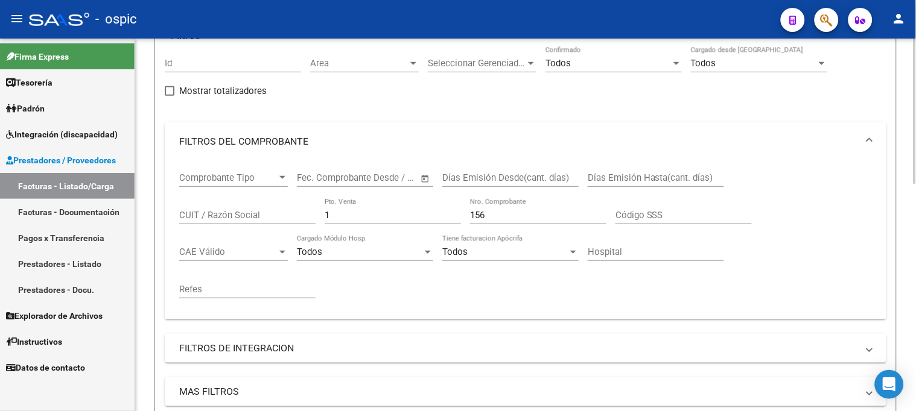
click at [405, 215] on div "Comprobante Tipo Comprobante Tipo Start date – End date Fec. Comprobante Desde …" at bounding box center [525, 235] width 693 height 149
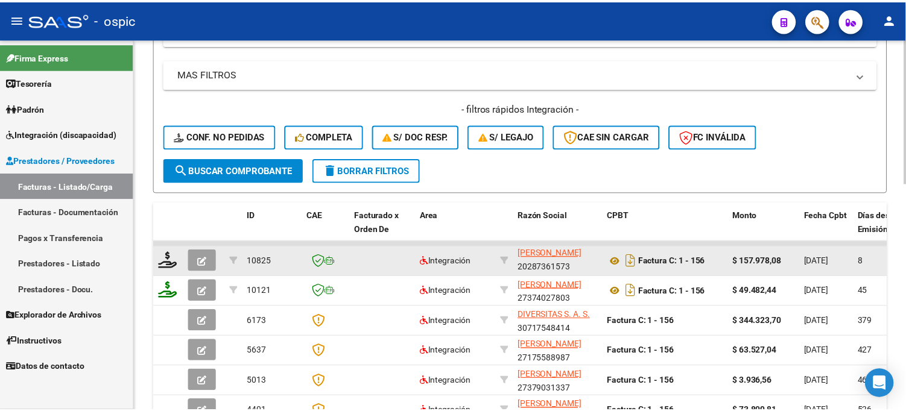
scroll to position [442, 0]
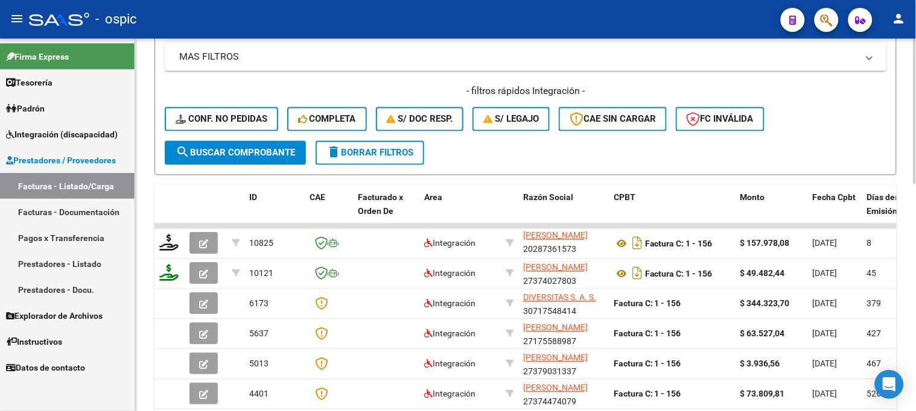
type input "157"
click at [282, 154] on span "search Buscar Comprobante" at bounding box center [235, 153] width 119 height 11
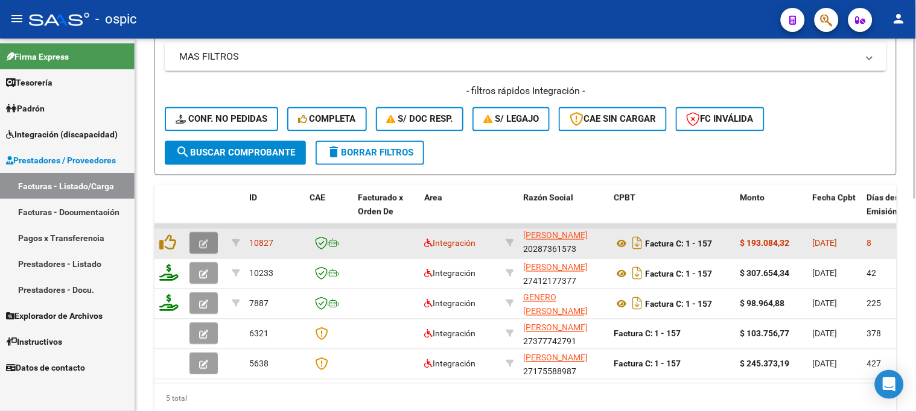
click at [200, 240] on icon "button" at bounding box center [203, 244] width 9 height 9
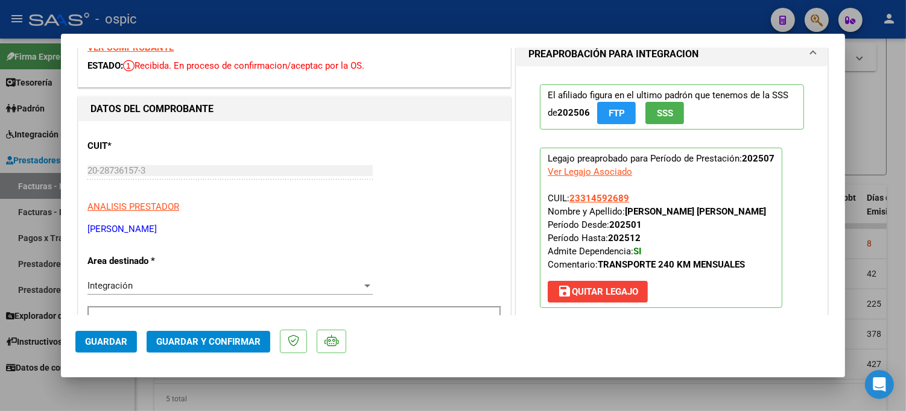
scroll to position [0, 0]
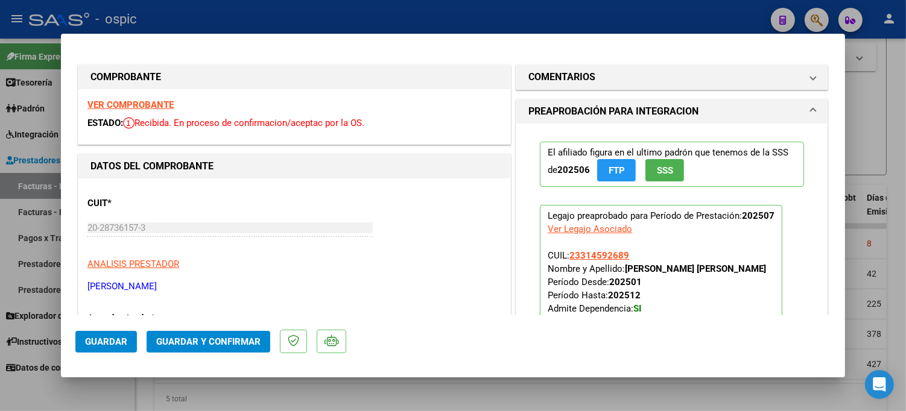
drag, startPoint x: 580, startPoint y: 74, endPoint x: 574, endPoint y: 164, distance: 90.1
click at [580, 76] on h1 "COMENTARIOS" at bounding box center [561, 77] width 67 height 14
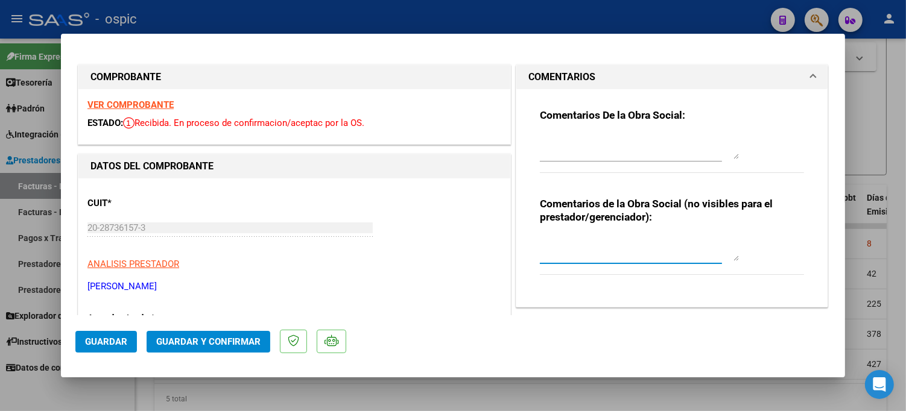
click at [587, 239] on textarea at bounding box center [639, 249] width 199 height 24
click at [588, 150] on textarea at bounding box center [639, 147] width 199 height 24
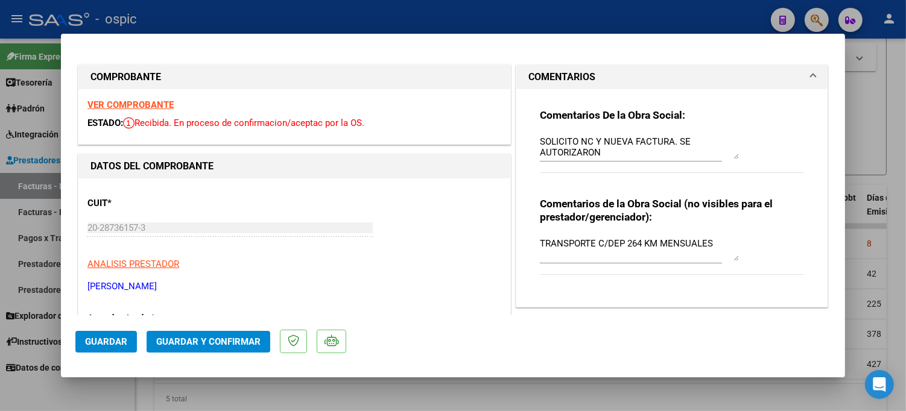
click at [614, 157] on textarea "SOLICITO NC Y NUEVA FACTURA. SE AUTORIZARON" at bounding box center [639, 147] width 199 height 24
drag, startPoint x: 334, startPoint y: 242, endPoint x: 287, endPoint y: 242, distance: 46.5
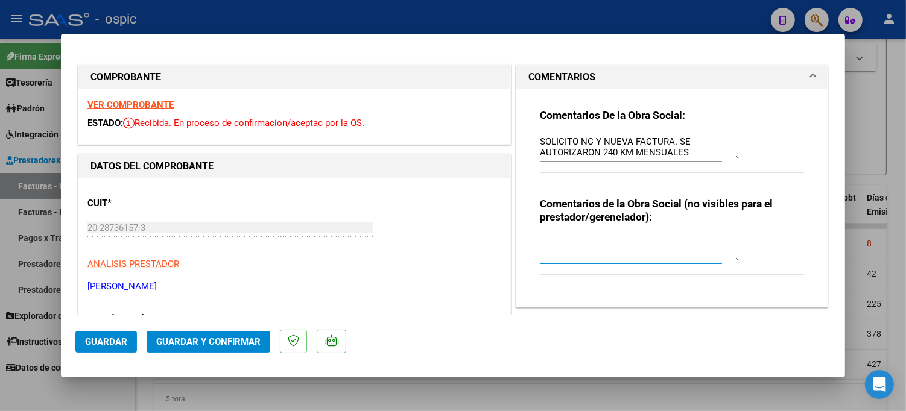
click at [689, 152] on textarea "SOLICITO NC Y NUEVA FACTURA. SE AUTORIZARON 240 KM MENSUALES" at bounding box center [639, 147] width 199 height 24
drag, startPoint x: 534, startPoint y: 140, endPoint x: 686, endPoint y: 160, distance: 153.3
click at [686, 160] on div "SOLICITO NC Y NUEVA FACTURA. SE AUTORIZARON 240 KM MENSUALES." at bounding box center [639, 147] width 199 height 29
click at [568, 243] on textarea at bounding box center [639, 249] width 199 height 24
paste textarea "SOLICITO NC Y NUEVA FACTURA. SE AUTORIZARON 240 KM MENSUALES."
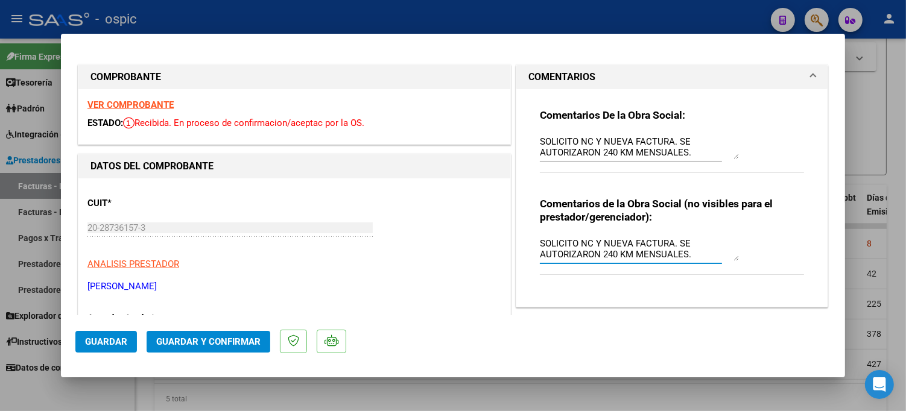
click at [572, 239] on textarea "SOLICITO NC Y NUEVA FACTURA. SE AUTORIZARON 240 KM MENSUALES." at bounding box center [639, 249] width 199 height 24
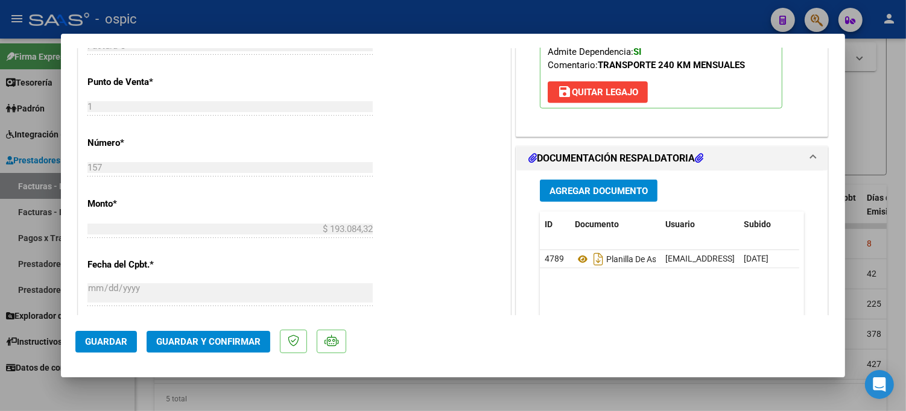
scroll to position [490, 0]
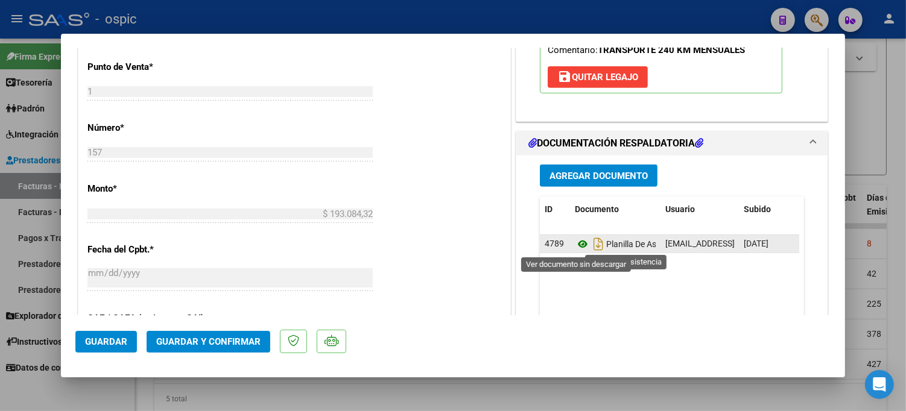
click at [578, 244] on icon at bounding box center [583, 244] width 16 height 14
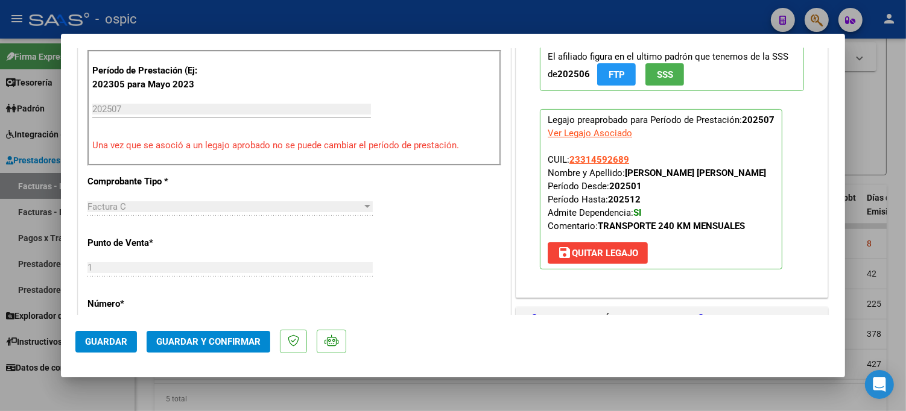
scroll to position [221, 0]
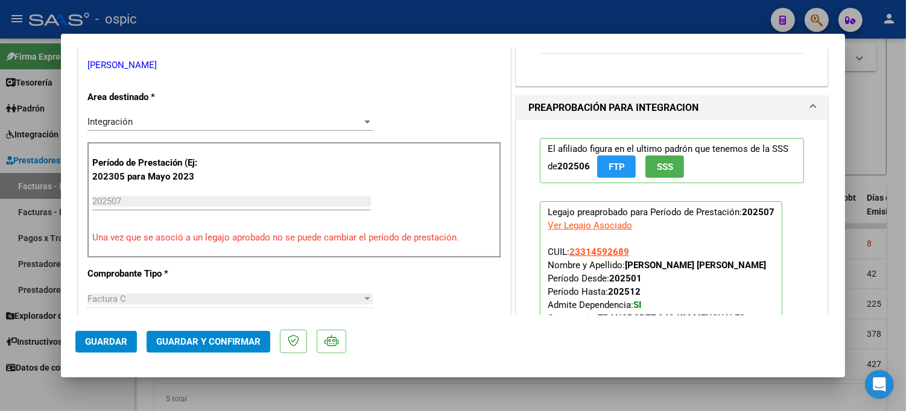
click at [122, 122] on span "Integración" at bounding box center [109, 121] width 45 height 11
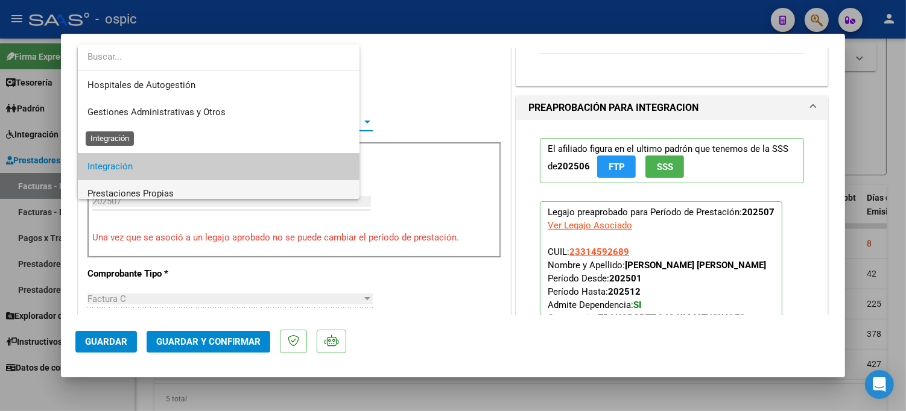
scroll to position [45, 0]
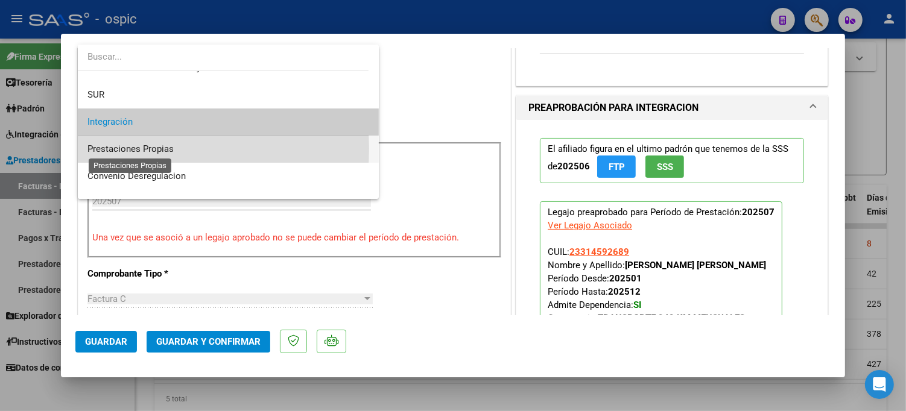
click at [129, 148] on span "Prestaciones Propias" at bounding box center [130, 149] width 86 height 11
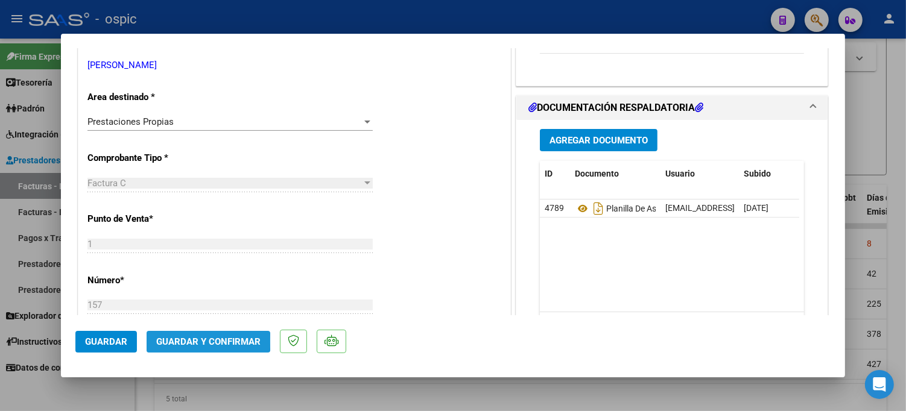
click at [200, 341] on span "Guardar y Confirmar" at bounding box center [208, 342] width 104 height 11
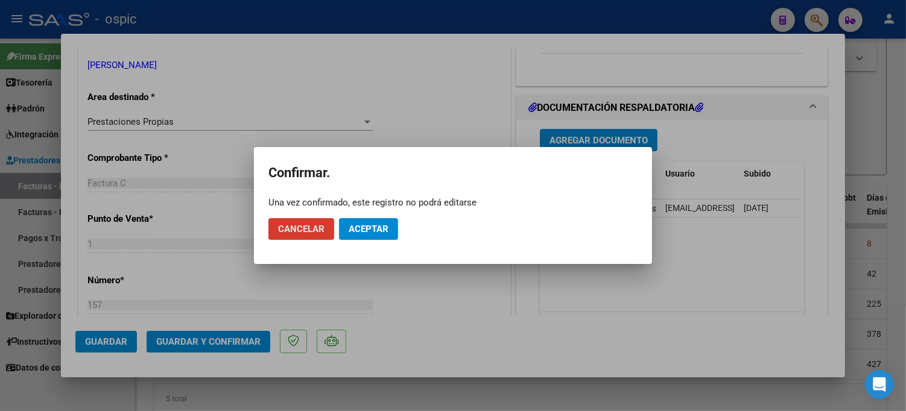
click at [375, 236] on button "Aceptar" at bounding box center [368, 229] width 59 height 22
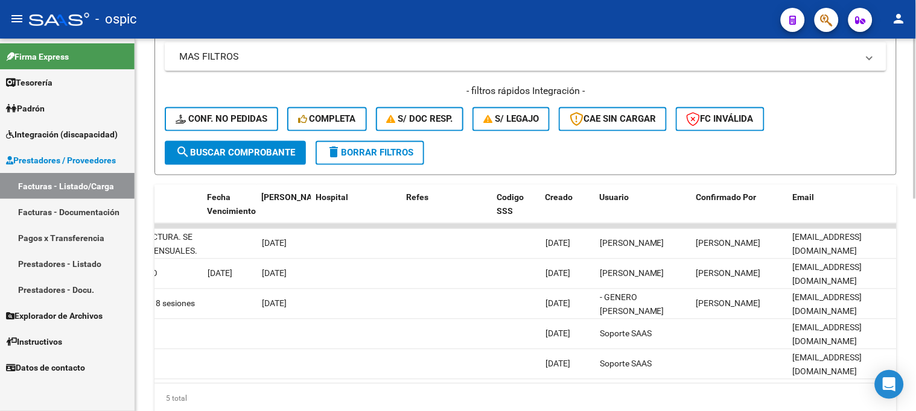
scroll to position [0, 2368]
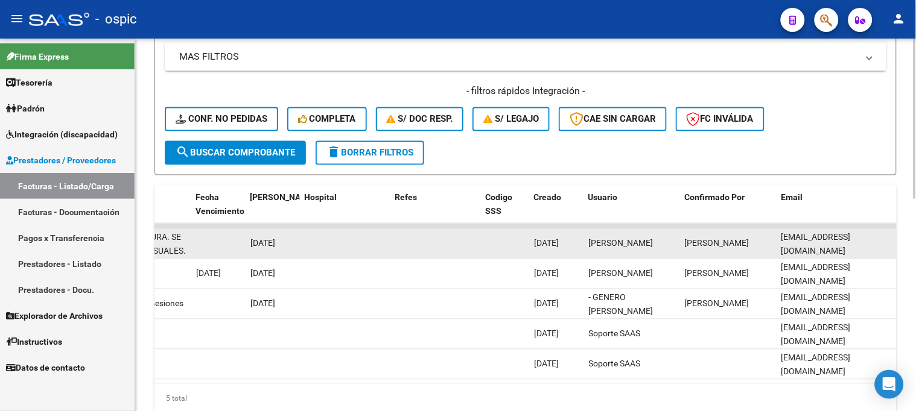
drag, startPoint x: 782, startPoint y: 244, endPoint x: 894, endPoint y: 238, distance: 112.4
click at [894, 238] on datatable-body-cell "emanuelmuinos@gmail.com" at bounding box center [836, 244] width 121 height 30
copy span "emanuelmuinos@gmail.com"
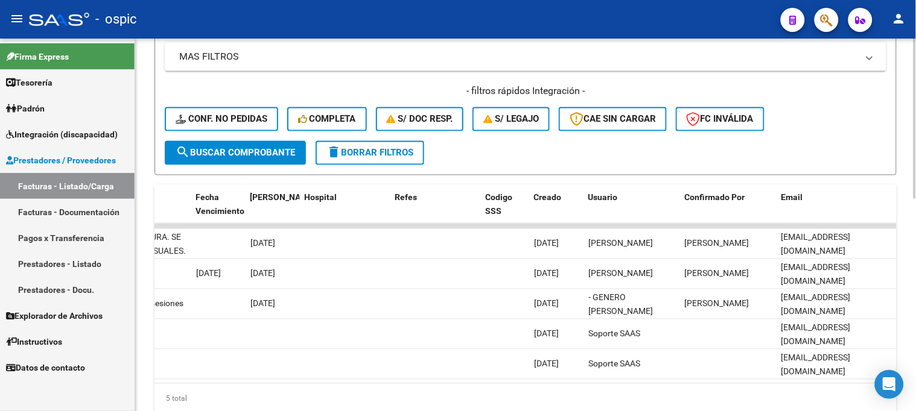
click at [390, 151] on span "delete Borrar Filtros" at bounding box center [369, 153] width 87 height 11
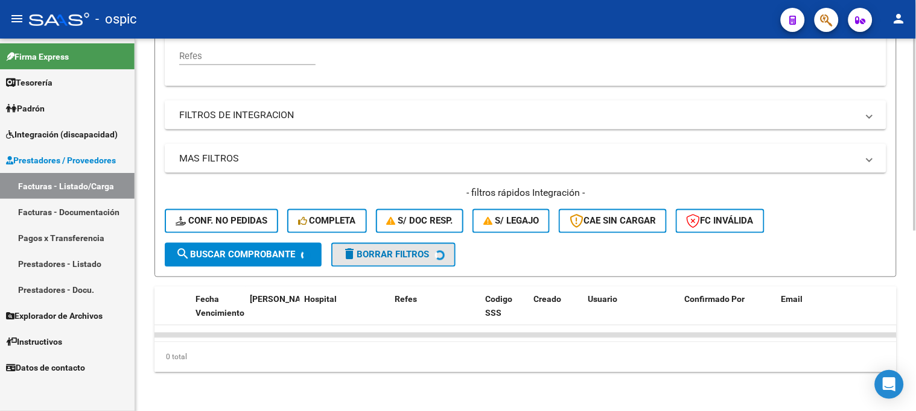
scroll to position [349, 0]
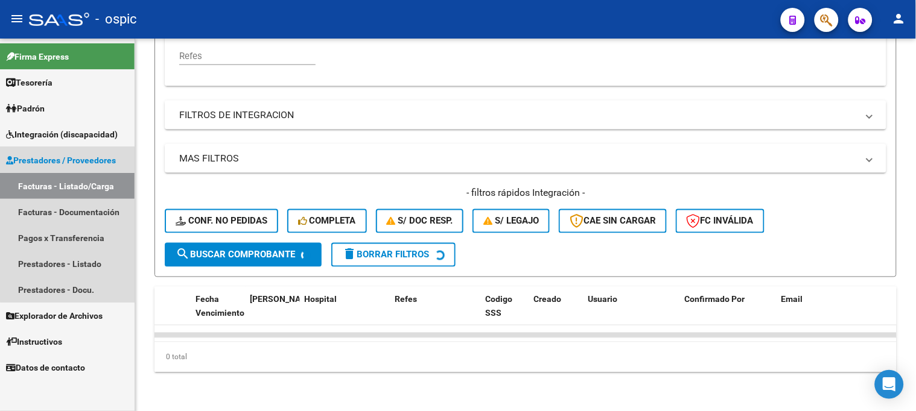
click at [81, 159] on span "Prestadores / Proveedores" at bounding box center [61, 160] width 110 height 13
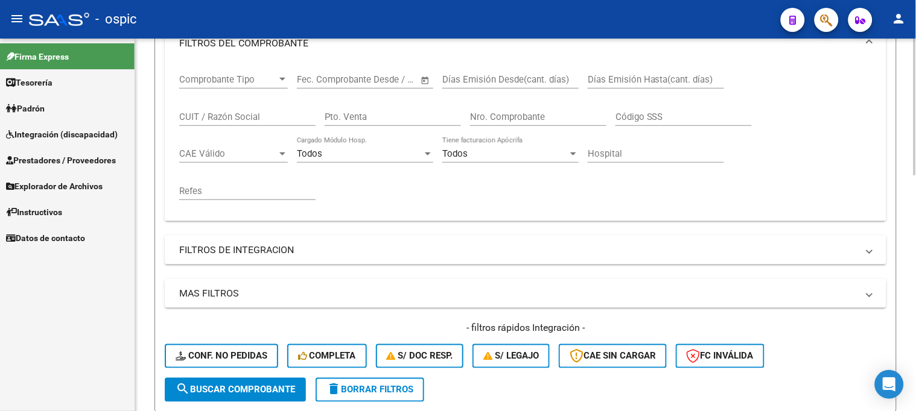
scroll to position [308, 0]
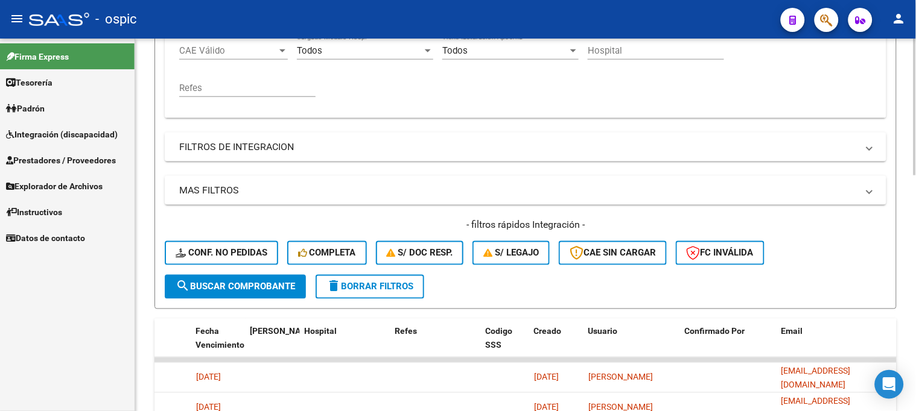
click at [362, 284] on span "delete Borrar Filtros" at bounding box center [369, 287] width 87 height 11
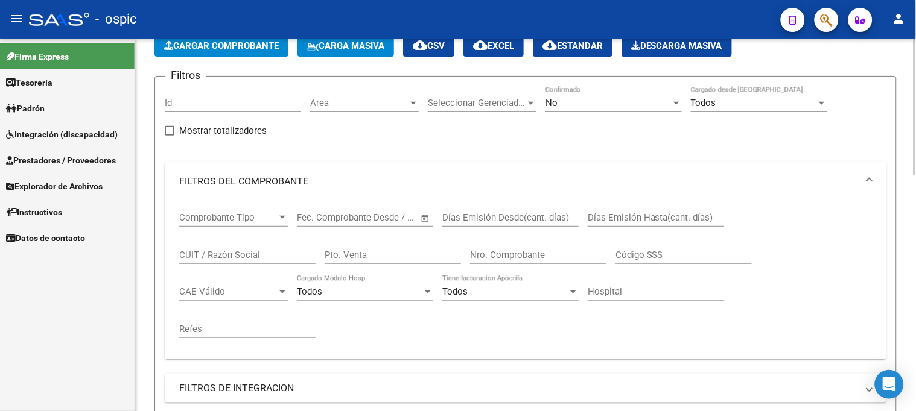
scroll to position [0, 0]
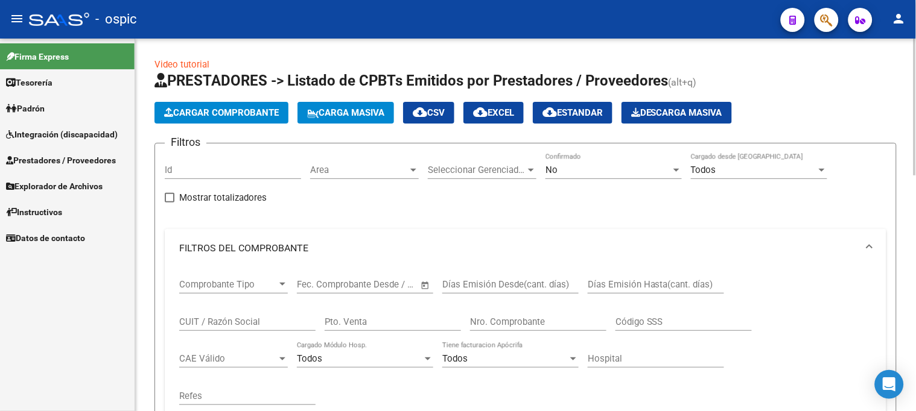
click at [544, 167] on app-drop-down-list "Seleccionar Gerenciador Seleccionar Gerenciador" at bounding box center [487, 171] width 118 height 37
click at [559, 167] on div "No" at bounding box center [607, 170] width 125 height 11
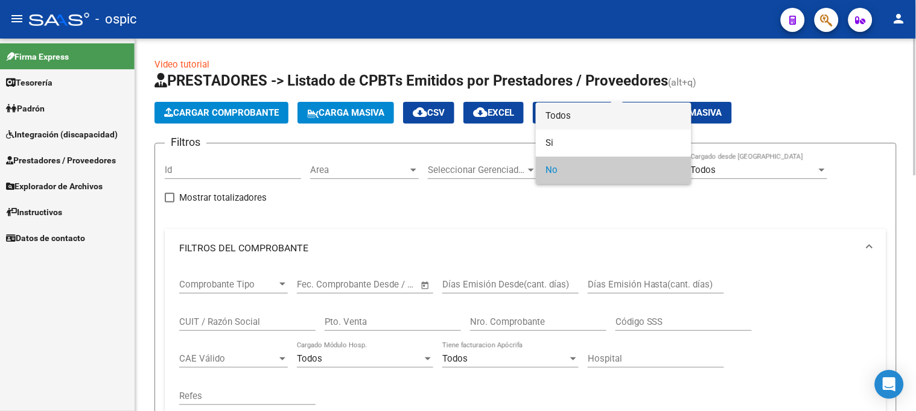
click at [564, 119] on span "Todos" at bounding box center [613, 116] width 136 height 27
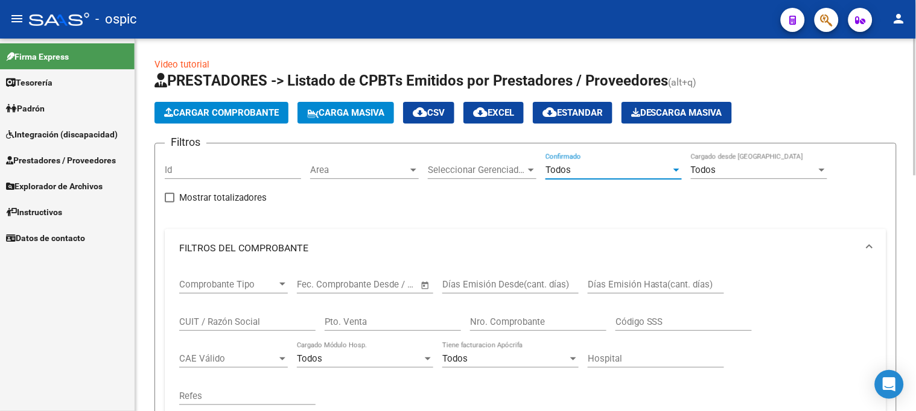
click at [350, 323] on input "Pto. Venta" at bounding box center [393, 322] width 136 height 11
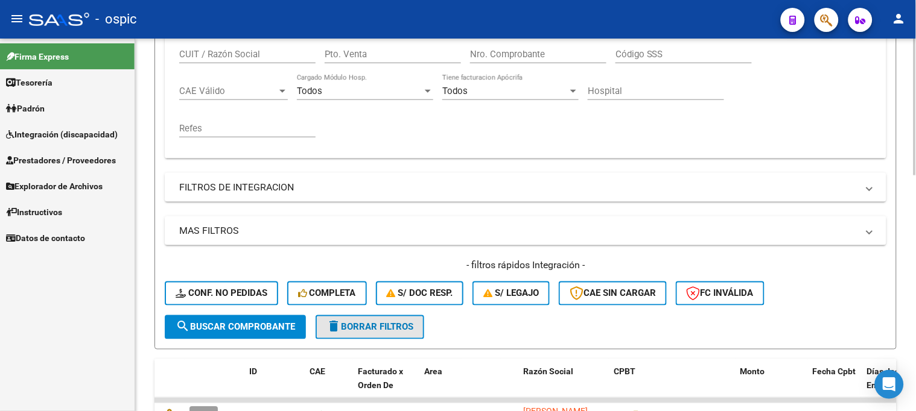
click at [396, 320] on button "delete Borrar Filtros" at bounding box center [370, 328] width 109 height 24
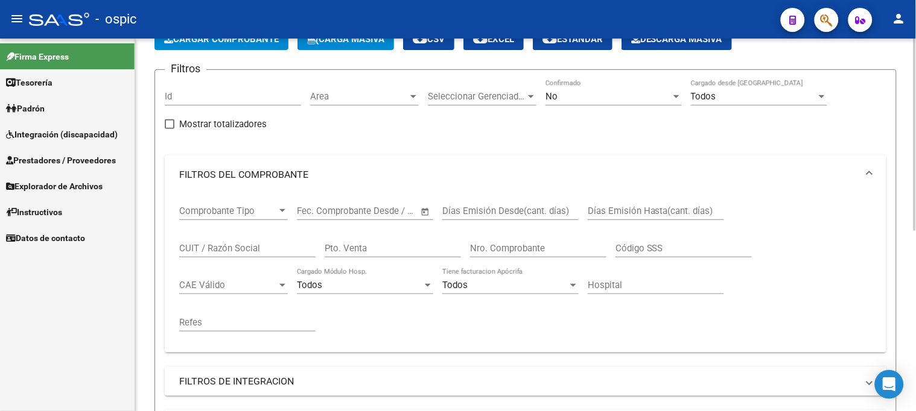
scroll to position [0, 0]
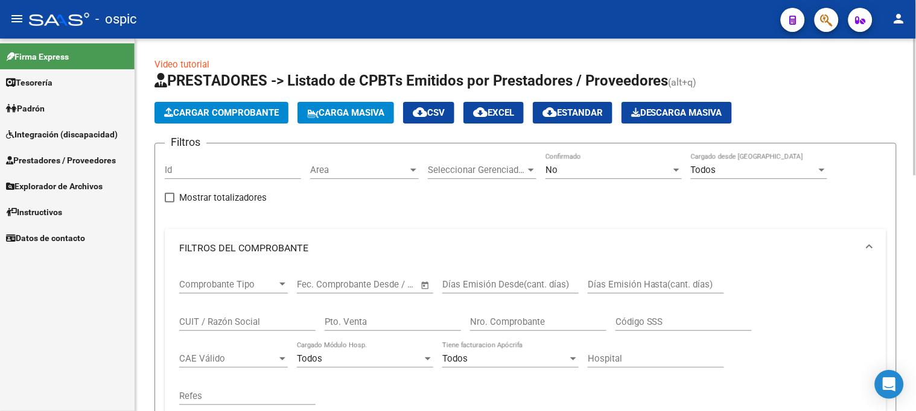
click at [557, 166] on span "No" at bounding box center [551, 170] width 12 height 11
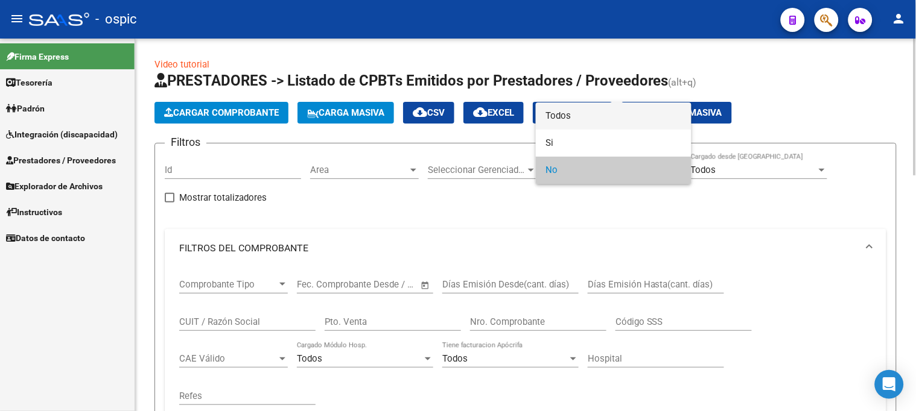
drag, startPoint x: 576, startPoint y: 118, endPoint x: 496, endPoint y: 198, distance: 113.0
click at [575, 119] on span "Todos" at bounding box center [613, 116] width 136 height 27
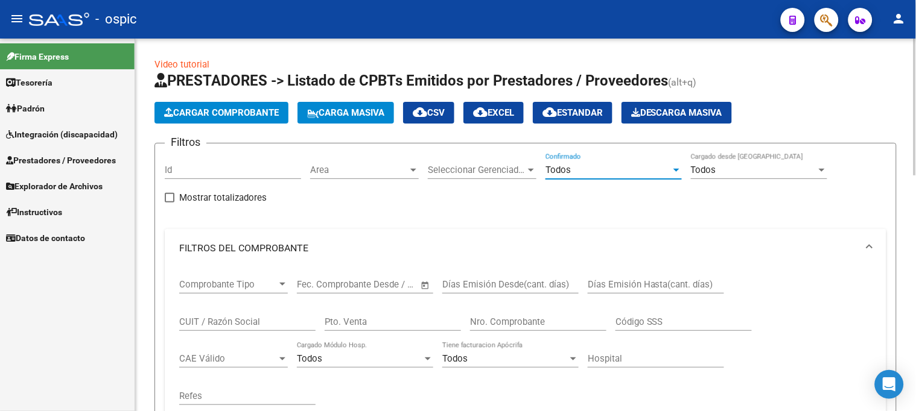
drag, startPoint x: 381, startPoint y: 320, endPoint x: 364, endPoint y: 309, distance: 19.8
click at [381, 319] on input "Pto. Venta" at bounding box center [393, 322] width 136 height 11
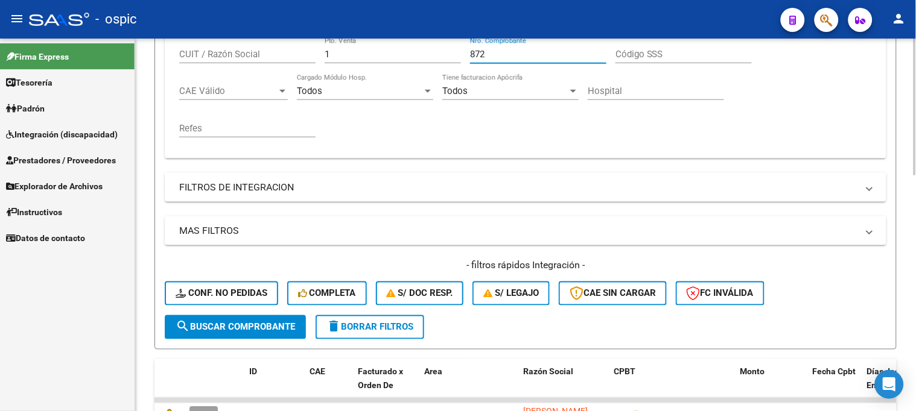
click at [242, 325] on span "search Buscar Comprobante" at bounding box center [235, 327] width 119 height 11
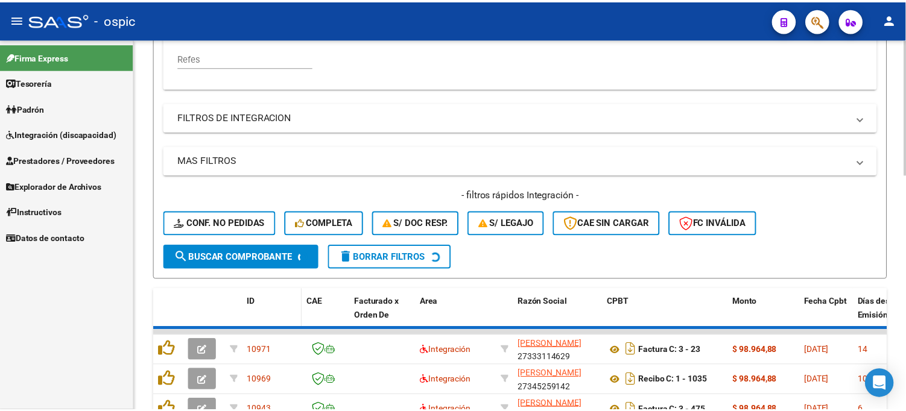
scroll to position [383, 0]
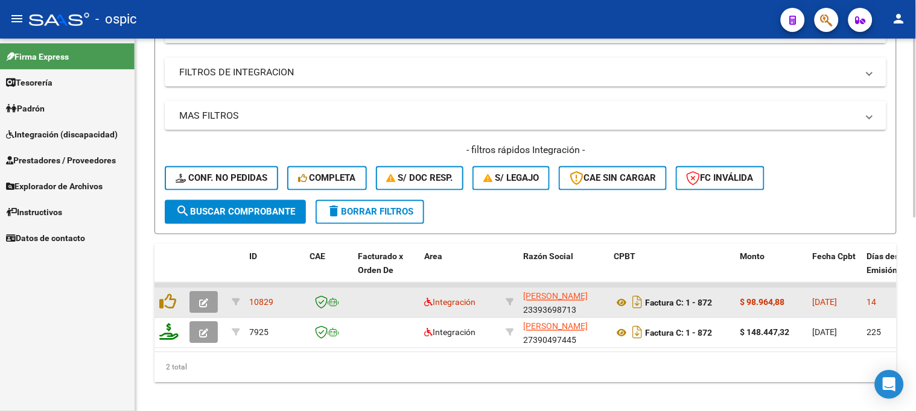
click at [203, 294] on button "button" at bounding box center [203, 303] width 28 height 22
click at [208, 300] on icon "button" at bounding box center [203, 303] width 9 height 9
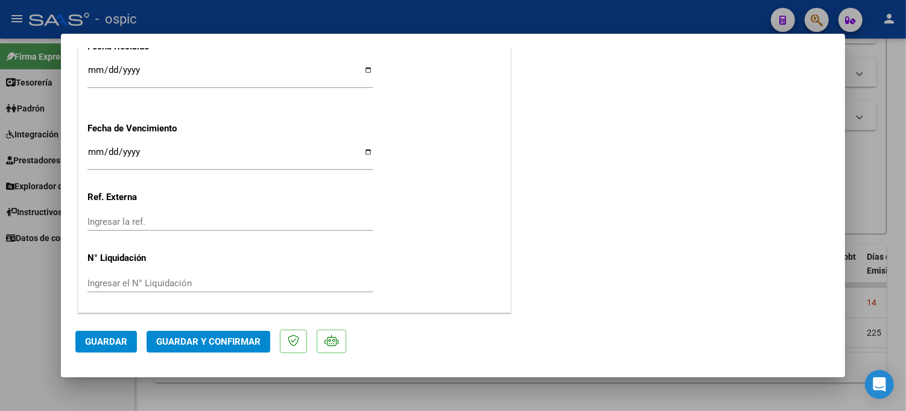
scroll to position [0, 0]
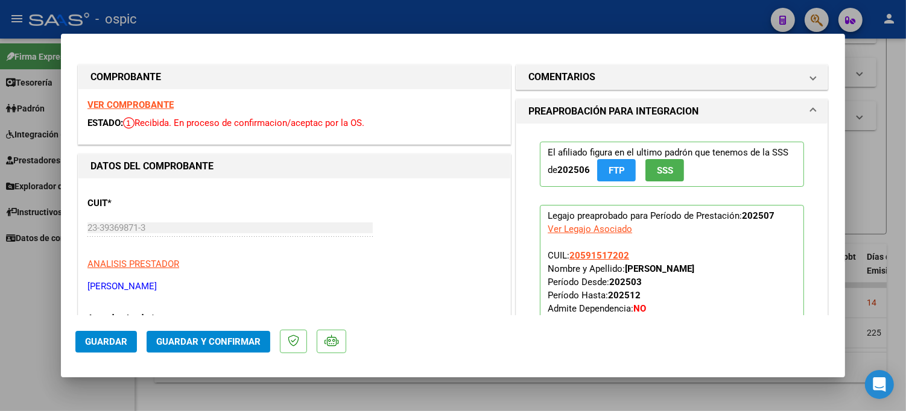
drag, startPoint x: 541, startPoint y: 75, endPoint x: 591, endPoint y: 252, distance: 183.9
click at [541, 76] on h1 "COMENTARIOS" at bounding box center [561, 77] width 67 height 14
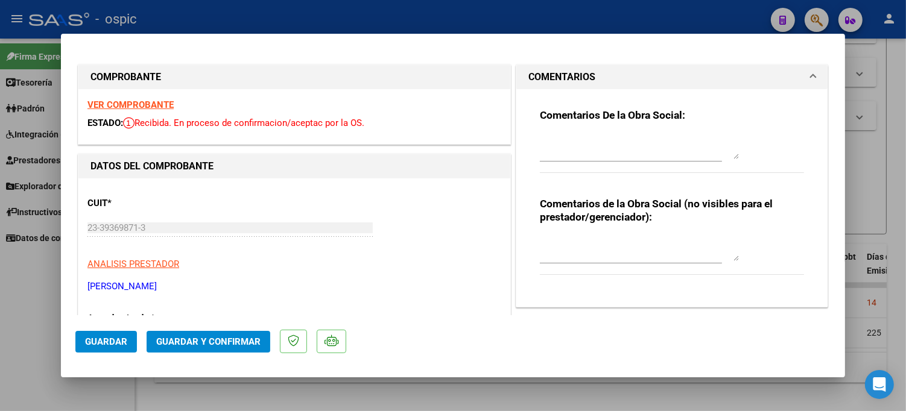
click at [597, 248] on textarea at bounding box center [639, 249] width 199 height 24
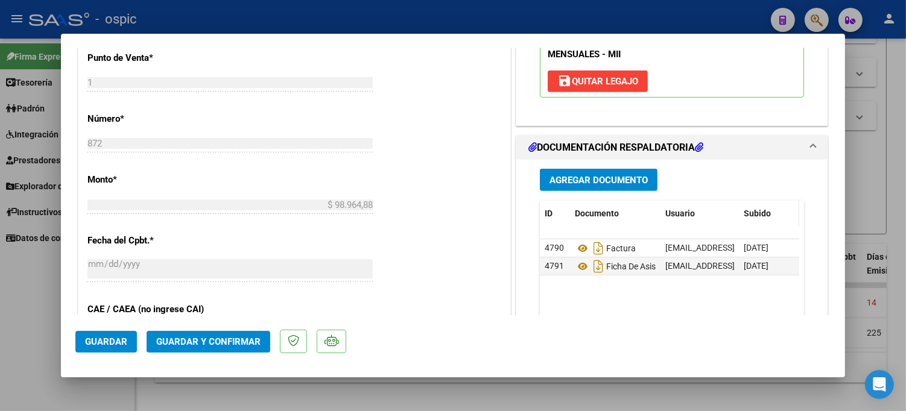
scroll to position [502, 0]
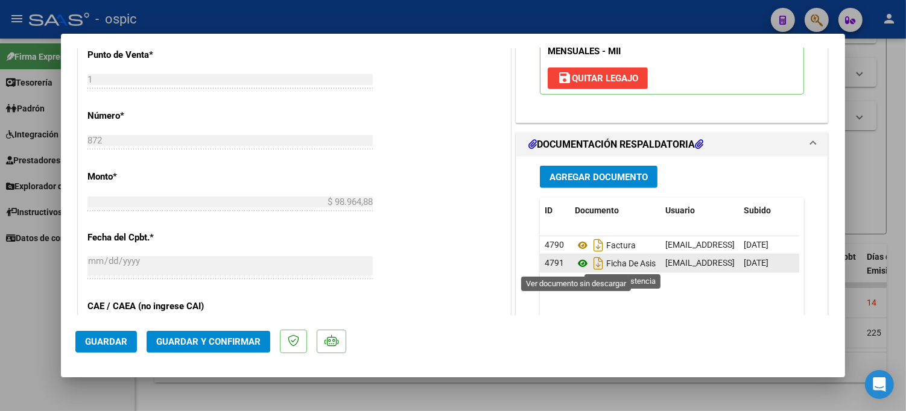
click at [575, 266] on icon at bounding box center [583, 263] width 16 height 14
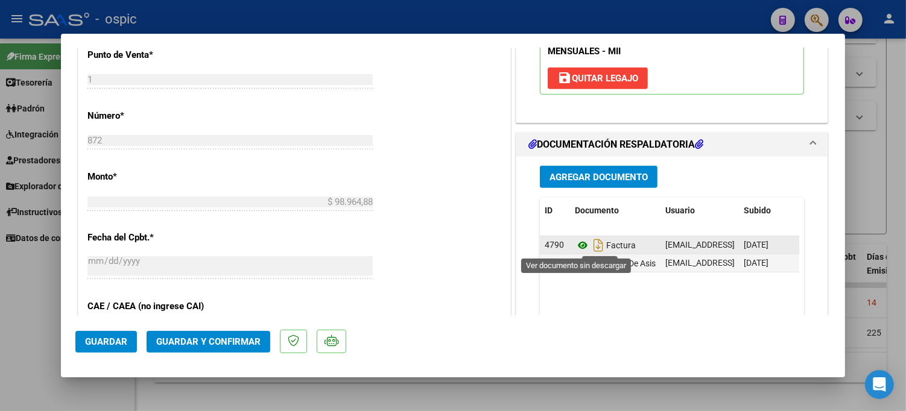
click at [577, 247] on icon at bounding box center [583, 245] width 16 height 14
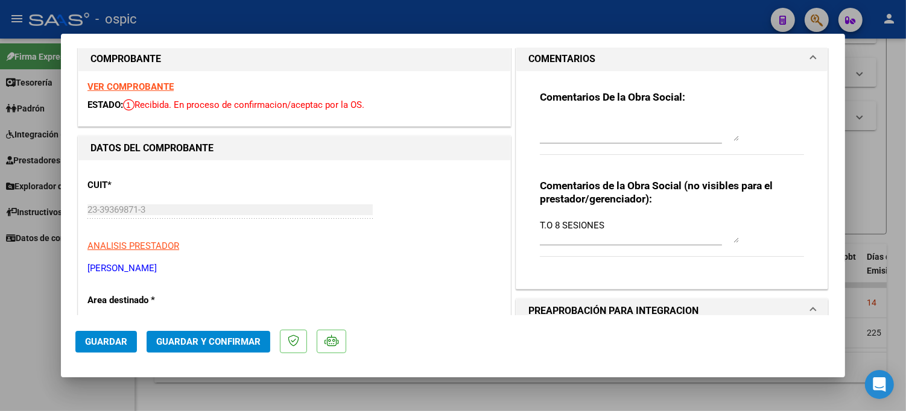
scroll to position [0, 0]
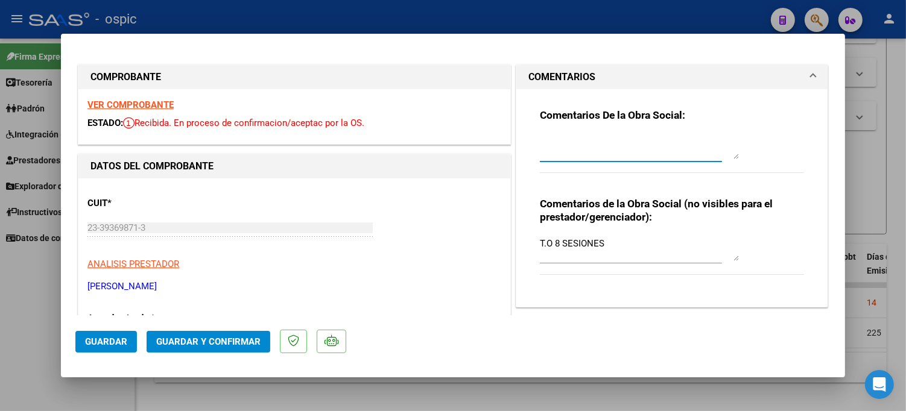
click at [556, 140] on textarea at bounding box center [639, 147] width 199 height 24
click at [562, 151] on textarea "POR FAVOR NO COLOCAR FACTURAS EN DOC RESLPADATORIA." at bounding box center [639, 147] width 199 height 24
click at [567, 153] on textarea "POR FAVOR NO COLOCAR FACTURAS EN DOC RESLPADATORIA." at bounding box center [639, 147] width 199 height 24
click at [640, 154] on textarea "POR FAVOR NO COLOCAR FACTURAS EN DOC RESPALDATORIA." at bounding box center [639, 147] width 199 height 24
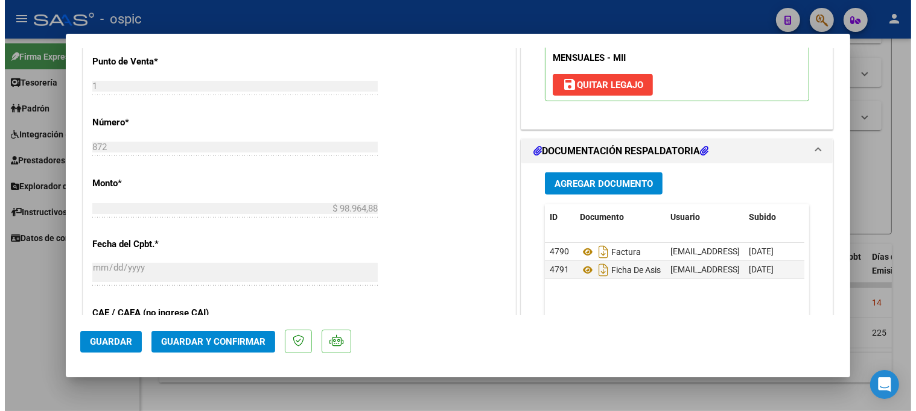
scroll to position [536, 0]
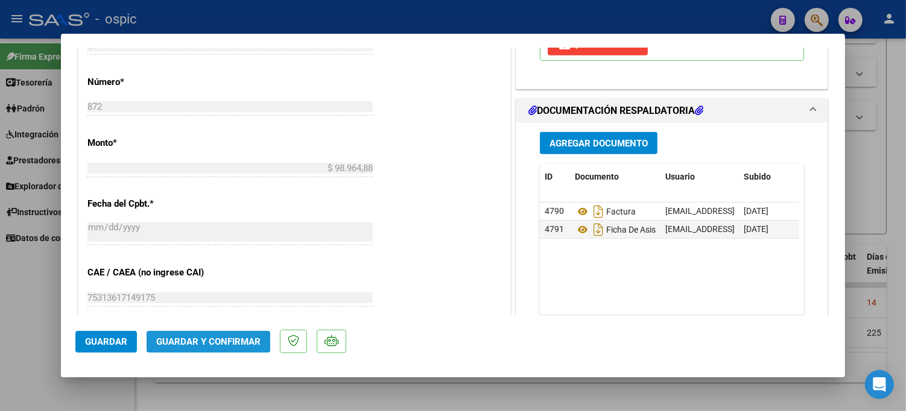
click at [221, 338] on span "Guardar y Confirmar" at bounding box center [208, 342] width 104 height 11
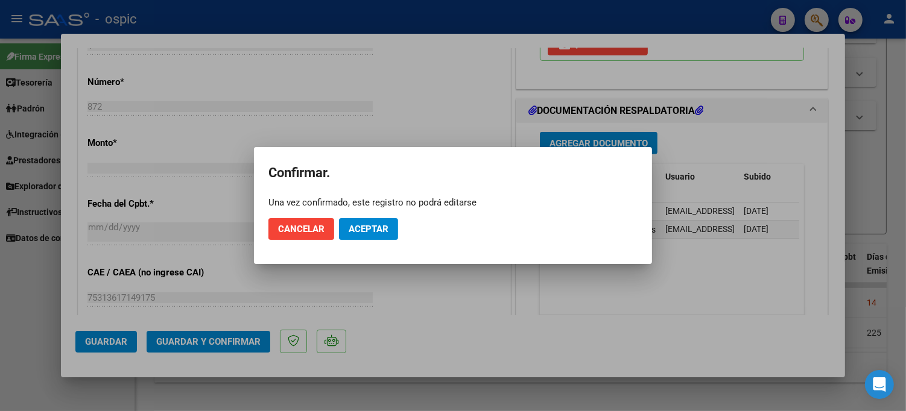
click at [399, 226] on mat-dialog-actions "Cancelar Aceptar" at bounding box center [452, 229] width 369 height 41
click at [387, 229] on span "Aceptar" at bounding box center [369, 229] width 40 height 11
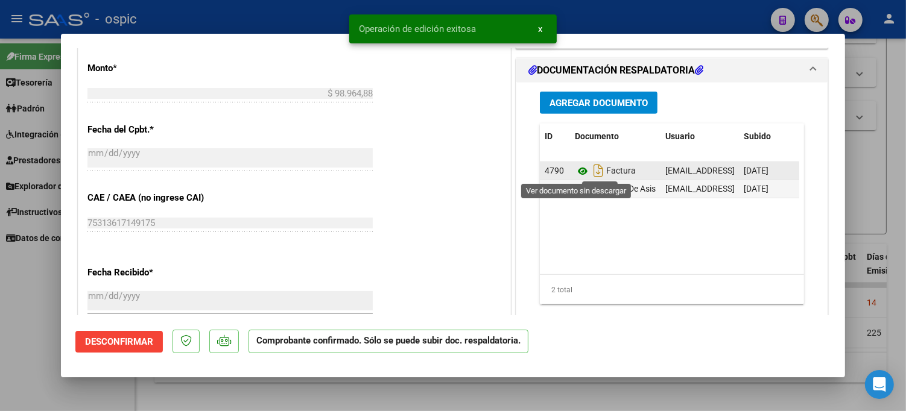
click at [575, 170] on icon at bounding box center [583, 171] width 16 height 14
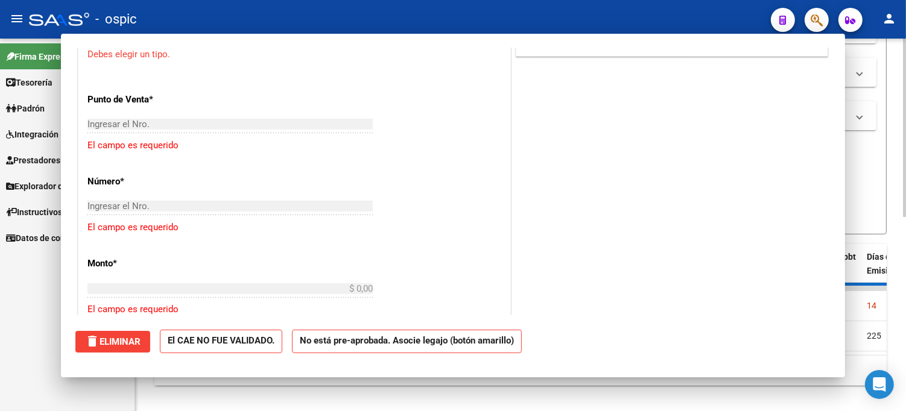
scroll to position [0, 0]
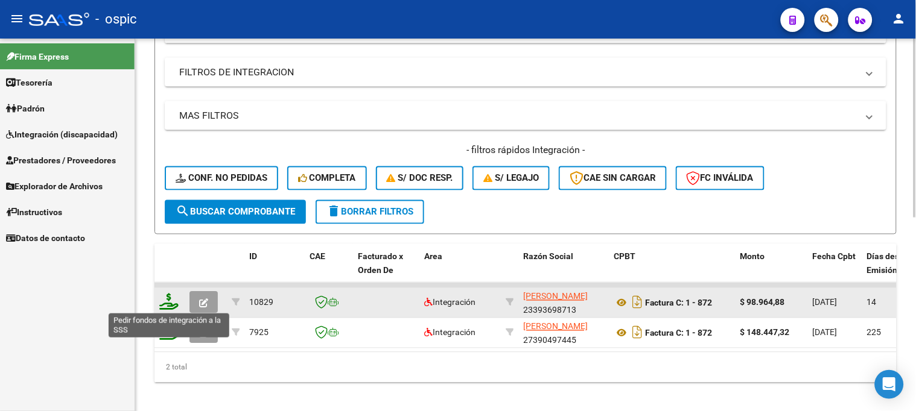
click at [168, 300] on icon at bounding box center [168, 302] width 19 height 17
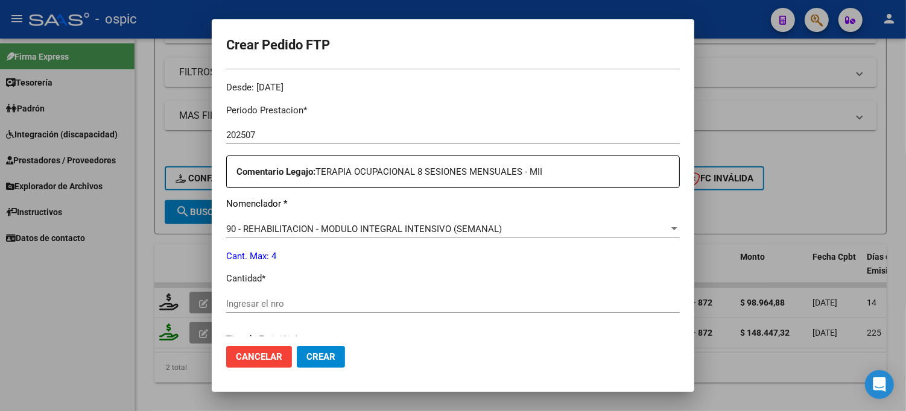
scroll to position [371, 0]
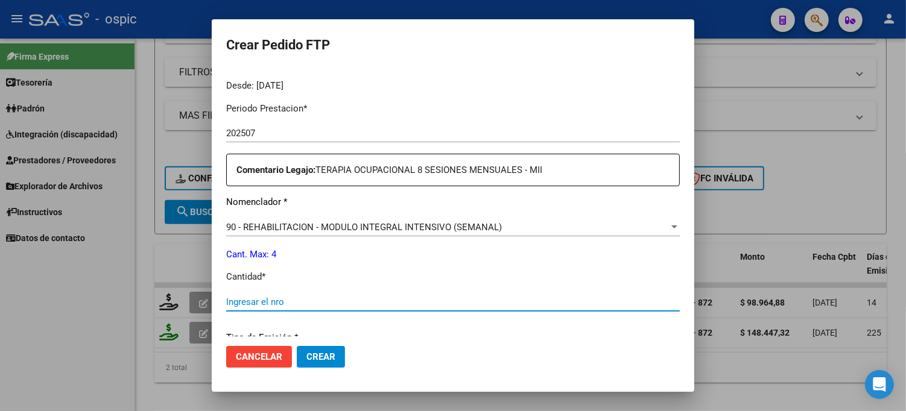
click at [390, 302] on input "Ingresar el nro" at bounding box center [453, 302] width 454 height 11
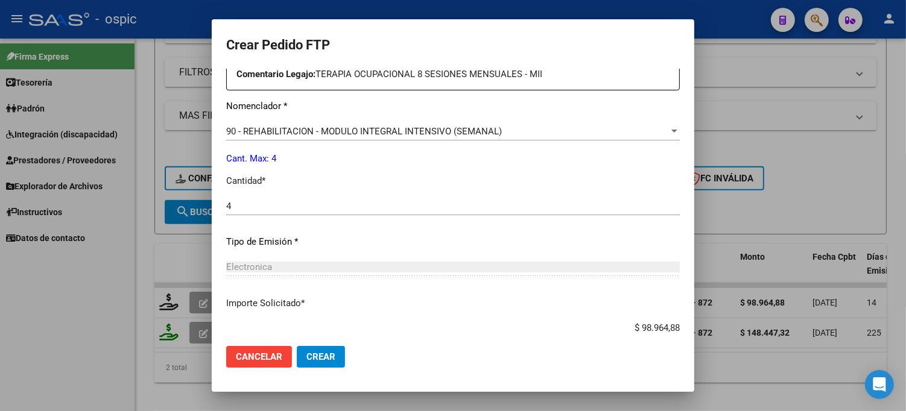
scroll to position [540, 0]
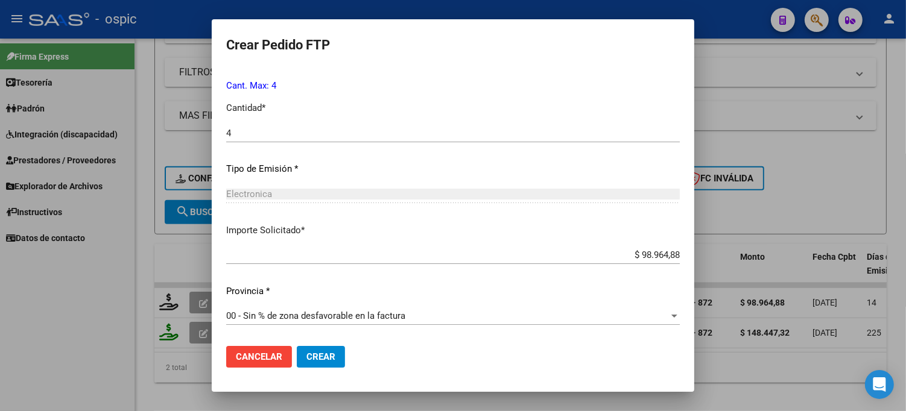
click at [329, 352] on span "Crear" at bounding box center [320, 357] width 29 height 11
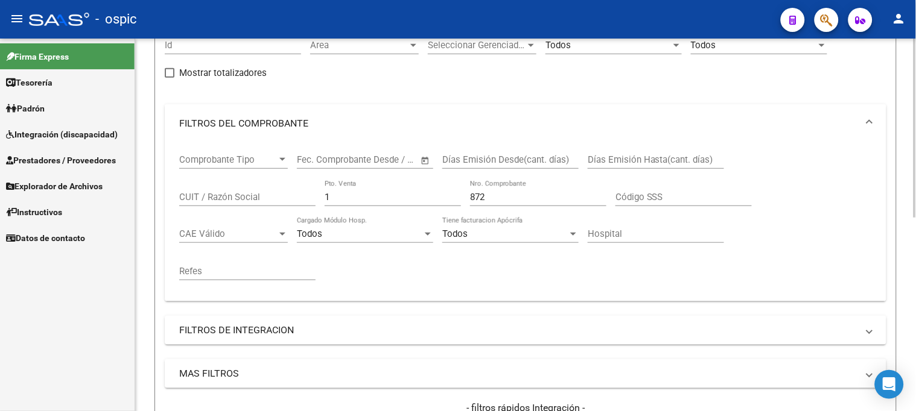
scroll to position [48, 0]
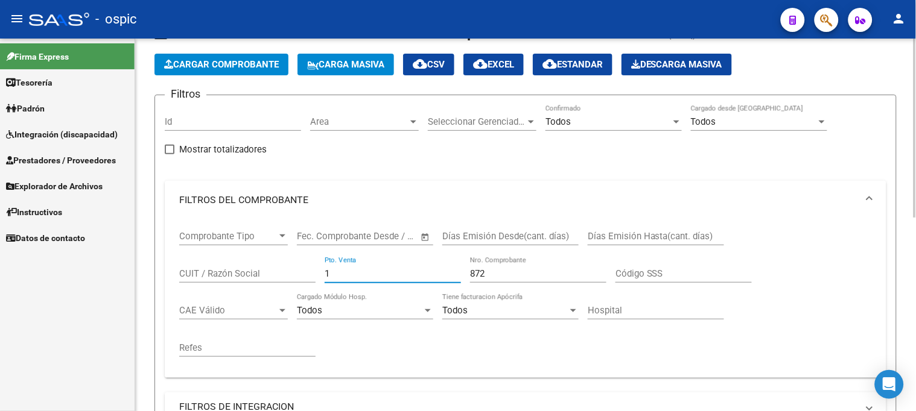
drag, startPoint x: 342, startPoint y: 271, endPoint x: 262, endPoint y: 270, distance: 79.6
click at [262, 270] on div "Comprobante Tipo Comprobante Tipo Start date – End date Fec. Comprobante Desde …" at bounding box center [525, 294] width 693 height 149
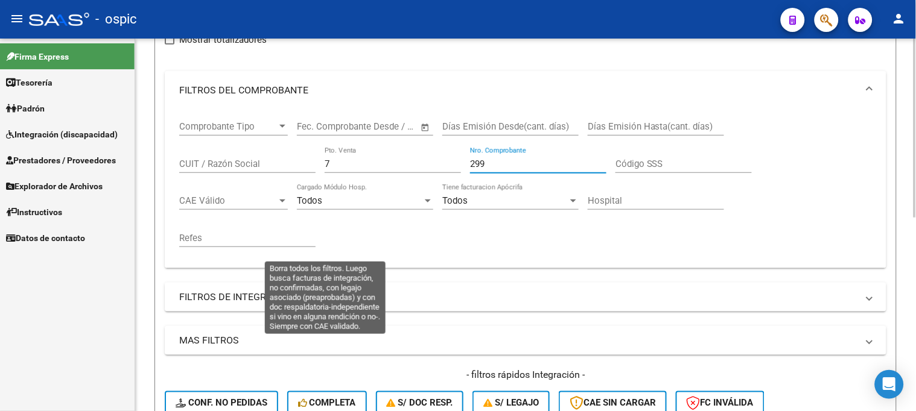
scroll to position [316, 0]
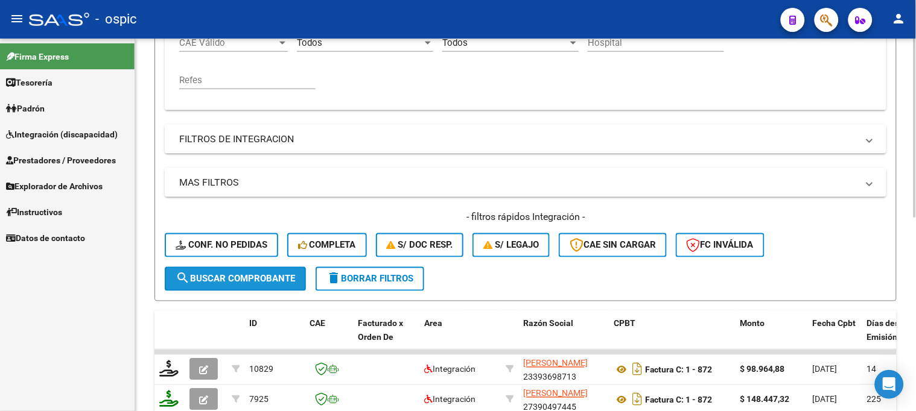
click at [249, 270] on button "search Buscar Comprobante" at bounding box center [235, 279] width 141 height 24
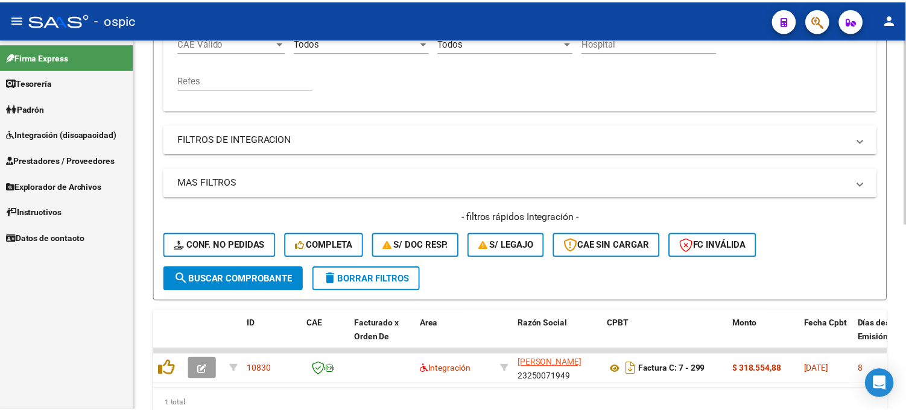
scroll to position [372, 0]
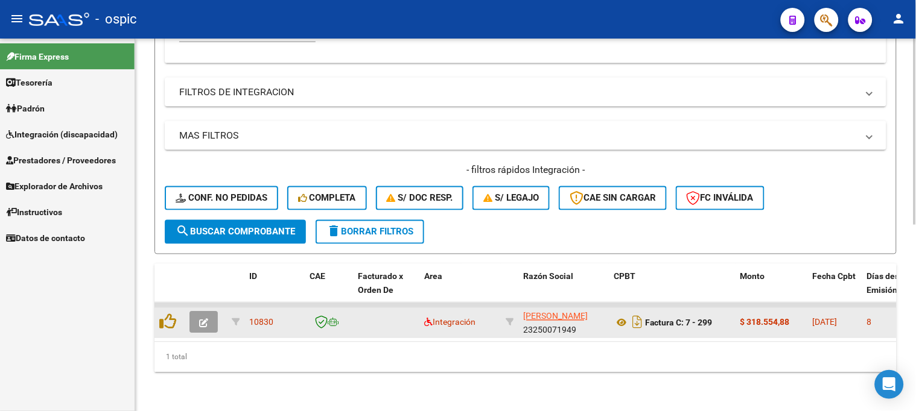
click at [206, 319] on icon "button" at bounding box center [203, 323] width 9 height 9
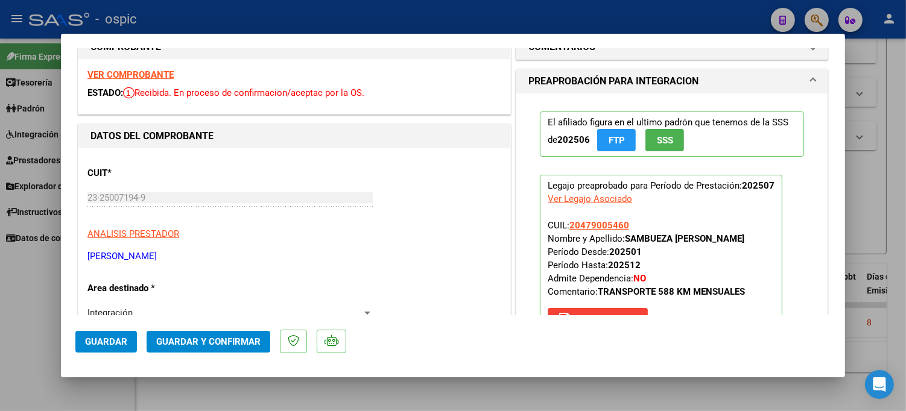
scroll to position [0, 0]
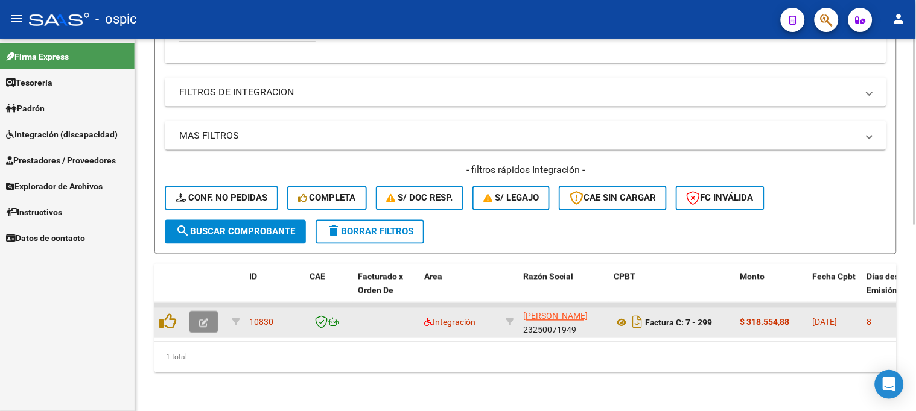
click at [208, 319] on icon "button" at bounding box center [203, 323] width 9 height 9
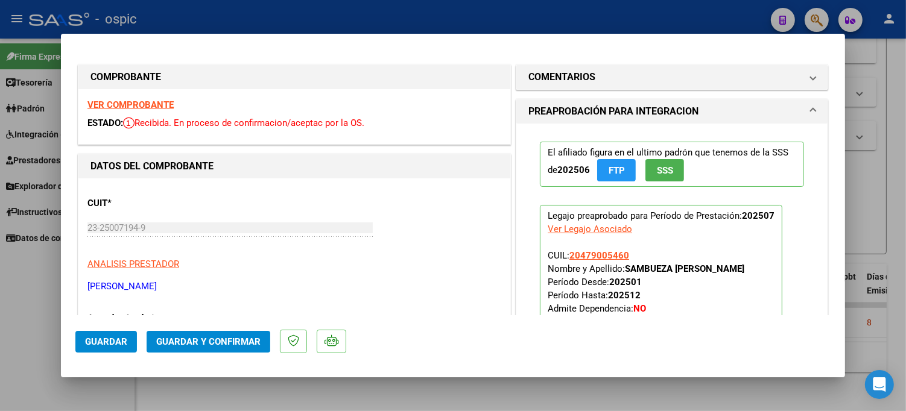
drag, startPoint x: 596, startPoint y: 74, endPoint x: 585, endPoint y: 224, distance: 150.0
click at [595, 77] on mat-panel-title "COMENTARIOS" at bounding box center [664, 77] width 273 height 14
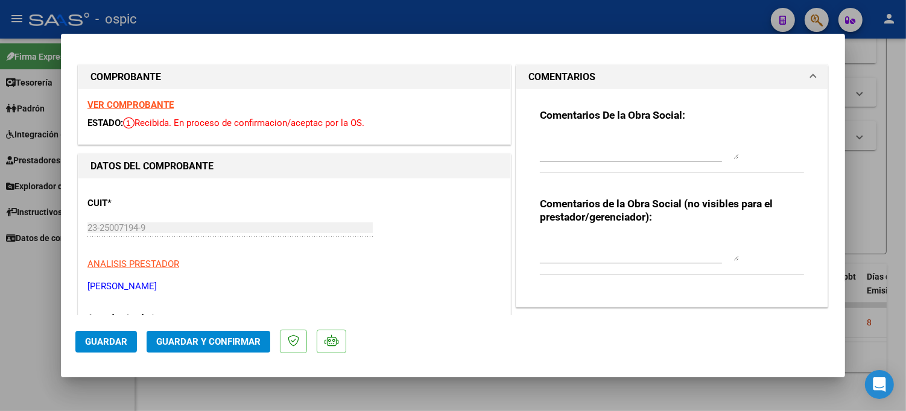
click at [574, 250] on textarea at bounding box center [639, 249] width 199 height 24
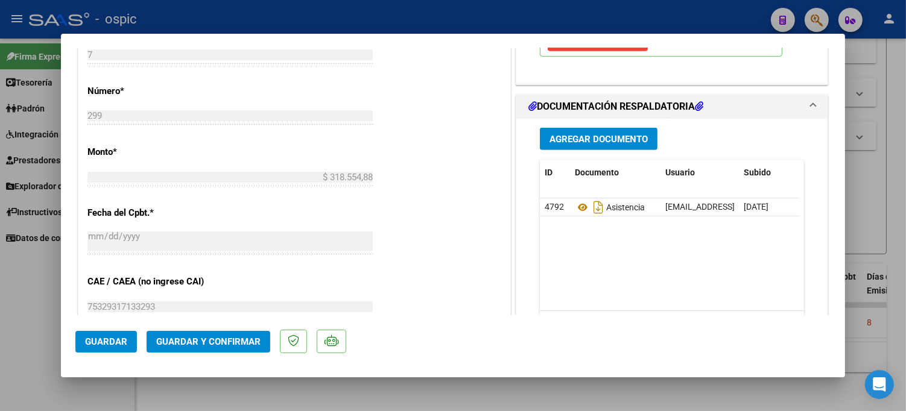
scroll to position [588, 0]
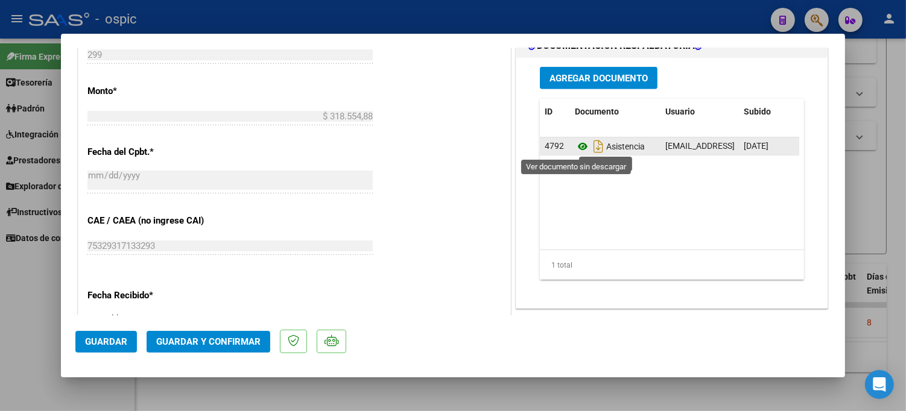
click at [577, 145] on icon at bounding box center [583, 146] width 16 height 14
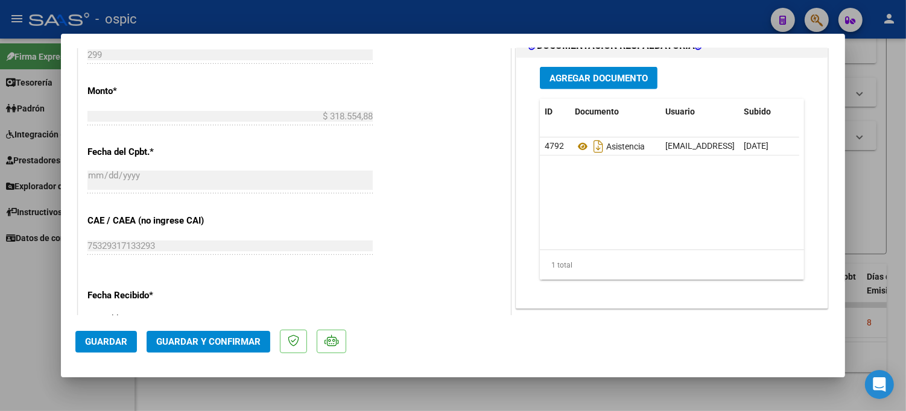
click at [198, 341] on span "Guardar y Confirmar" at bounding box center [208, 342] width 104 height 11
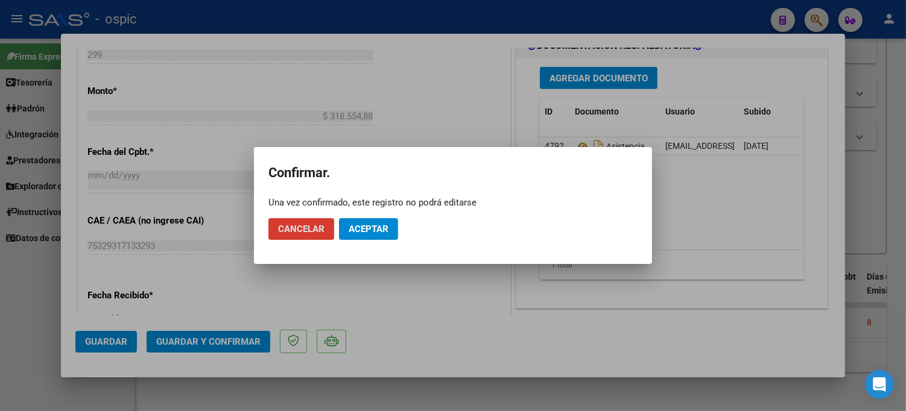
click at [360, 230] on span "Aceptar" at bounding box center [369, 229] width 40 height 11
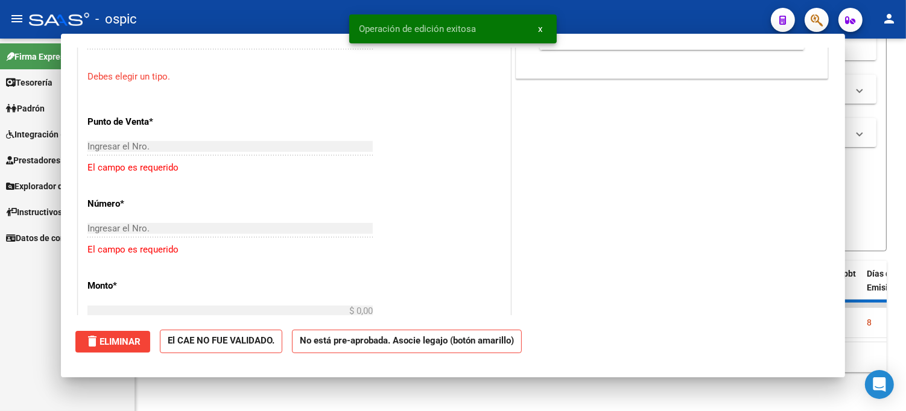
scroll to position [737, 0]
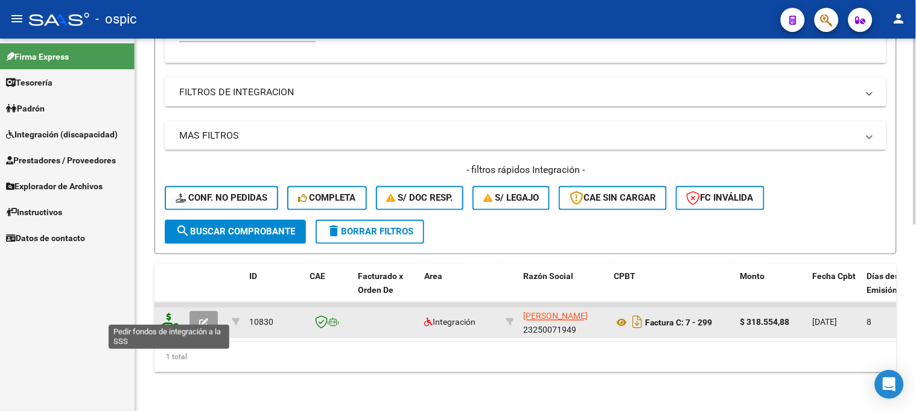
click at [168, 314] on icon at bounding box center [168, 322] width 19 height 17
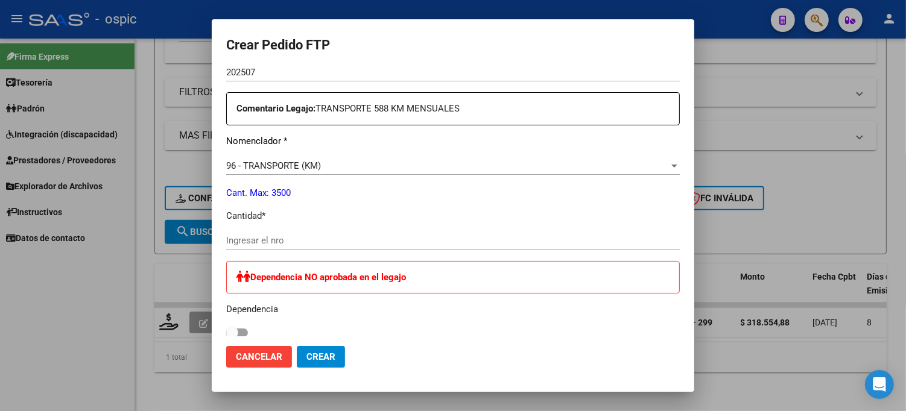
scroll to position [421, 0]
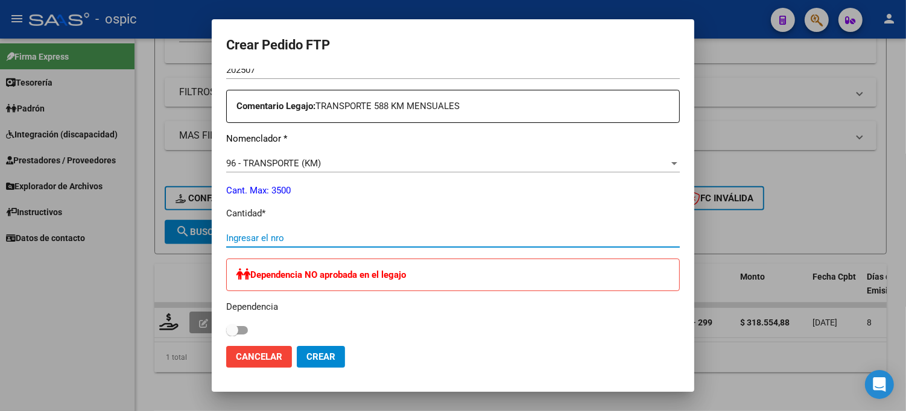
click at [402, 234] on input "Ingresar el nro" at bounding box center [453, 238] width 454 height 11
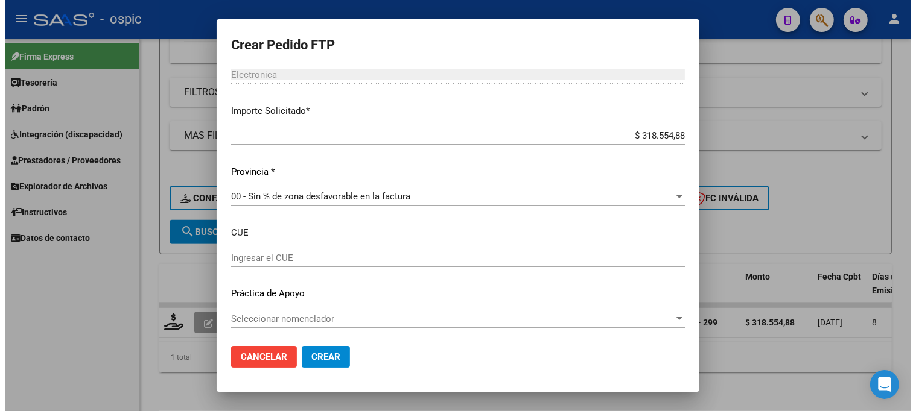
scroll to position [728, 0]
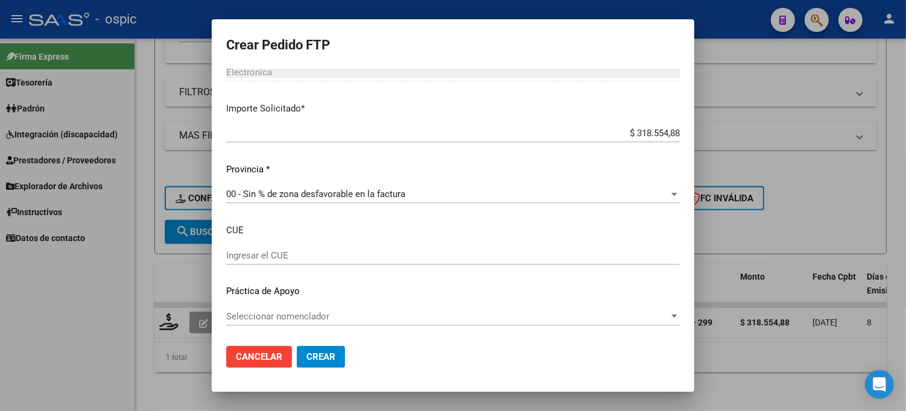
click at [320, 355] on span "Crear" at bounding box center [320, 357] width 29 height 11
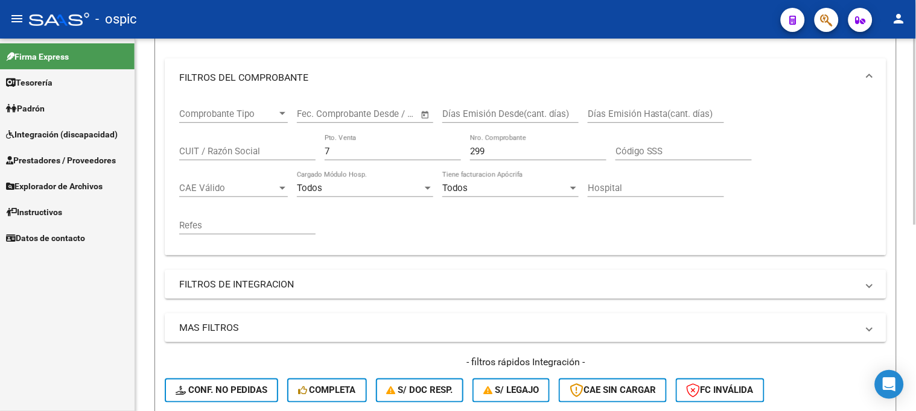
scroll to position [37, 0]
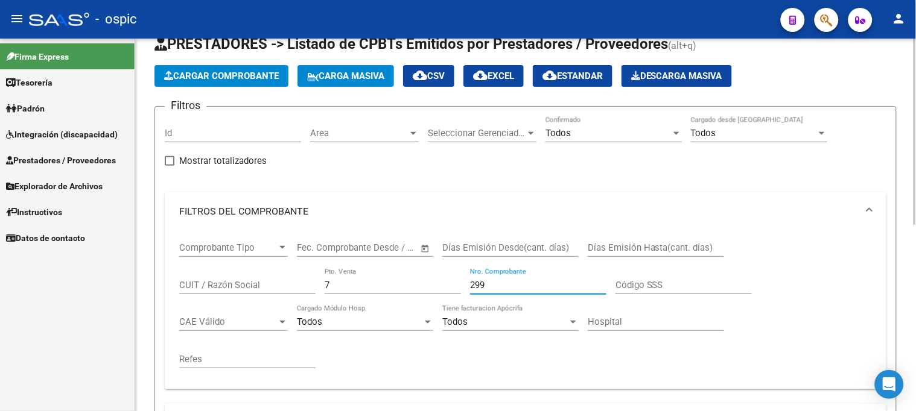
click at [415, 287] on div "Comprobante Tipo Comprobante Tipo Start date – End date Fec. Comprobante Desde …" at bounding box center [525, 305] width 693 height 149
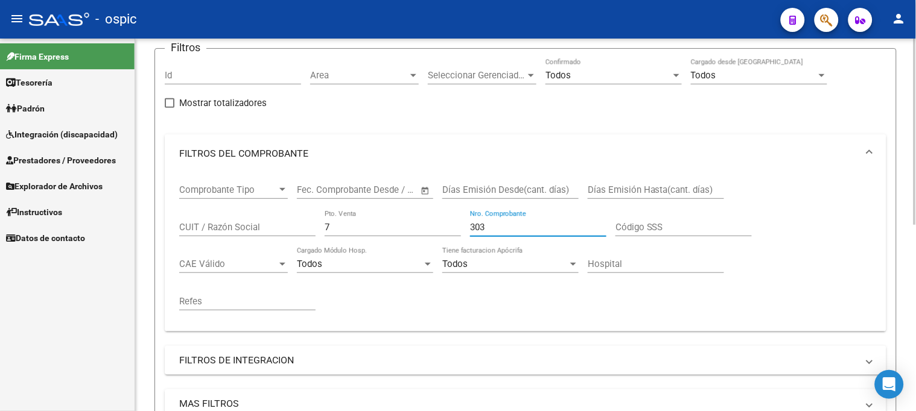
scroll to position [238, 0]
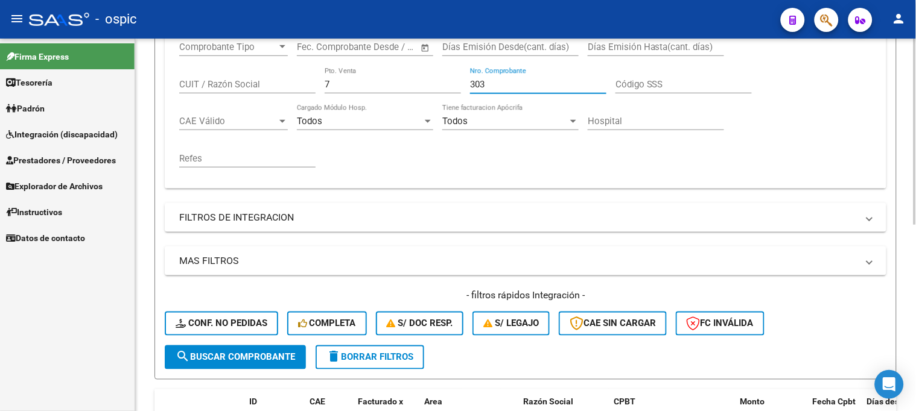
click at [242, 353] on span "search Buscar Comprobante" at bounding box center [235, 357] width 119 height 11
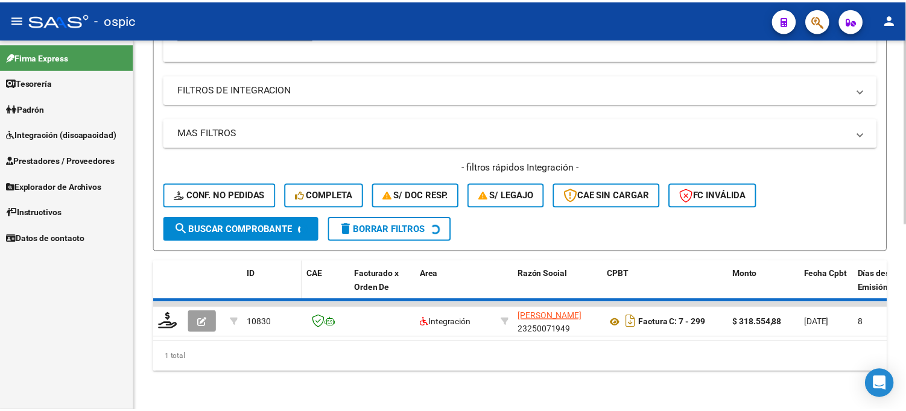
scroll to position [372, 0]
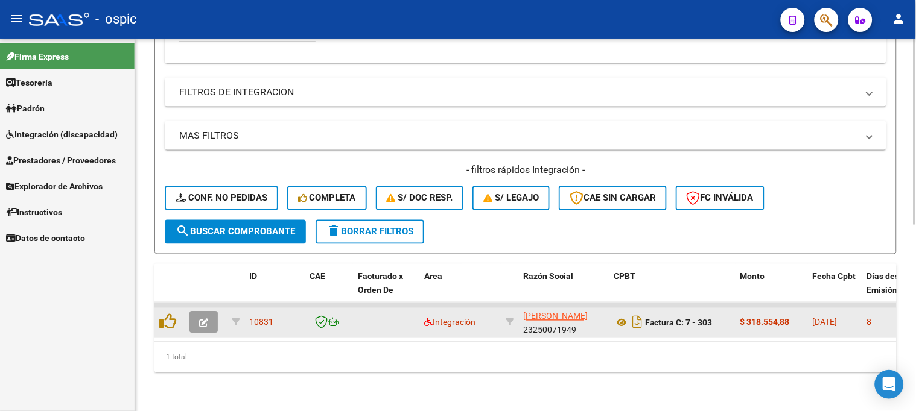
click at [197, 312] on button "button" at bounding box center [203, 323] width 28 height 22
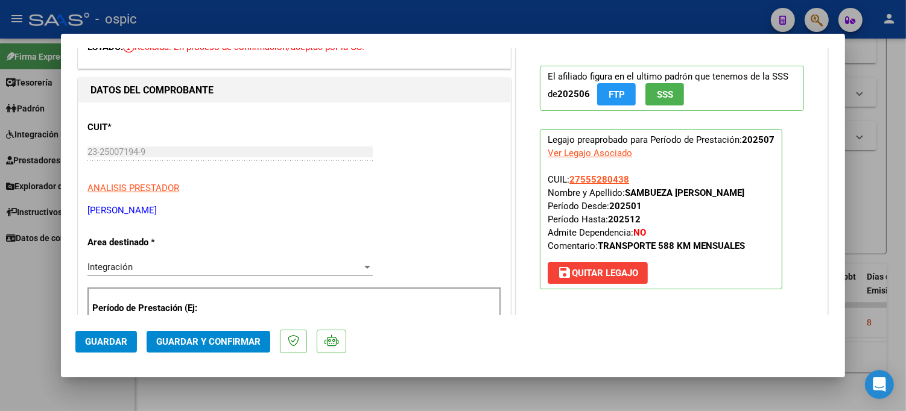
scroll to position [0, 0]
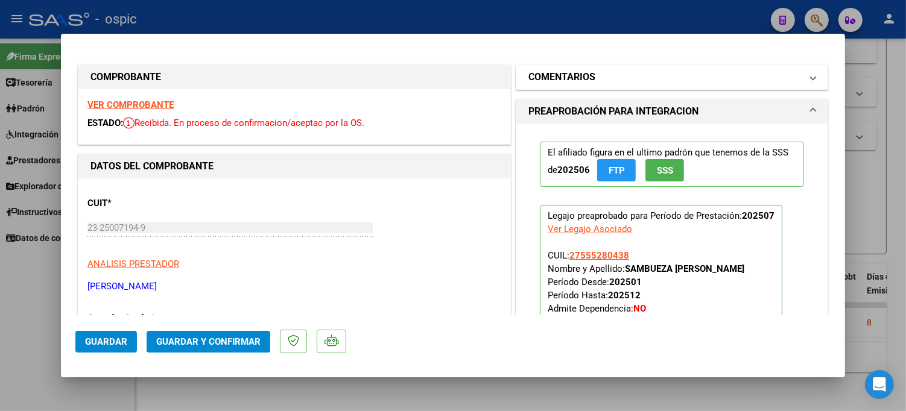
click at [565, 75] on h1 "COMENTARIOS" at bounding box center [561, 77] width 67 height 14
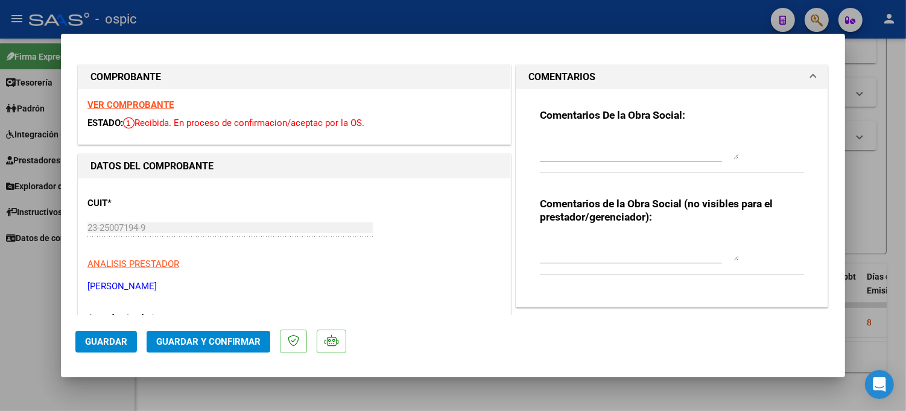
click at [589, 247] on textarea at bounding box center [639, 249] width 199 height 24
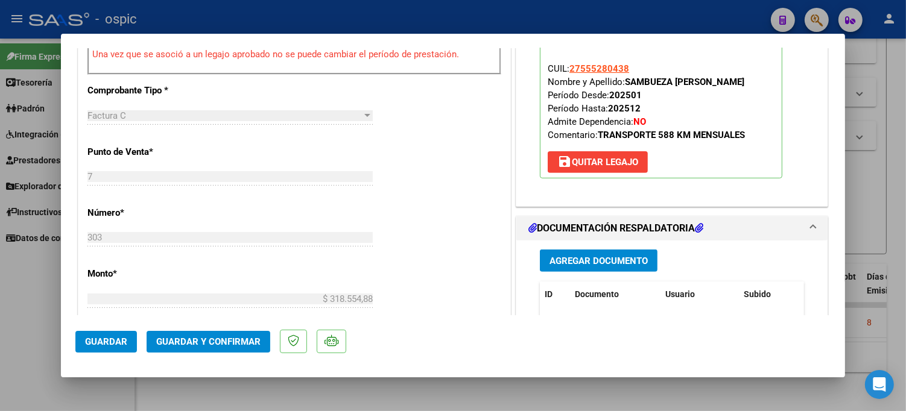
scroll to position [456, 0]
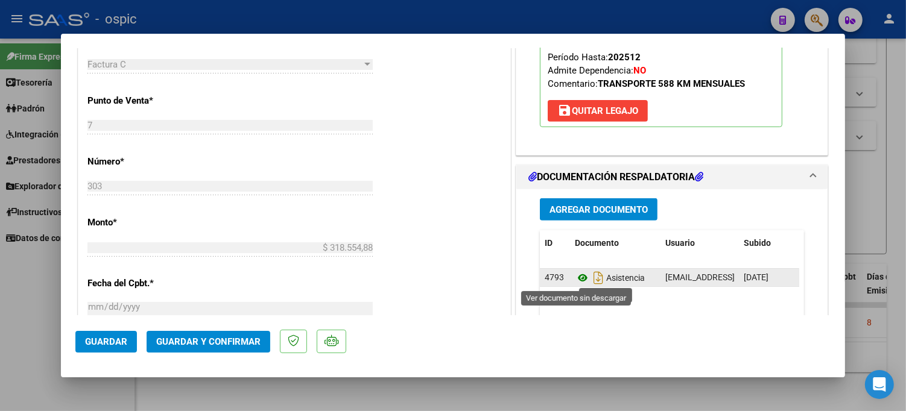
click at [581, 277] on icon at bounding box center [583, 278] width 16 height 14
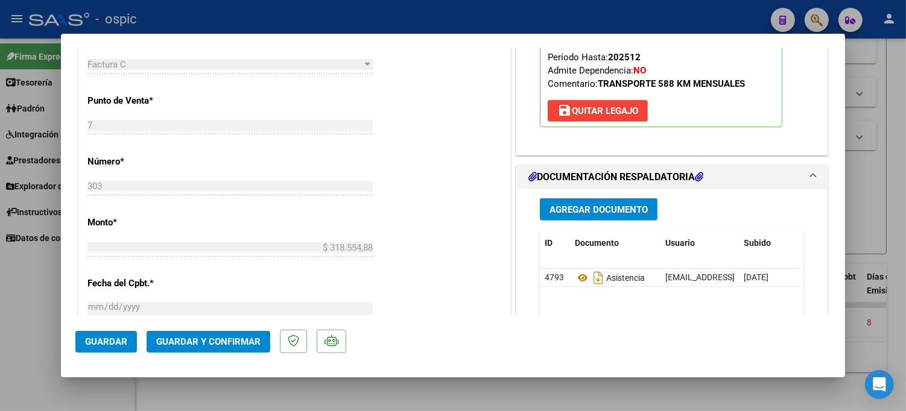
click at [222, 338] on span "Guardar y Confirmar" at bounding box center [208, 342] width 104 height 11
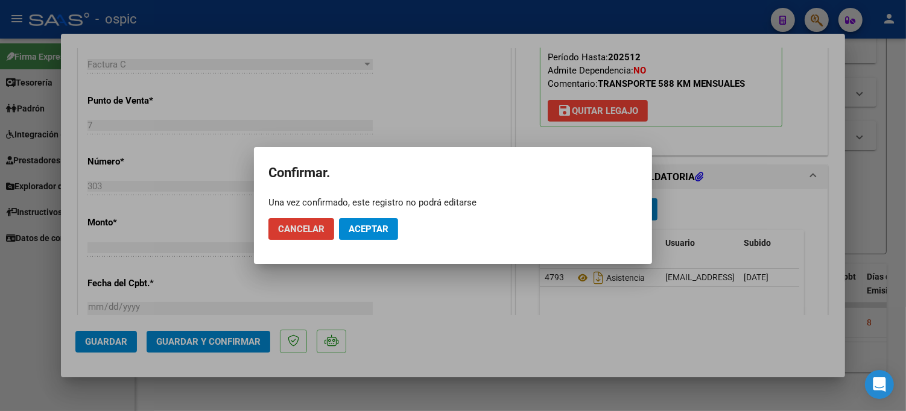
click at [376, 230] on span "Aceptar" at bounding box center [369, 229] width 40 height 11
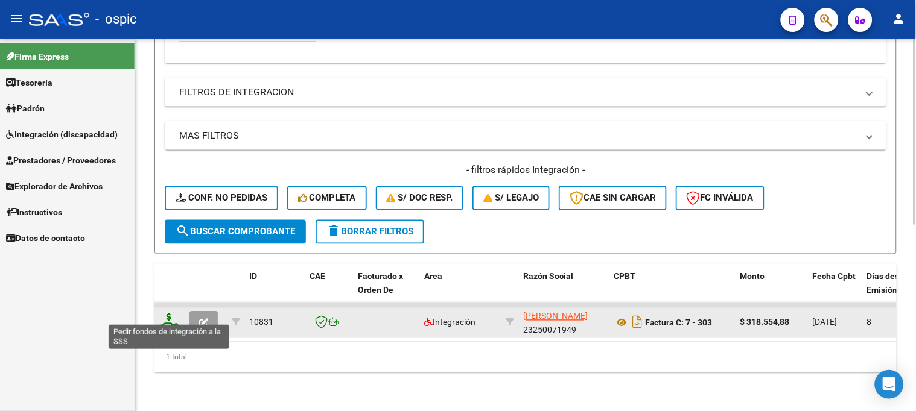
click at [167, 314] on icon at bounding box center [168, 322] width 19 height 17
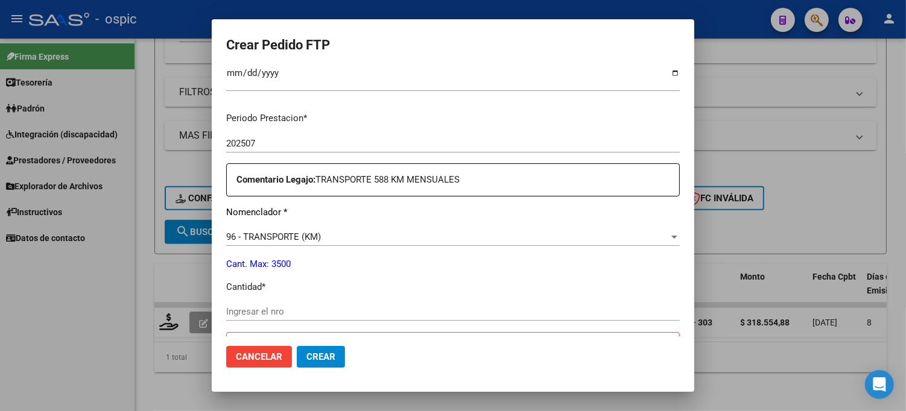
scroll to position [381, 0]
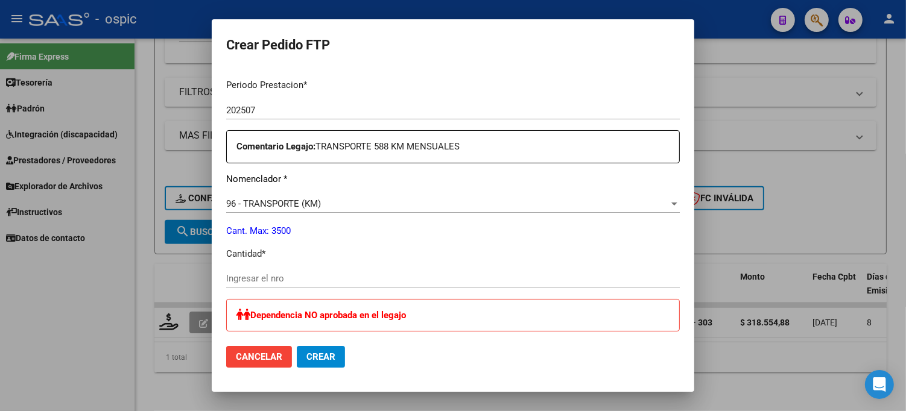
click at [293, 274] on input "Ingresar el nro" at bounding box center [453, 278] width 454 height 11
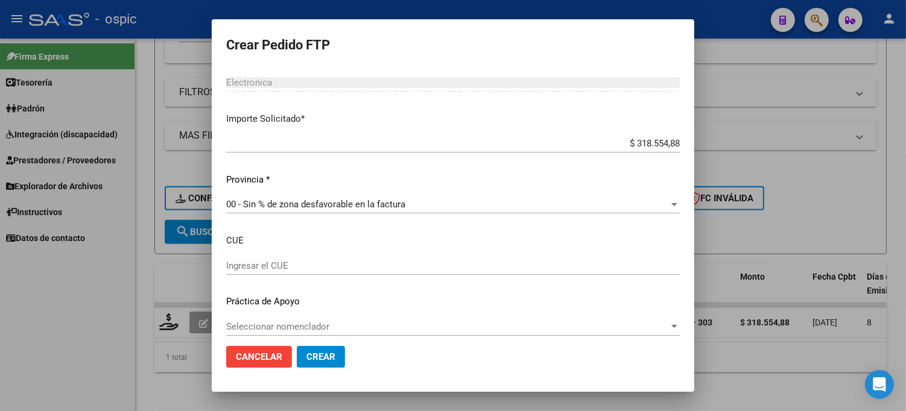
scroll to position [728, 0]
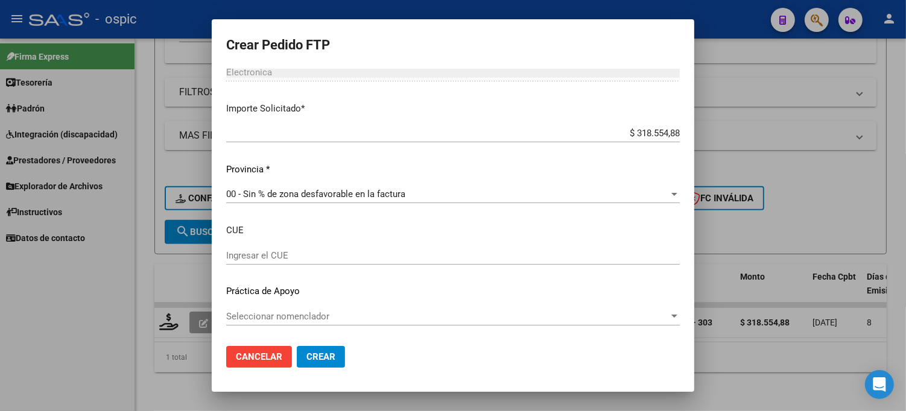
drag, startPoint x: 314, startPoint y: 352, endPoint x: 872, endPoint y: 99, distance: 612.8
click at [314, 352] on span "Crear" at bounding box center [320, 357] width 29 height 11
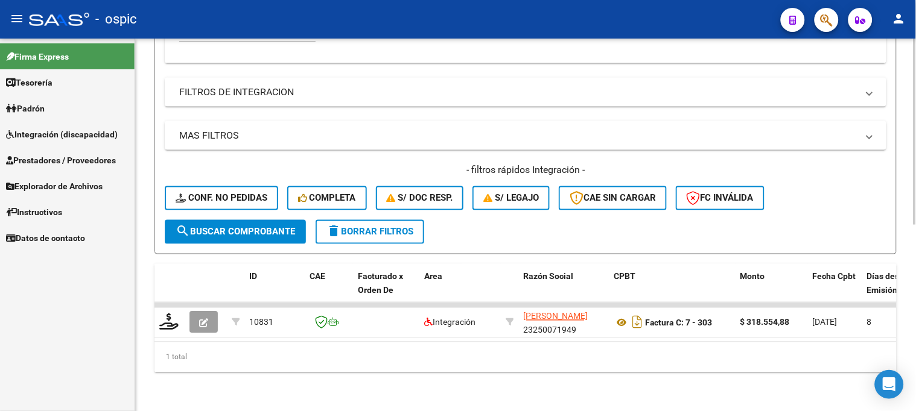
scroll to position [171, 0]
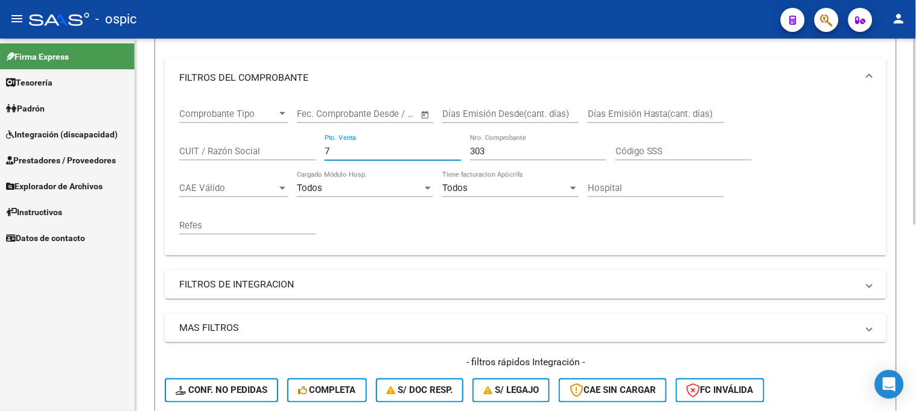
drag, startPoint x: 352, startPoint y: 153, endPoint x: 255, endPoint y: 145, distance: 97.4
click at [256, 145] on div "Comprobante Tipo Comprobante Tipo Start date – End date Fec. Comprobante Desde …" at bounding box center [525, 171] width 693 height 149
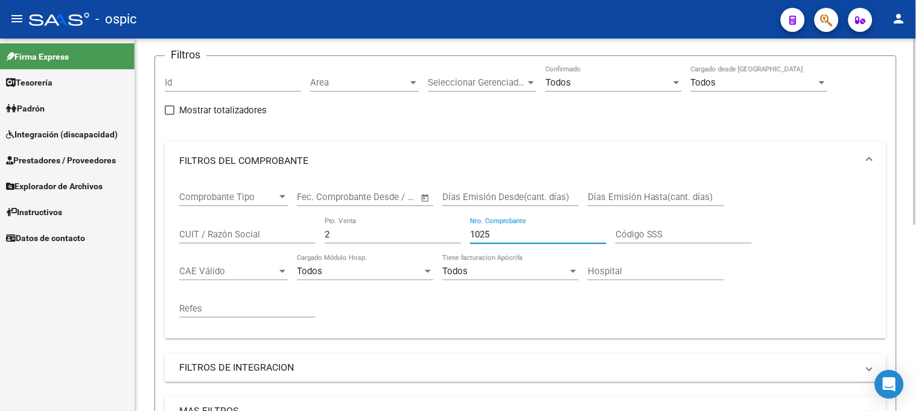
scroll to position [305, 0]
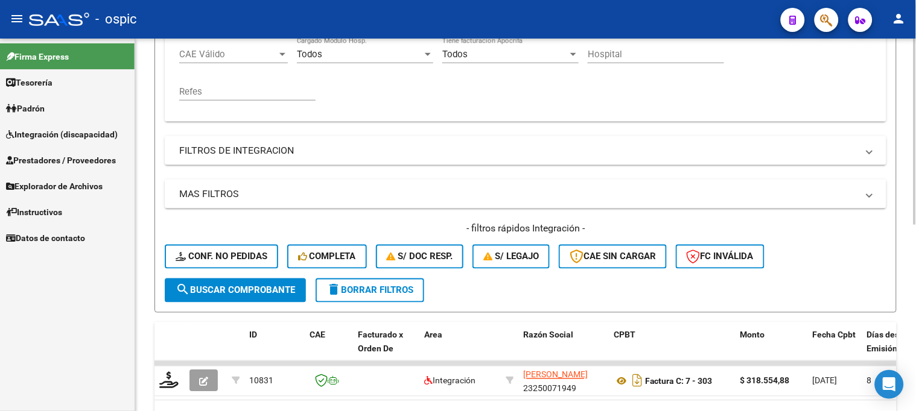
click at [267, 281] on button "search Buscar Comprobante" at bounding box center [235, 291] width 141 height 24
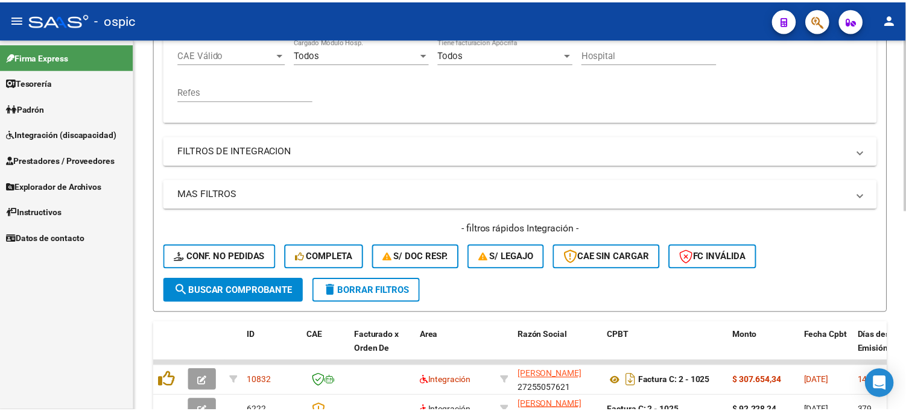
scroll to position [372, 0]
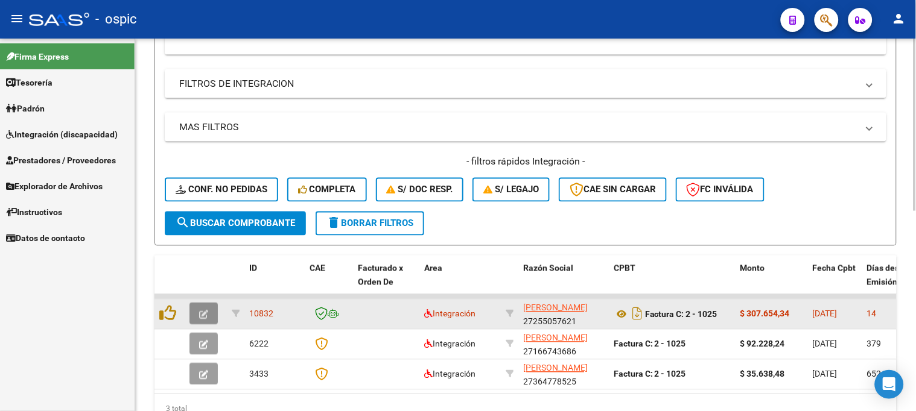
click at [209, 309] on button "button" at bounding box center [203, 314] width 28 height 22
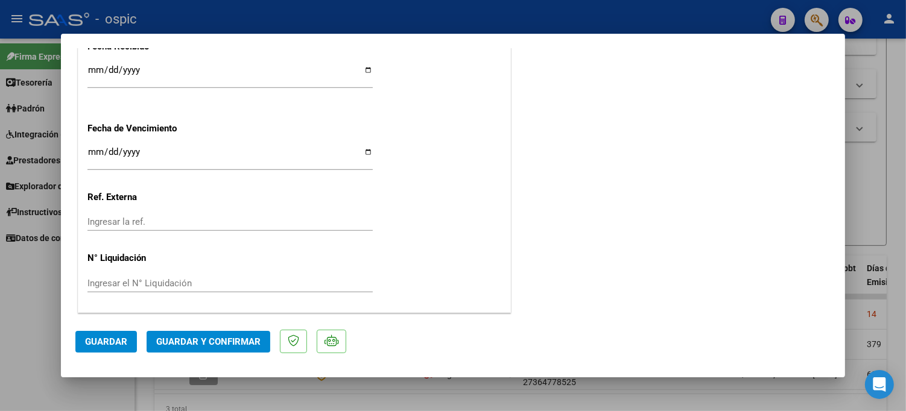
scroll to position [0, 0]
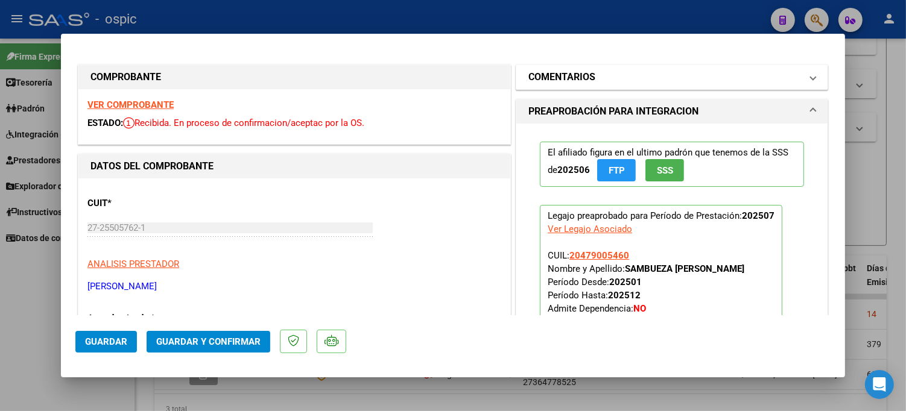
click at [607, 78] on mat-panel-title "COMENTARIOS" at bounding box center [664, 77] width 273 height 14
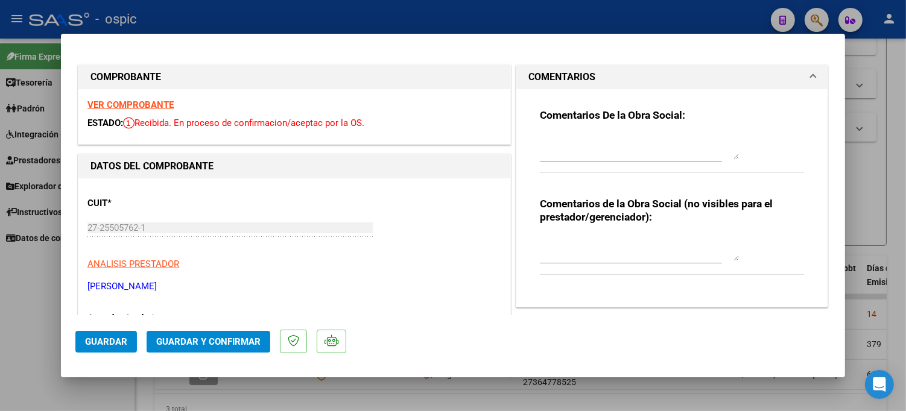
click at [595, 245] on textarea at bounding box center [639, 249] width 199 height 24
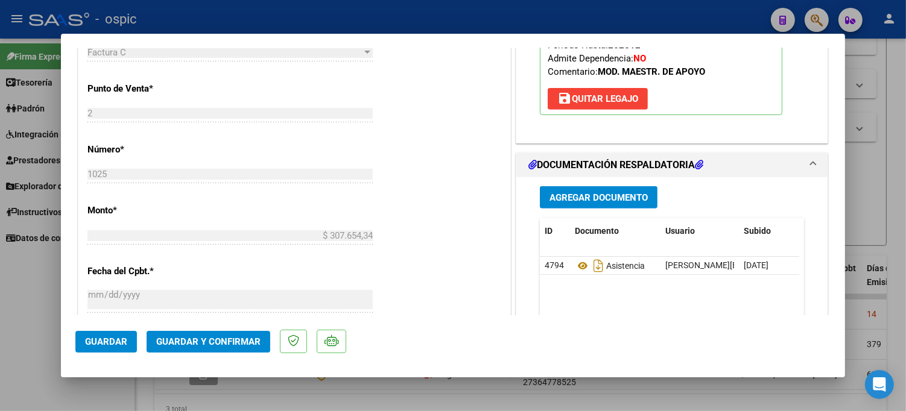
scroll to position [472, 0]
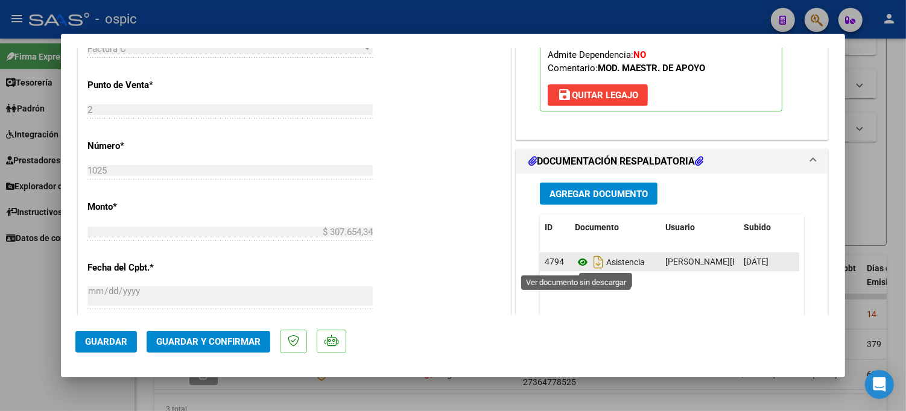
click at [577, 262] on icon at bounding box center [583, 262] width 16 height 14
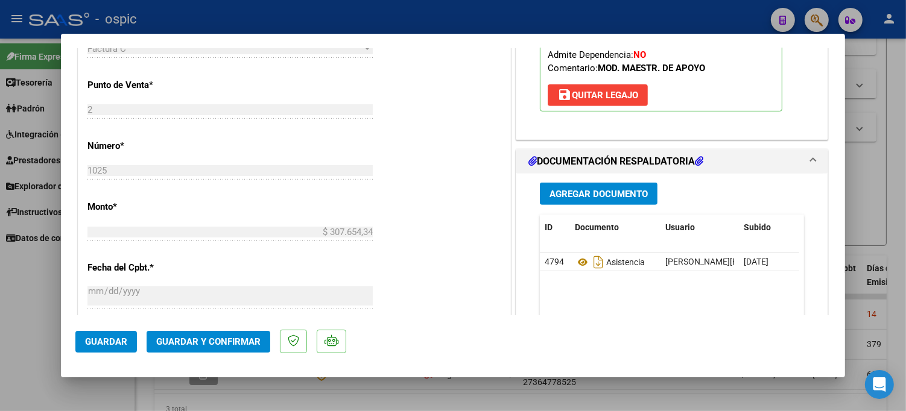
click at [208, 339] on span "Guardar y Confirmar" at bounding box center [208, 342] width 104 height 11
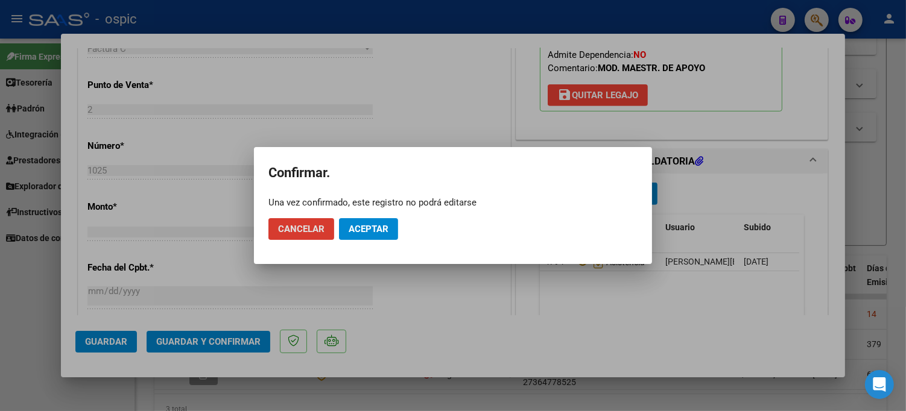
click at [385, 216] on mat-dialog-actions "Cancelar Aceptar" at bounding box center [452, 229] width 369 height 41
click at [386, 224] on span "Aceptar" at bounding box center [369, 229] width 40 height 11
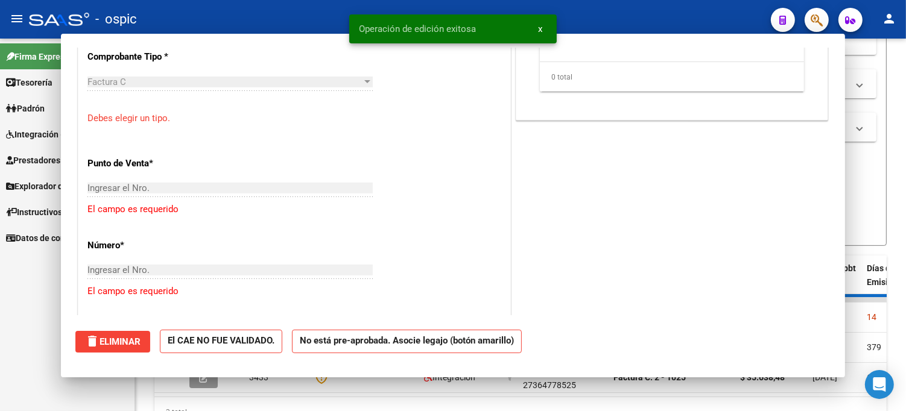
scroll to position [493, 0]
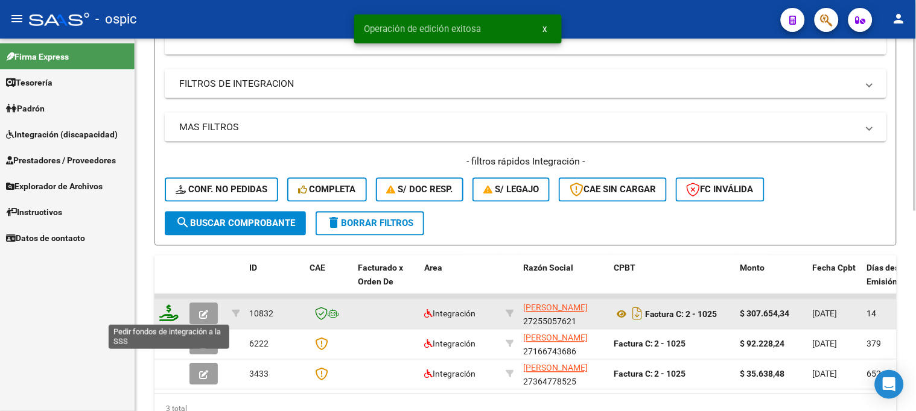
click at [165, 312] on icon at bounding box center [168, 313] width 19 height 17
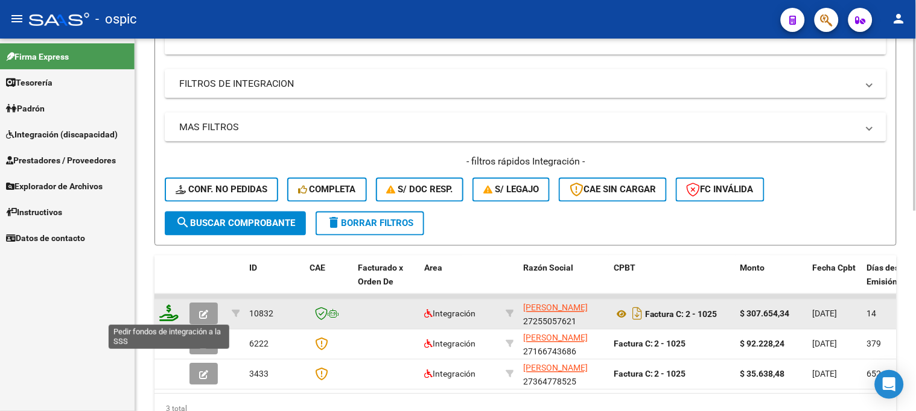
click at [166, 312] on icon at bounding box center [168, 313] width 19 height 17
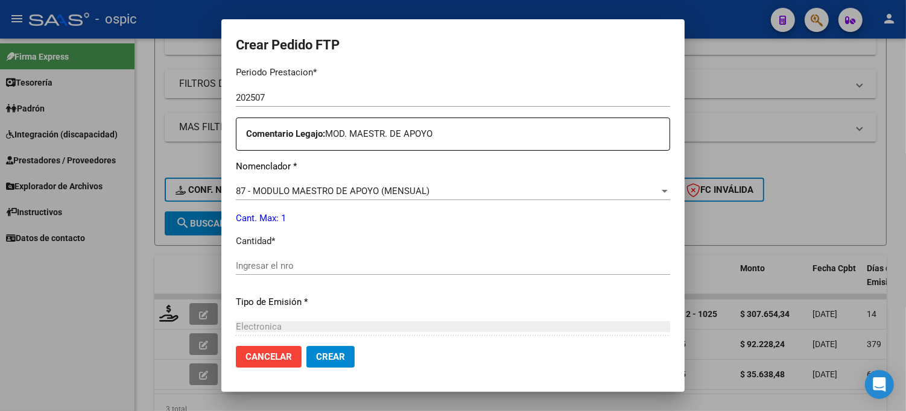
scroll to position [395, 0]
click at [397, 257] on div "Ingresar el nro" at bounding box center [453, 264] width 434 height 18
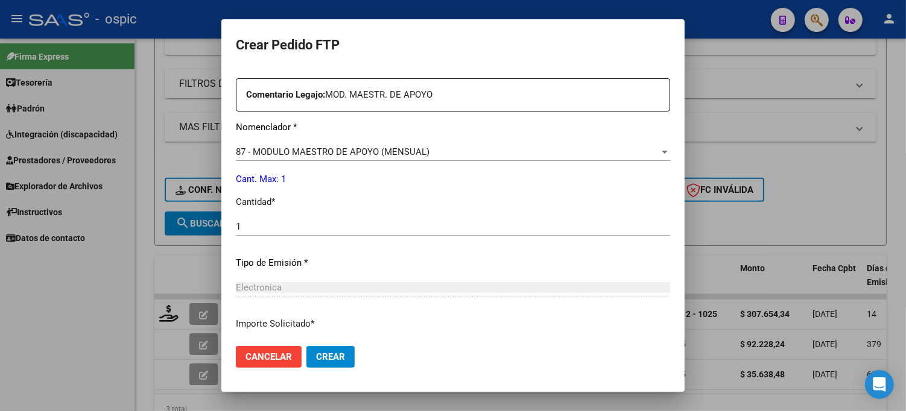
scroll to position [527, 0]
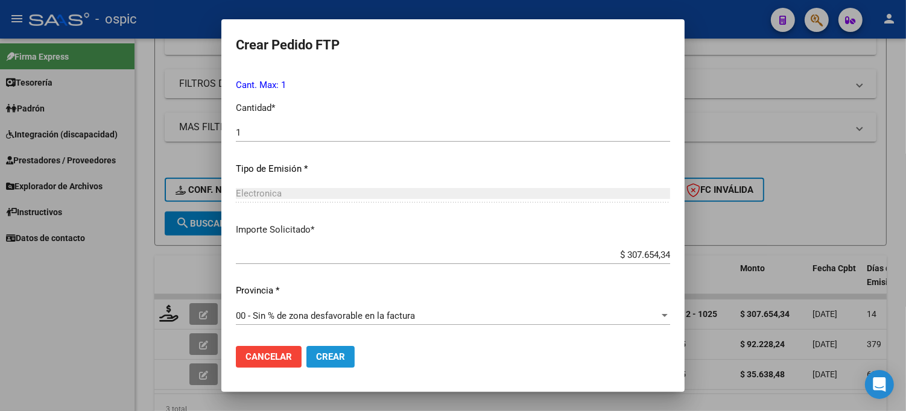
click at [316, 356] on span "Crear" at bounding box center [330, 357] width 29 height 11
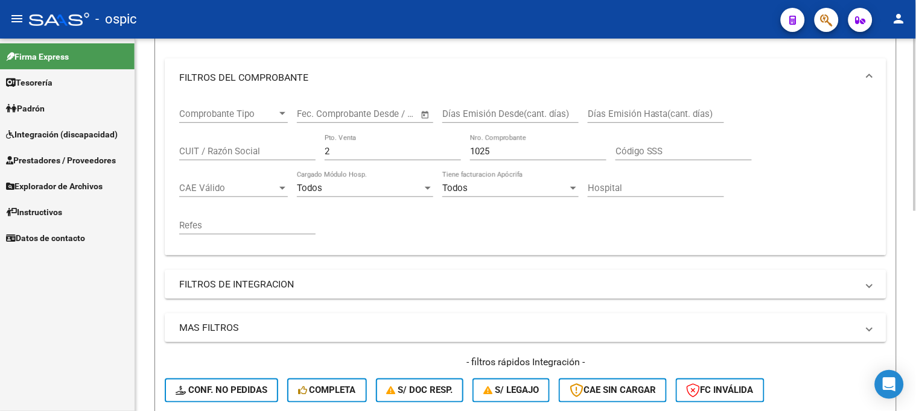
scroll to position [104, 0]
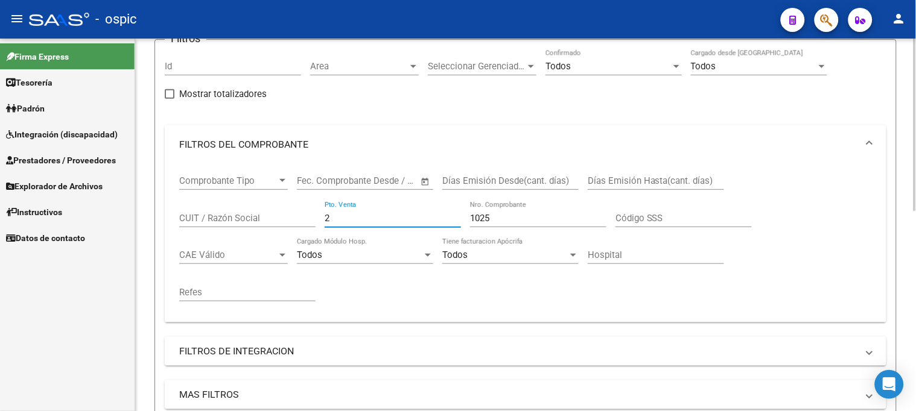
drag, startPoint x: 309, startPoint y: 220, endPoint x: 304, endPoint y: 209, distance: 12.1
click at [299, 219] on div "Comprobante Tipo Comprobante Tipo Start date – End date Fec. Comprobante Desde …" at bounding box center [525, 238] width 693 height 149
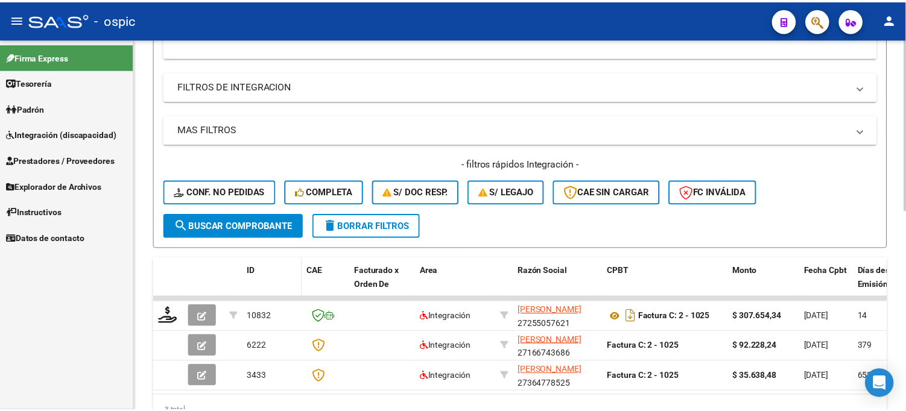
scroll to position [372, 0]
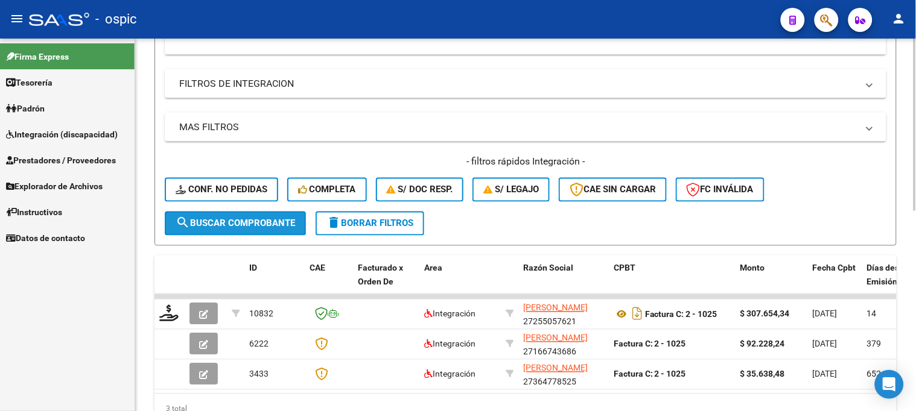
click at [263, 233] on button "search Buscar Comprobante" at bounding box center [235, 224] width 141 height 24
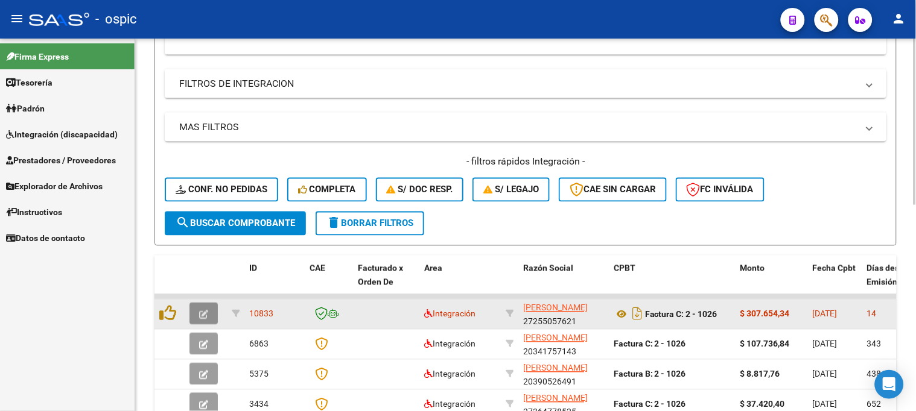
click at [208, 310] on button "button" at bounding box center [203, 314] width 28 height 22
click at [205, 311] on icon "button" at bounding box center [203, 315] width 9 height 9
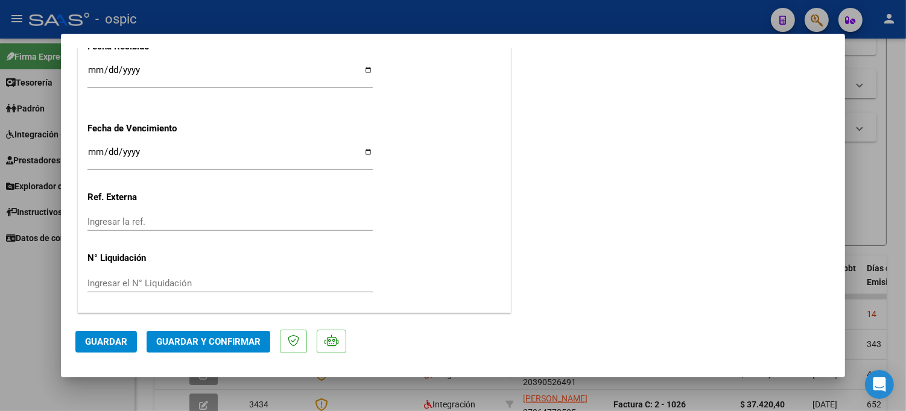
scroll to position [0, 0]
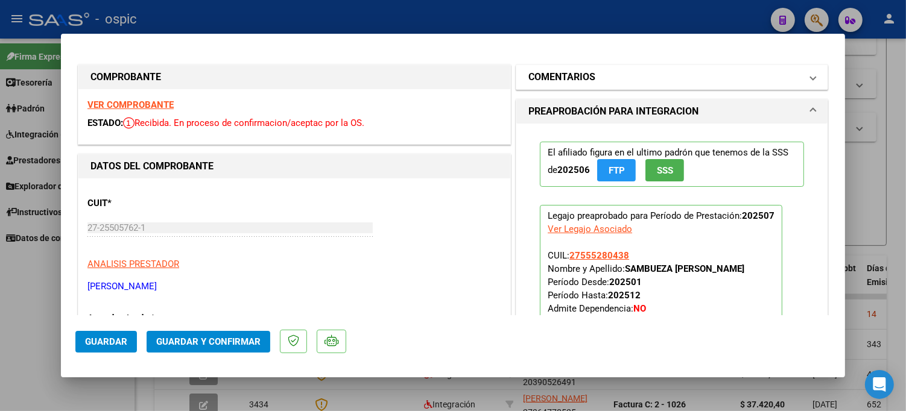
click at [603, 72] on mat-panel-title "COMENTARIOS" at bounding box center [664, 77] width 273 height 14
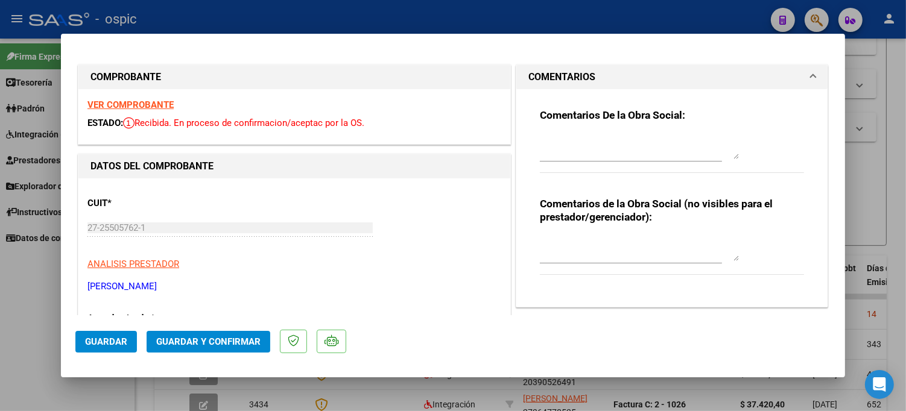
click at [592, 241] on textarea at bounding box center [639, 249] width 199 height 24
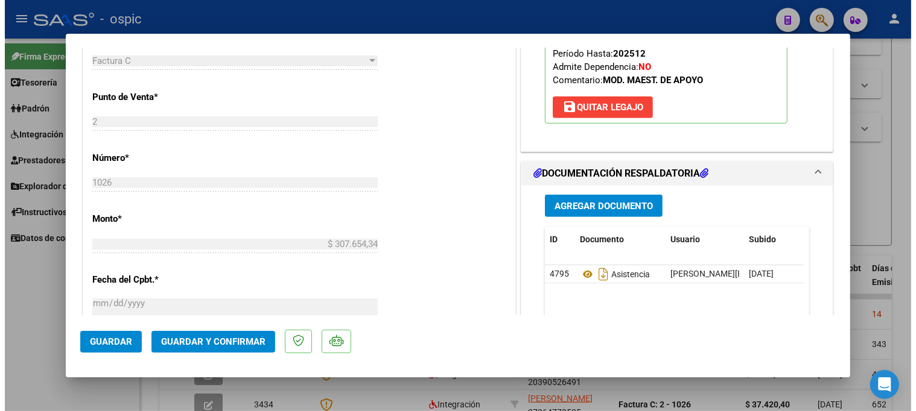
scroll to position [462, 0]
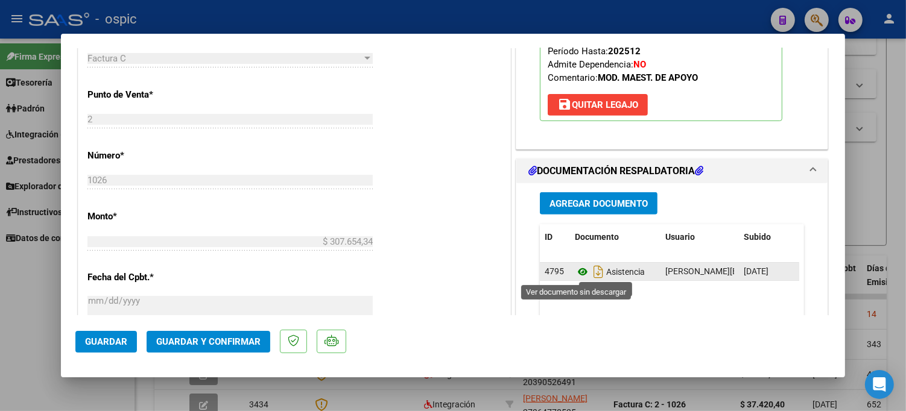
click at [582, 269] on icon at bounding box center [583, 272] width 16 height 14
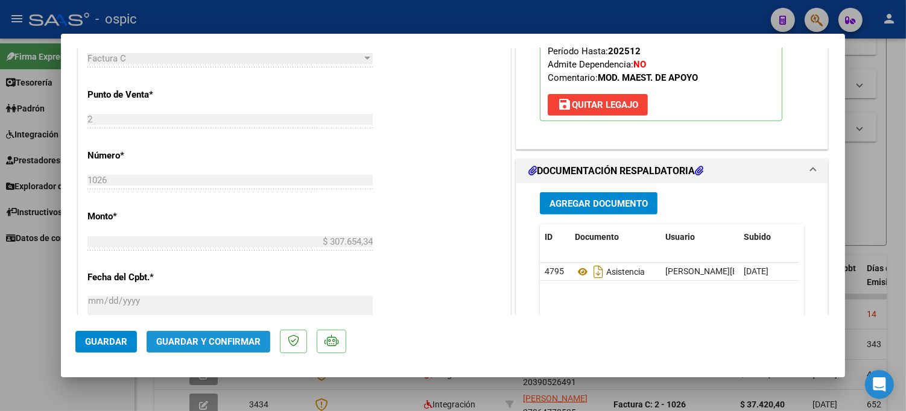
click at [239, 341] on span "Guardar y Confirmar" at bounding box center [208, 342] width 104 height 11
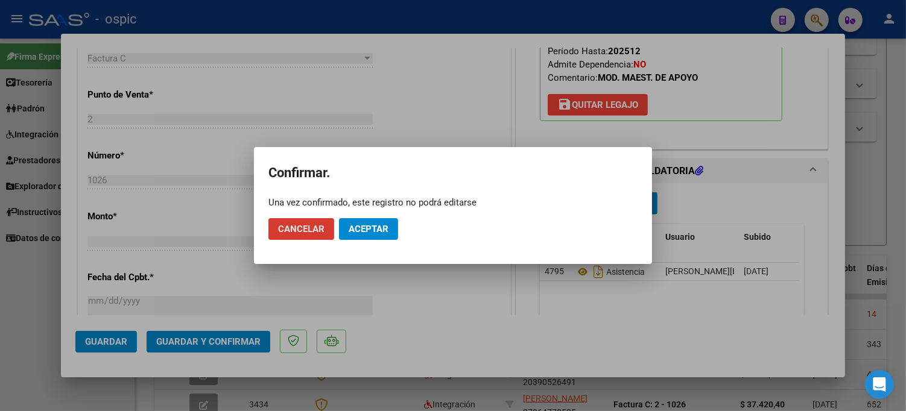
click at [367, 226] on span "Aceptar" at bounding box center [369, 229] width 40 height 11
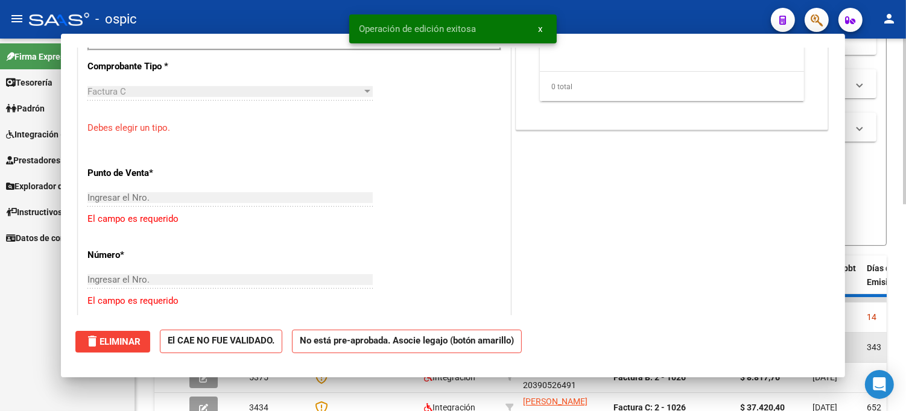
scroll to position [0, 0]
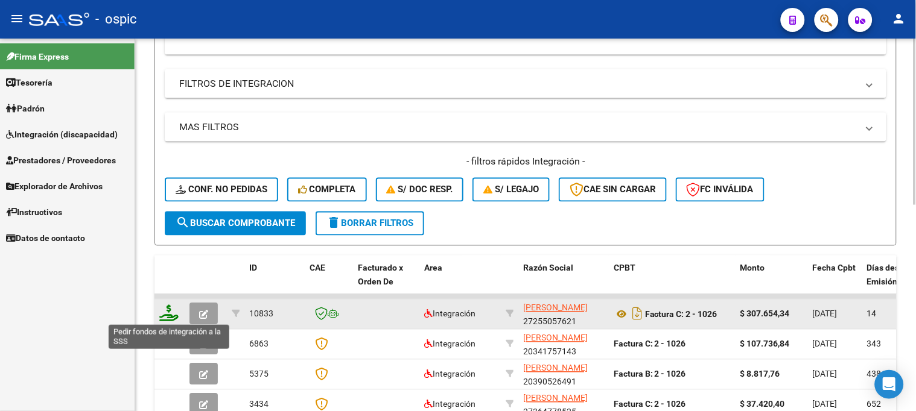
click at [166, 309] on icon at bounding box center [168, 313] width 19 height 17
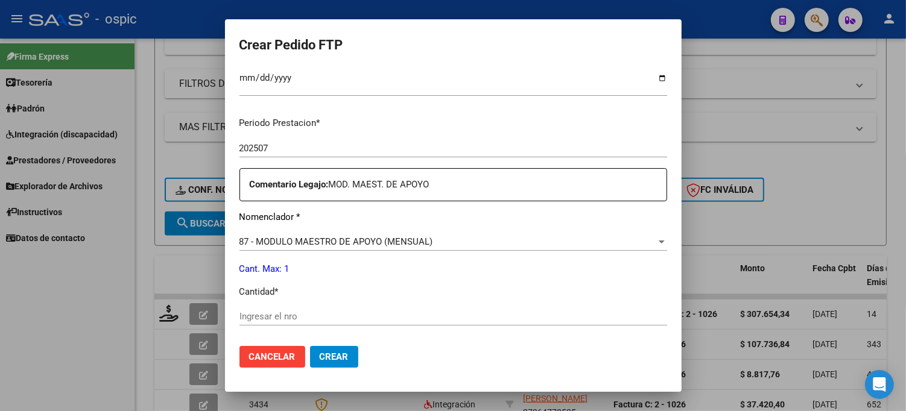
scroll to position [352, 0]
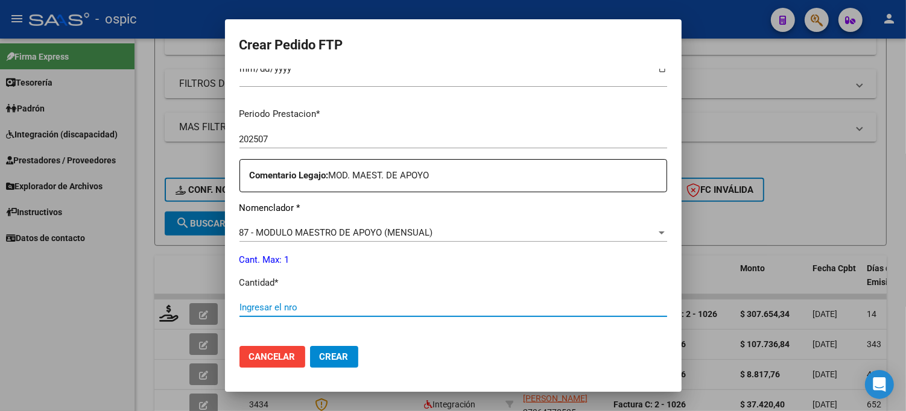
click at [351, 309] on input "Ingresar el nro" at bounding box center [453, 307] width 428 height 11
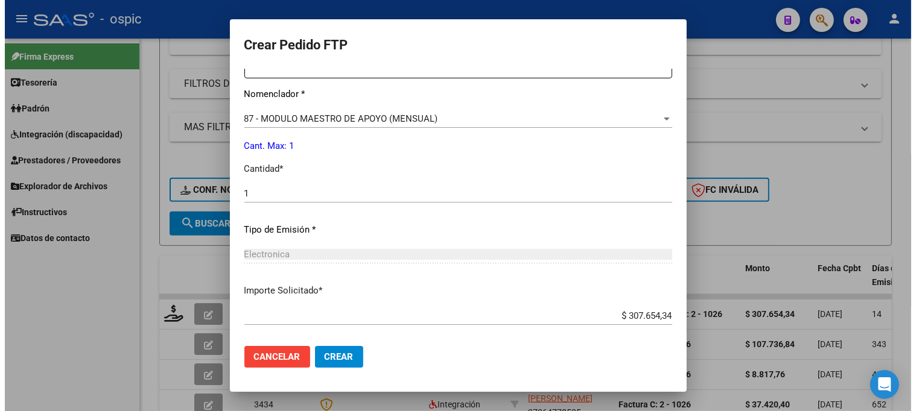
scroll to position [527, 0]
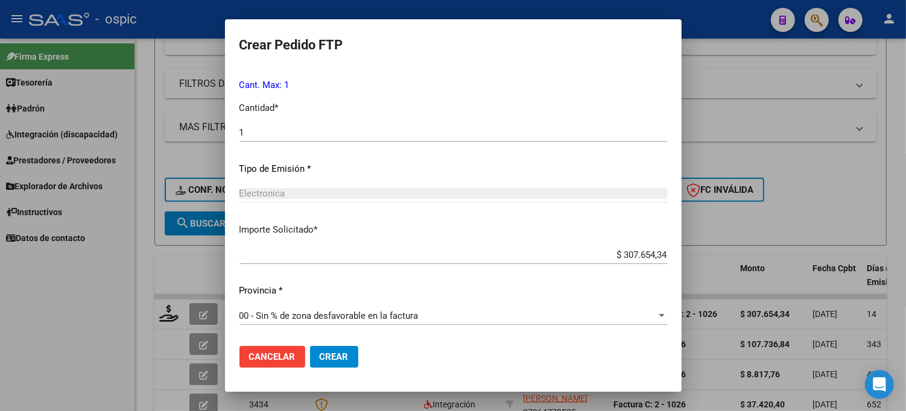
click at [328, 348] on button "Crear" at bounding box center [334, 357] width 48 height 22
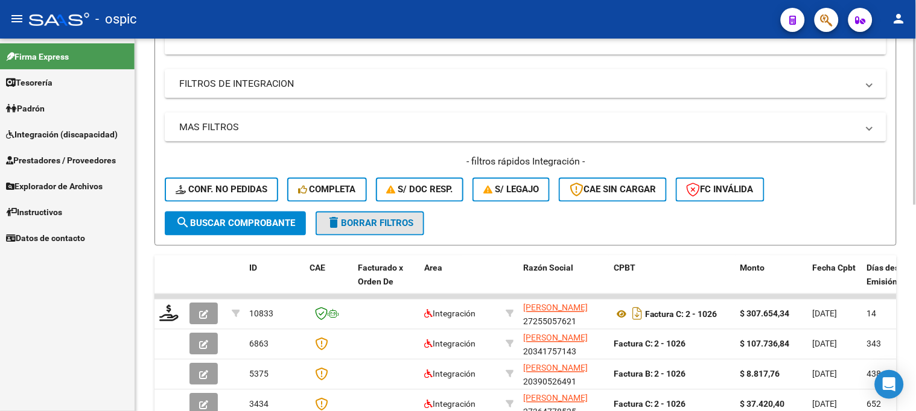
click at [375, 223] on span "delete Borrar Filtros" at bounding box center [369, 223] width 87 height 11
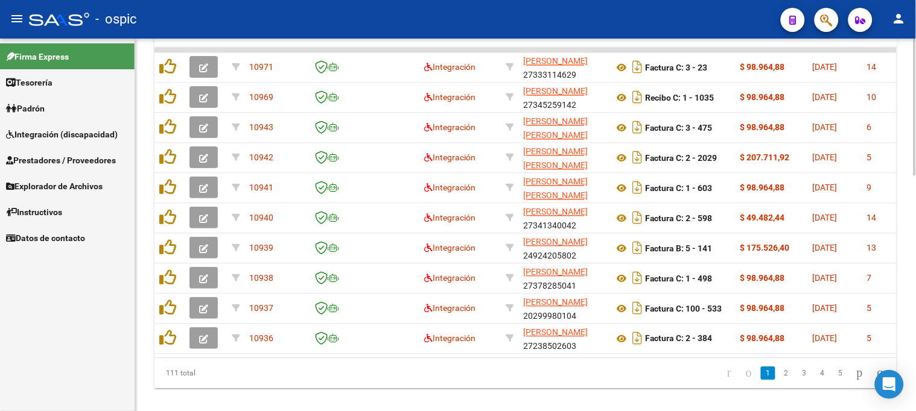
scroll to position [610, 0]
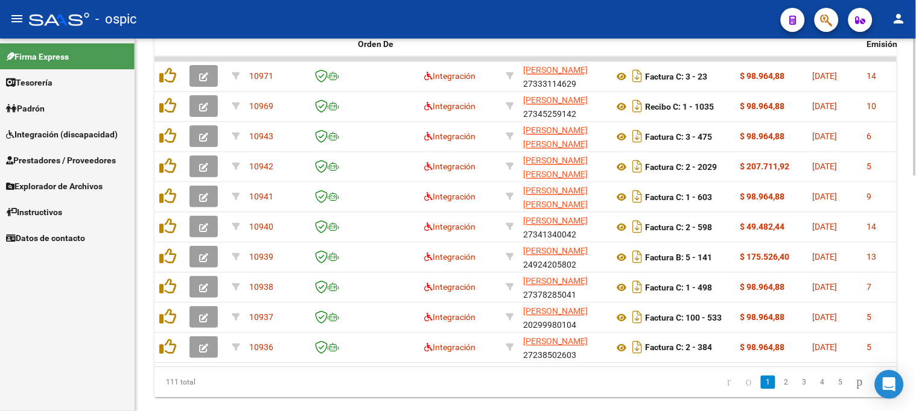
click at [913, 272] on div at bounding box center [914, 333] width 3 height 137
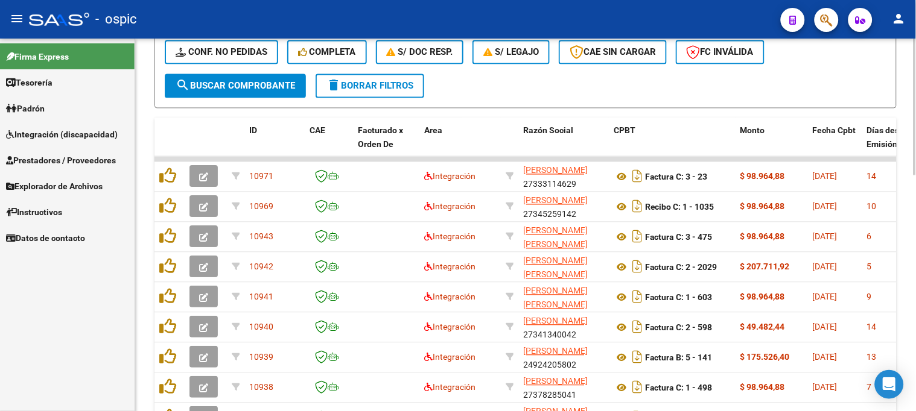
click at [405, 84] on span "delete Borrar Filtros" at bounding box center [369, 86] width 87 height 11
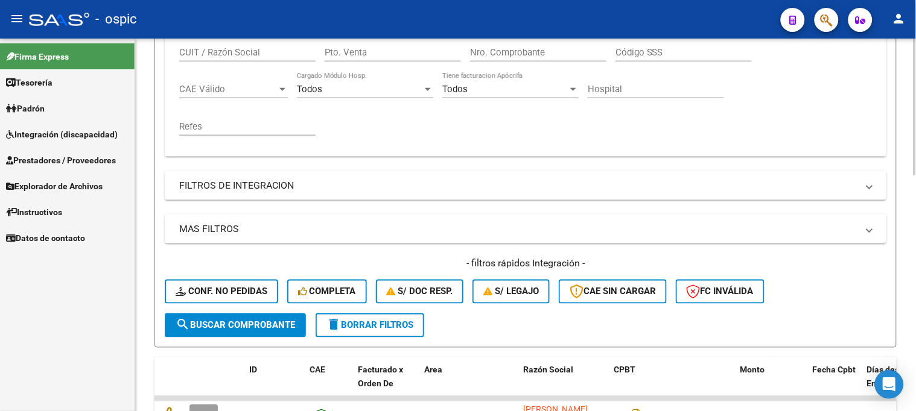
scroll to position [0, 0]
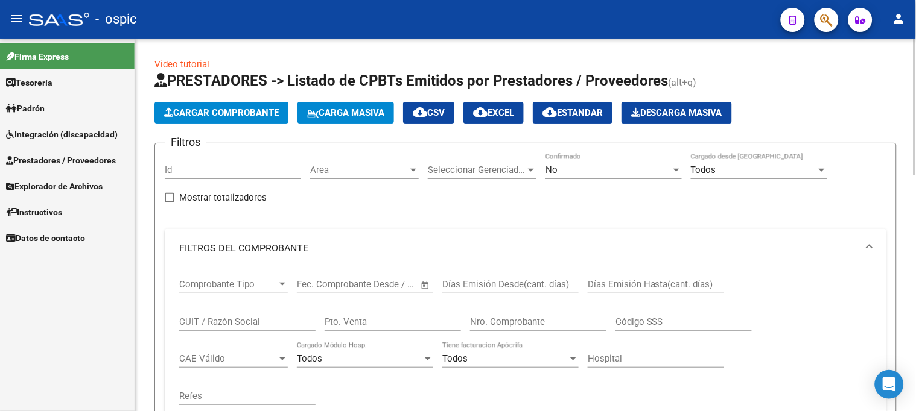
click at [913, 170] on div at bounding box center [914, 225] width 3 height 373
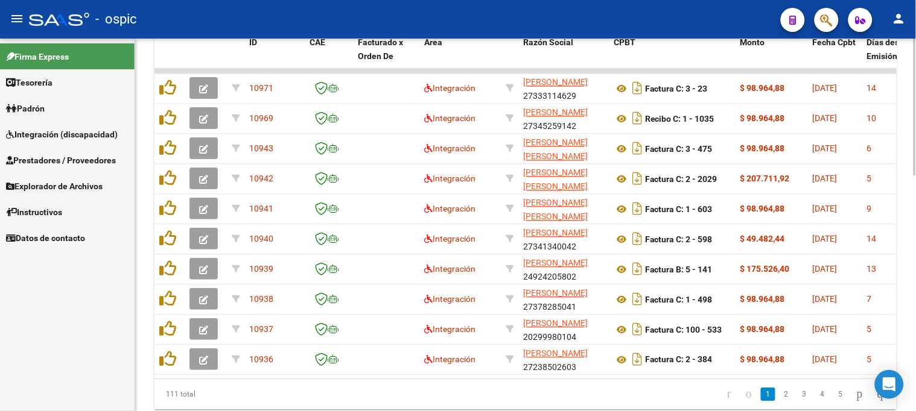
scroll to position [225, 0]
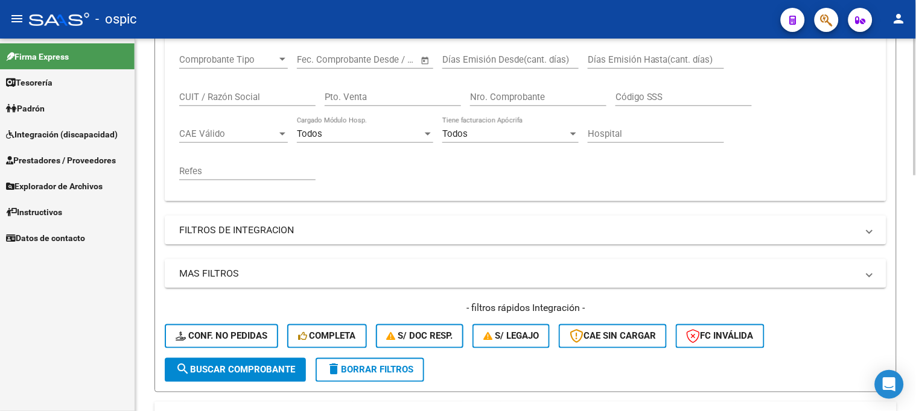
click at [913, 263] on div at bounding box center [914, 225] width 3 height 373
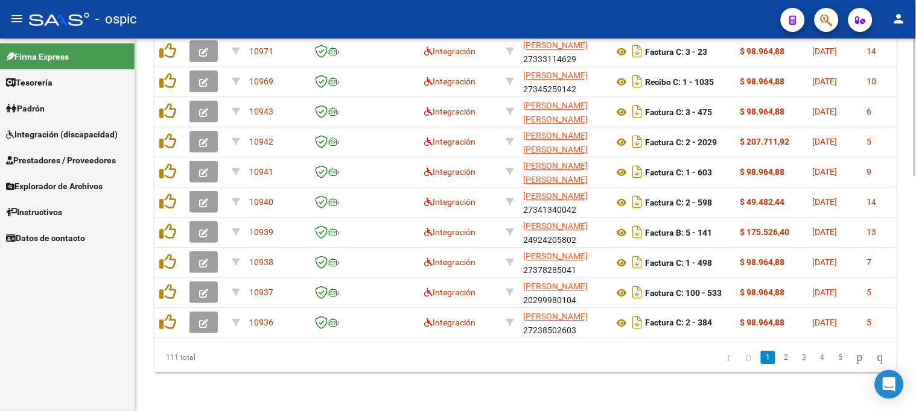
scroll to position [643, 0]
click at [876, 360] on icon "go to last page" at bounding box center [880, 357] width 10 height 14
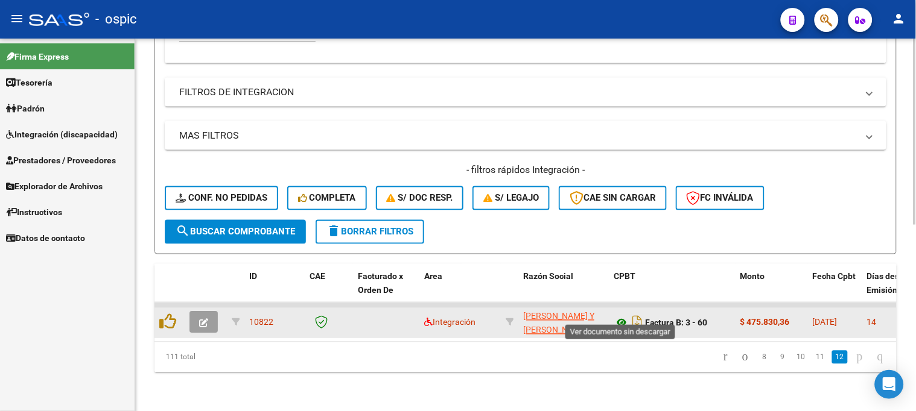
click at [620, 316] on icon at bounding box center [622, 323] width 16 height 14
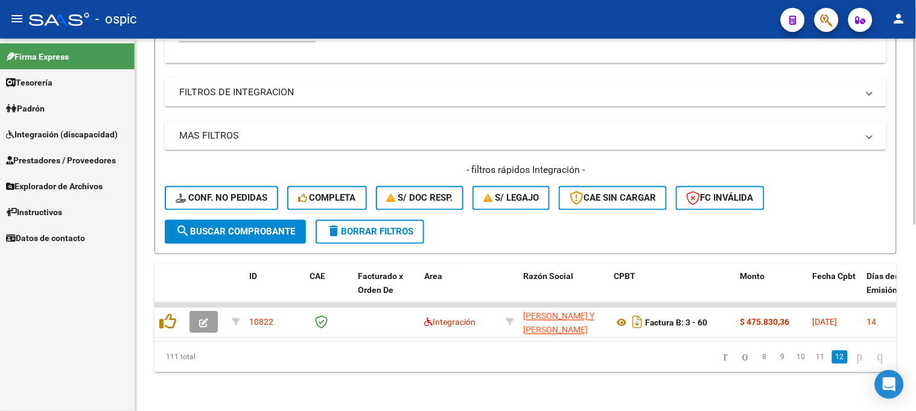
click at [740, 356] on icon "go to previous page" at bounding box center [745, 357] width 10 height 14
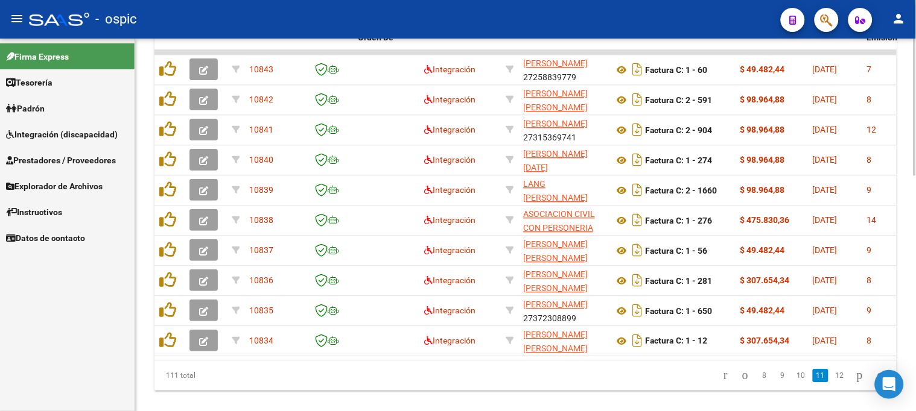
scroll to position [611, 0]
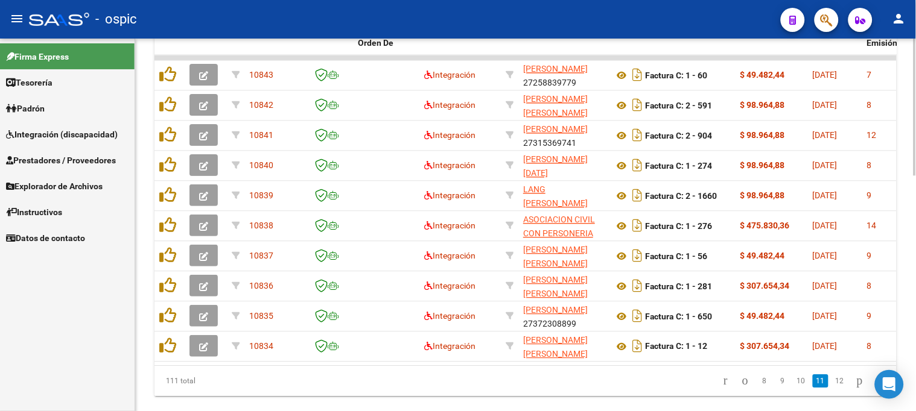
click at [913, 299] on div at bounding box center [914, 334] width 3 height 137
click at [737, 375] on link "go to previous page" at bounding box center [745, 381] width 17 height 13
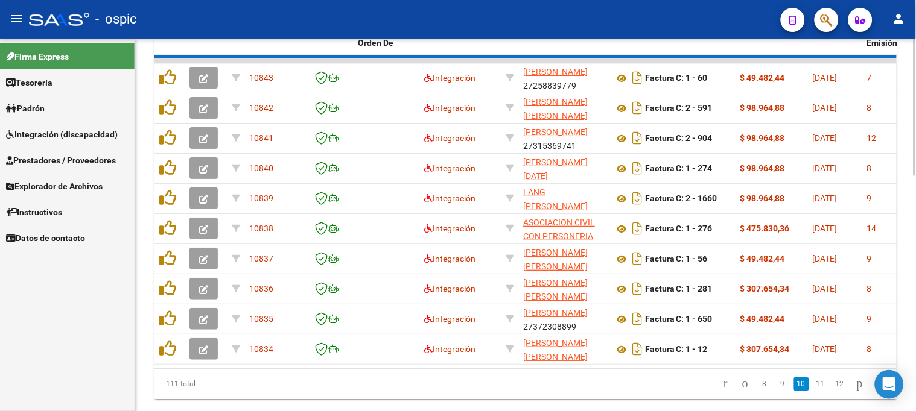
click at [737, 378] on link "go to previous page" at bounding box center [745, 384] width 17 height 13
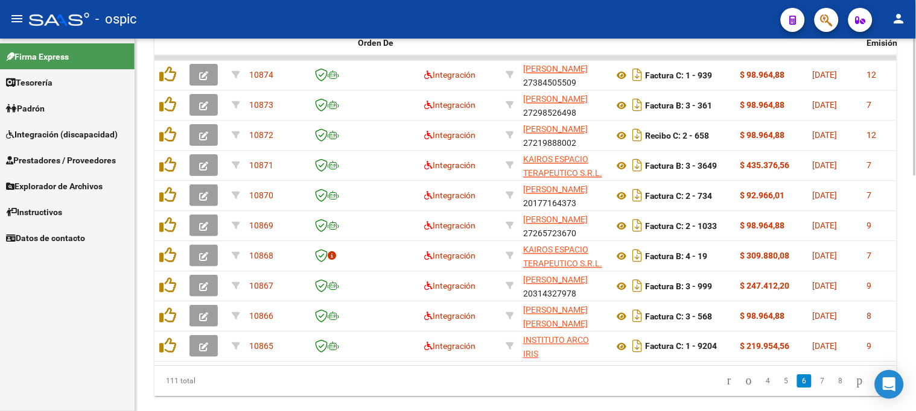
click at [740, 375] on link "go to previous page" at bounding box center [748, 381] width 17 height 13
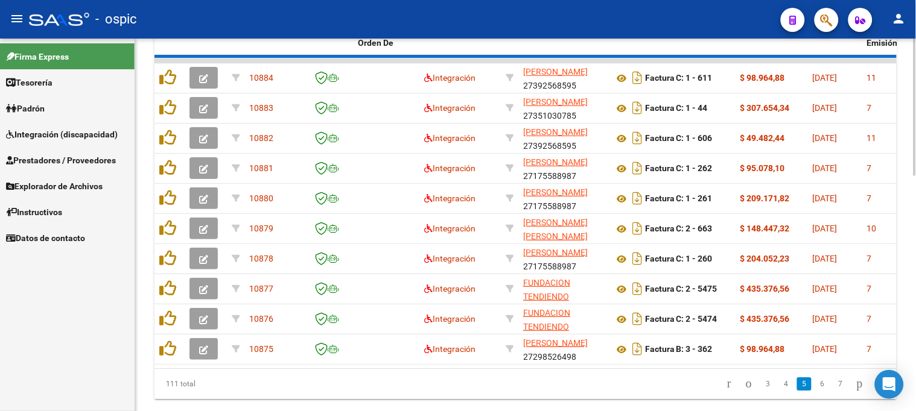
click at [740, 378] on link "go to previous page" at bounding box center [748, 384] width 17 height 13
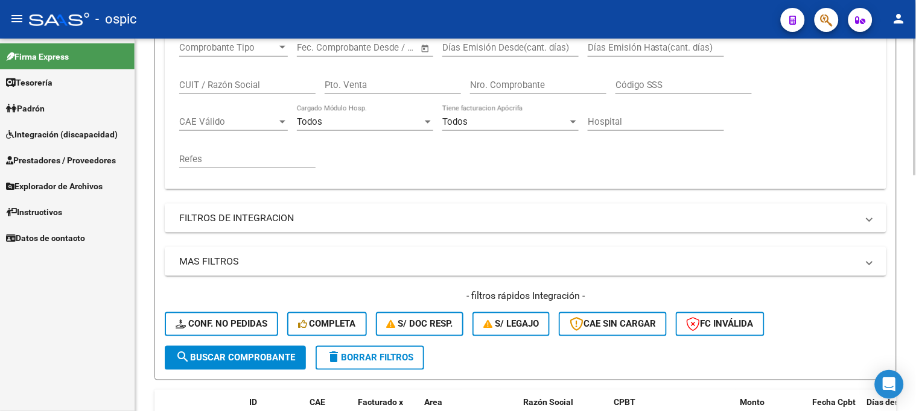
scroll to position [343, 0]
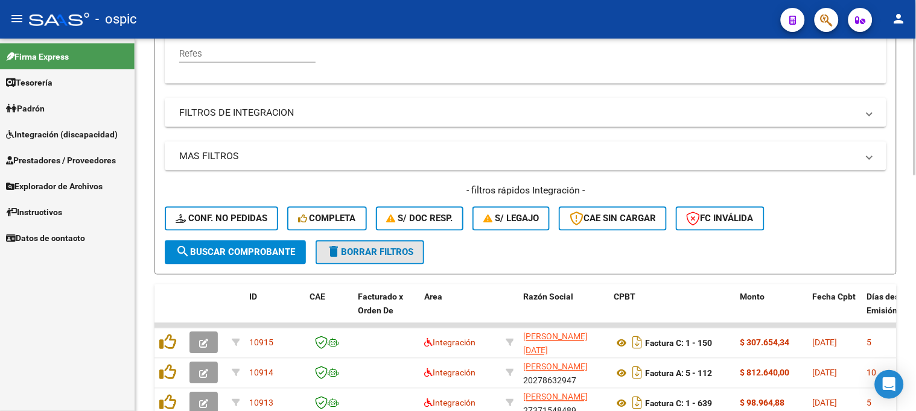
click at [386, 243] on button "delete Borrar Filtros" at bounding box center [370, 253] width 109 height 24
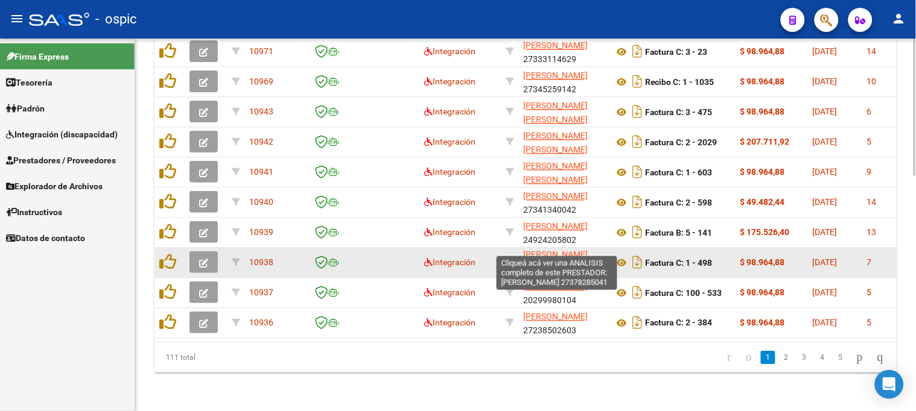
scroll to position [0, 0]
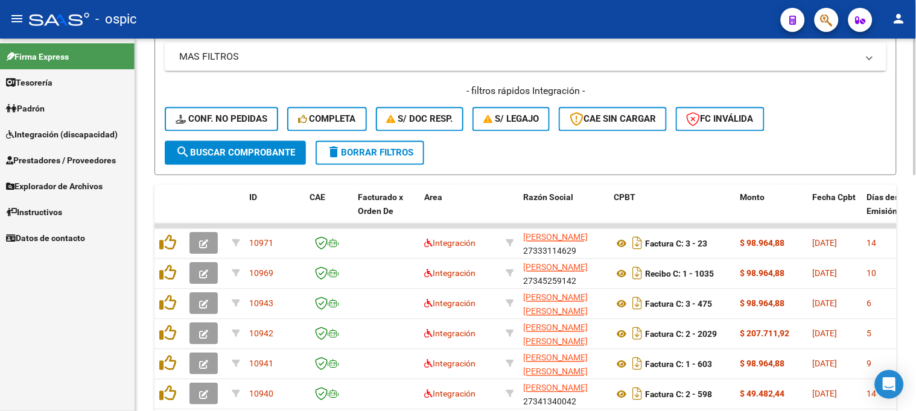
click at [350, 153] on span "delete Borrar Filtros" at bounding box center [369, 153] width 87 height 11
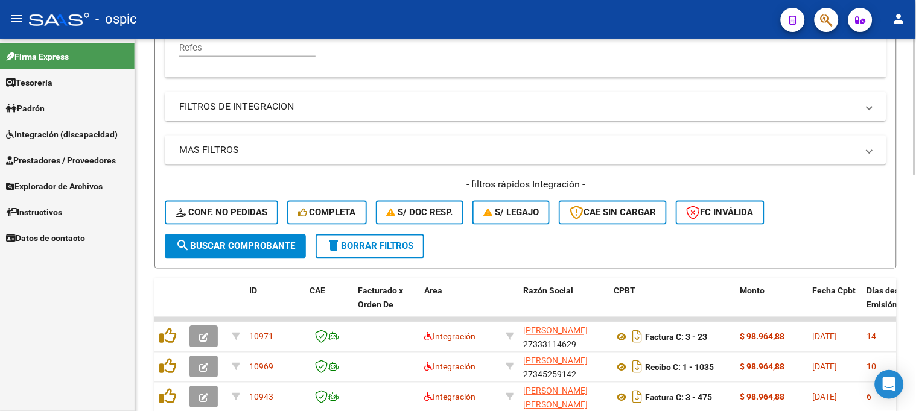
scroll to position [442, 0]
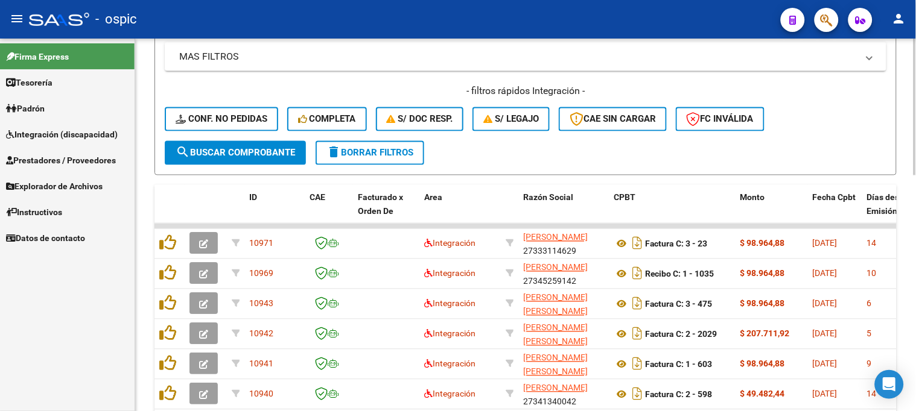
click at [393, 151] on span "delete Borrar Filtros" at bounding box center [369, 153] width 87 height 11
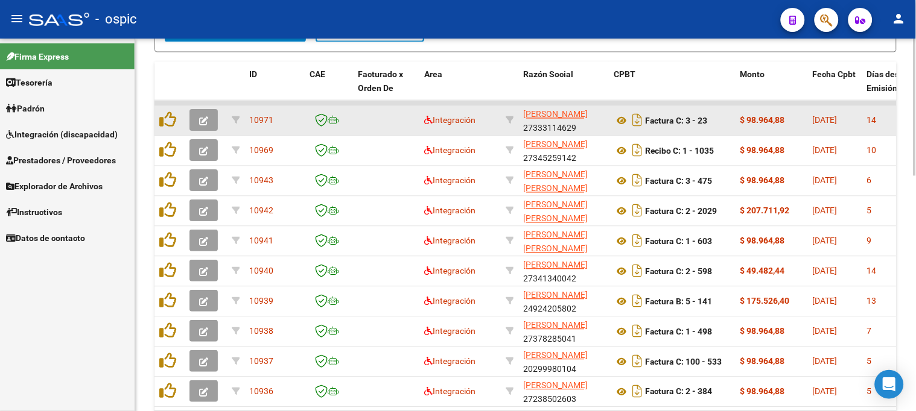
scroll to position [576, 0]
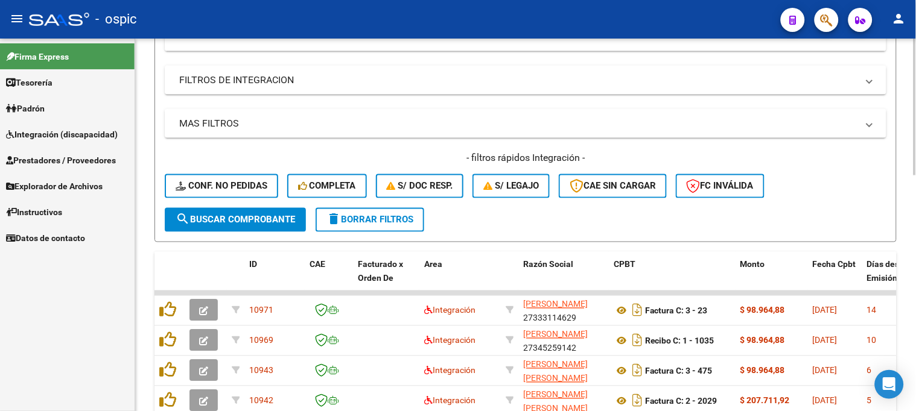
click at [377, 215] on span "delete Borrar Filtros" at bounding box center [369, 220] width 87 height 11
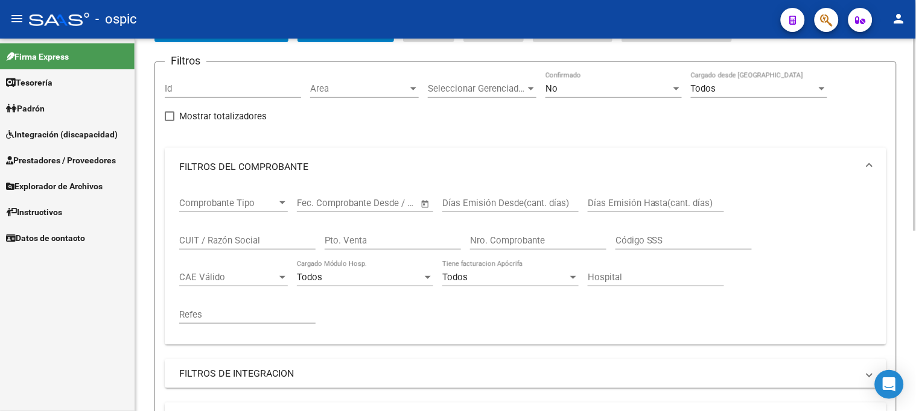
scroll to position [81, 0]
click at [239, 168] on mat-panel-title "FILTROS DEL COMPROBANTE" at bounding box center [518, 167] width 678 height 13
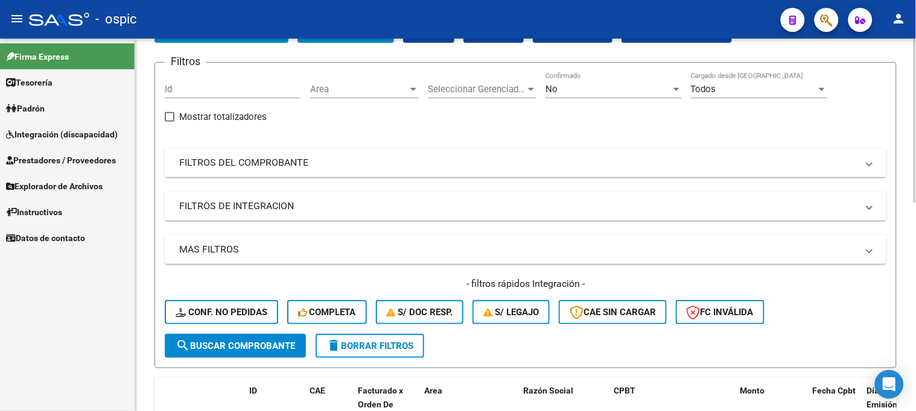
click at [373, 341] on span "delete Borrar Filtros" at bounding box center [369, 346] width 87 height 11
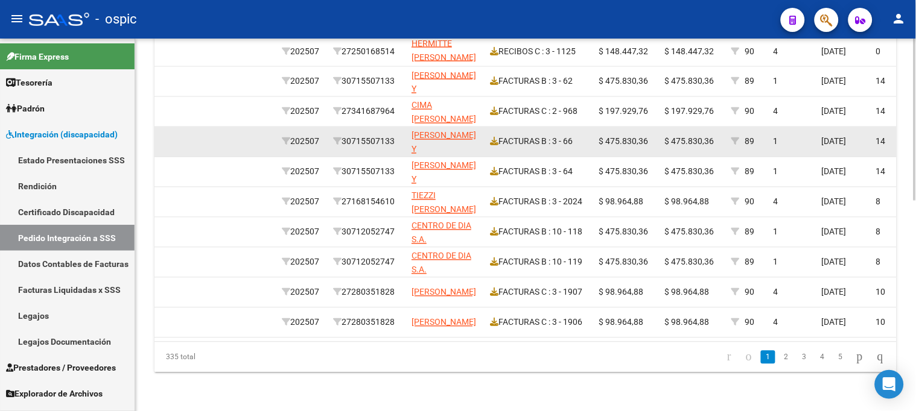
scroll to position [484, 0]
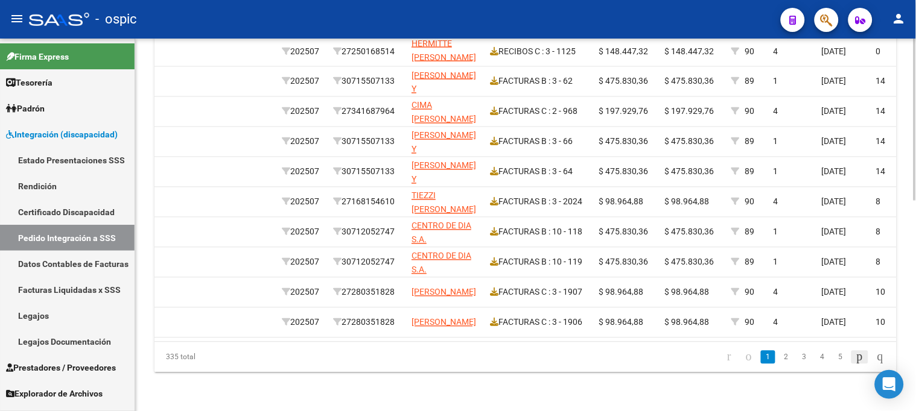
click at [855, 358] on icon "go to next page" at bounding box center [860, 357] width 10 height 14
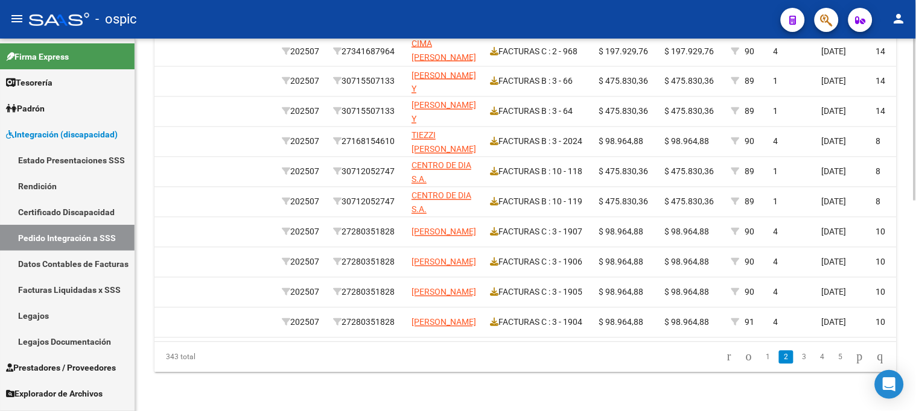
scroll to position [417, 0]
click at [744, 358] on icon "go to previous page" at bounding box center [749, 357] width 10 height 14
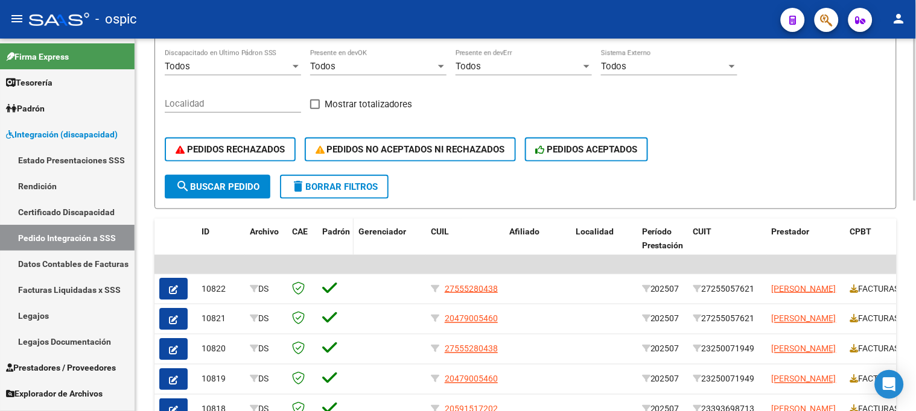
scroll to position [215, 0]
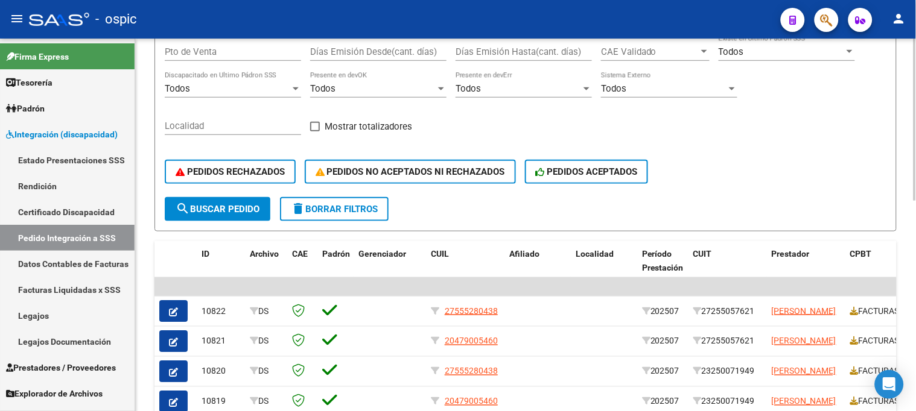
click at [322, 204] on span "delete Borrar Filtros" at bounding box center [334, 209] width 87 height 11
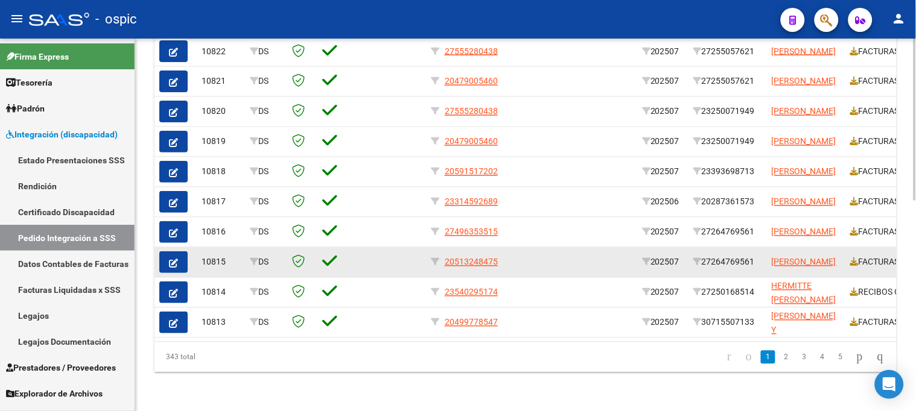
scroll to position [417, 0]
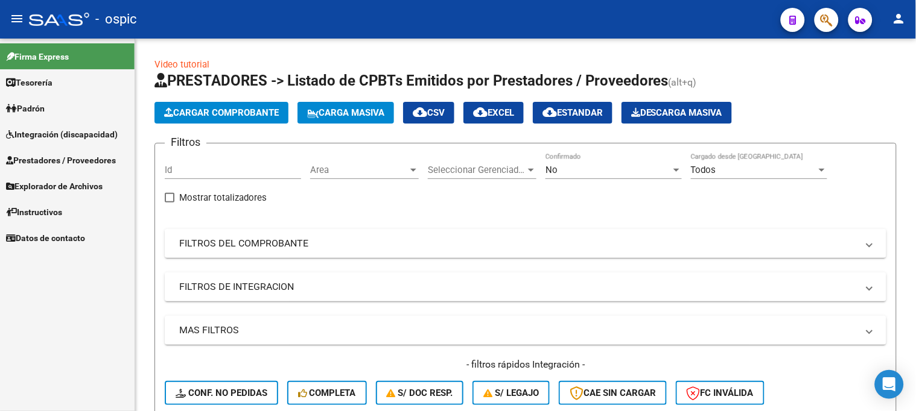
scroll to position [81, 0]
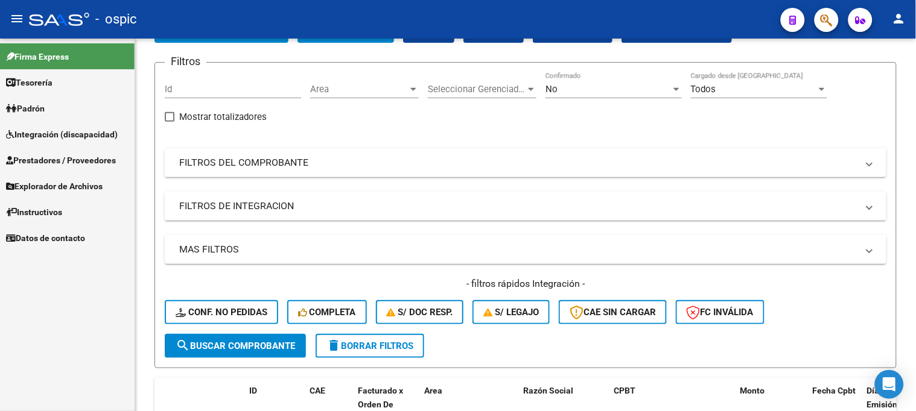
click at [89, 135] on span "Integración (discapacidad)" at bounding box center [62, 134] width 112 height 13
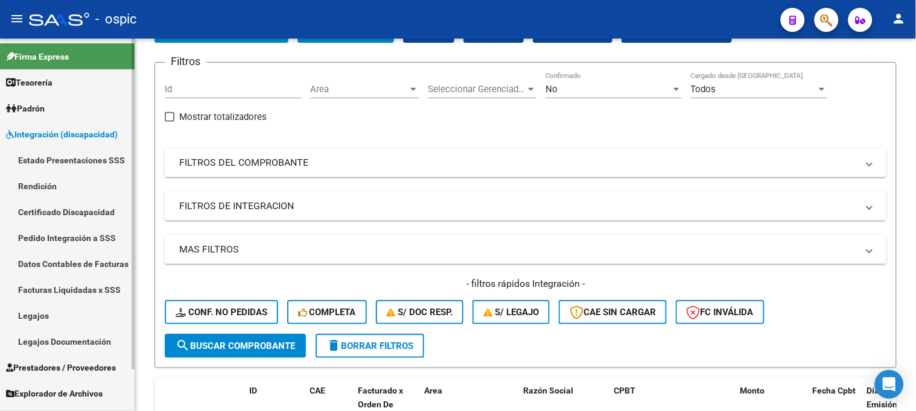
click at [62, 316] on link "Legajos" at bounding box center [67, 316] width 135 height 26
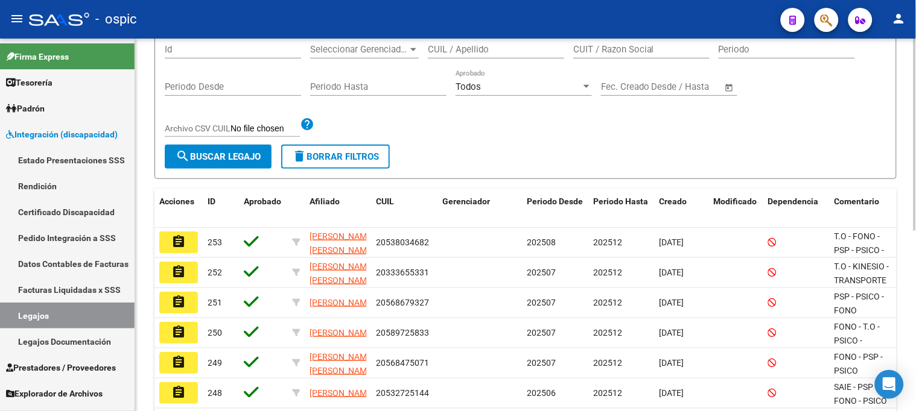
scroll to position [81, 0]
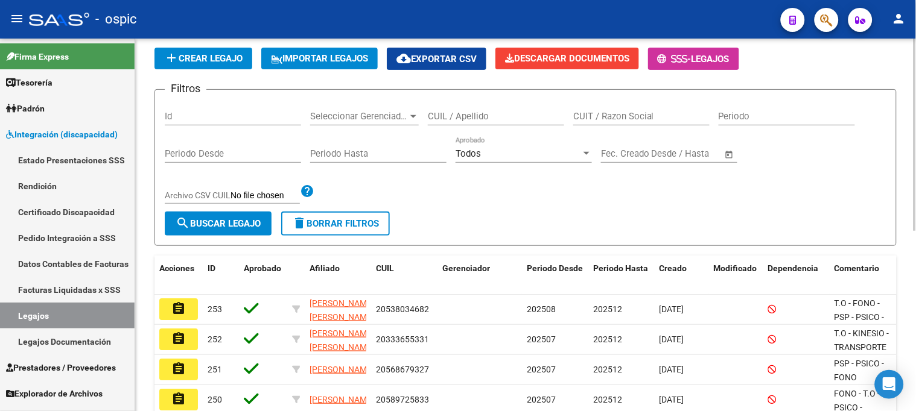
click at [746, 116] on input "Periodo" at bounding box center [786, 116] width 136 height 11
type input "202512"
click at [215, 222] on span "search Buscar Legajo" at bounding box center [218, 223] width 85 height 11
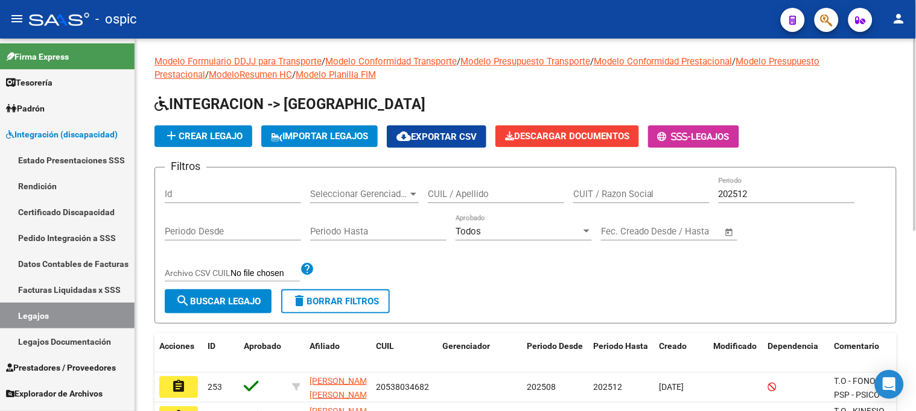
scroll to position [0, 0]
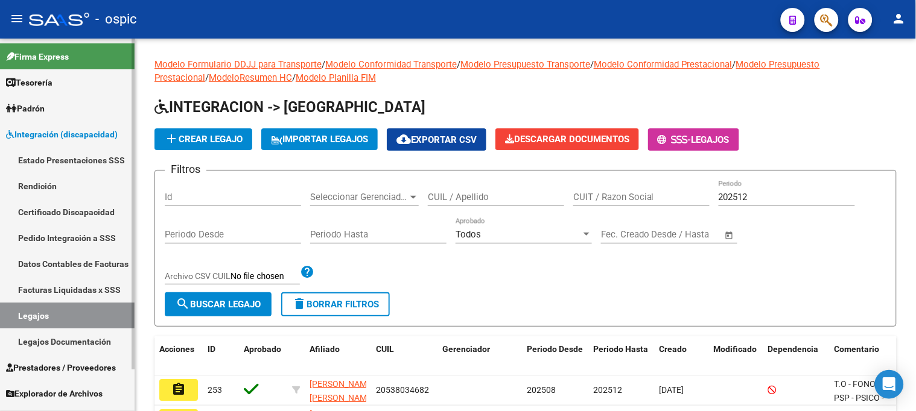
click at [92, 129] on span "Integración (discapacidad)" at bounding box center [62, 134] width 112 height 13
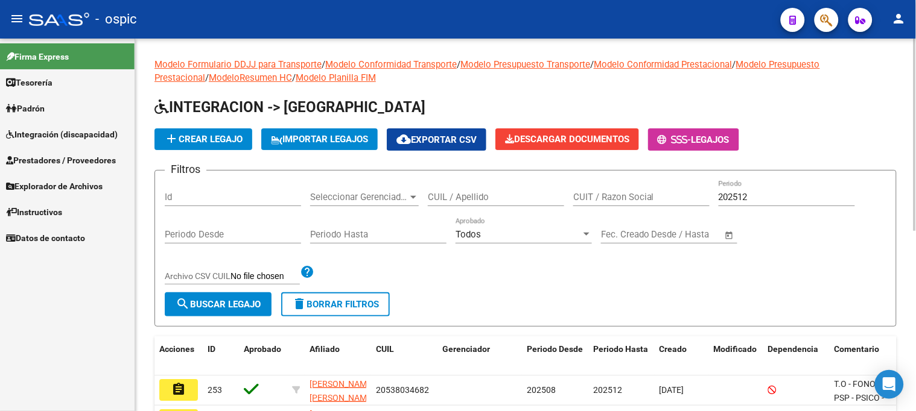
click at [373, 302] on span "delete Borrar Filtros" at bounding box center [335, 304] width 87 height 11
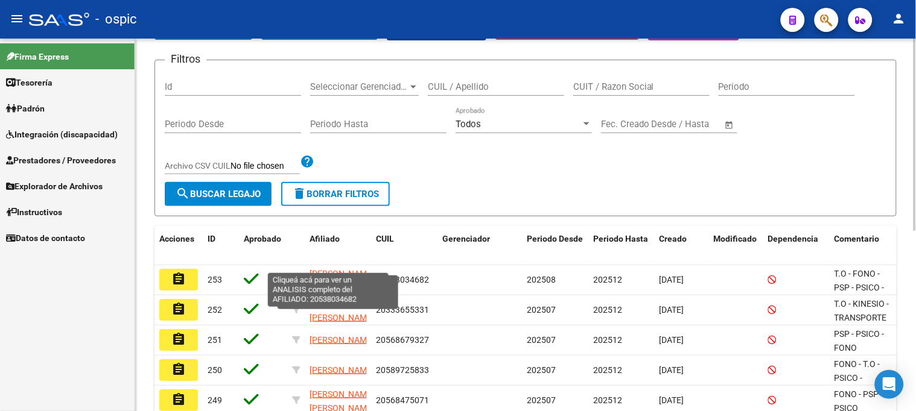
scroll to position [81, 0]
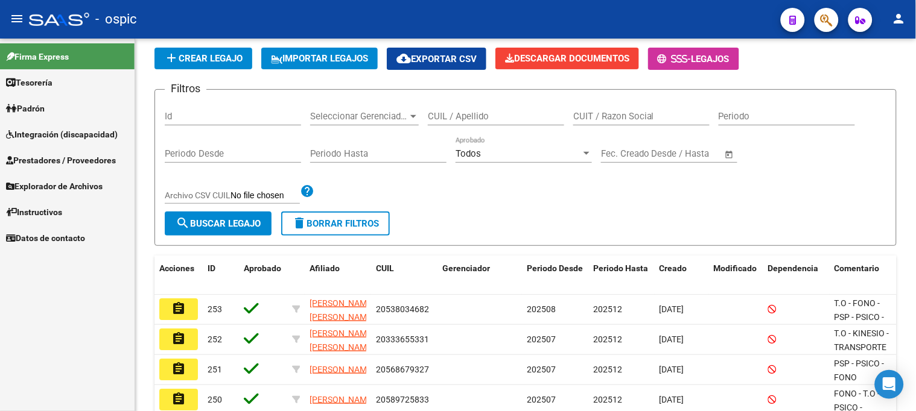
click at [71, 154] on span "Prestadores / Proveedores" at bounding box center [61, 160] width 110 height 13
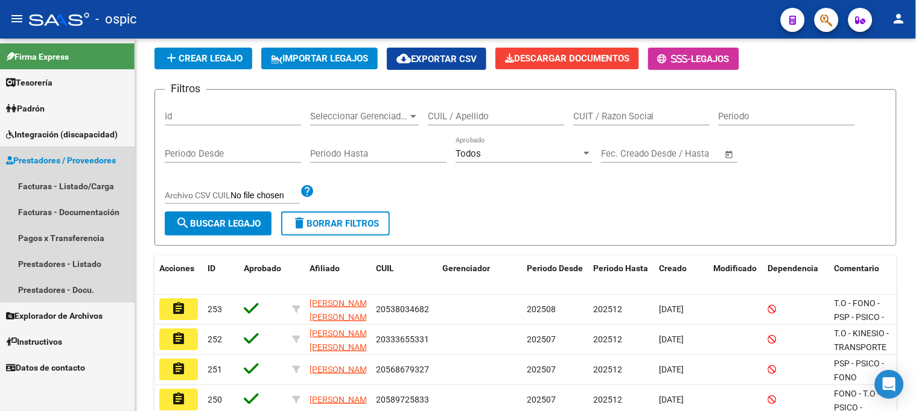
click at [71, 154] on span "Prestadores / Proveedores" at bounding box center [61, 160] width 110 height 13
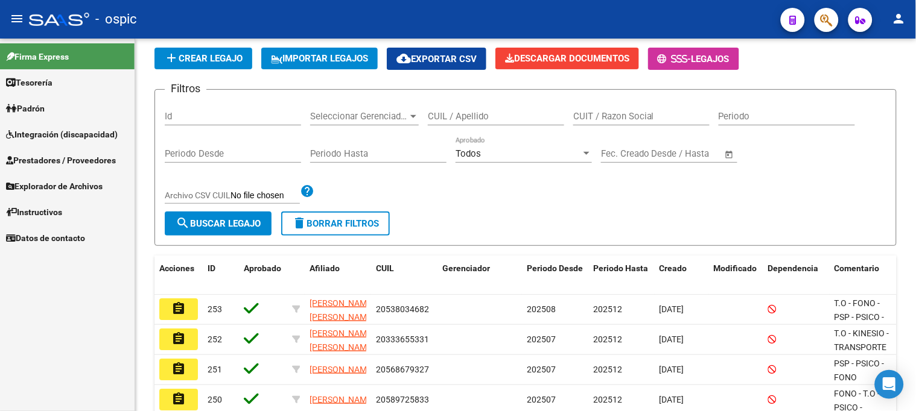
click at [75, 140] on span "Integración (discapacidad)" at bounding box center [62, 134] width 112 height 13
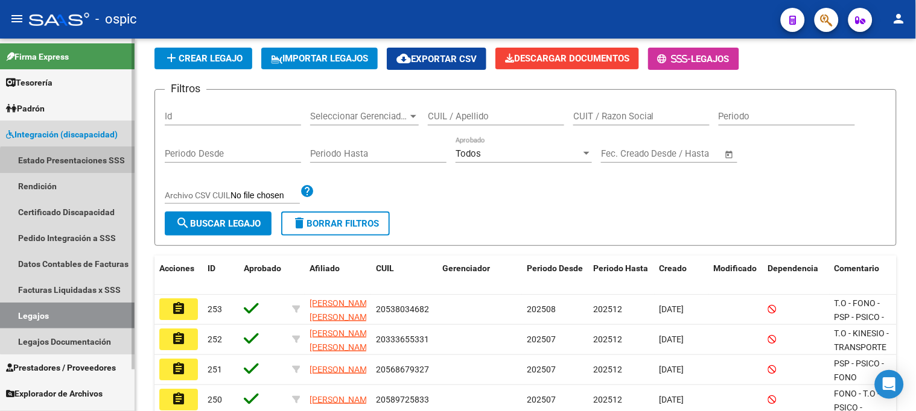
click at [71, 170] on link "Estado Presentaciones SSS" at bounding box center [67, 160] width 135 height 26
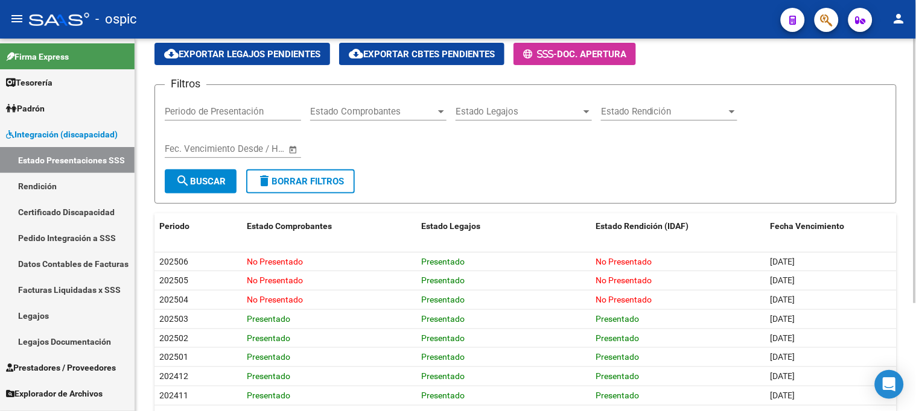
scroll to position [67, 0]
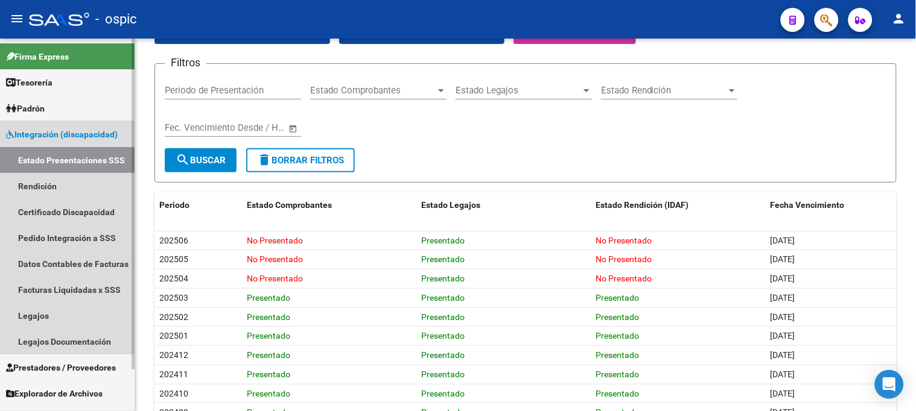
click at [51, 127] on link "Integración (discapacidad)" at bounding box center [67, 134] width 135 height 26
